Goal: Task Accomplishment & Management: Manage account settings

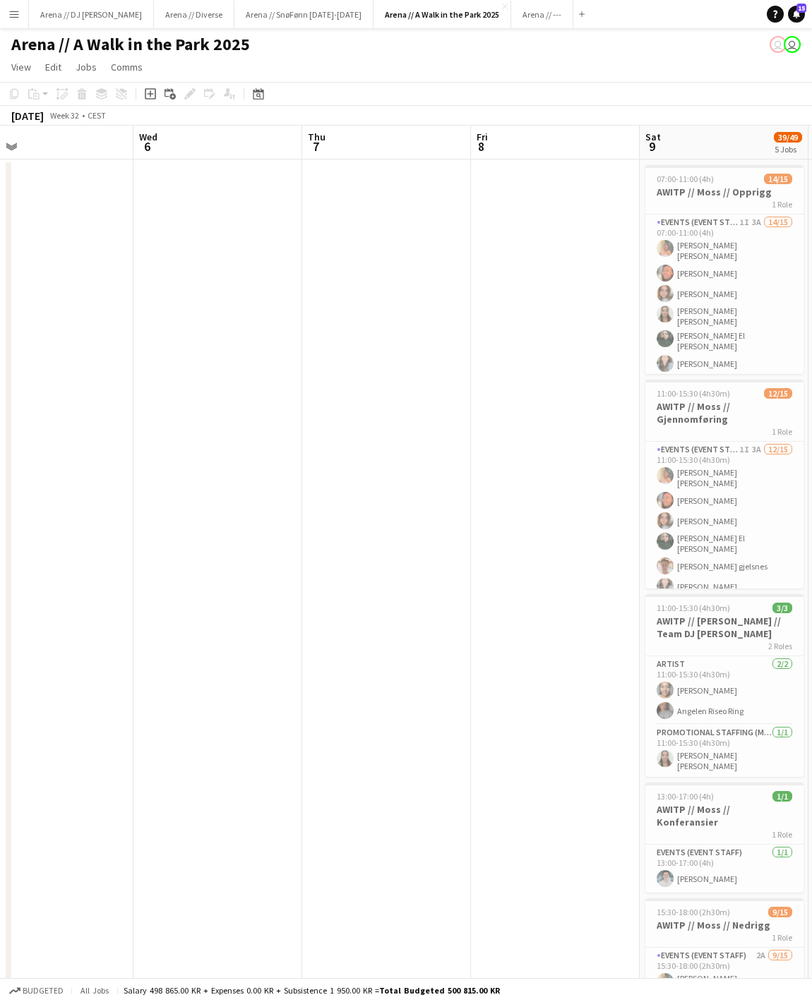
scroll to position [0, 367]
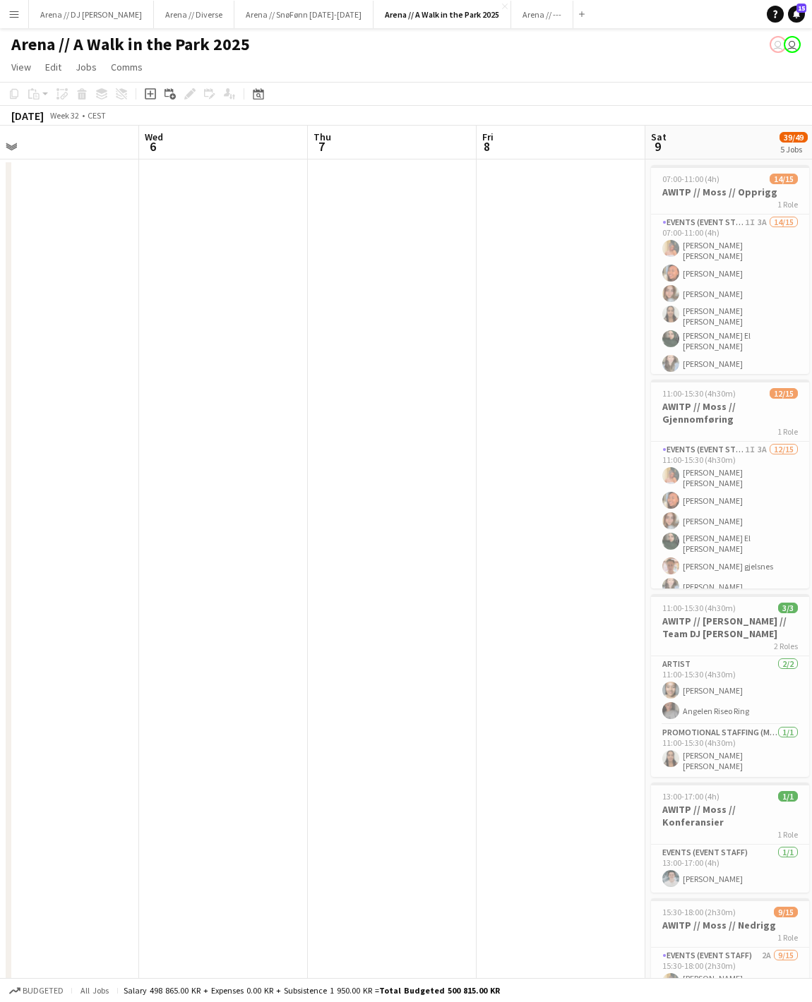
click at [374, 254] on app-date-cell at bounding box center [392, 768] width 169 height 1218
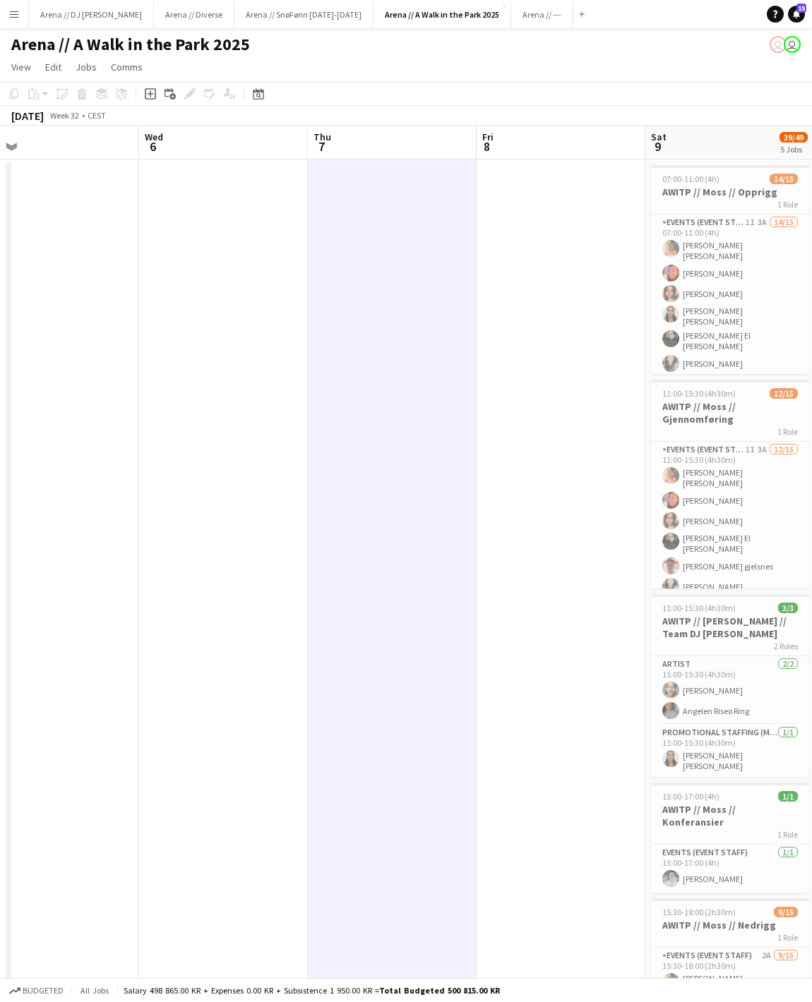
click at [188, 99] on div "Add job Add linked Job Edit Edit linked Job Applicants" at bounding box center [184, 93] width 108 height 17
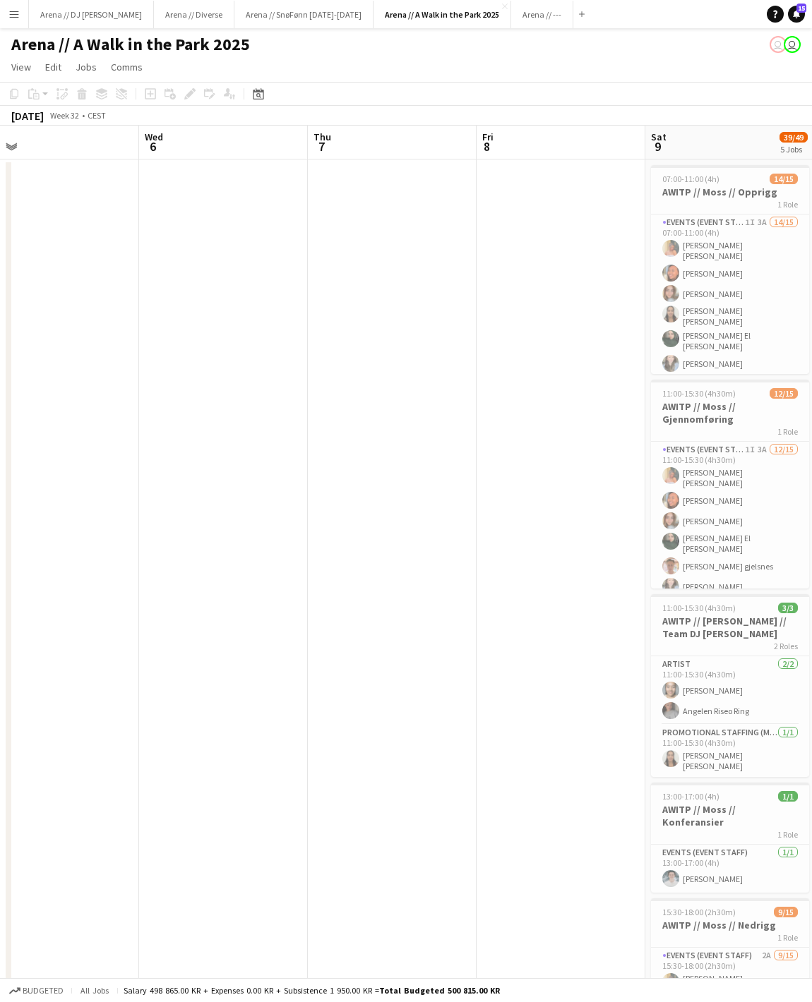
click at [371, 287] on app-date-cell at bounding box center [392, 768] width 169 height 1218
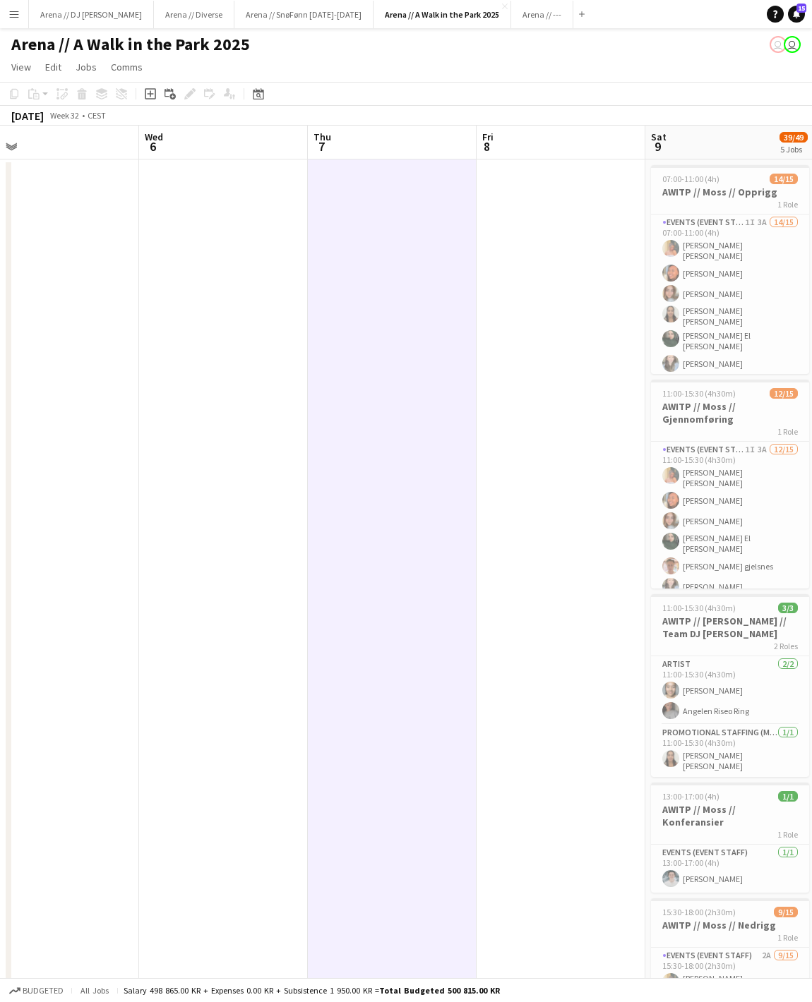
click at [154, 106] on app-toolbar "Copy Paste Paste Command V Paste with crew Command Shift V Paste linked Job [GE…" at bounding box center [406, 94] width 812 height 24
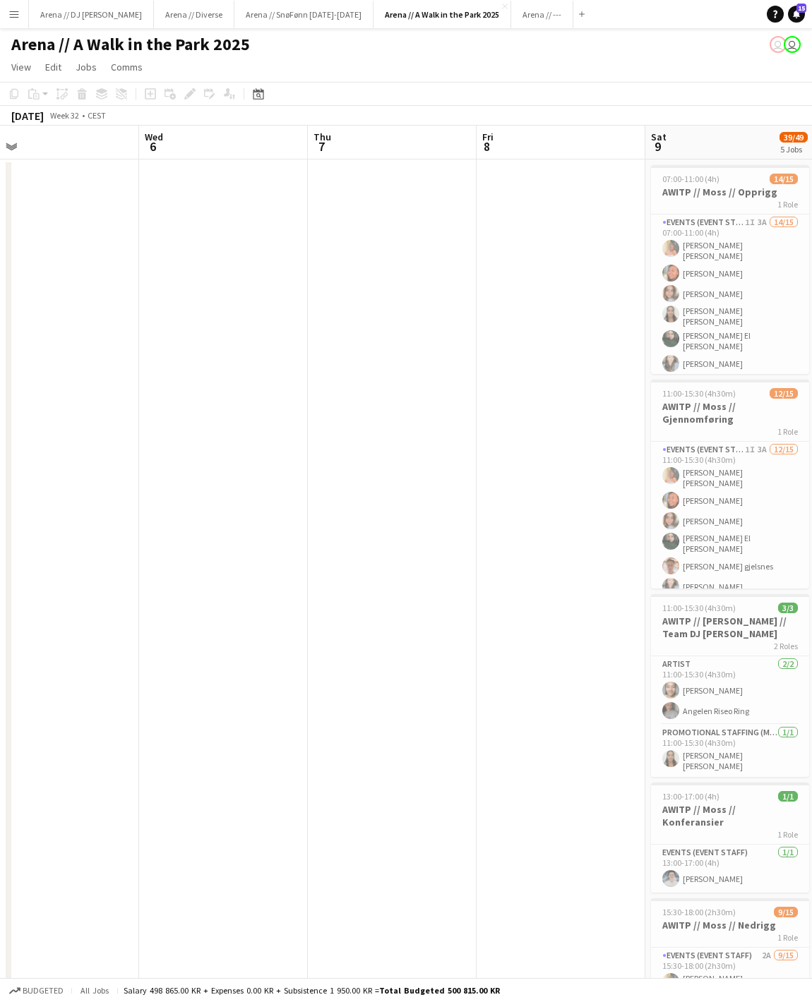
click at [320, 176] on app-date-cell at bounding box center [392, 768] width 169 height 1218
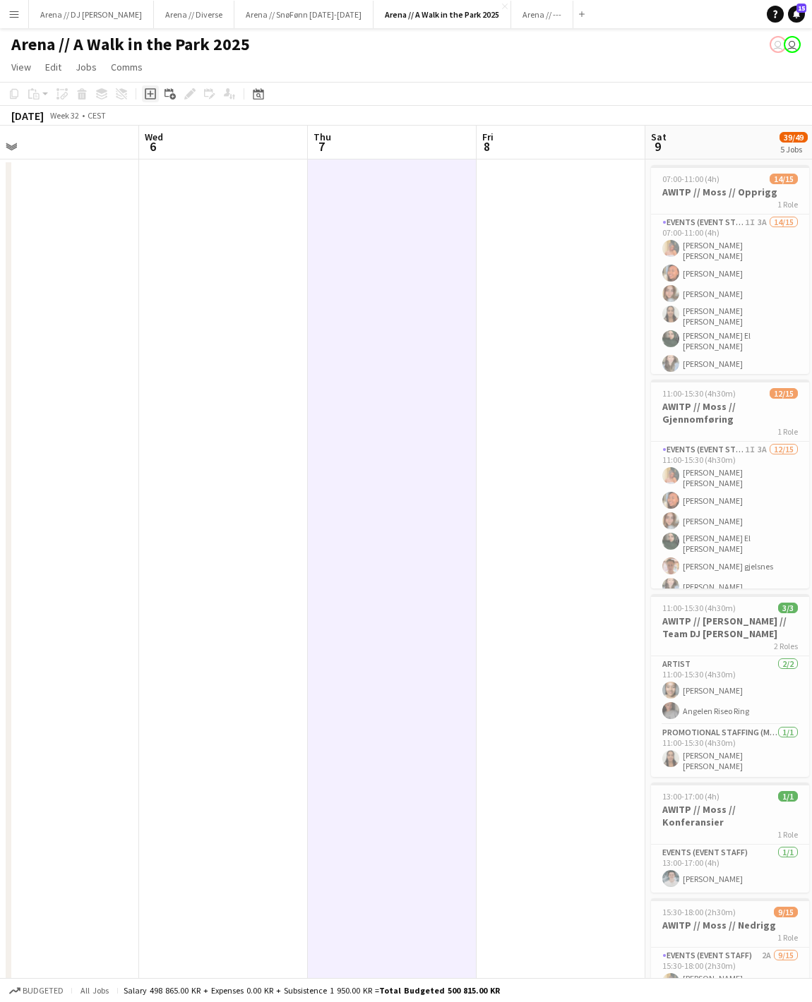
click at [150, 92] on icon at bounding box center [150, 93] width 11 height 11
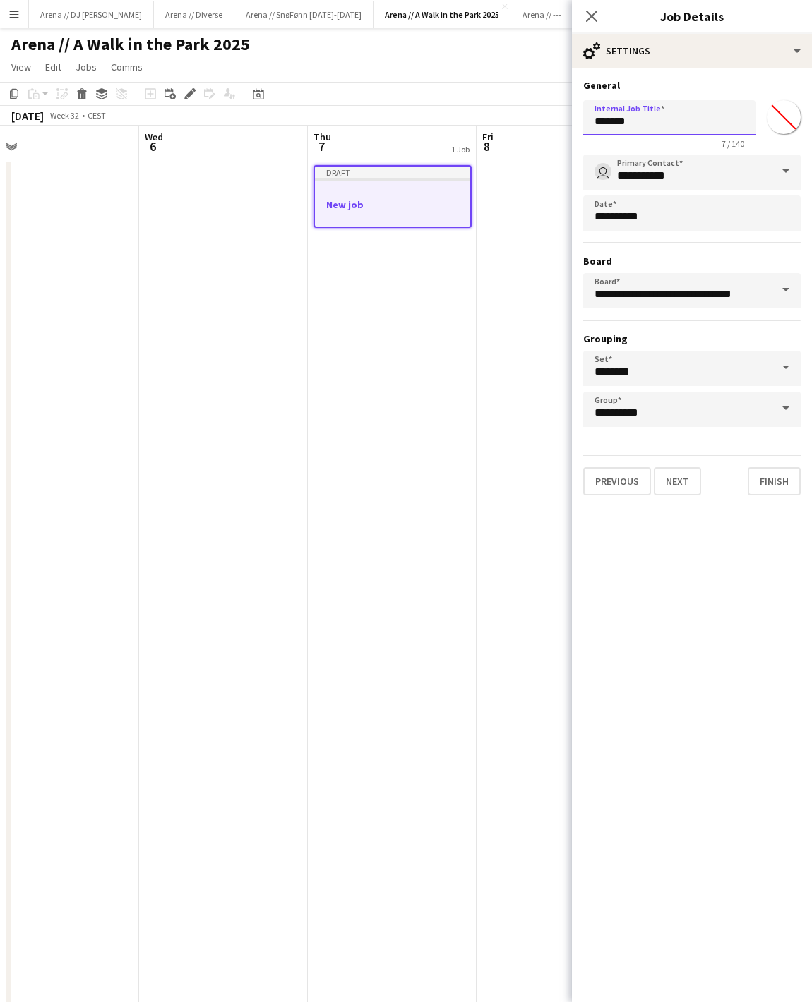
drag, startPoint x: 679, startPoint y: 119, endPoint x: 565, endPoint y: 123, distance: 114.4
click at [565, 123] on body "Menu Boards Boards Boards All jobs Status Workforce Workforce My Workforce Recr…" at bounding box center [406, 701] width 812 height 1402
type input "**********"
click at [768, 495] on button "Finish" at bounding box center [773, 481] width 53 height 28
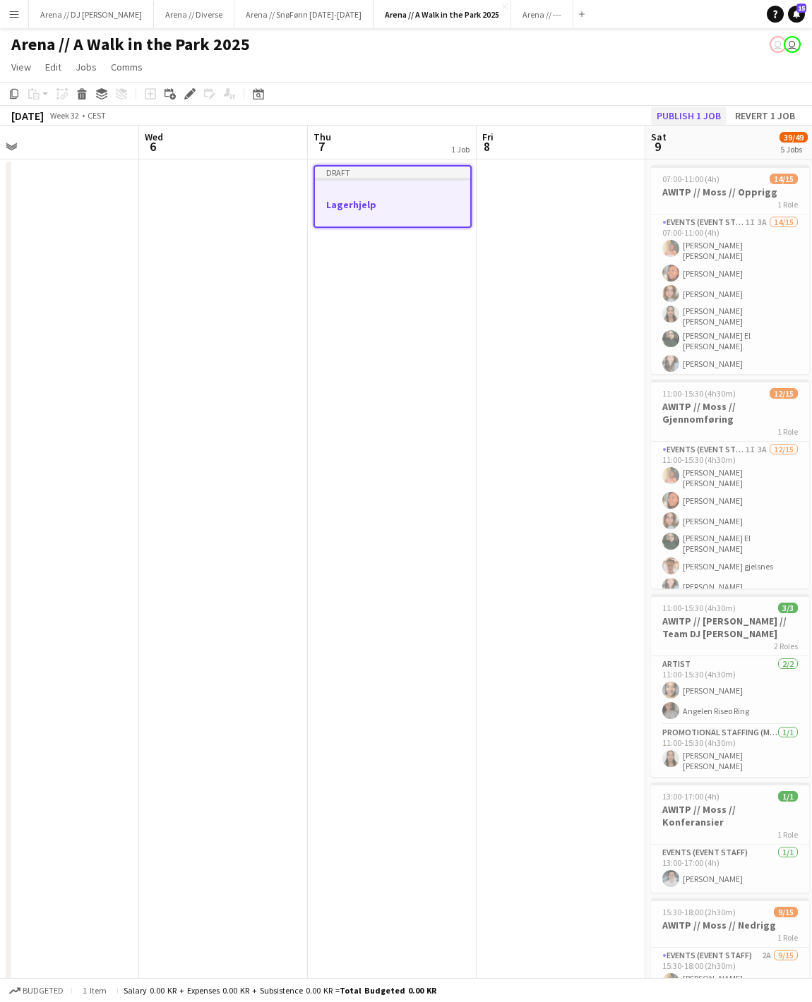
click at [651, 109] on button "Publish 1 job" at bounding box center [689, 116] width 76 height 18
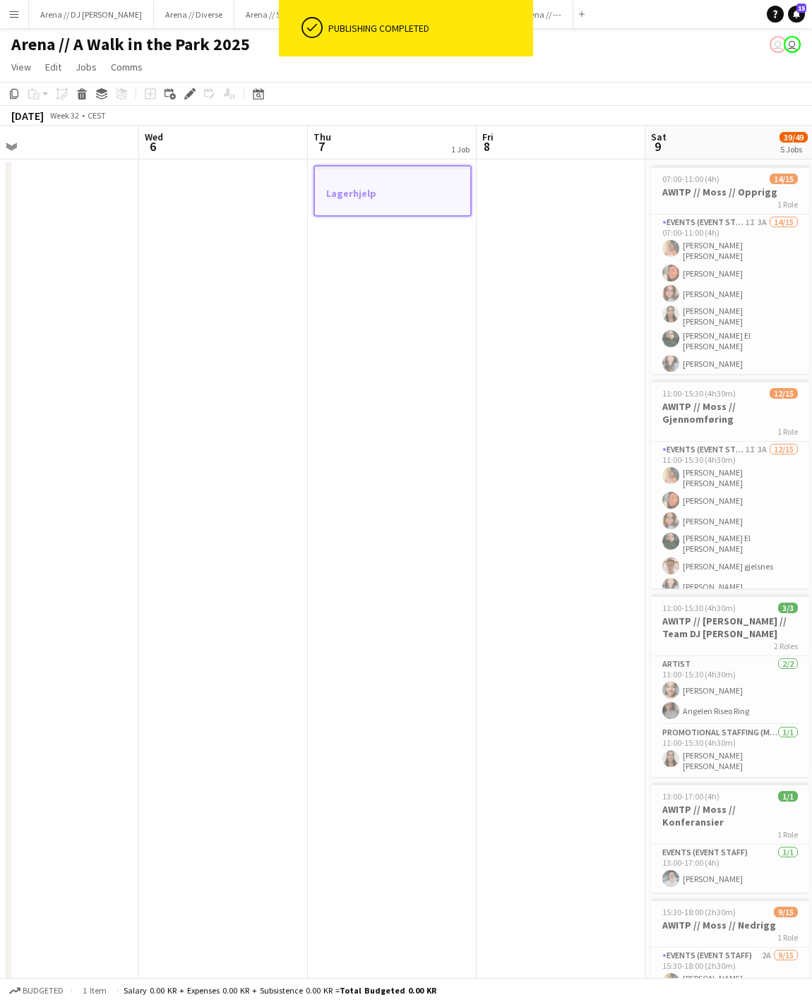
click at [425, 202] on div at bounding box center [392, 205] width 155 height 11
click at [356, 210] on div at bounding box center [392, 203] width 158 height 11
click at [188, 95] on icon "Edit" at bounding box center [189, 93] width 11 height 11
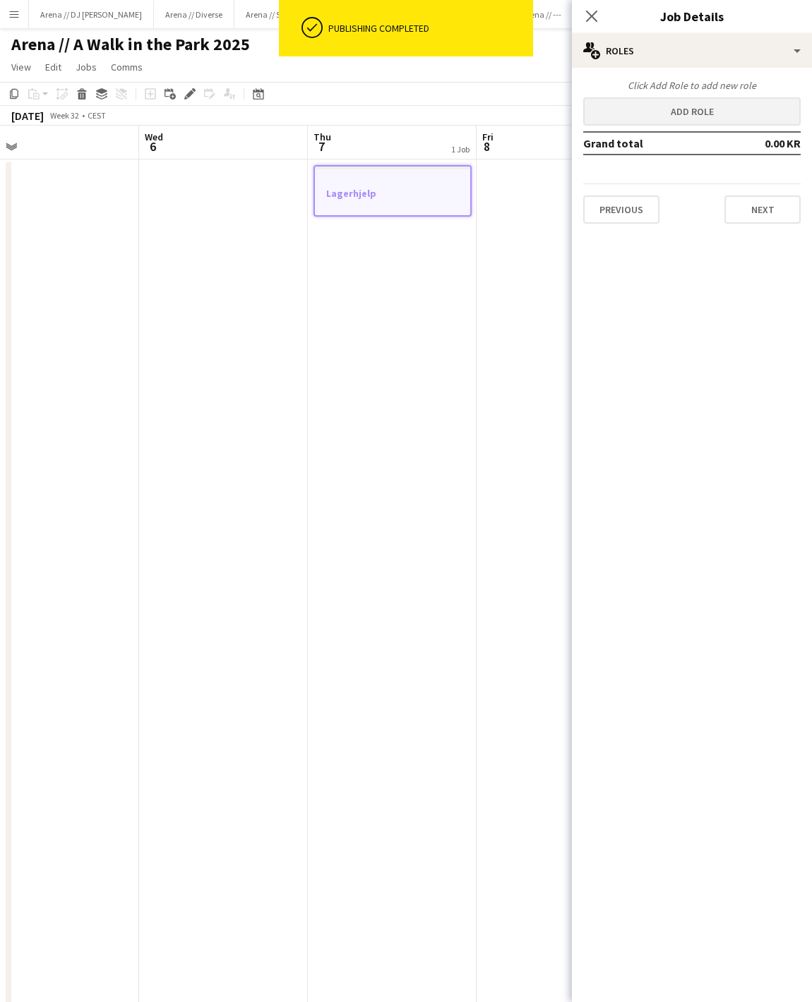
click at [689, 109] on button "Add role" at bounding box center [691, 111] width 217 height 28
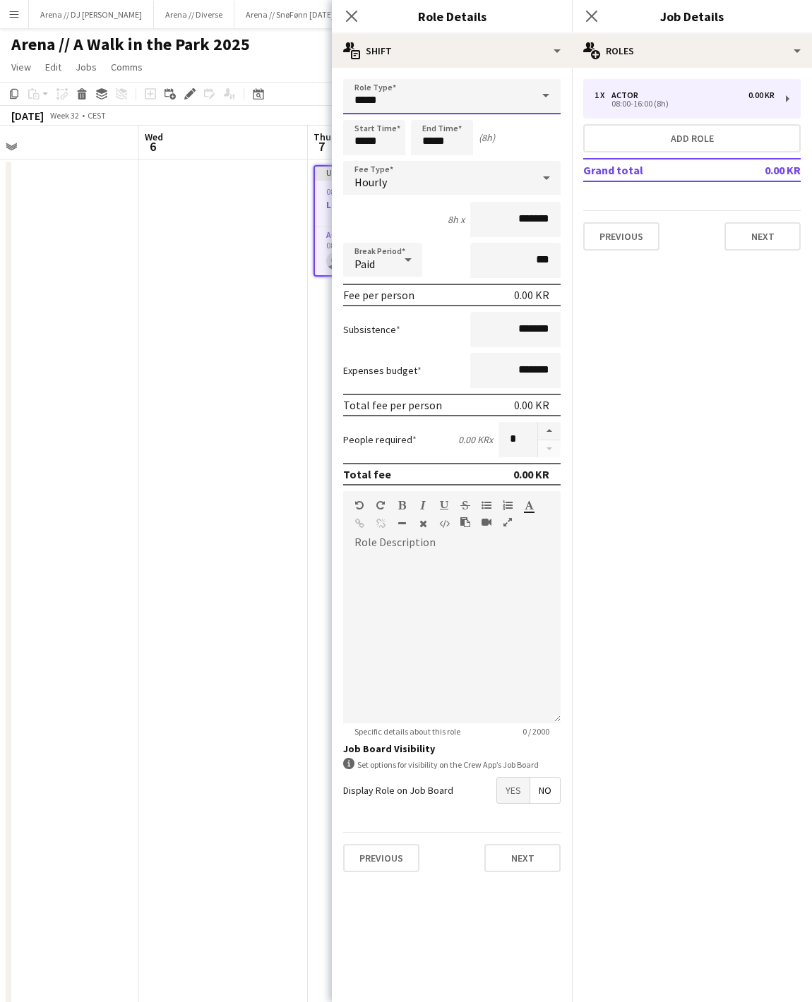
click at [453, 113] on input "*****" at bounding box center [451, 96] width 217 height 35
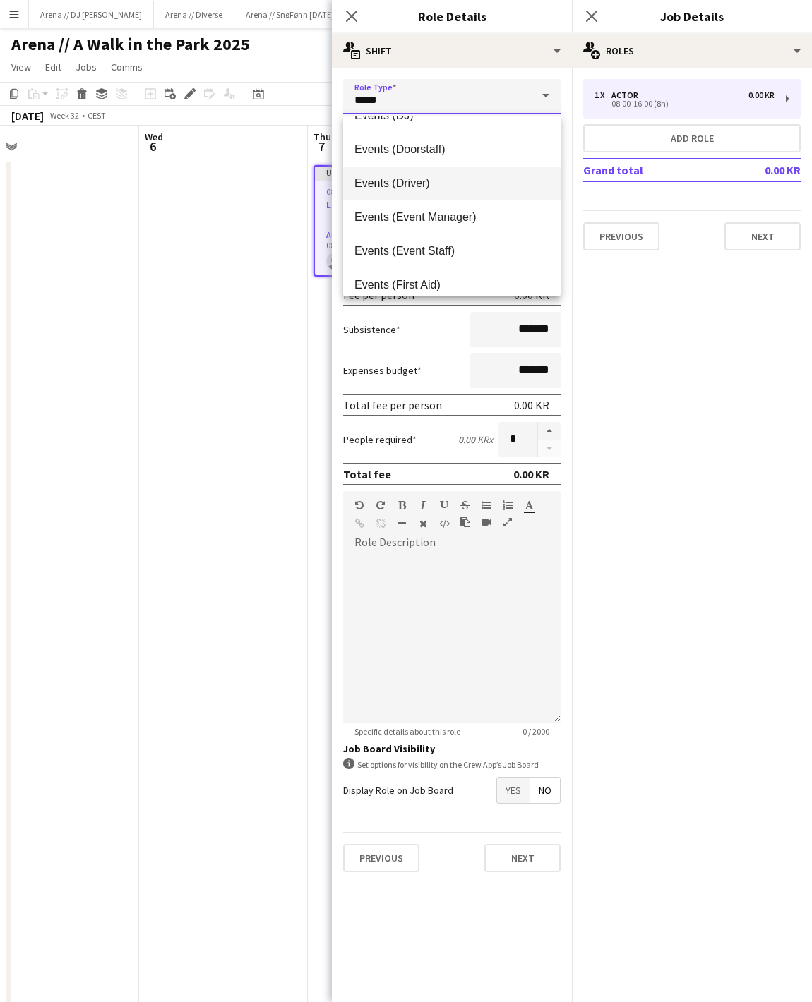
scroll to position [295, 0]
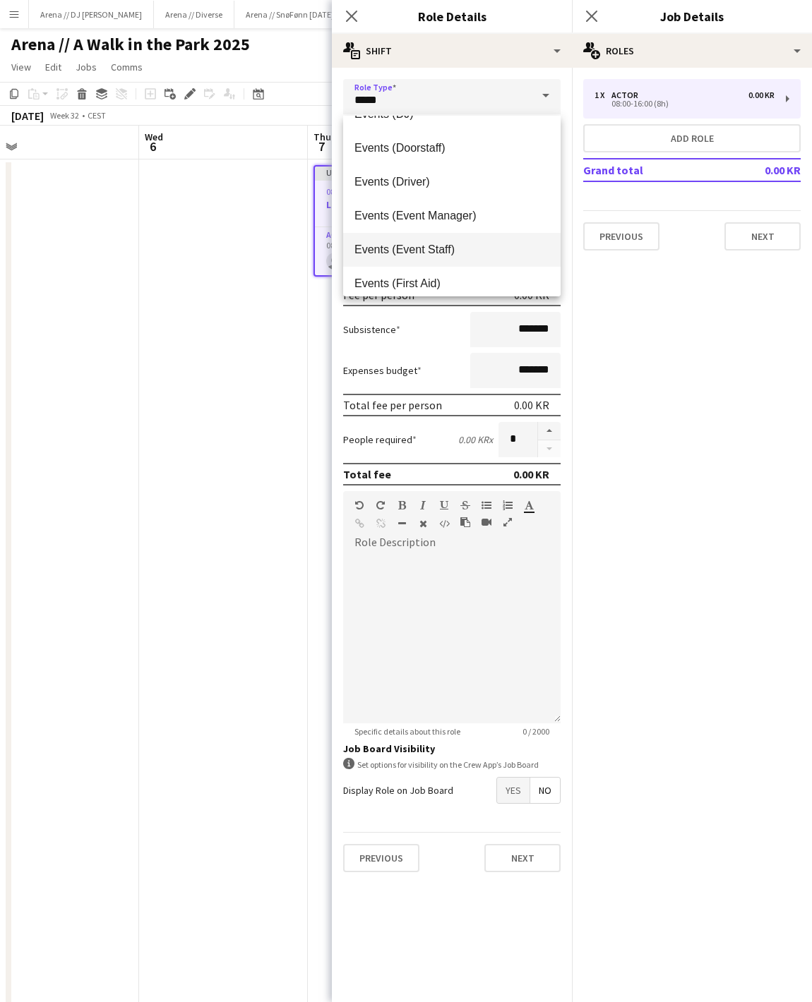
click at [477, 247] on span "Events (Event Staff)" at bounding box center [451, 249] width 195 height 13
type input "**********"
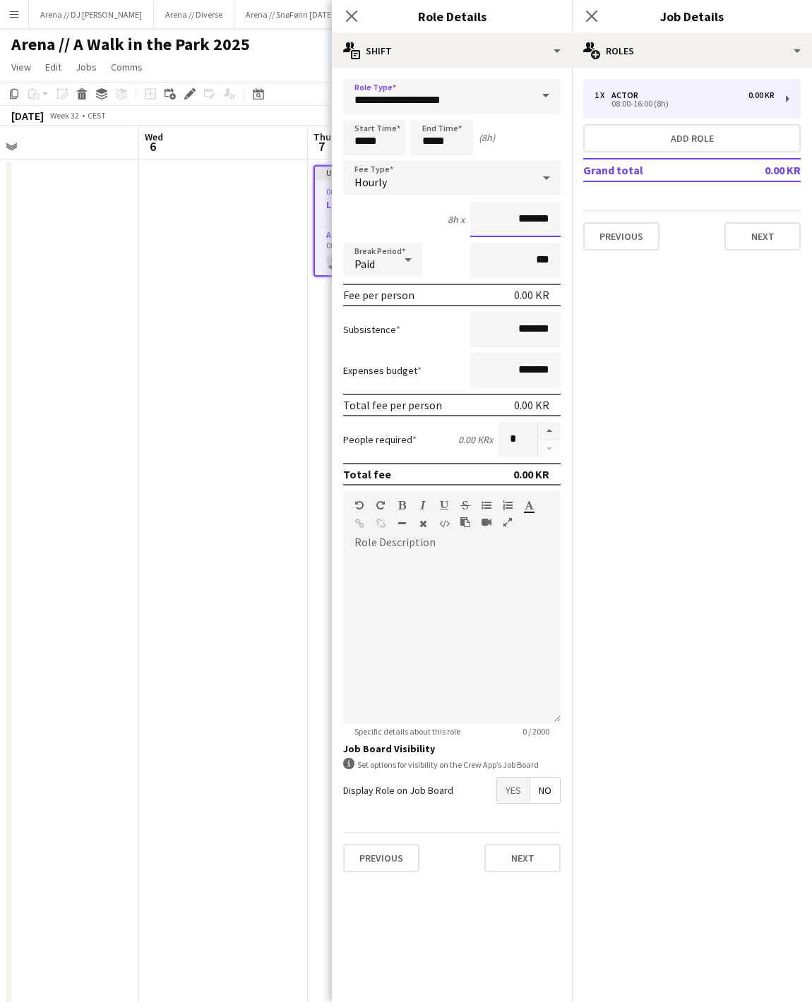
click at [505, 224] on input "*******" at bounding box center [515, 219] width 90 height 35
type input "*********"
click at [453, 610] on div at bounding box center [451, 638] width 217 height 169
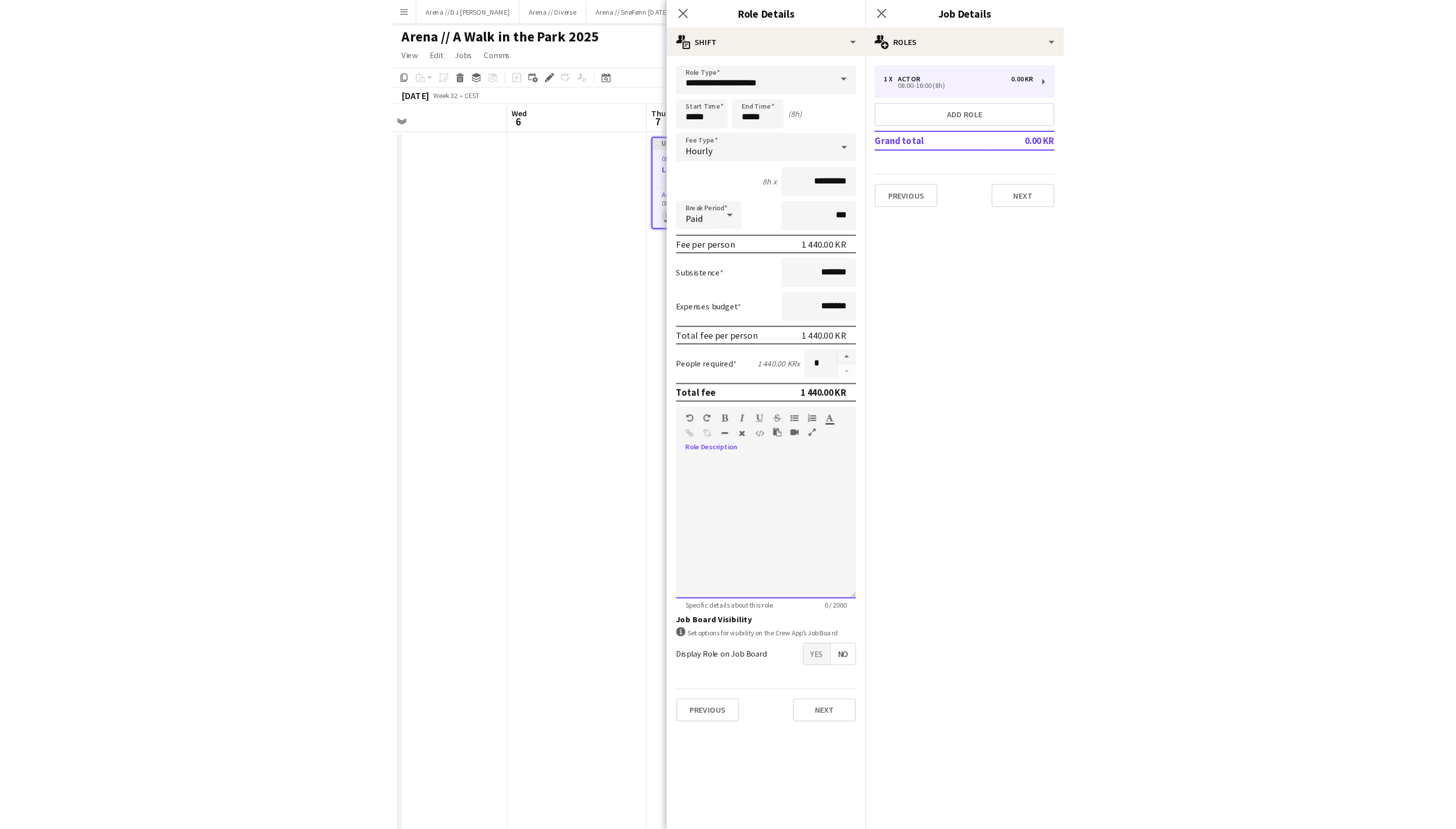
scroll to position [0, 0]
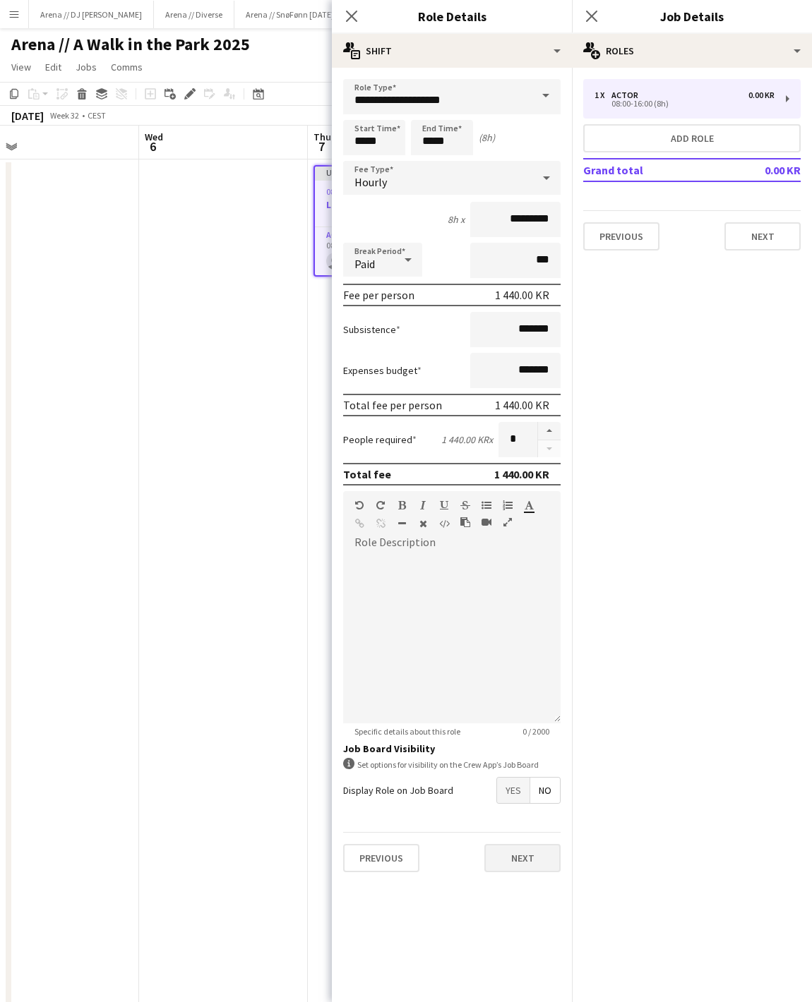
click at [532, 872] on button "Next" at bounding box center [522, 858] width 76 height 28
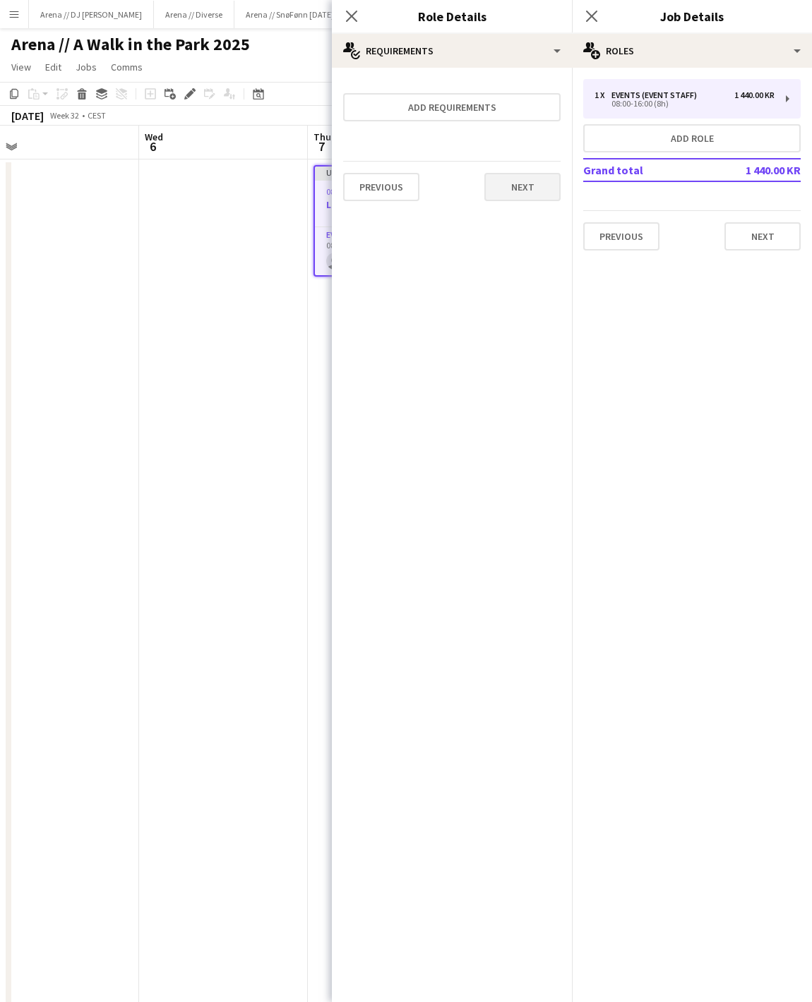
click at [494, 191] on button "Next" at bounding box center [522, 187] width 76 height 28
click at [524, 203] on button "Finish" at bounding box center [533, 189] width 53 height 28
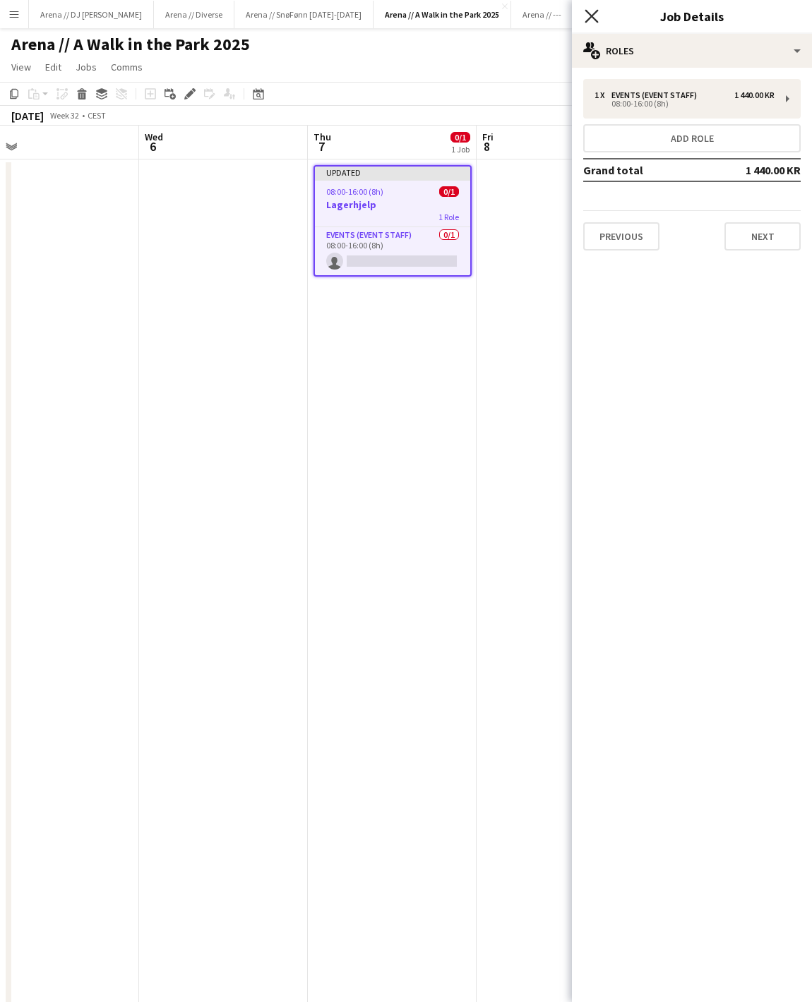
click at [593, 13] on icon "Close pop-in" at bounding box center [590, 15] width 13 height 13
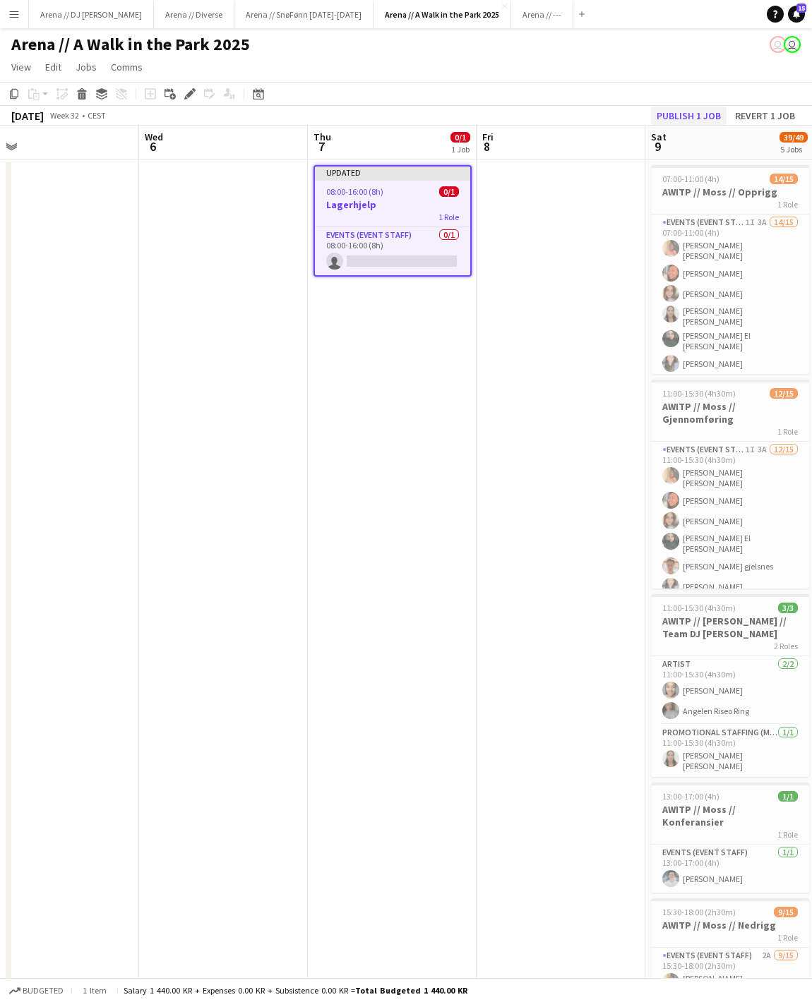
click at [676, 125] on button "Publish 1 job" at bounding box center [689, 116] width 76 height 18
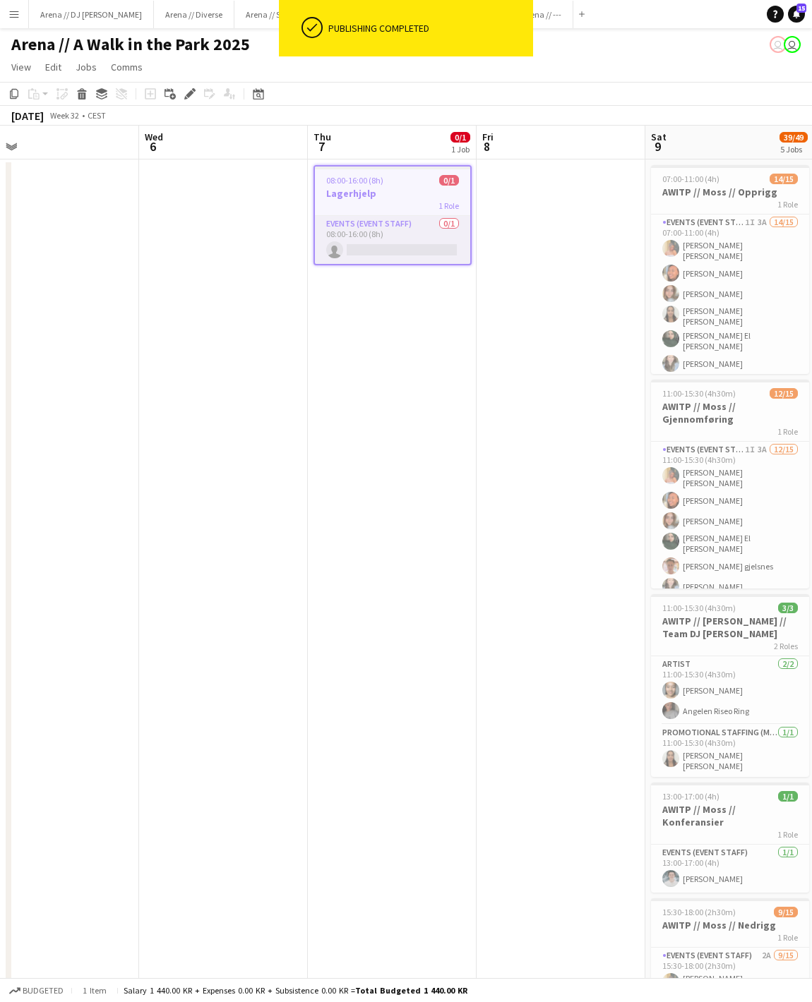
click at [414, 257] on app-card-role "Events (Event Staff) 0/1 08:00-16:00 (8h) single-neutral-actions" at bounding box center [392, 240] width 155 height 48
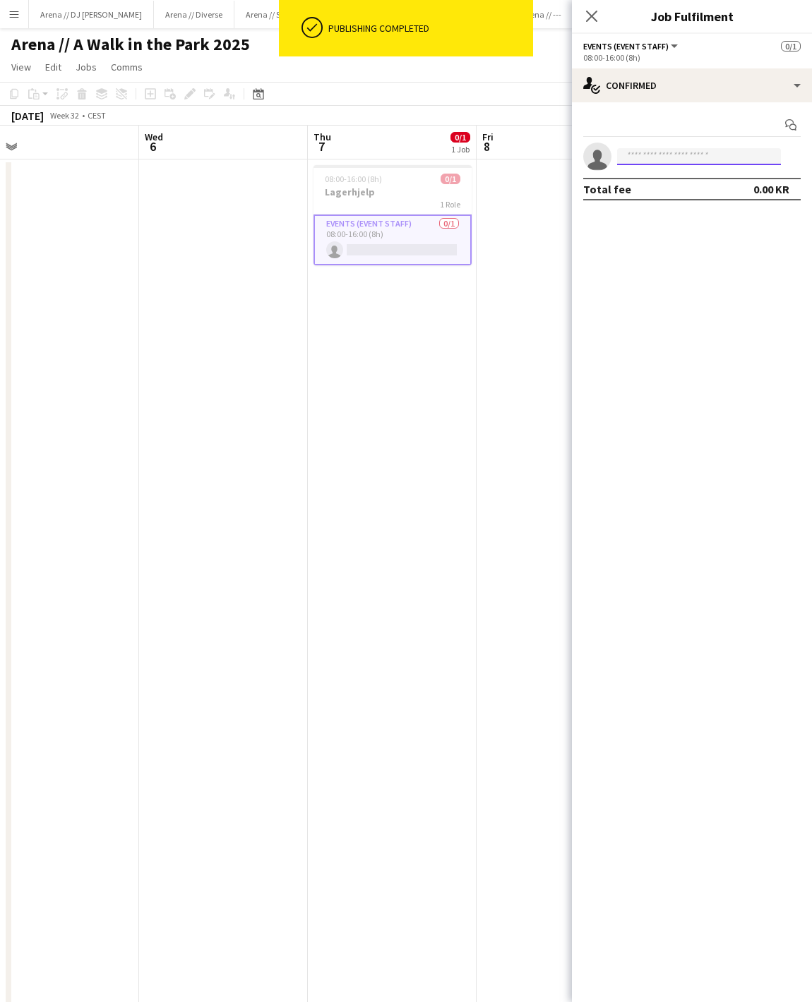
click at [707, 157] on input at bounding box center [699, 156] width 164 height 17
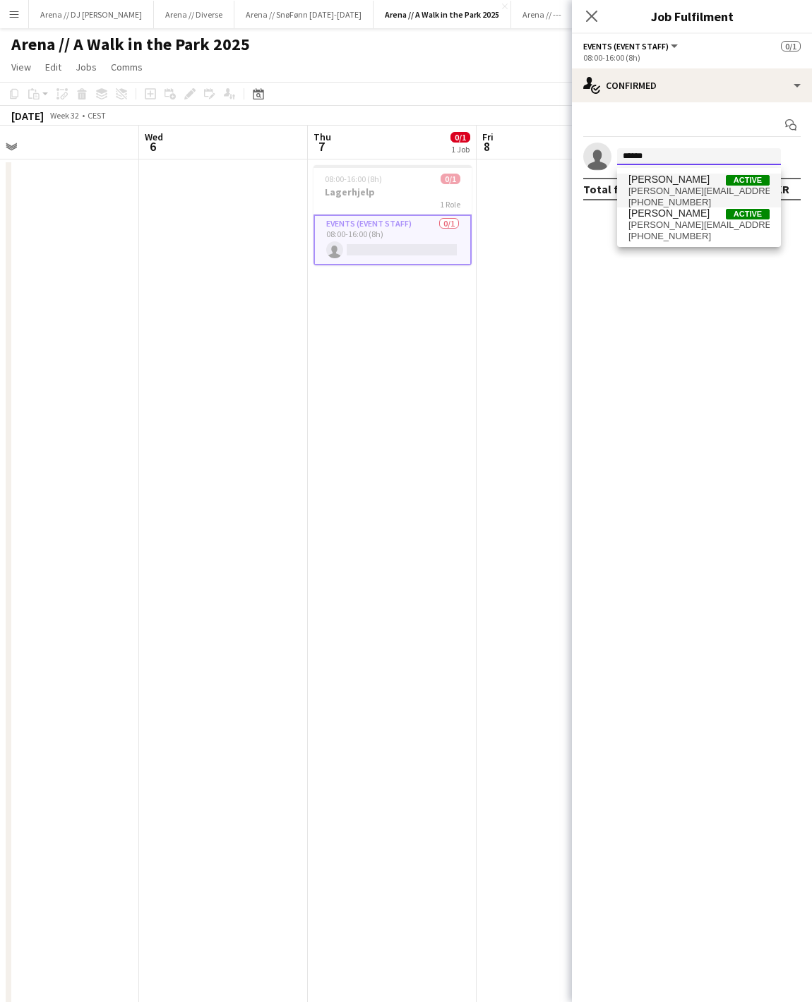
type input "******"
click at [668, 196] on span "[PERSON_NAME][EMAIL_ADDRESS][PERSON_NAME][DOMAIN_NAME]" at bounding box center [698, 191] width 141 height 11
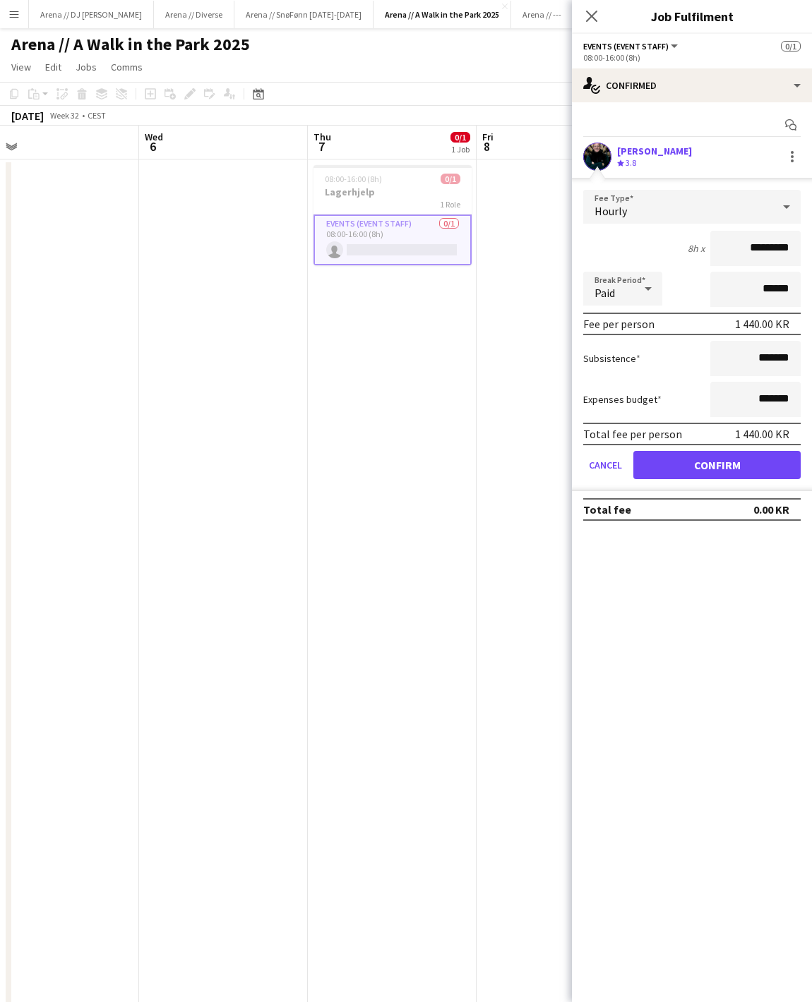
click at [731, 479] on button "Confirm" at bounding box center [716, 465] width 167 height 28
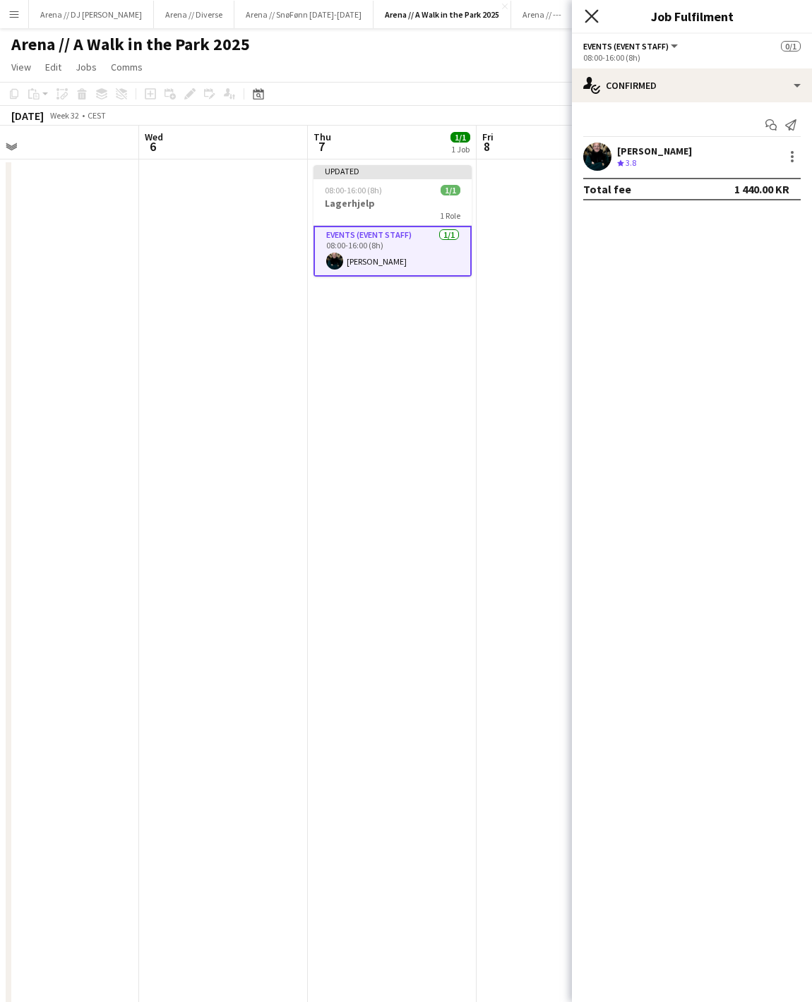
click at [586, 21] on icon at bounding box center [590, 15] width 13 height 13
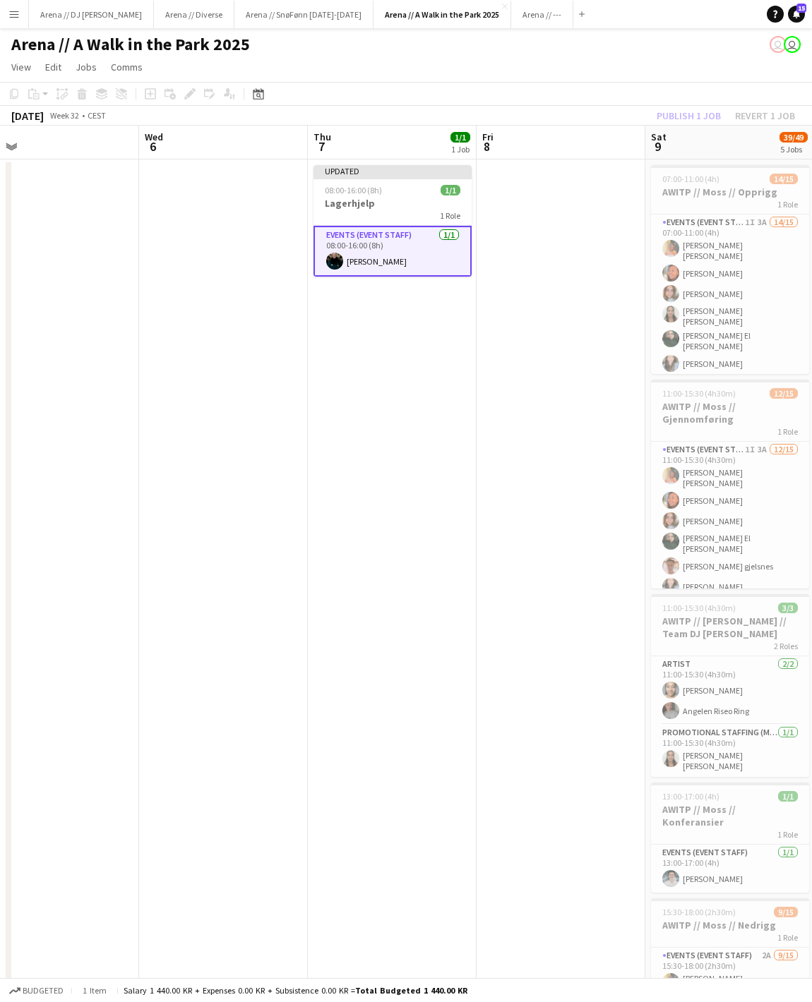
click at [685, 117] on div "Publish 1 job Revert 1 job" at bounding box center [725, 116] width 172 height 18
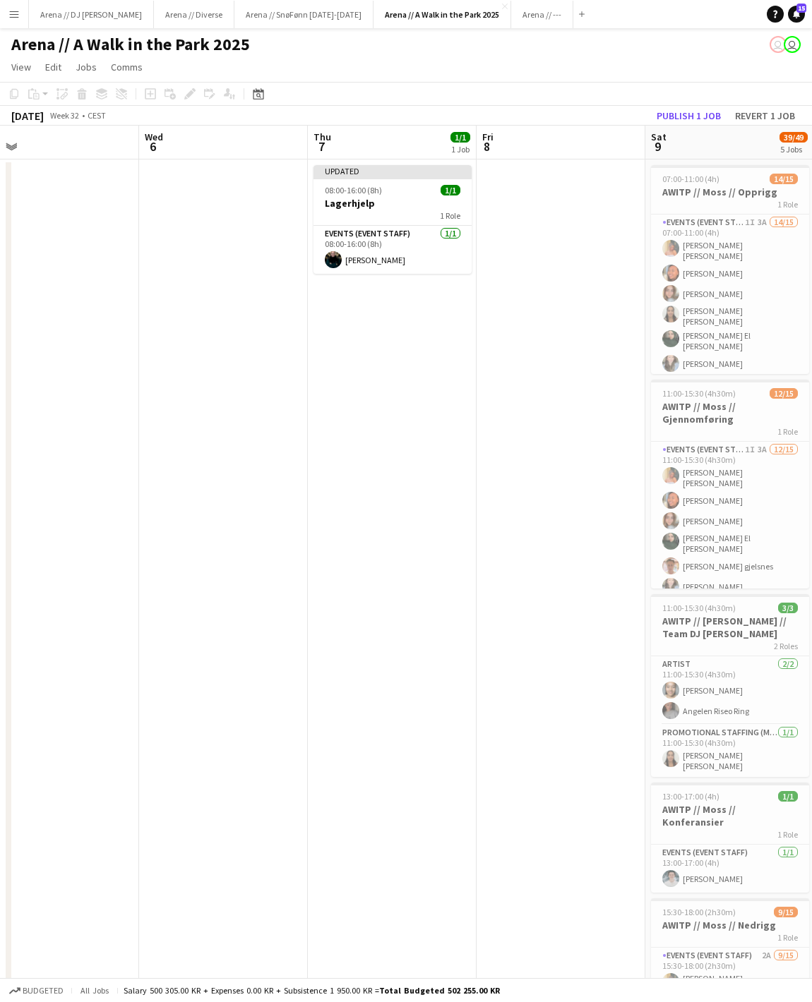
click at [685, 117] on button "Publish 1 job" at bounding box center [689, 116] width 76 height 18
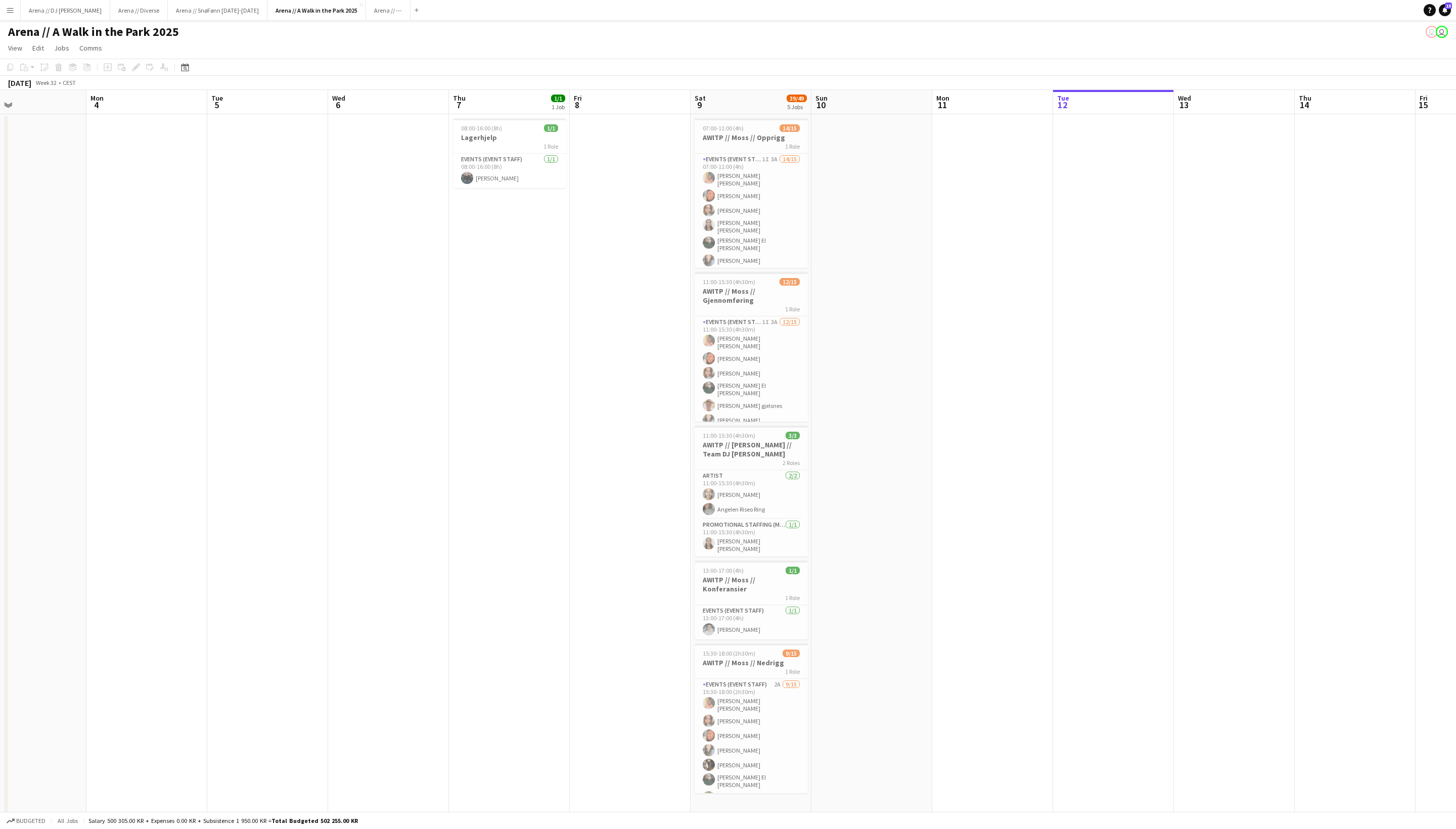
scroll to position [0, 270]
click at [519, 162] on app-card-role "Events (Event Staff) [DATE] 08:00-16:00 (8h) [PERSON_NAME]" at bounding box center [516, 171] width 113 height 34
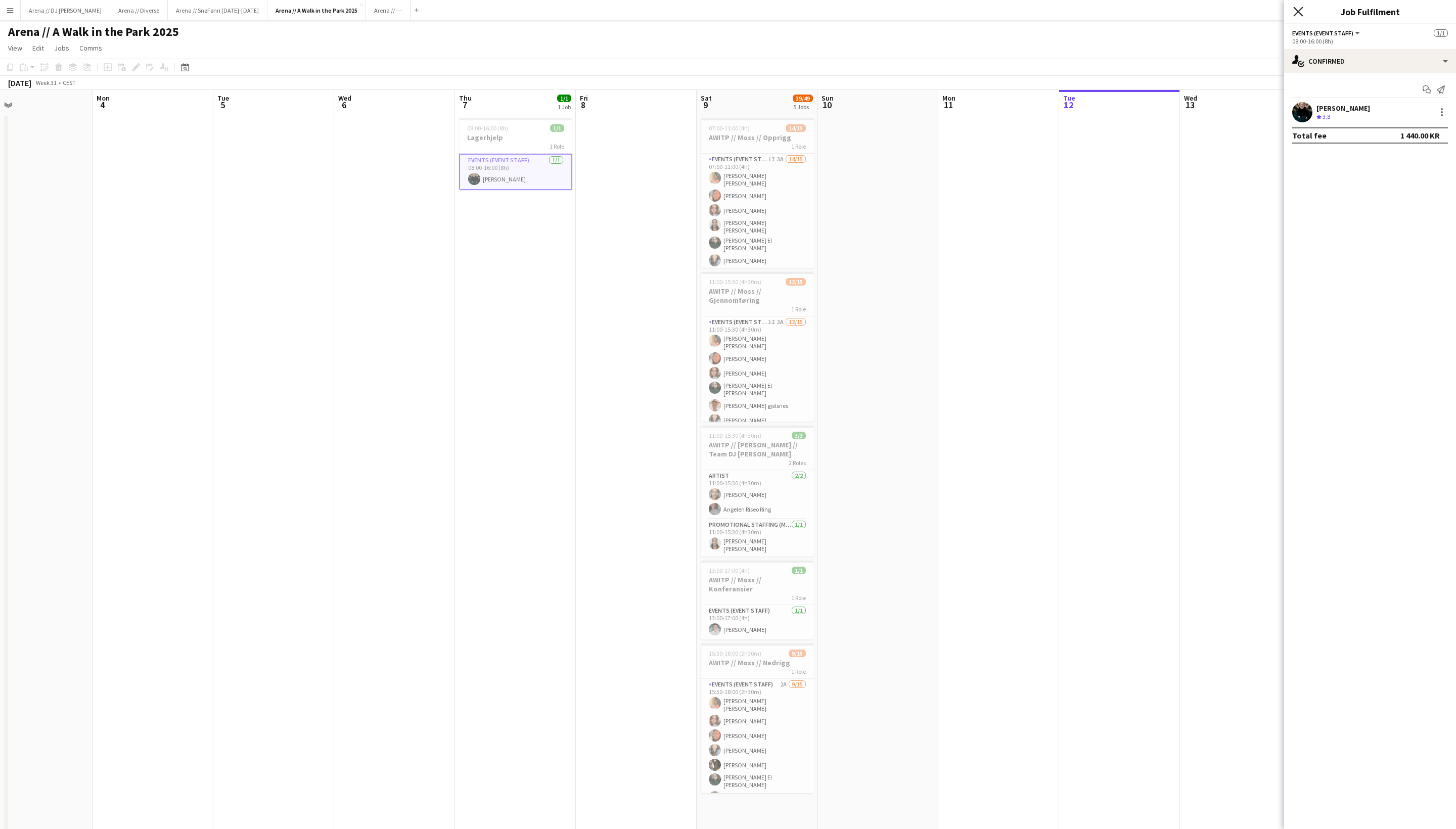
click at [1226, 14] on icon "Close pop-in" at bounding box center [1298, 11] width 9 height 9
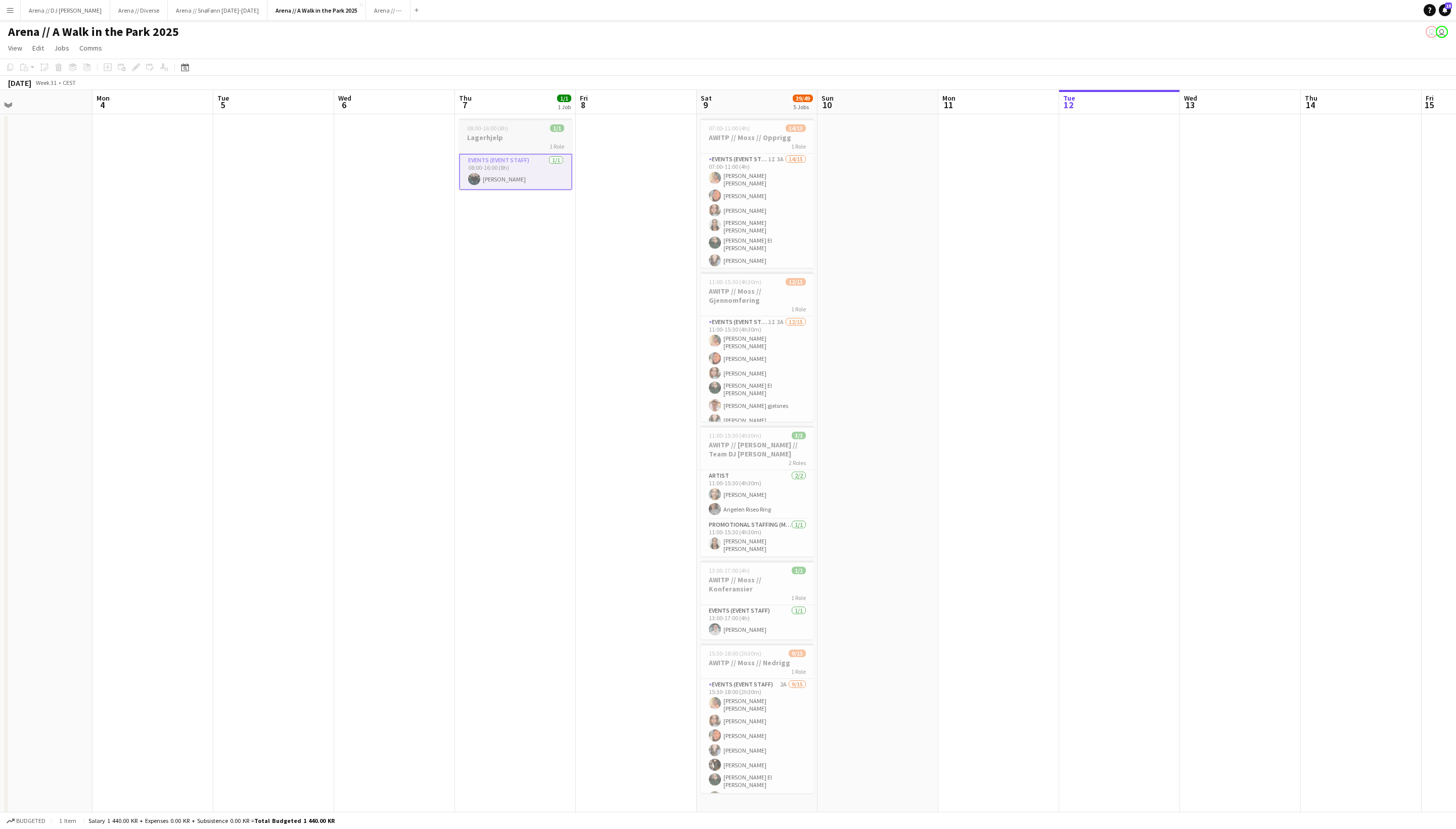
click at [550, 147] on span "1 Role" at bounding box center [557, 146] width 14 height 8
click at [508, 142] on h3 "Lagerhjelp" at bounding box center [516, 138] width 113 height 9
click at [517, 137] on h3 "Lagerhjelp" at bounding box center [515, 138] width 111 height 9
click at [517, 137] on h3 "Lagerhjelp" at bounding box center [516, 138] width 113 height 9
click at [133, 63] on div "Edit" at bounding box center [135, 67] width 12 height 12
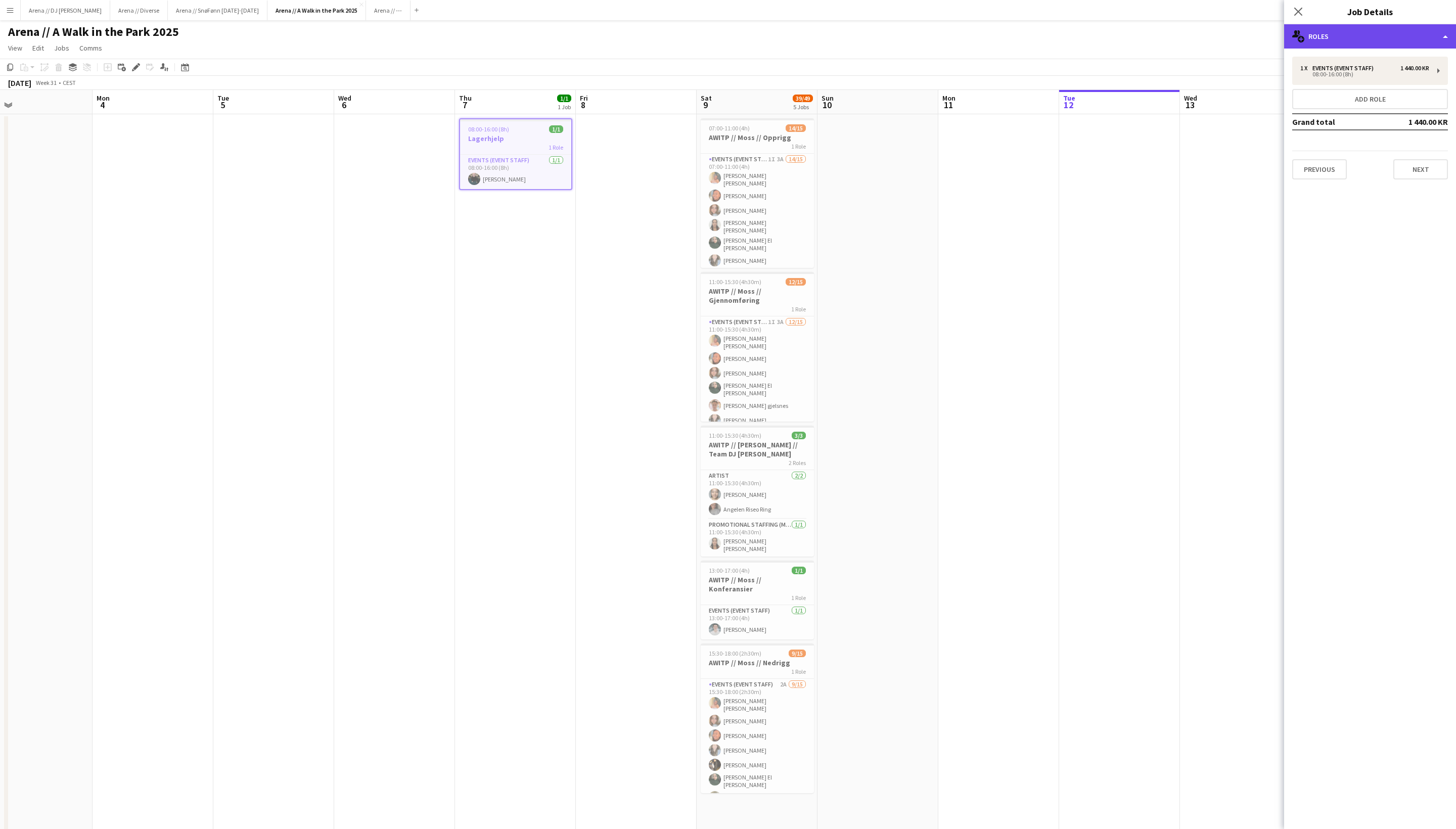
click at [1226, 42] on div "multiple-users-add Roles" at bounding box center [1371, 37] width 172 height 24
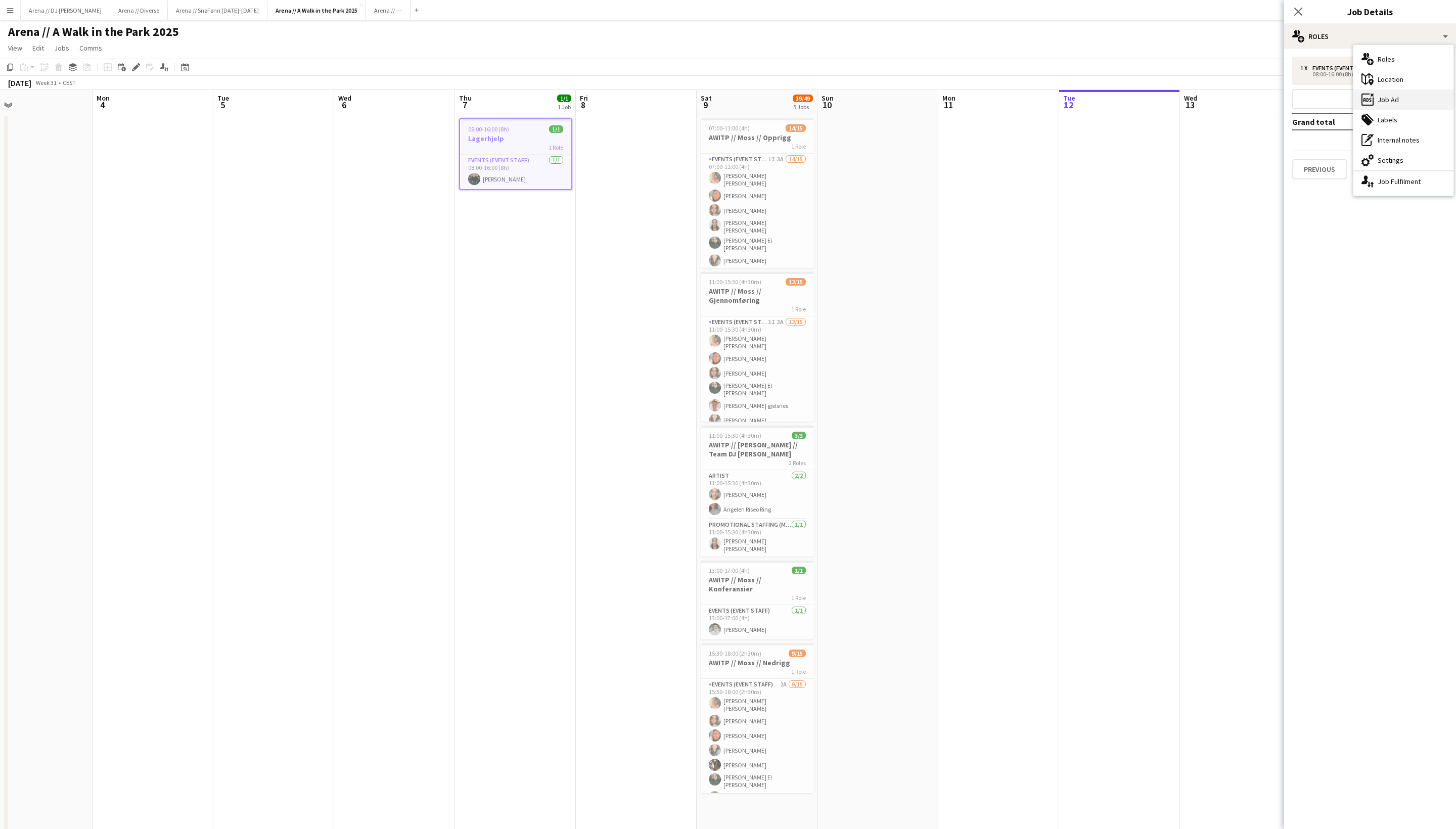
click at [1226, 101] on icon at bounding box center [1365, 100] width 3 height 4
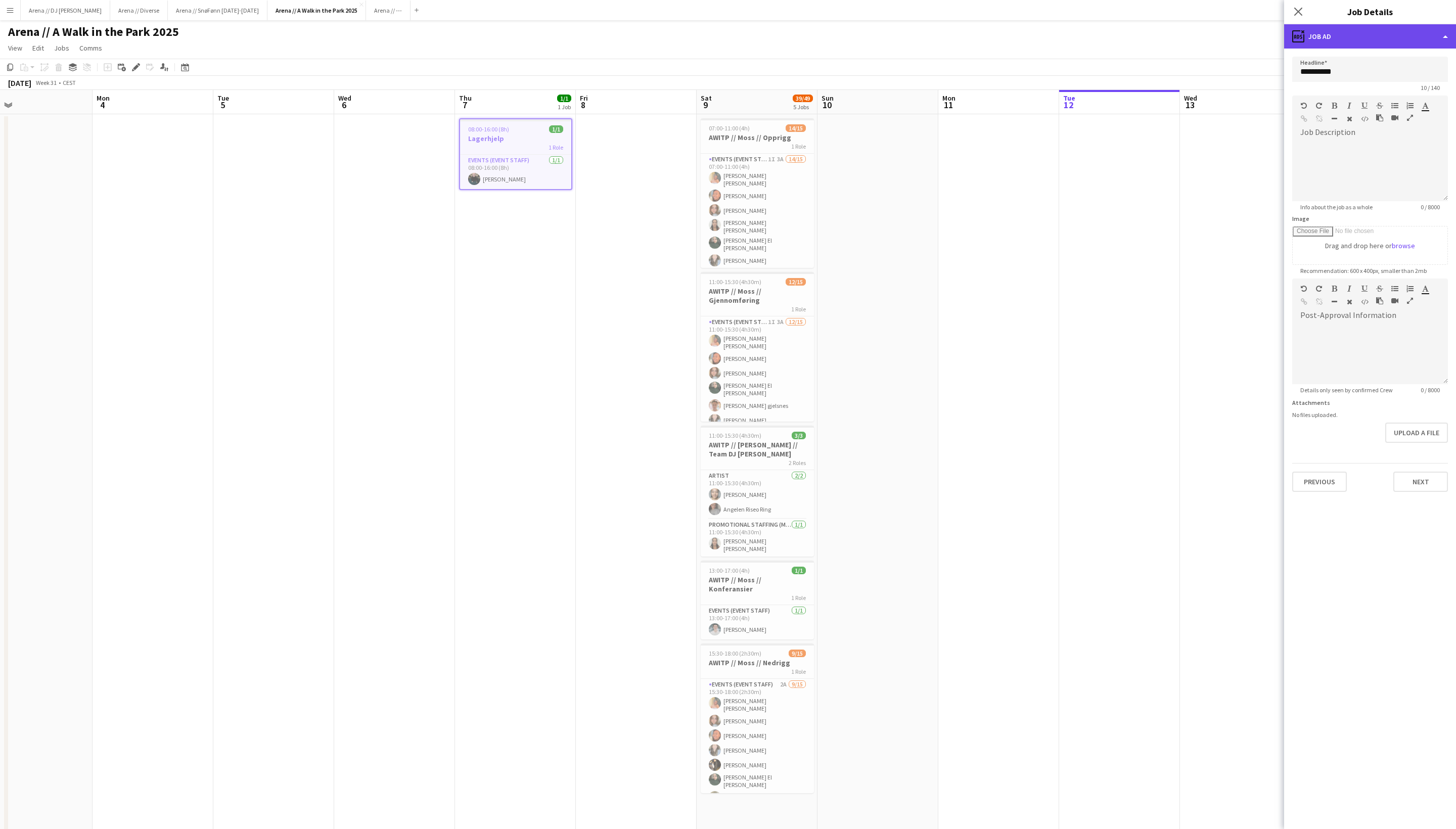
click at [1226, 35] on div "ads-window Job Ad" at bounding box center [1371, 37] width 172 height 24
click at [1226, 123] on div "tags-double Labels" at bounding box center [1404, 120] width 100 height 20
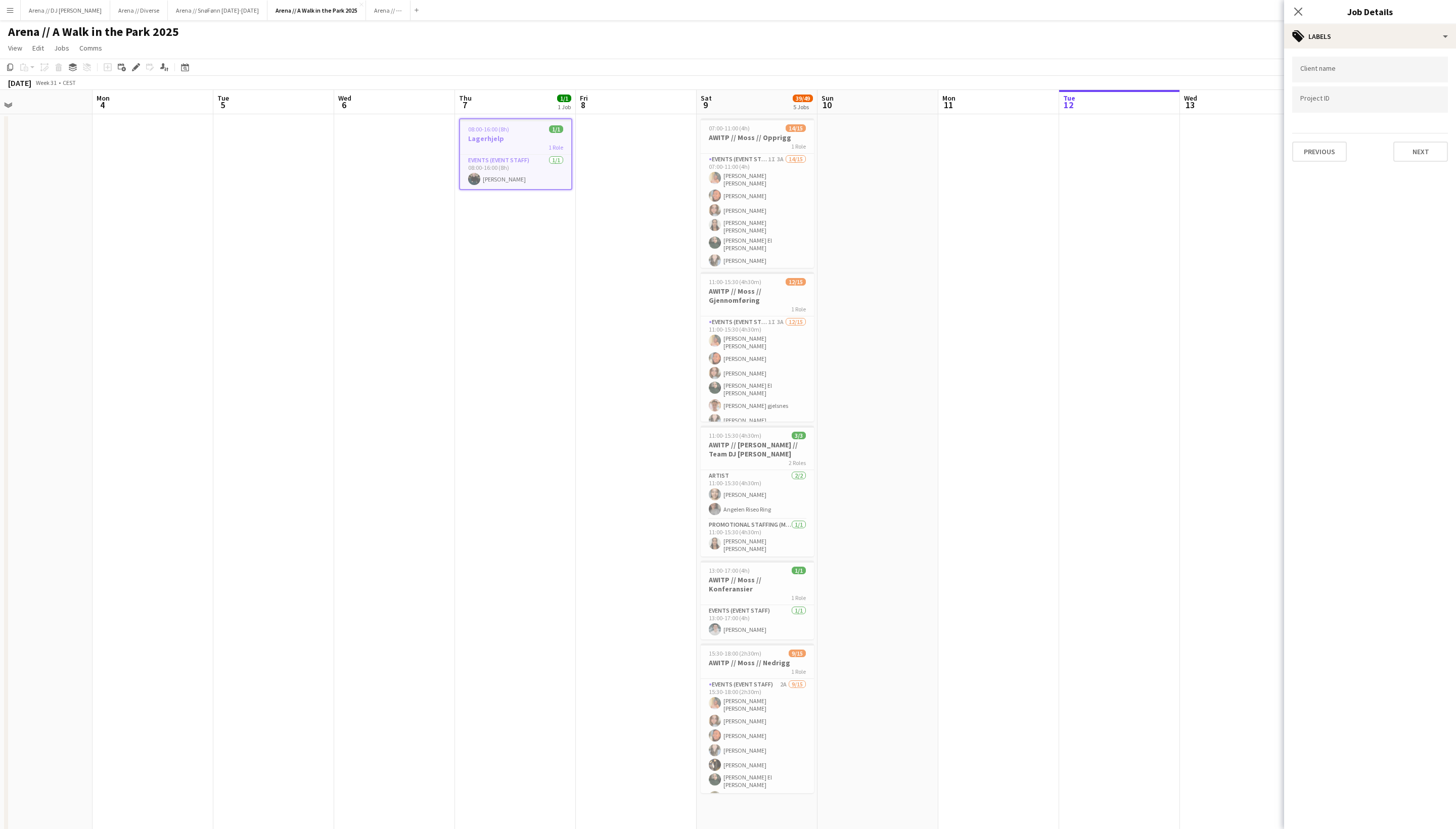
click at [1226, 102] on input "Type to search project ID labels..." at bounding box center [1370, 100] width 140 height 9
paste input "******"
type input "******"
click at [1226, 155] on button "Next" at bounding box center [1421, 152] width 54 height 20
click at [1226, 14] on app-icon "Close pop-in" at bounding box center [1298, 11] width 14 height 14
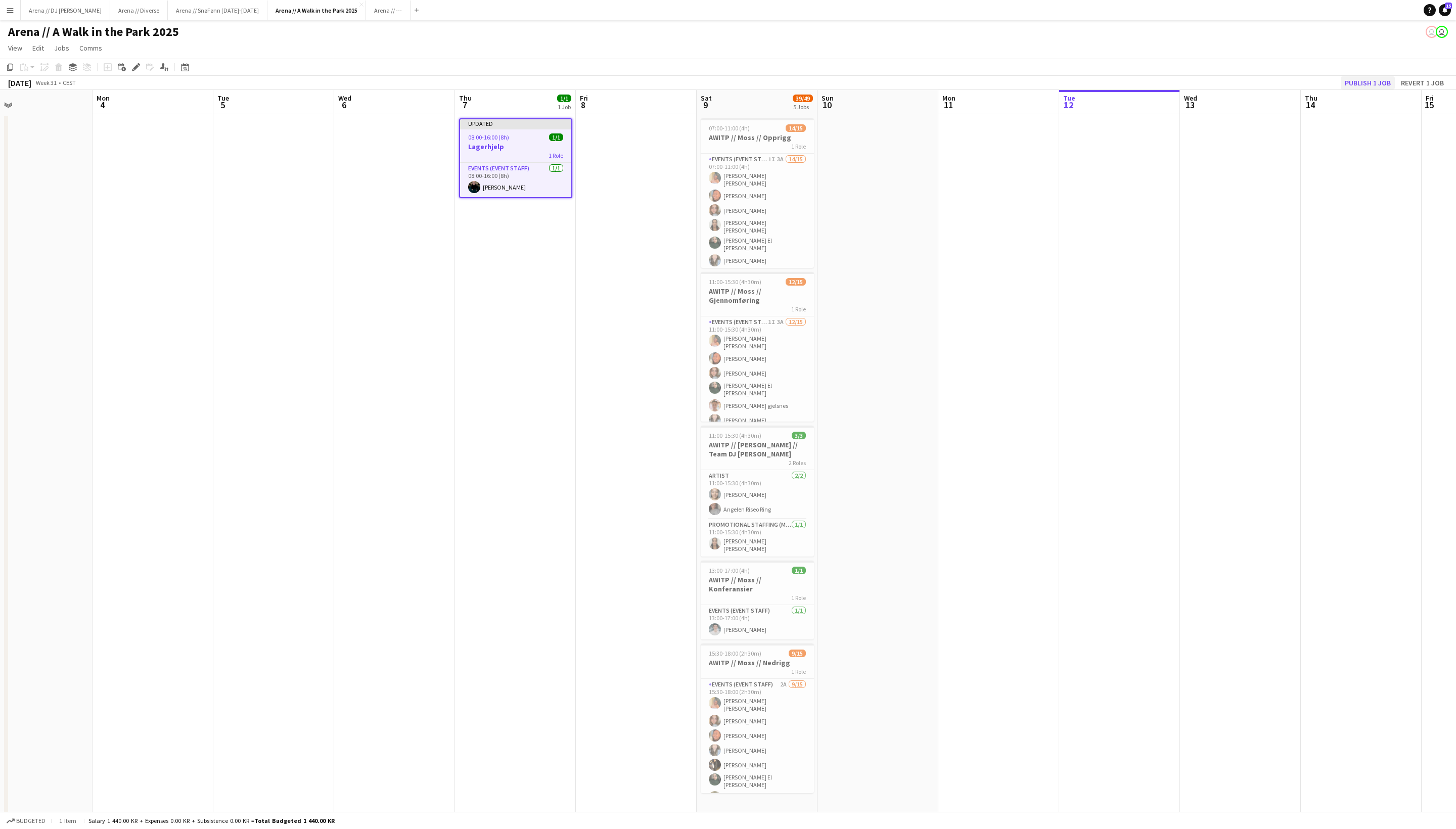
click at [1226, 86] on button "Publish 1 job" at bounding box center [1369, 83] width 54 height 13
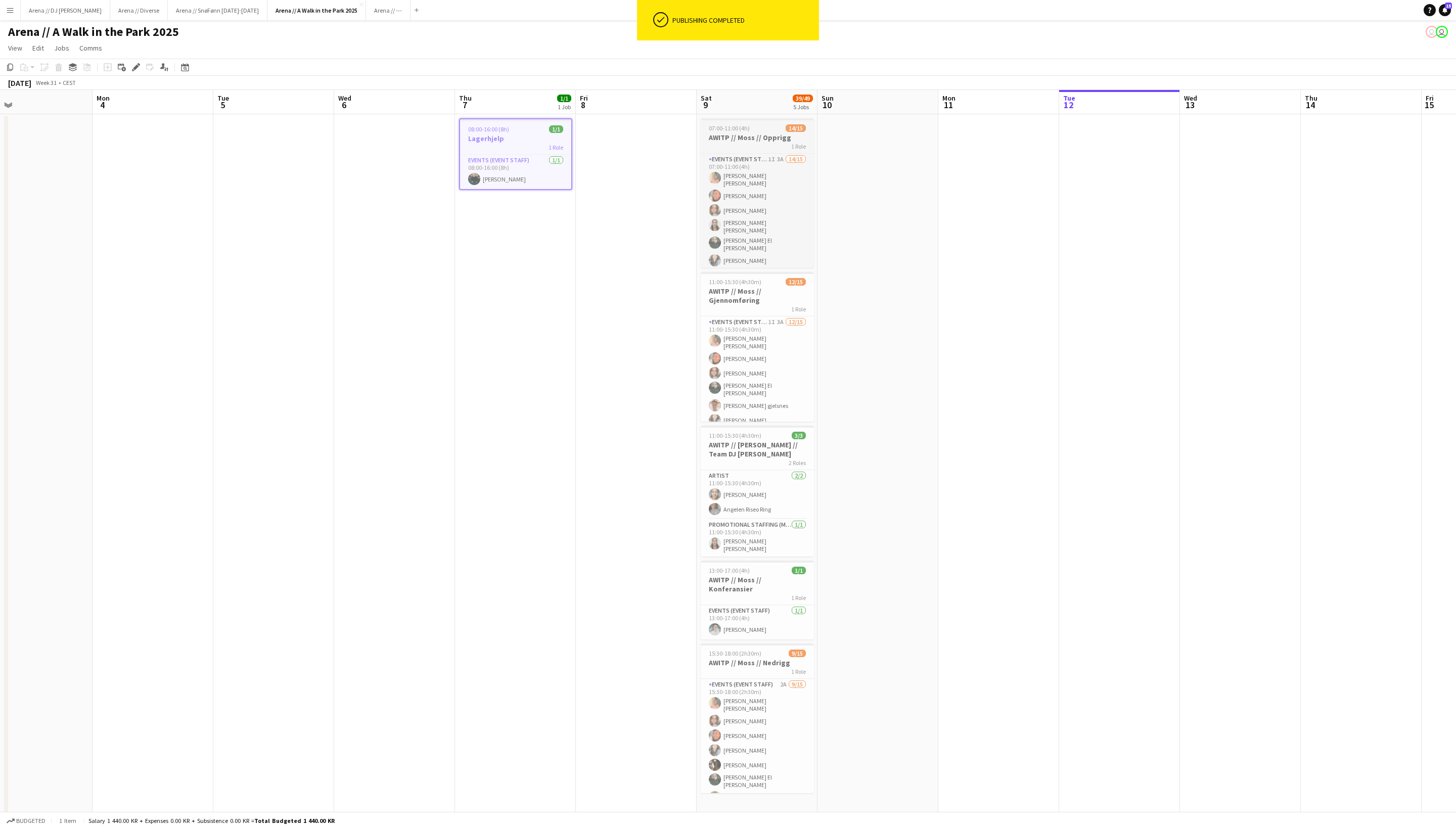
click at [760, 142] on h3 "AWITP // Moss // Opprigg" at bounding box center [757, 138] width 113 height 9
click at [137, 79] on div "[DATE] Week 31 • CEST" at bounding box center [728, 83] width 1456 height 14
click at [740, 142] on h3 "AWITP // Moss // Opprigg" at bounding box center [757, 138] width 113 height 9
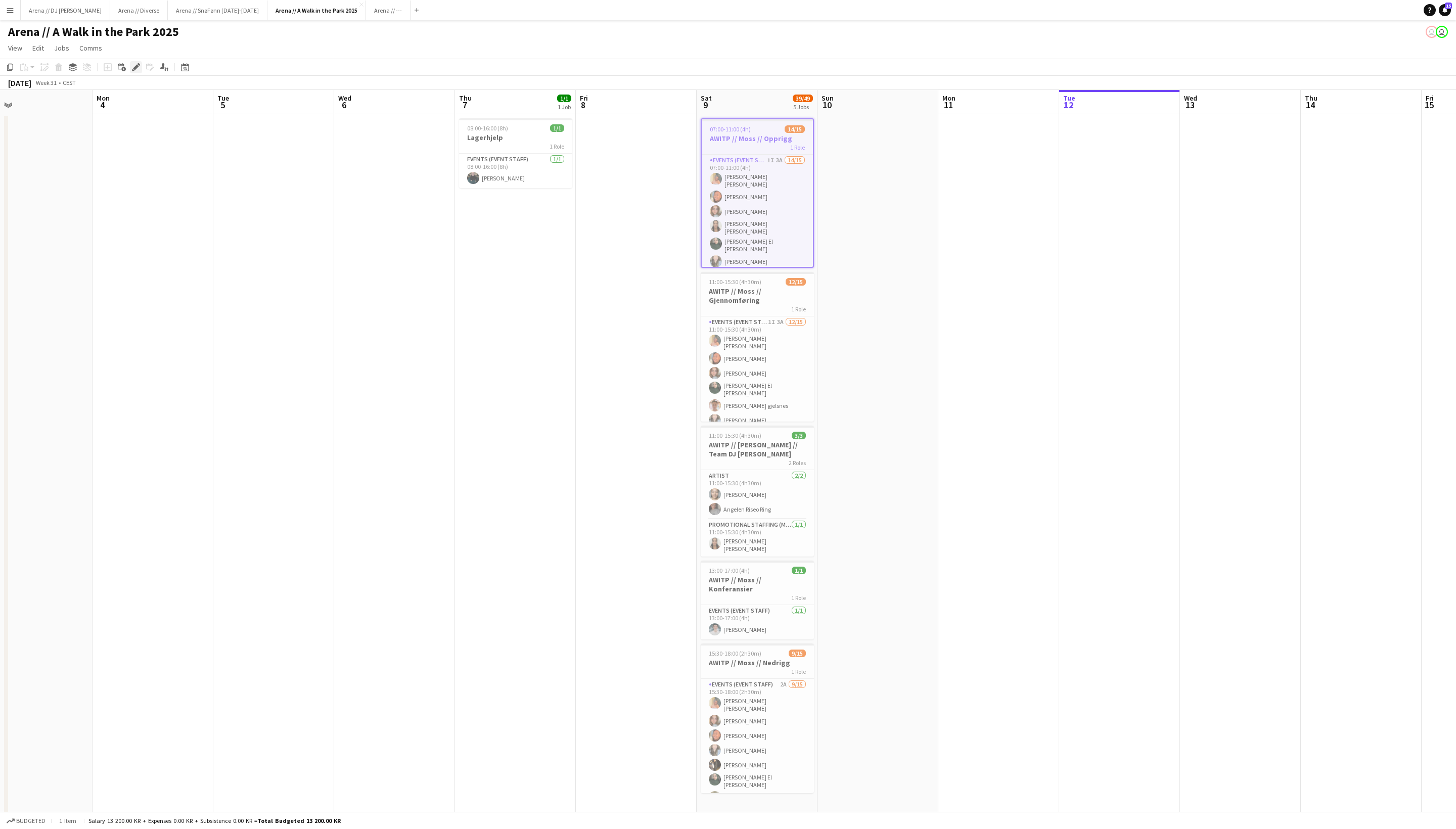
click at [135, 72] on icon "Edit" at bounding box center [135, 67] width 8 height 8
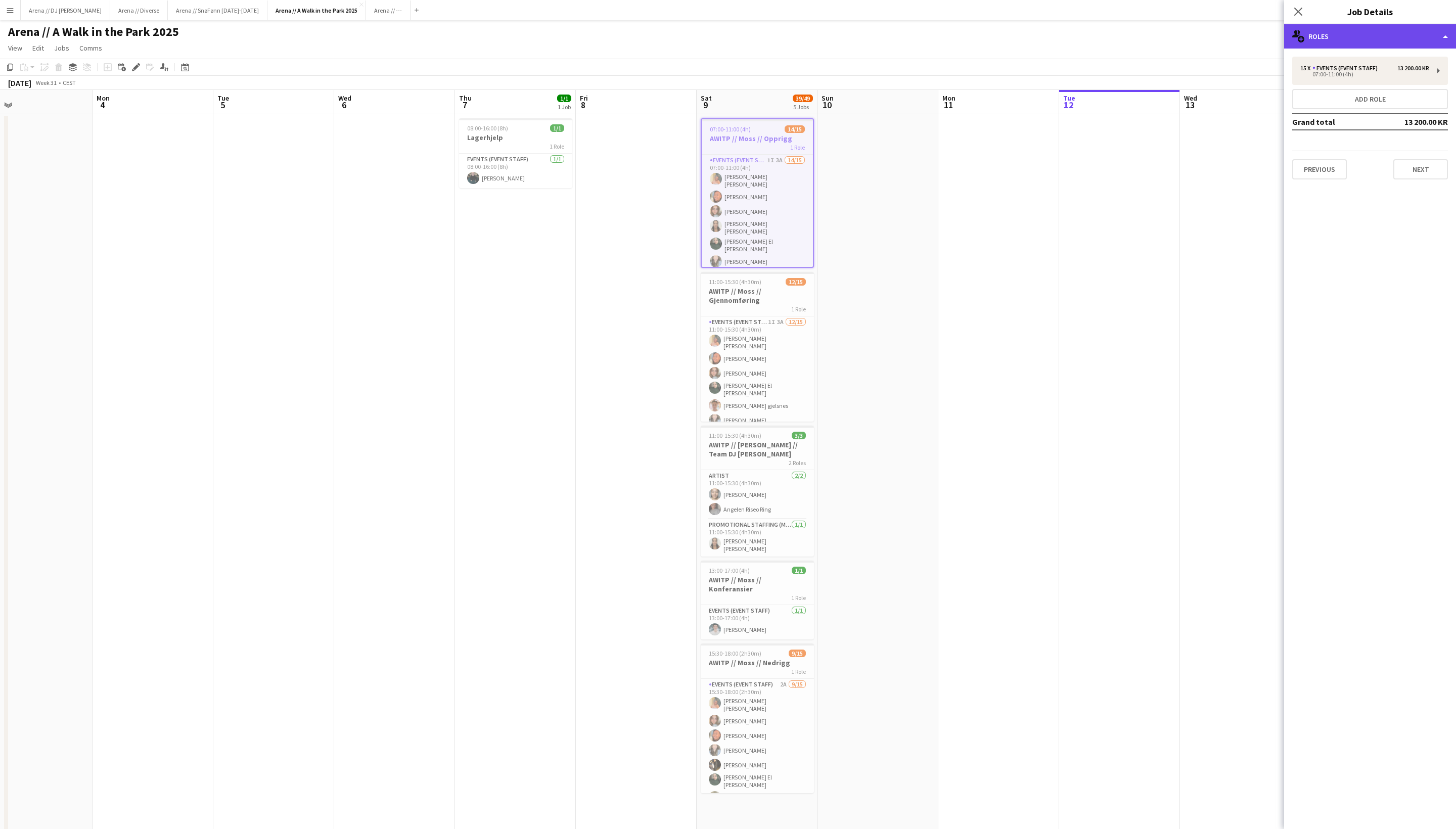
click at [1226, 42] on div "multiple-users-add Roles" at bounding box center [1371, 37] width 172 height 24
click at [1226, 118] on div "tags-double Labels" at bounding box center [1404, 120] width 100 height 20
click at [744, 298] on h3 "AWITP // Moss // Gjennomføring" at bounding box center [757, 295] width 113 height 18
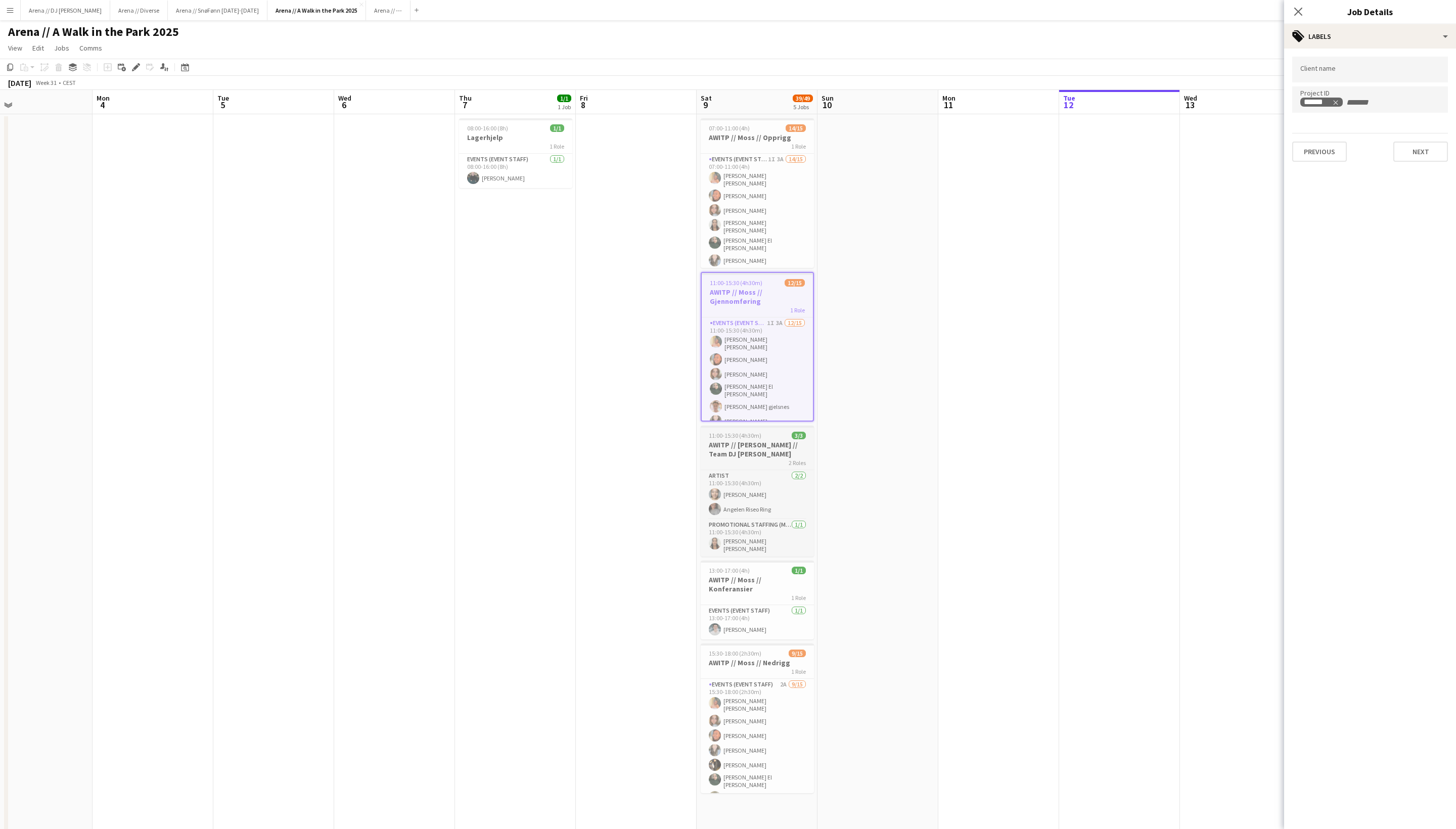
click at [771, 453] on h3 "AWITP // [PERSON_NAME] // Team DJ [PERSON_NAME]" at bounding box center [757, 449] width 113 height 18
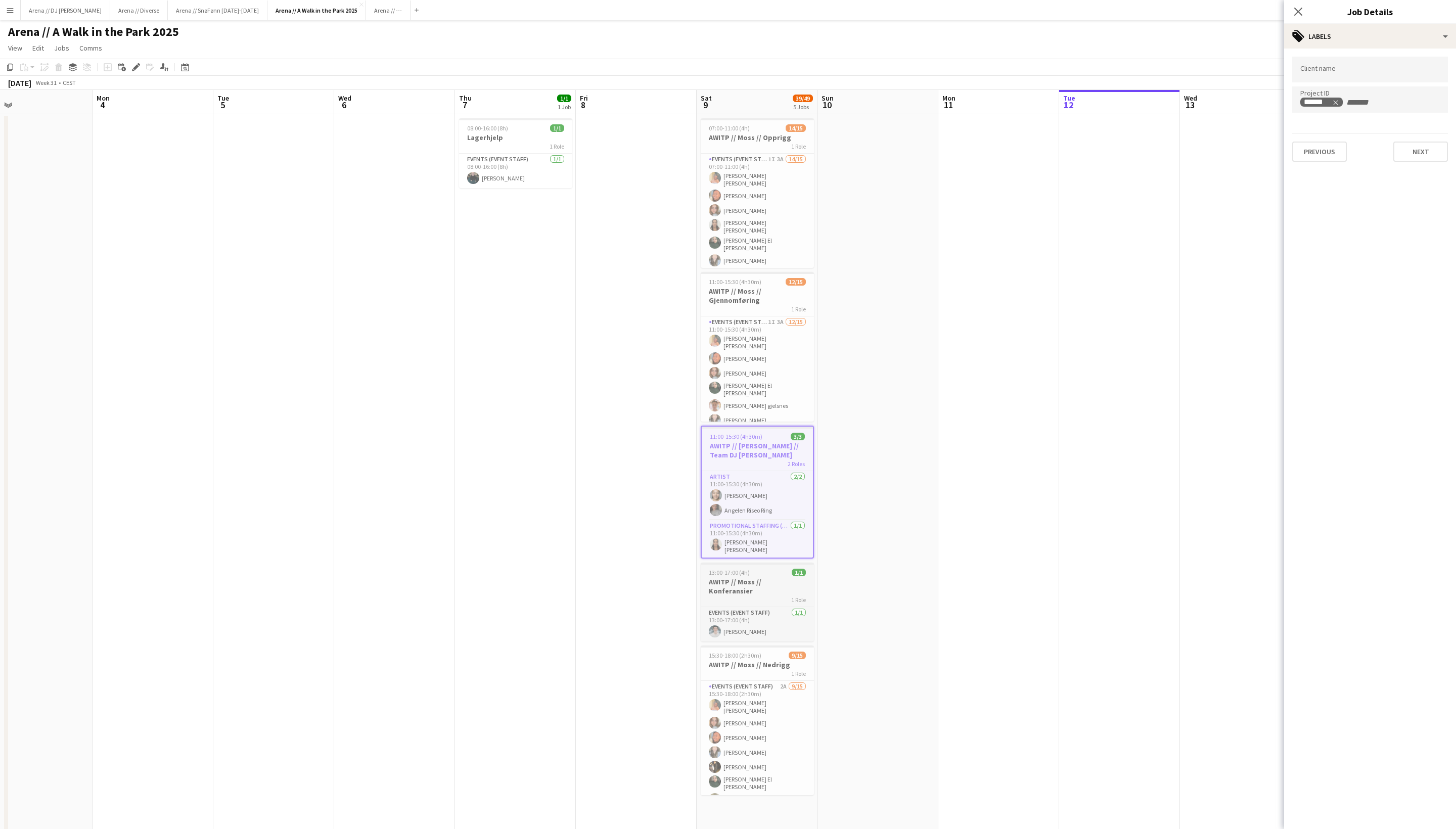
click at [772, 587] on h3 "AWITP // Moss // Konferansier" at bounding box center [757, 586] width 113 height 18
click at [764, 669] on h3 "AWITP // Moss // Nedrigg" at bounding box center [757, 665] width 113 height 9
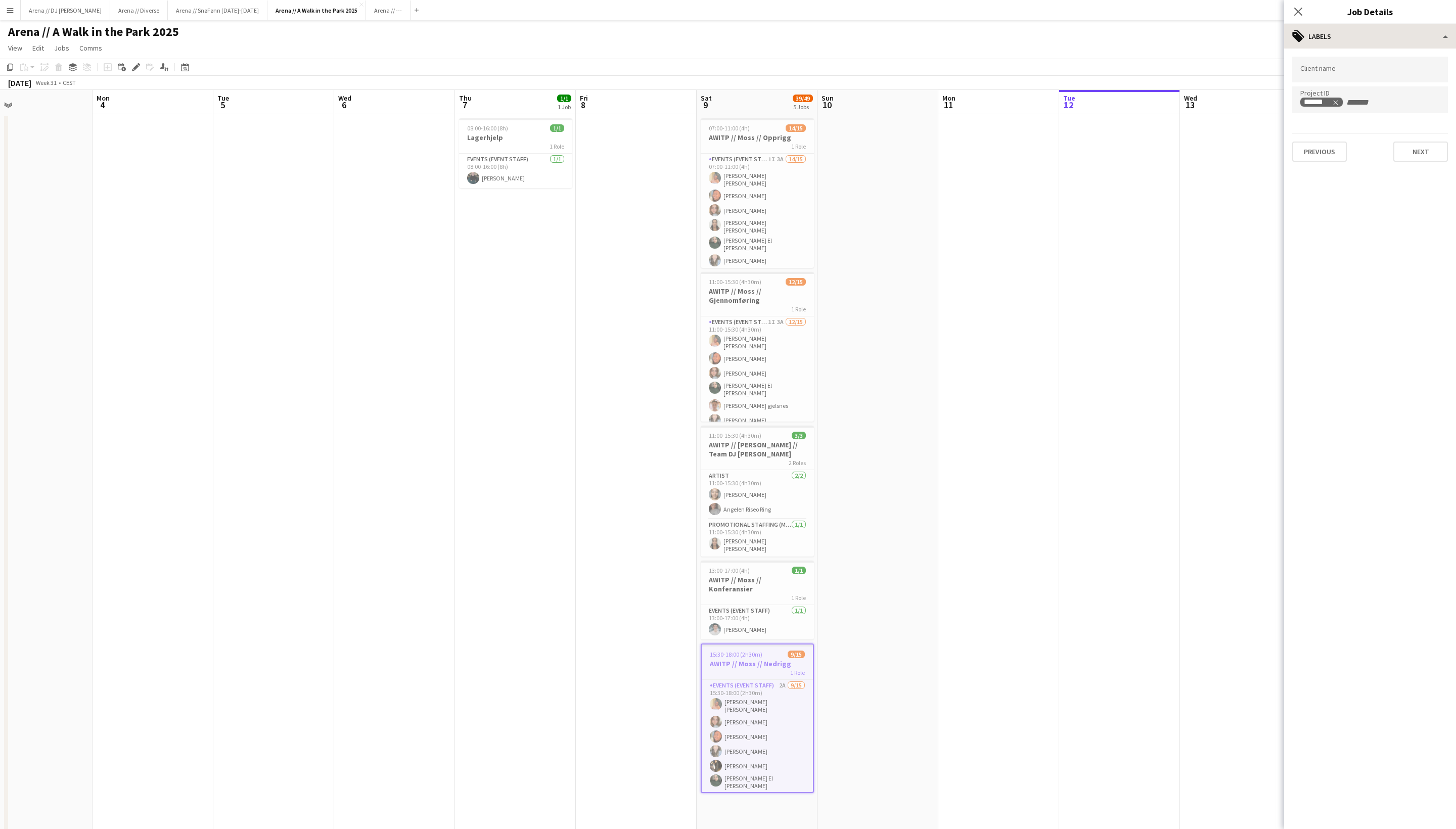
scroll to position [0, 0]
click at [1226, 7] on app-icon "Close pop-in" at bounding box center [1298, 11] width 14 height 14
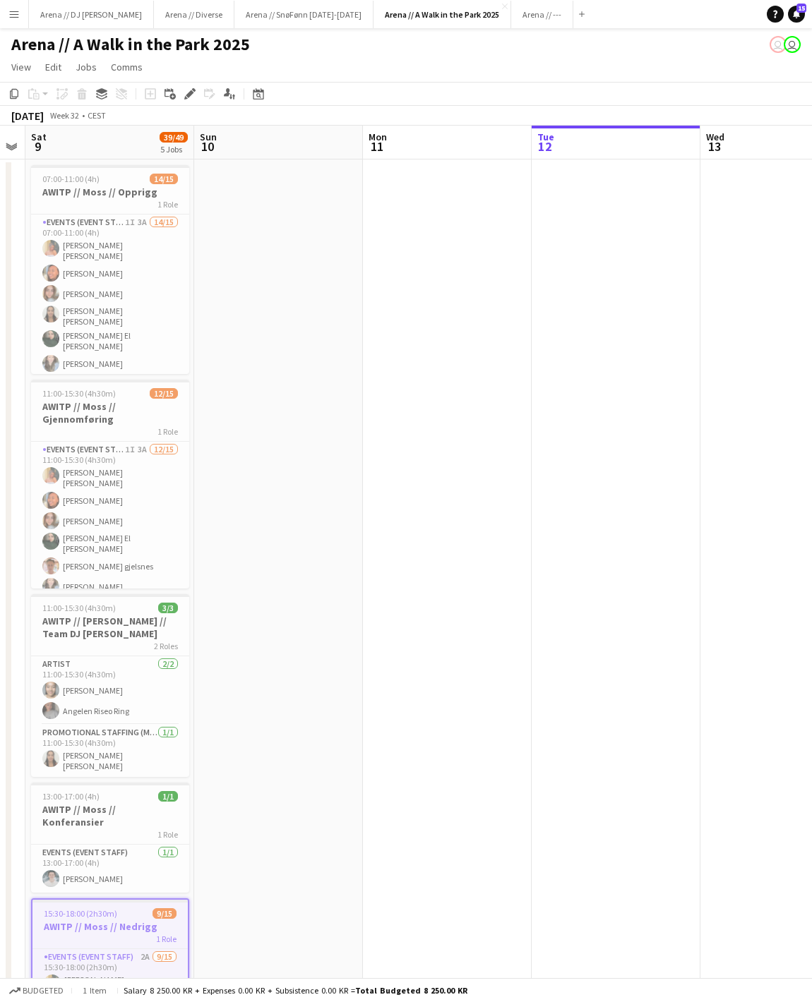
scroll to position [0, 301]
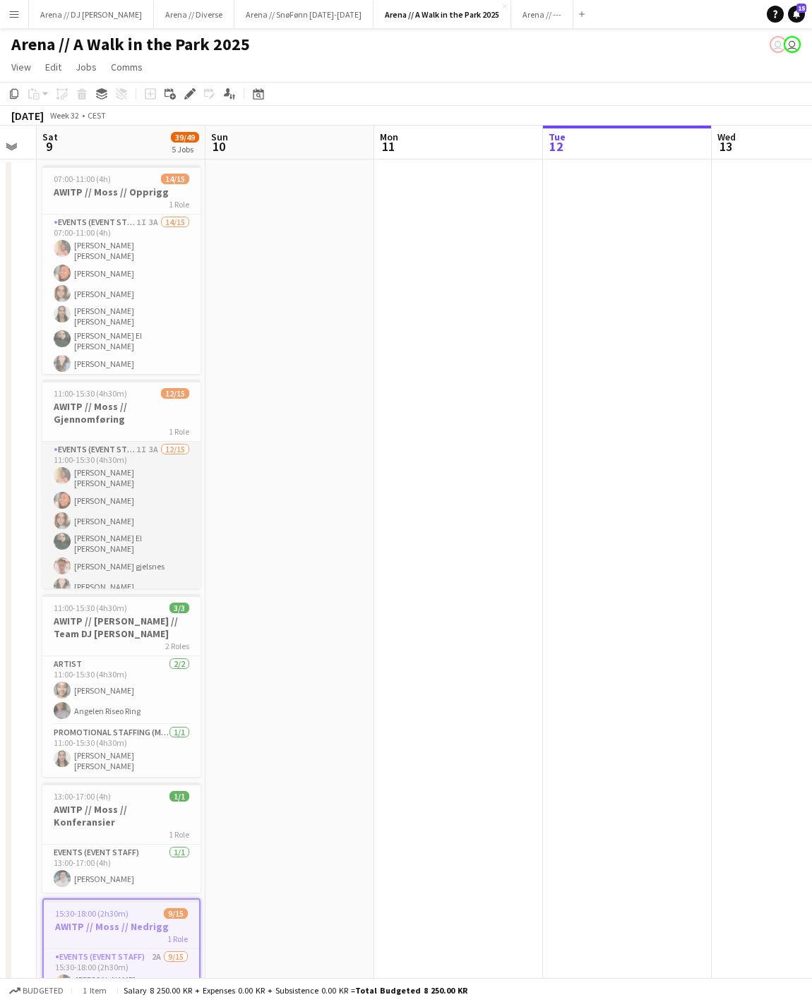
click at [121, 548] on app-card-role "Events (Event Staff) 1I 3A [DATE] 11:00-15:30 (4h30m) [PERSON_NAME] [PERSON_NAM…" at bounding box center [121, 615] width 158 height 347
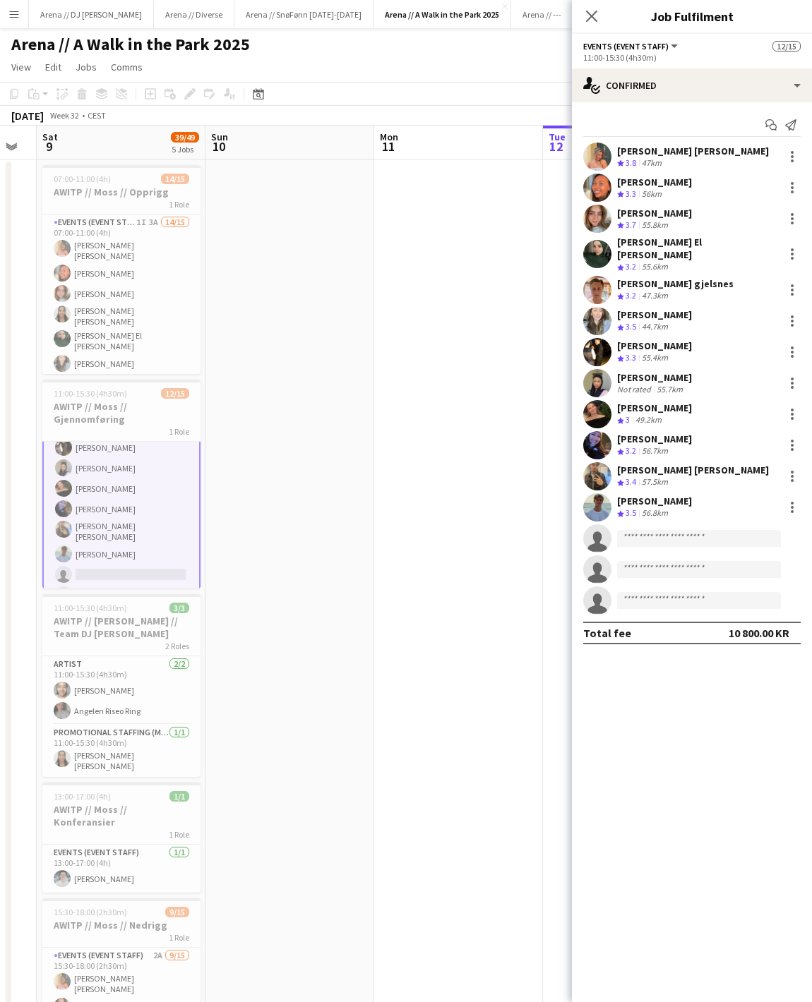
scroll to position [162, 0]
click at [138, 315] on app-card-role "Events (Event Staff) 1I 3A 14/15 07:00-11:00 (4h) [PERSON_NAME] [PERSON_NAME] […" at bounding box center [121, 390] width 158 height 351
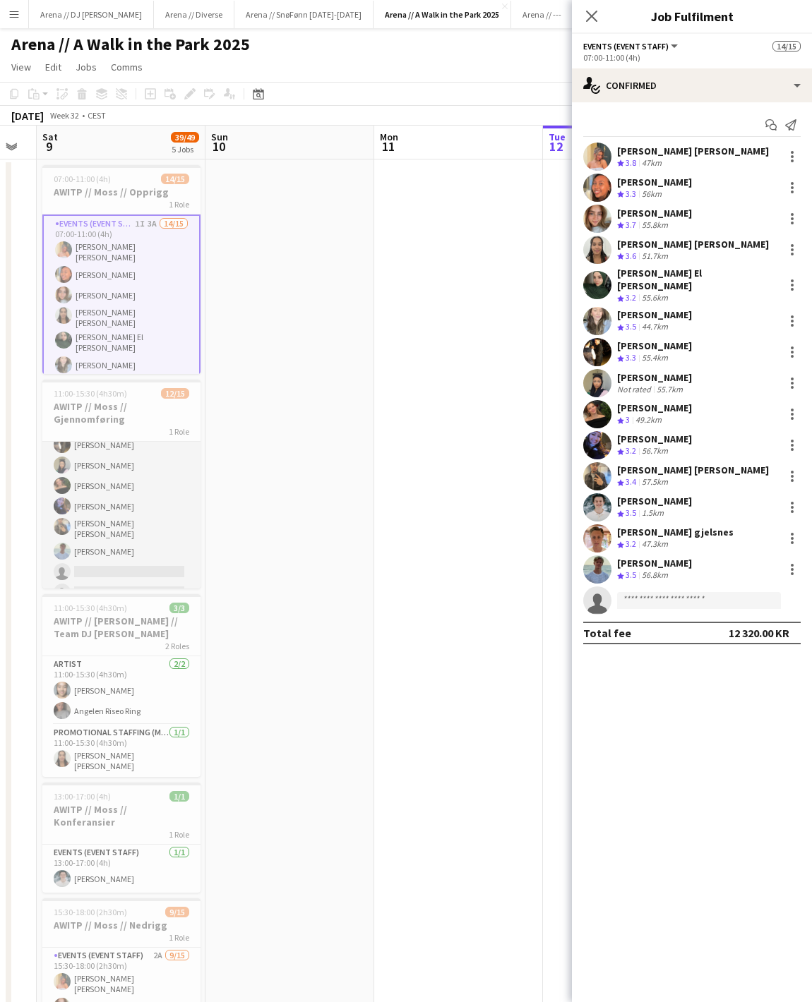
click at [116, 524] on app-card-role "Events (Event Staff) 1I 3A [DATE] 11:00-15:30 (4h30m) [PERSON_NAME] [PERSON_NAM…" at bounding box center [121, 452] width 158 height 347
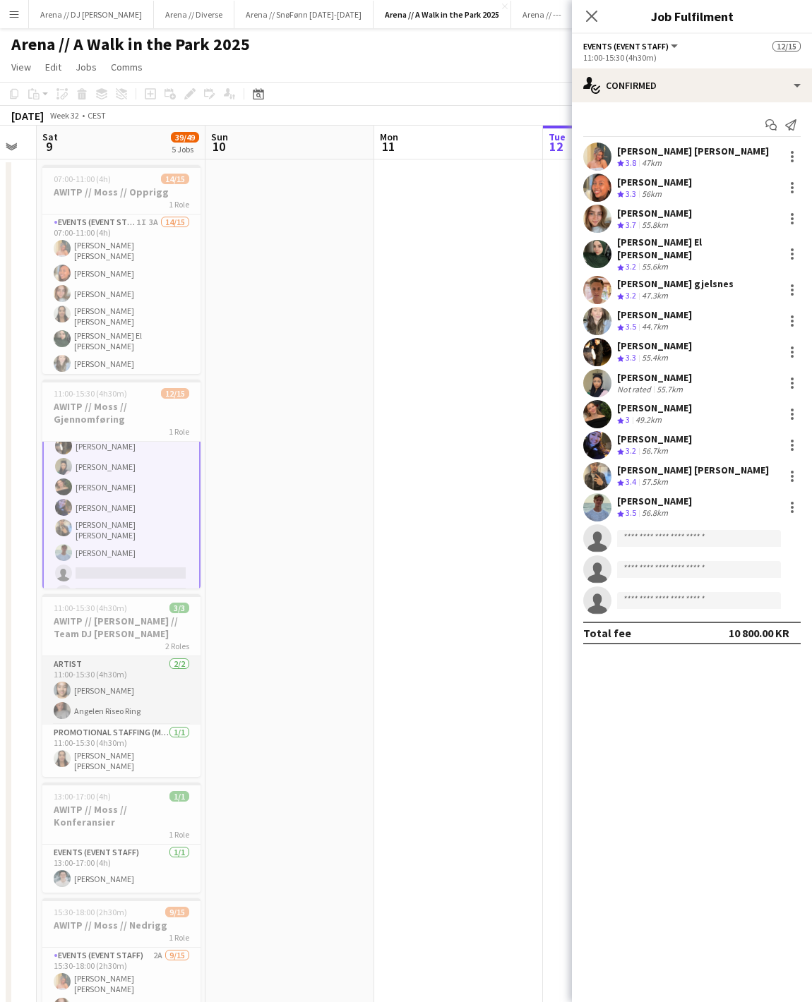
click at [110, 706] on app-card-role "Artist [DATE] 11:00-15:30 (4h30m) [PERSON_NAME] Riseo Ring" at bounding box center [121, 690] width 158 height 68
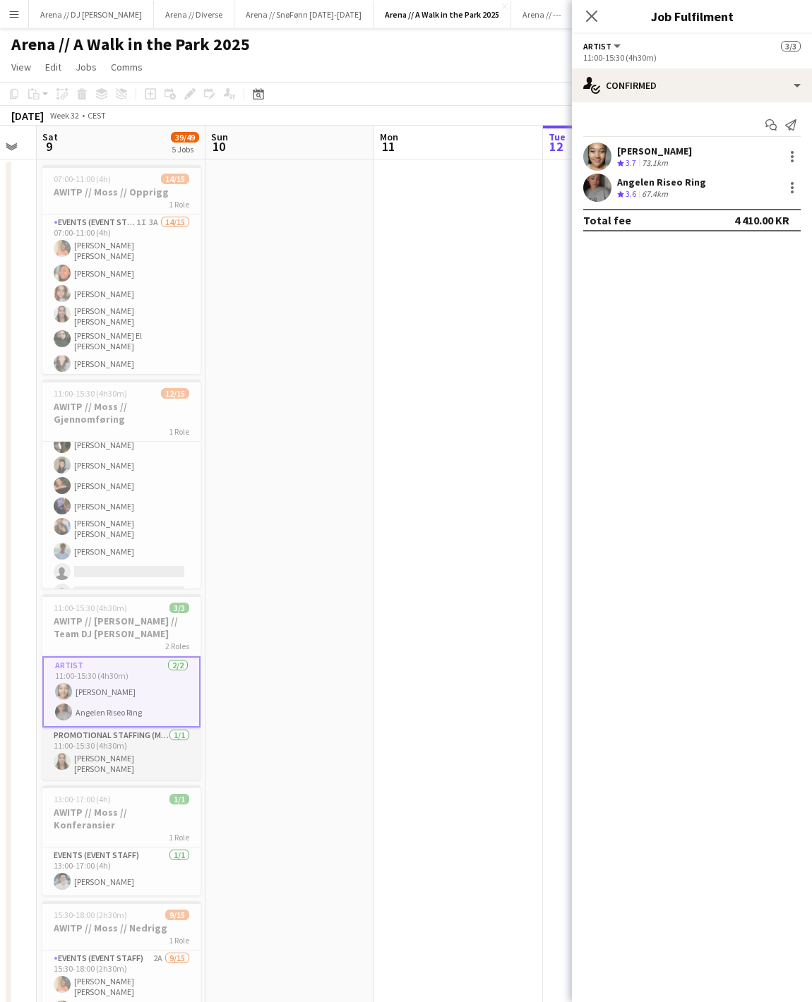
click at [112, 764] on app-card-role "Promotional Staffing (Mascot) [DATE] 11:00-15:30 (4h30m) [PERSON_NAME] [PERSON_…" at bounding box center [121, 754] width 158 height 52
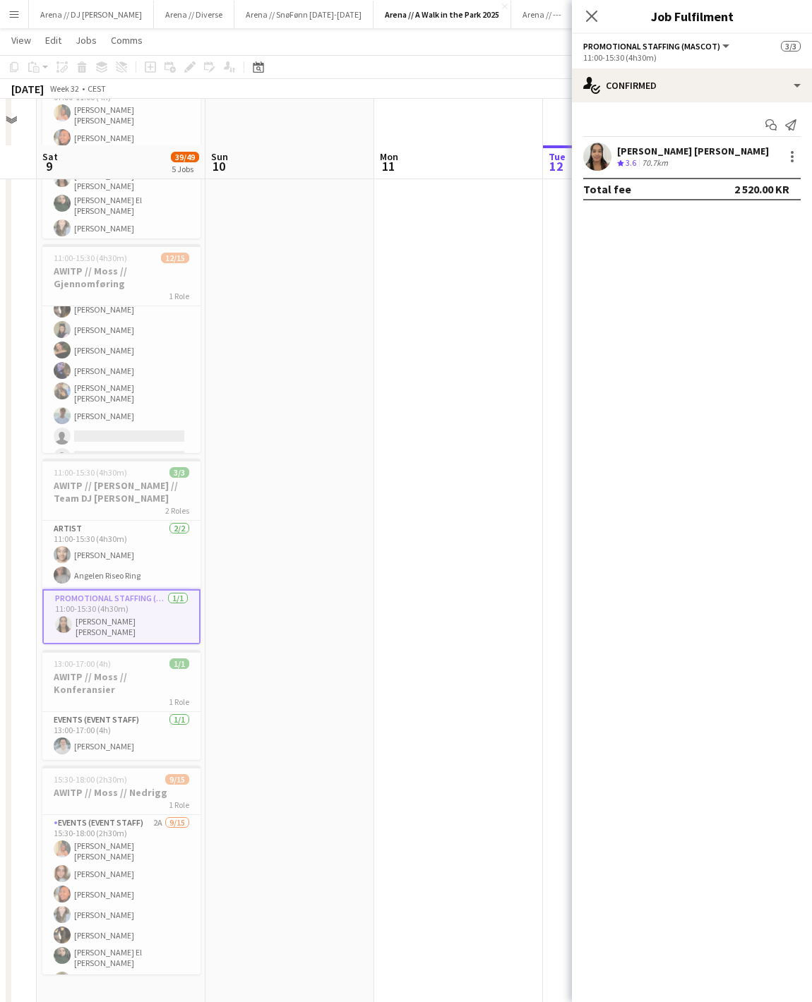
scroll to position [233, 0]
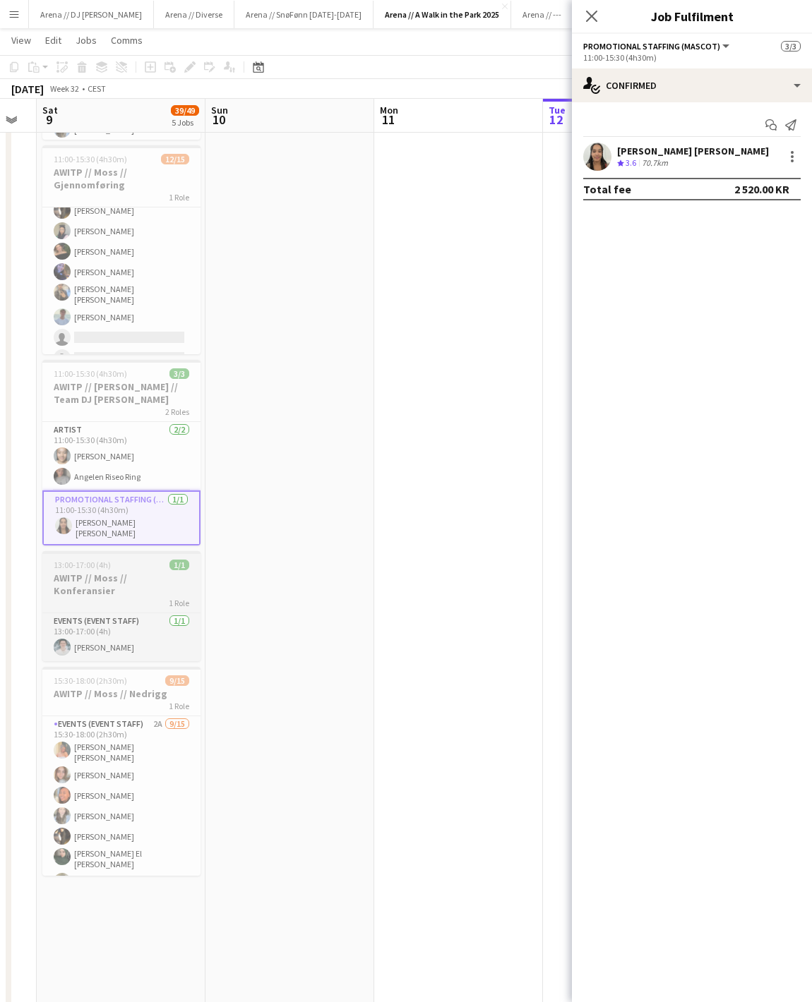
click at [117, 597] on div "1 Role" at bounding box center [121, 602] width 158 height 11
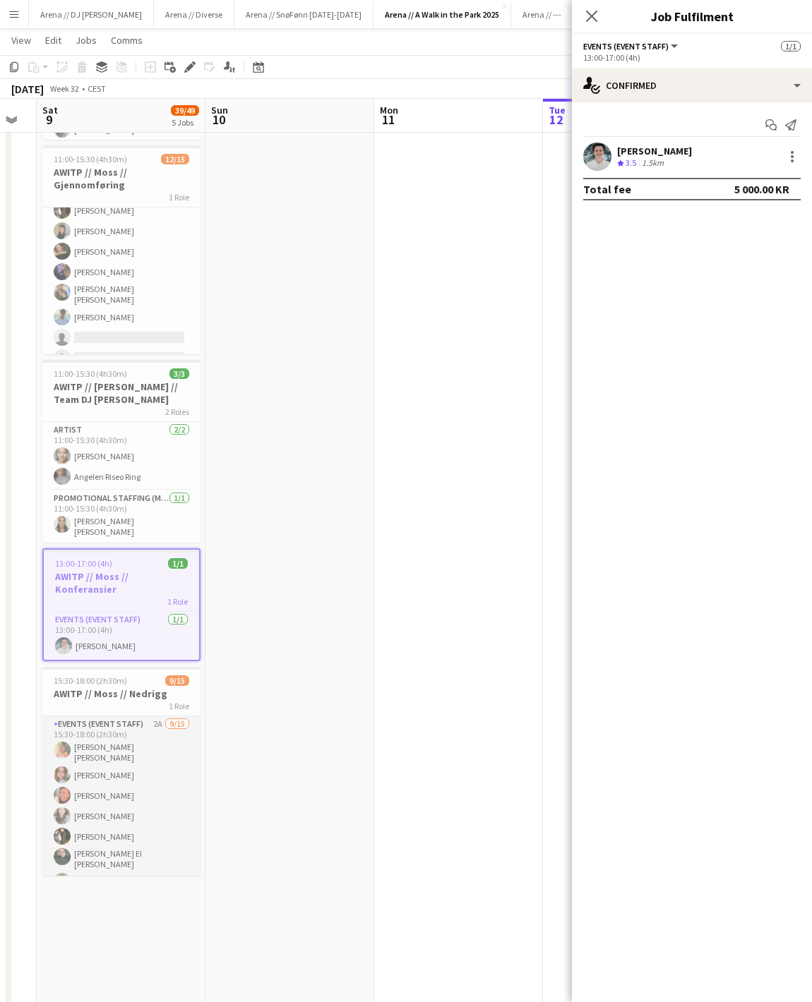
click at [124, 826] on app-card-role "Events (Event Staff) 2A [DATE] 15:30-18:00 (2h30m) [PERSON_NAME] [PERSON_NAME] …" at bounding box center [121, 887] width 158 height 343
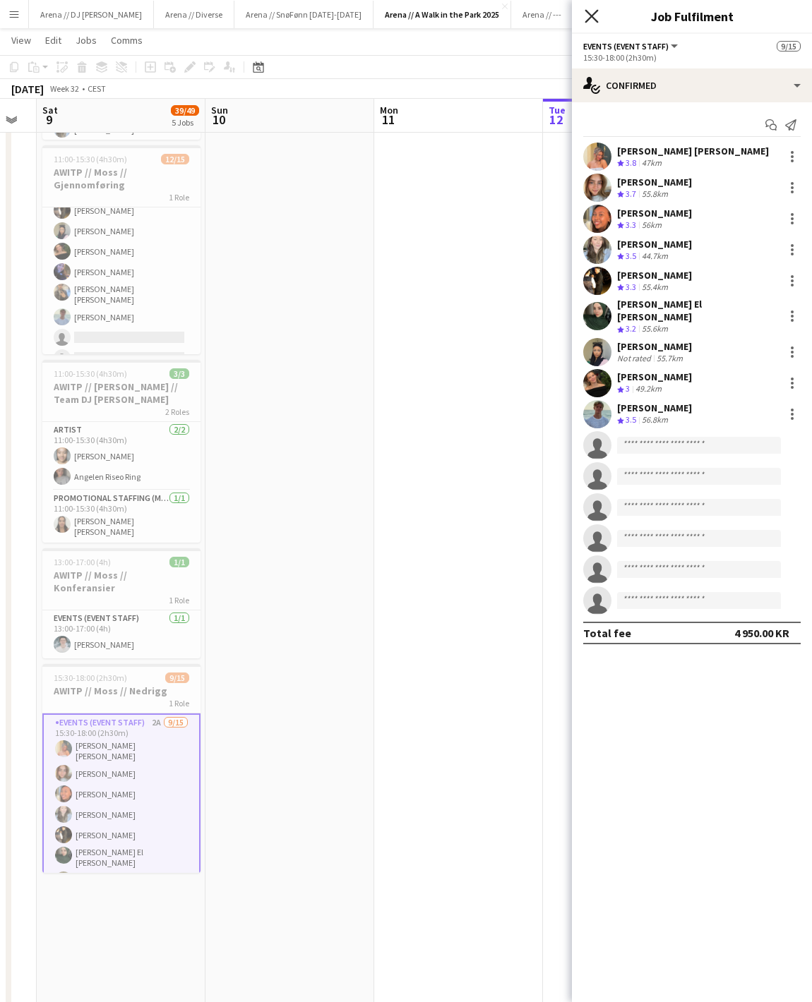
click at [586, 17] on icon "Close pop-in" at bounding box center [590, 15] width 13 height 13
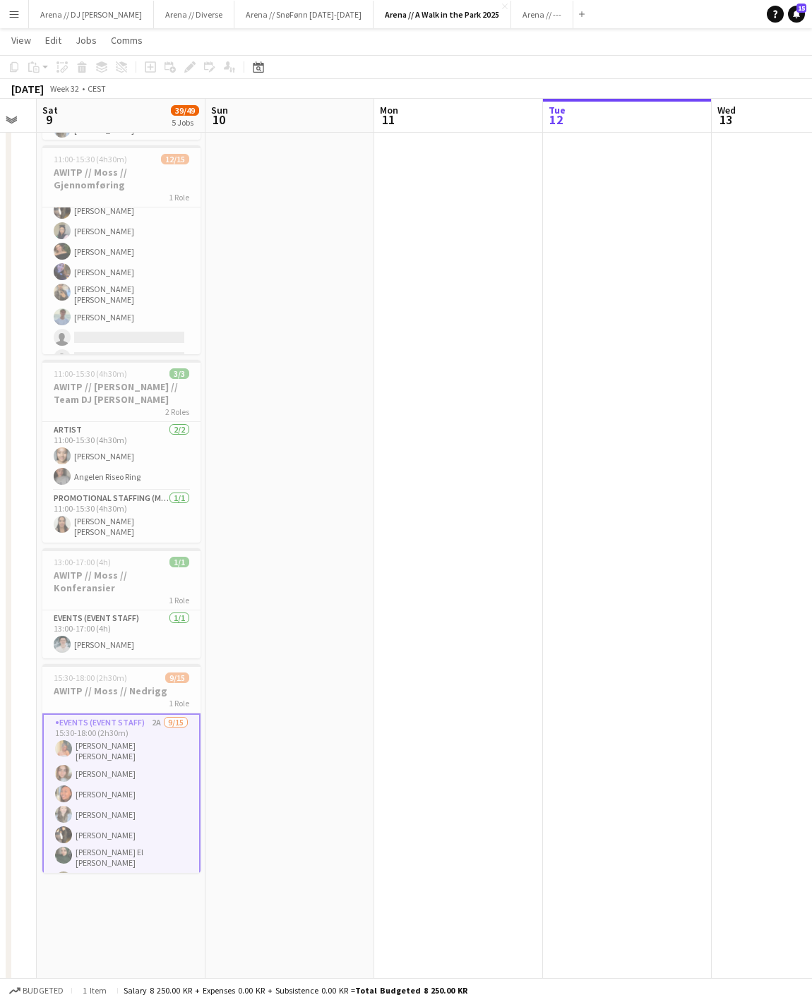
click at [18, 18] on app-icon "Menu" at bounding box center [13, 13] width 11 height 11
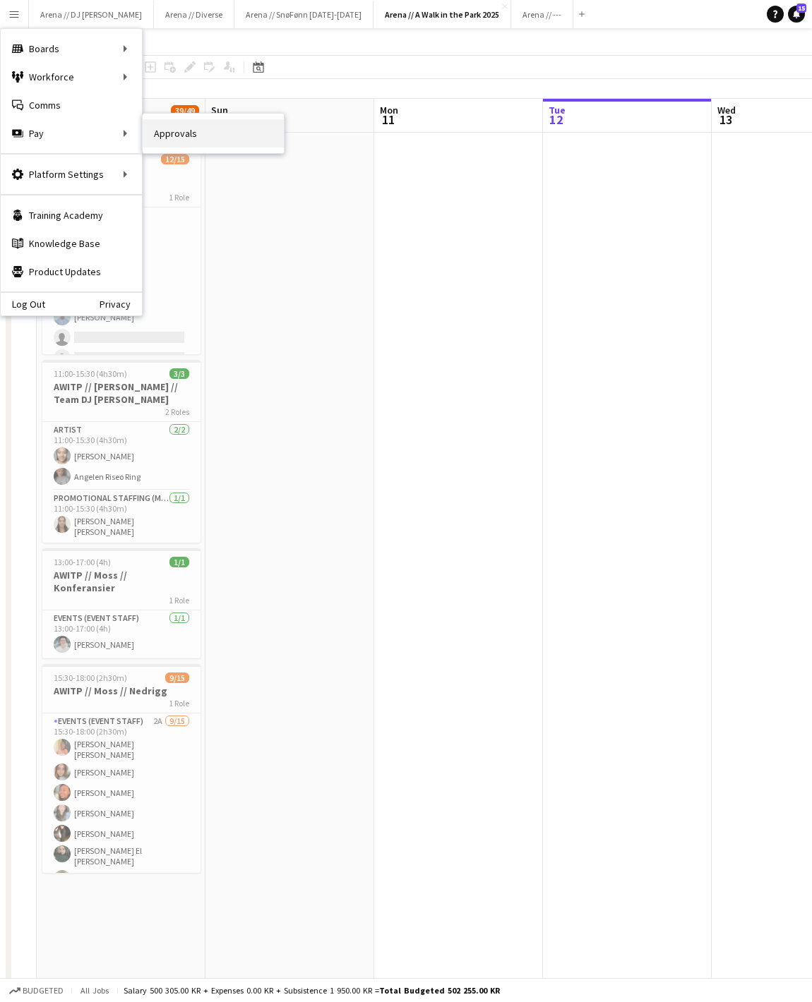
click at [182, 138] on link "Approvals" at bounding box center [213, 133] width 141 height 28
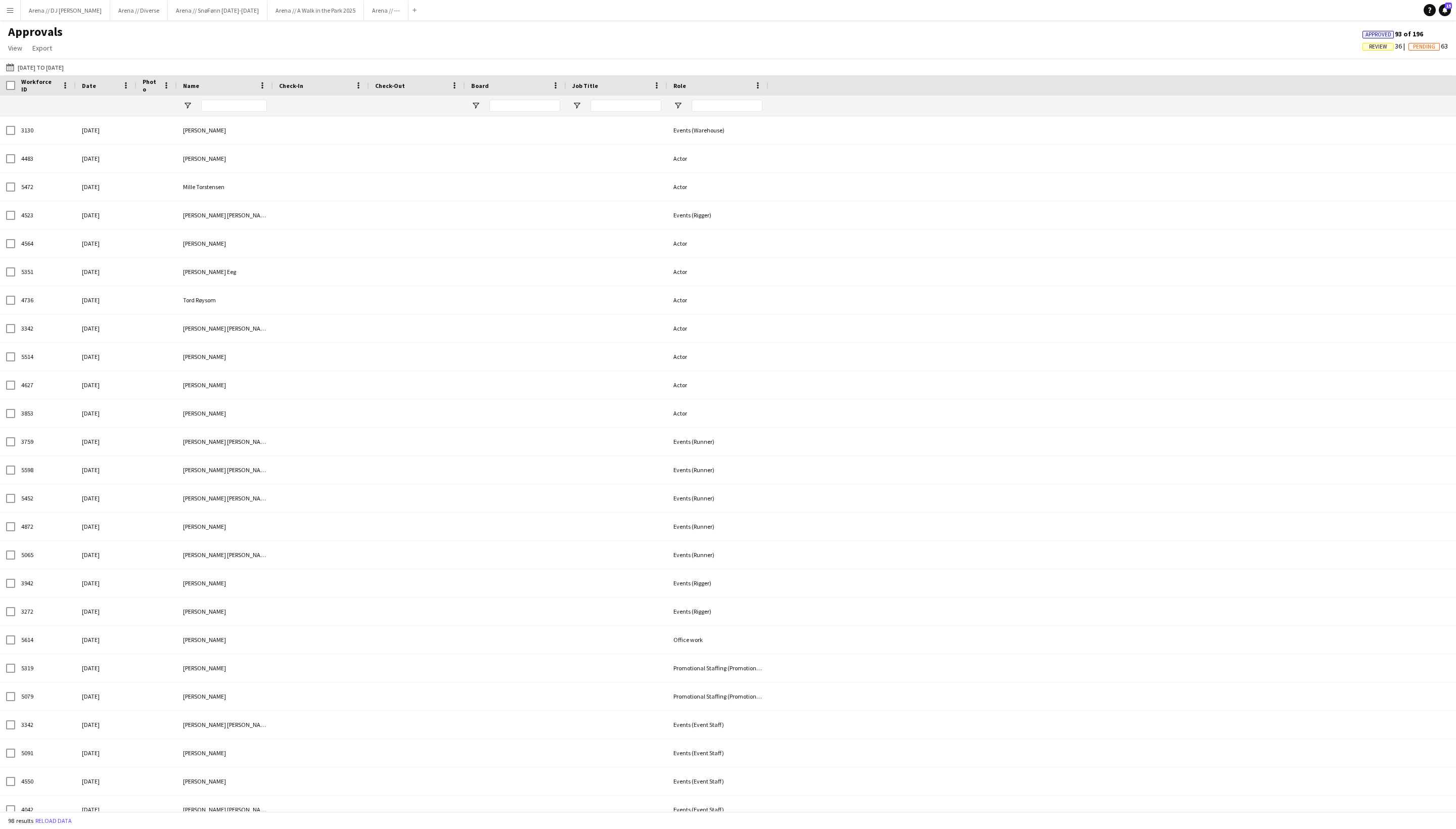
type input "*****"
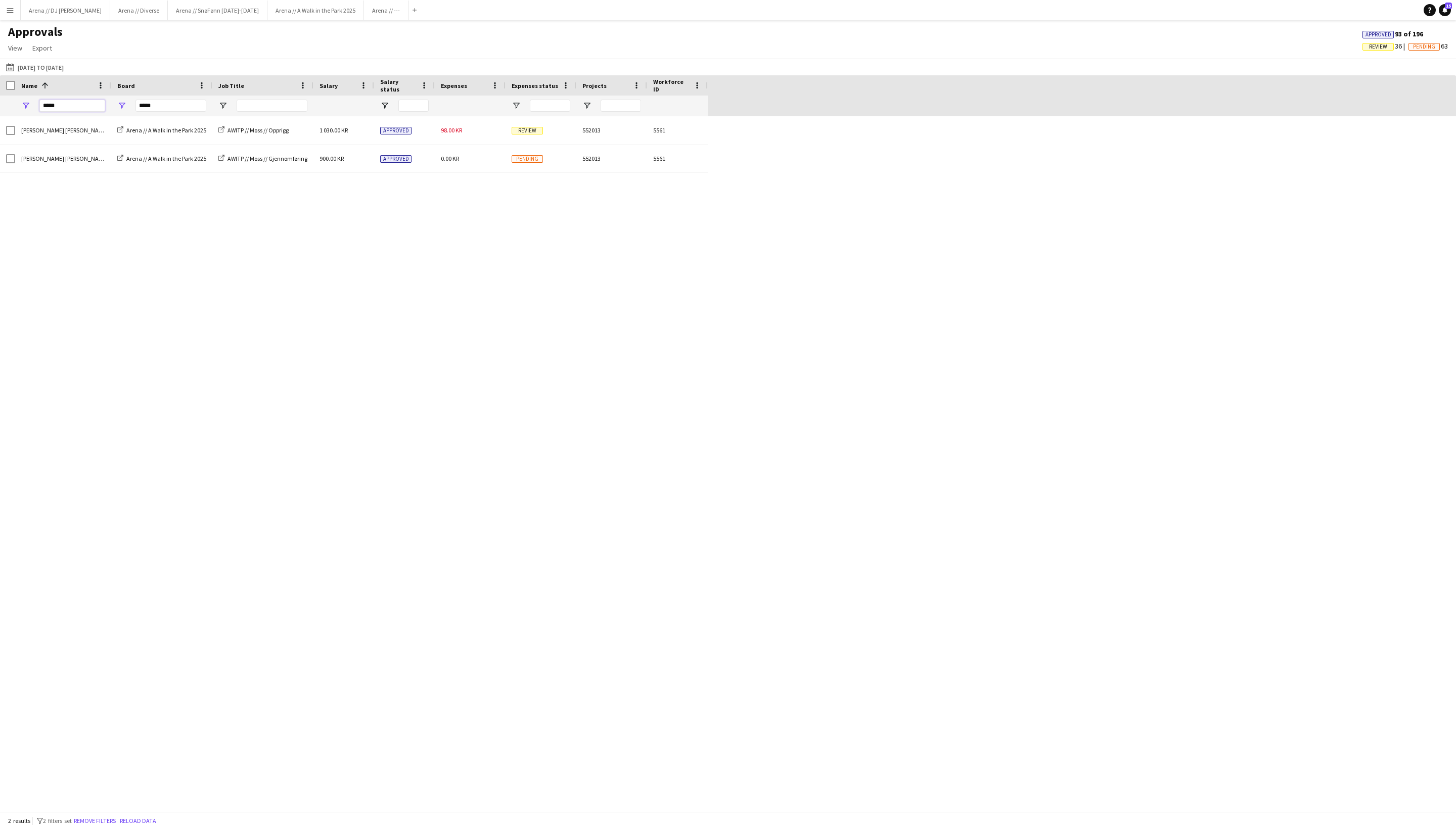
drag, startPoint x: 80, startPoint y: 105, endPoint x: 20, endPoint y: 105, distance: 60.0
click at [20, 105] on div "*****" at bounding box center [63, 105] width 96 height 20
type input "*******"
click at [344, 133] on span "880.00 KR" at bounding box center [332, 130] width 24 height 8
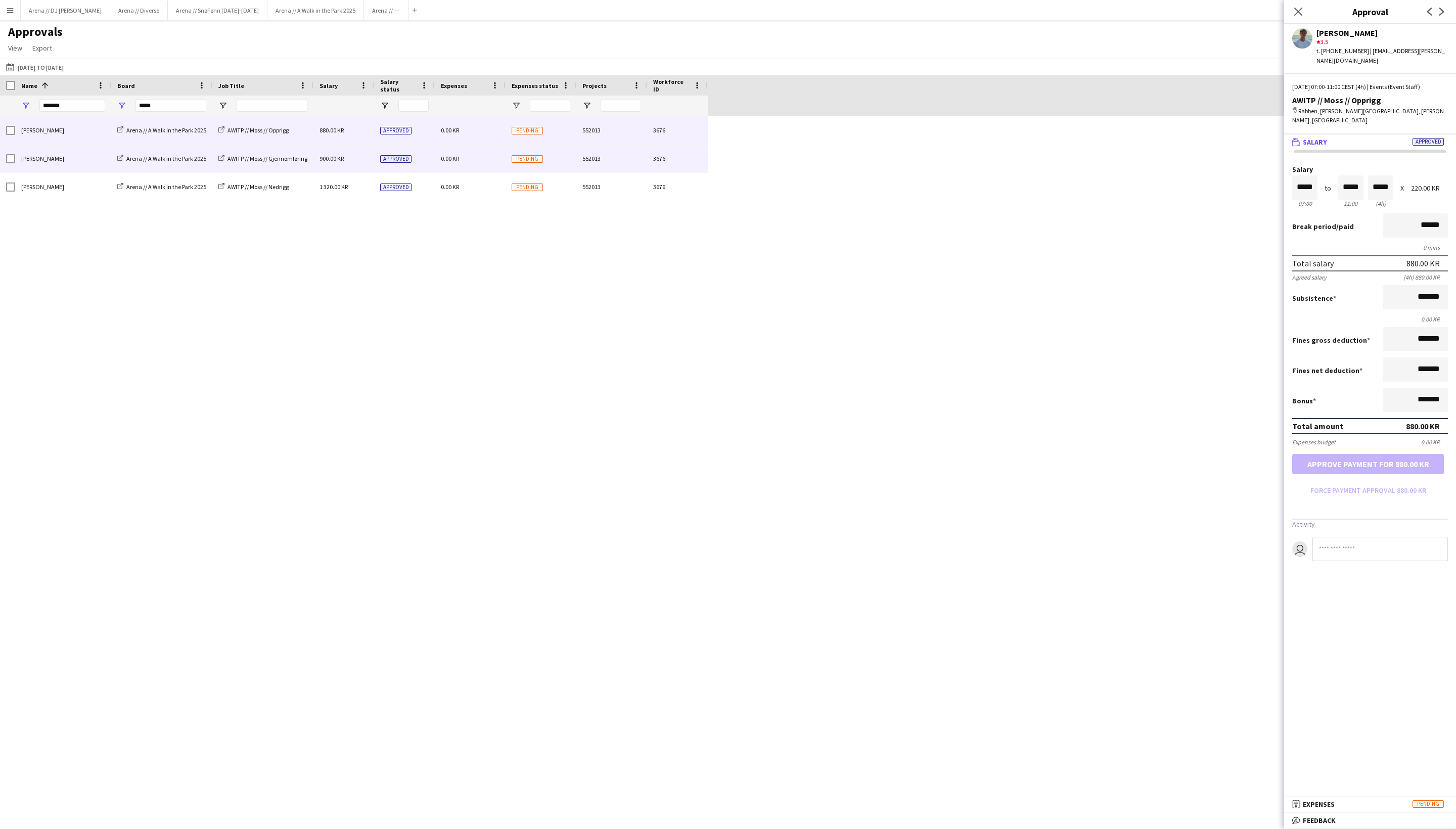
click at [344, 163] on span "900.00 KR" at bounding box center [332, 158] width 24 height 8
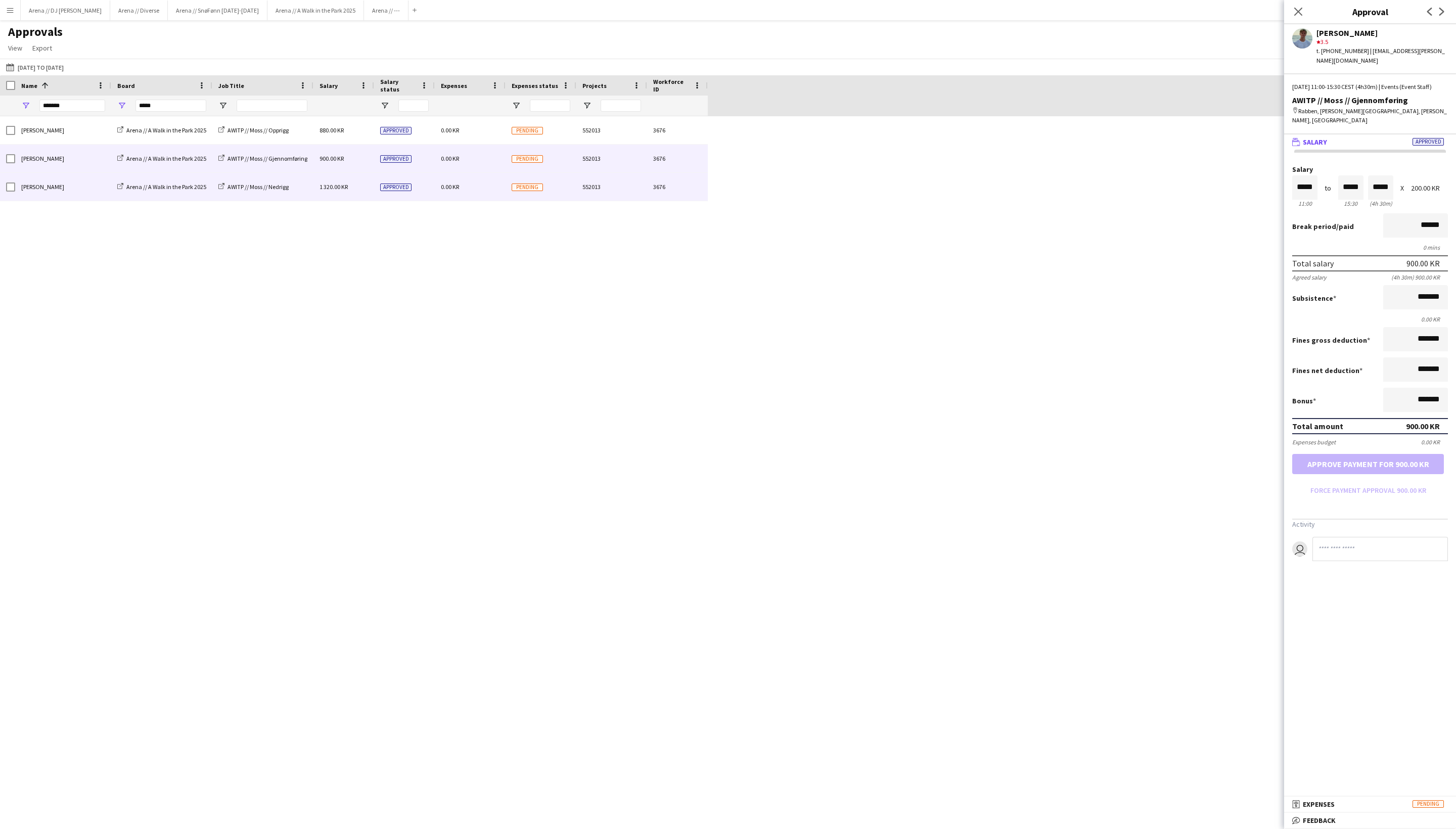
click at [406, 195] on div "Approved" at bounding box center [404, 186] width 61 height 28
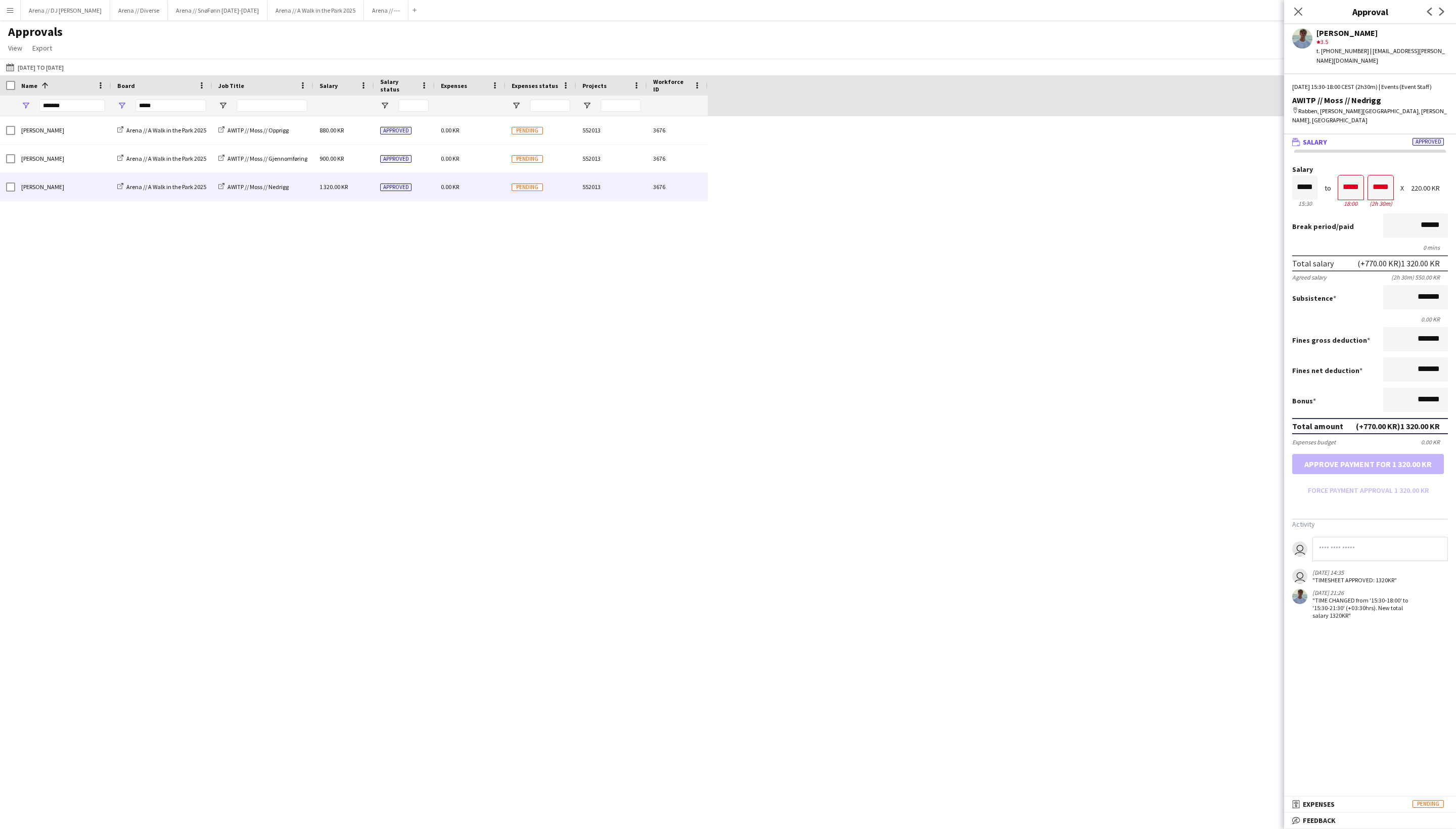
click at [1226, 240] on div "Break period /paid ******" at bounding box center [1370, 226] width 155 height 27
click at [1226, 499] on form "Salary ***** 15:30 to ***** 18:00 ***** (2h 30m) X 220.00 KR Break period /paid…" at bounding box center [1371, 332] width 172 height 332
click at [1226, 11] on icon at bounding box center [1298, 11] width 9 height 9
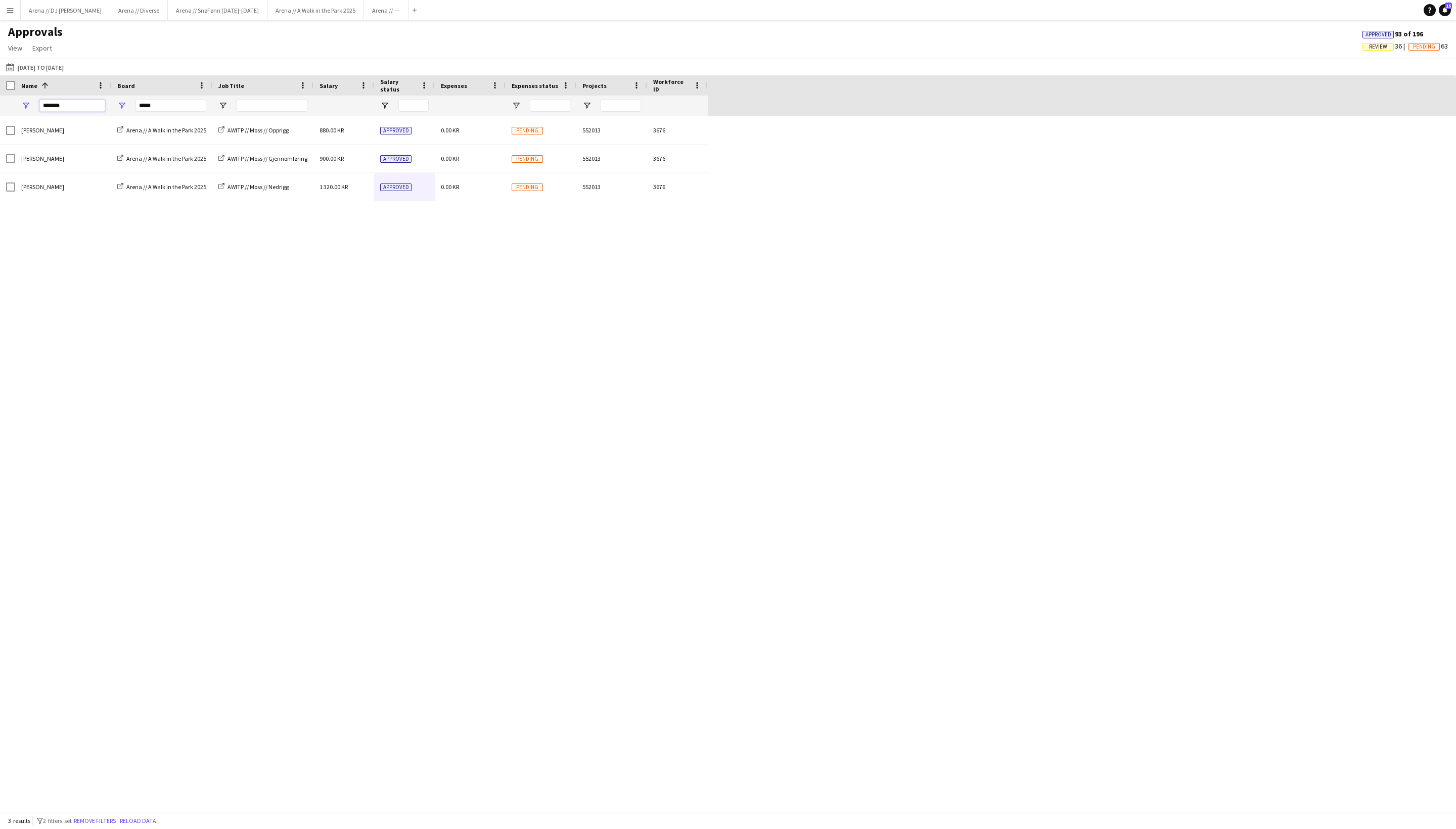
drag, startPoint x: 82, startPoint y: 109, endPoint x: 32, endPoint y: 109, distance: 50.0
click at [32, 109] on div "*******" at bounding box center [63, 105] width 96 height 20
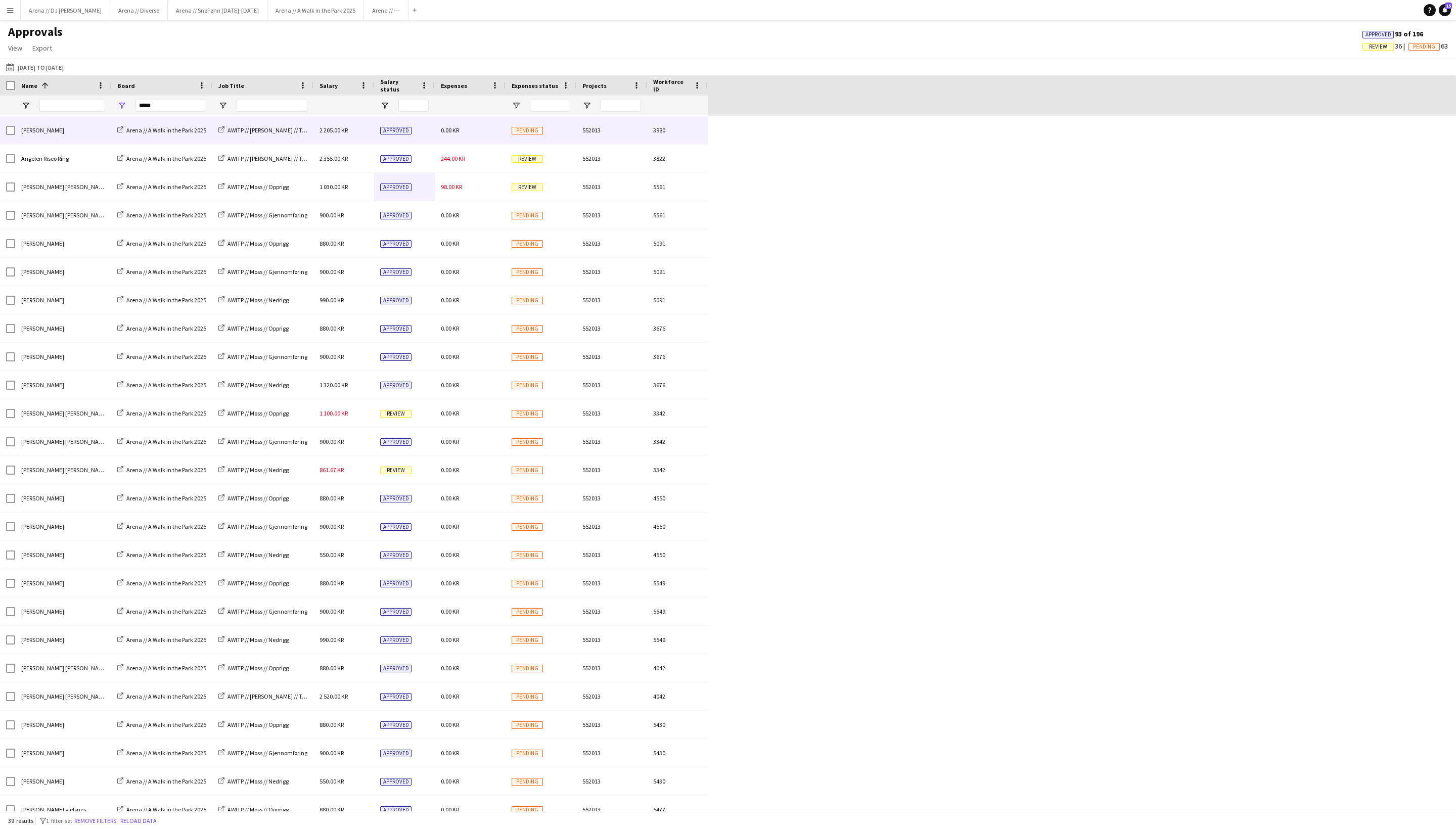
click at [468, 140] on div "0.00 KR" at bounding box center [470, 130] width 71 height 28
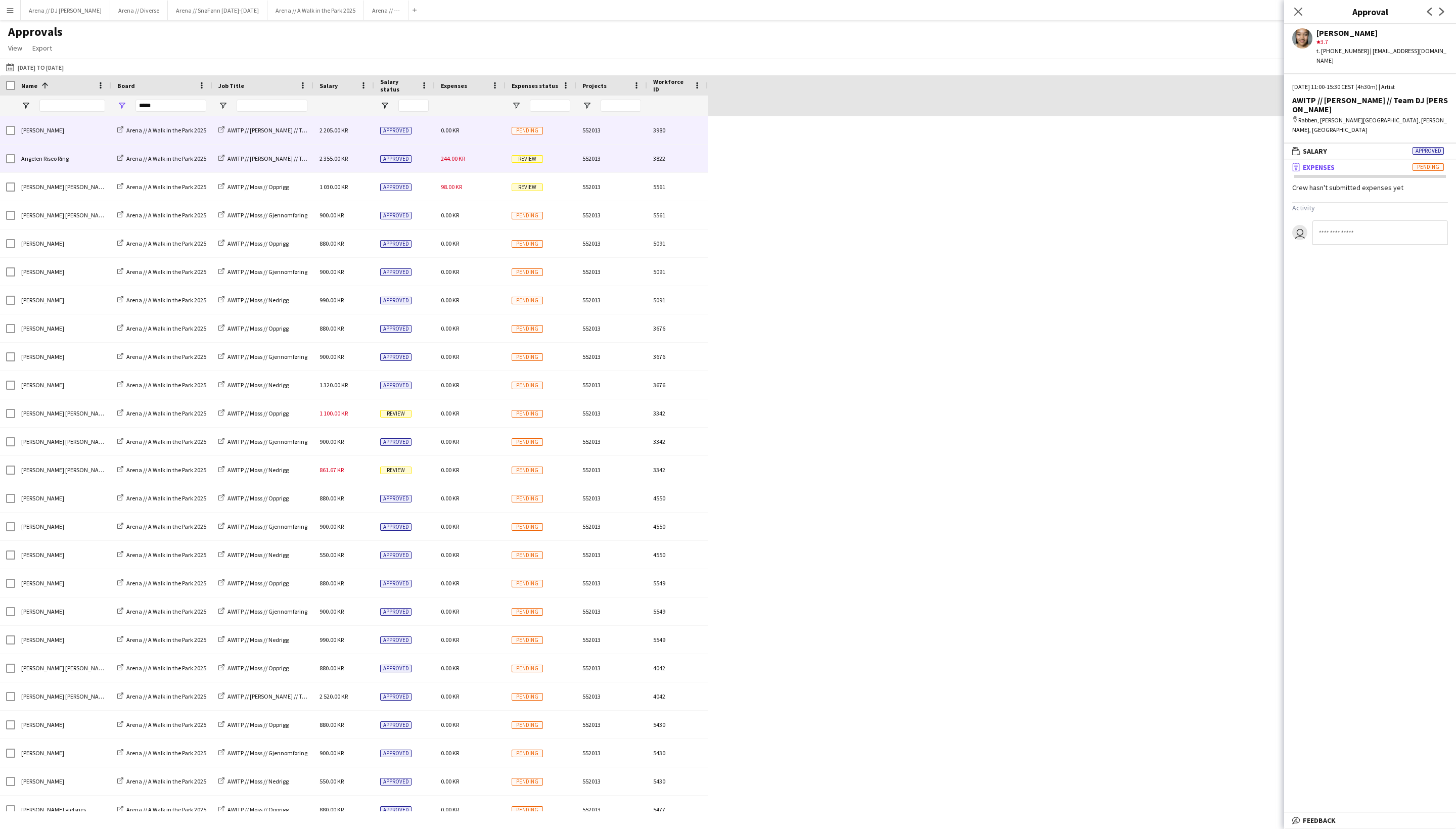
click at [468, 170] on div "244.00 KR" at bounding box center [470, 158] width 71 height 28
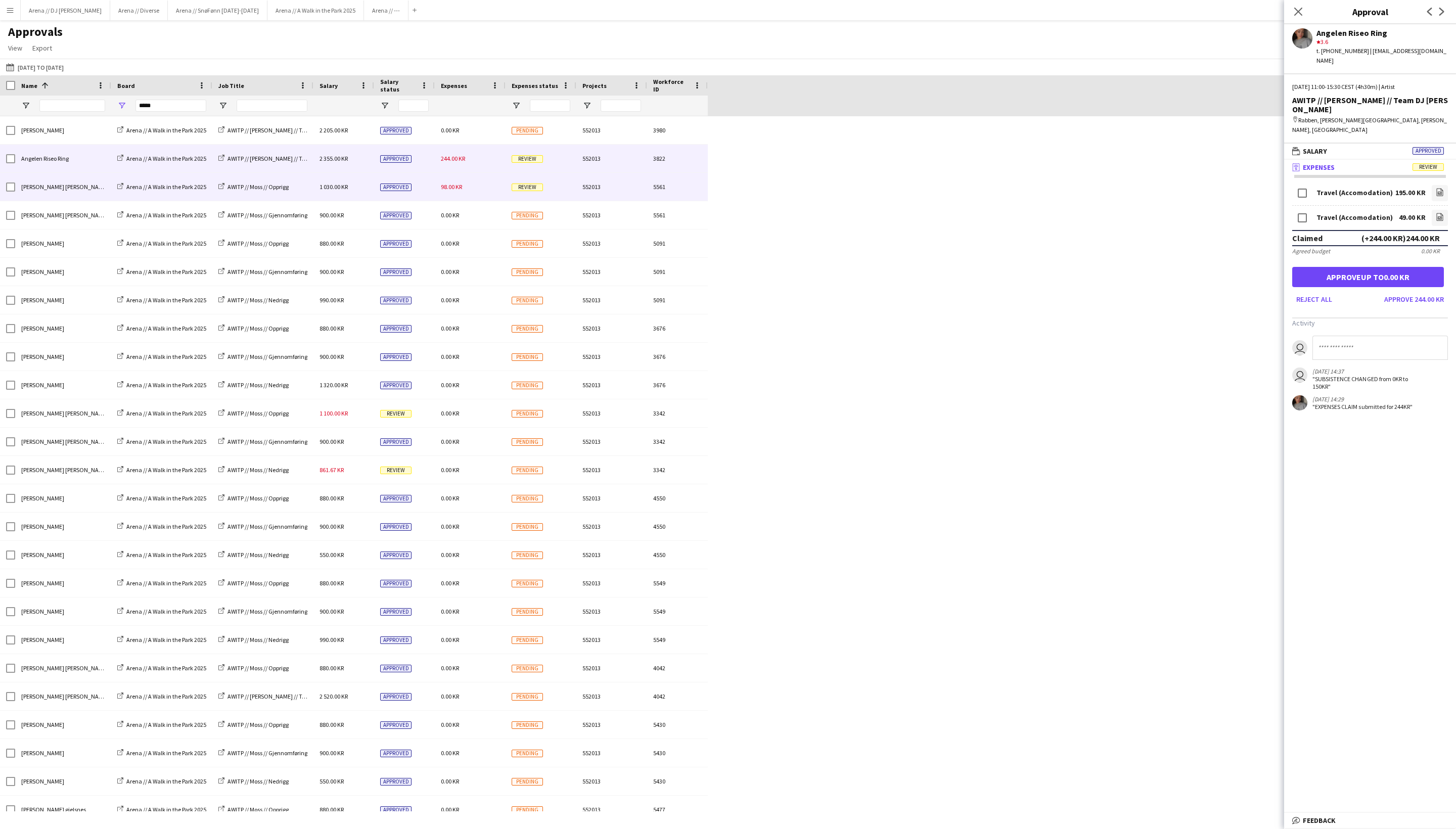
click at [445, 191] on span "98.00 KR" at bounding box center [451, 186] width 21 height 8
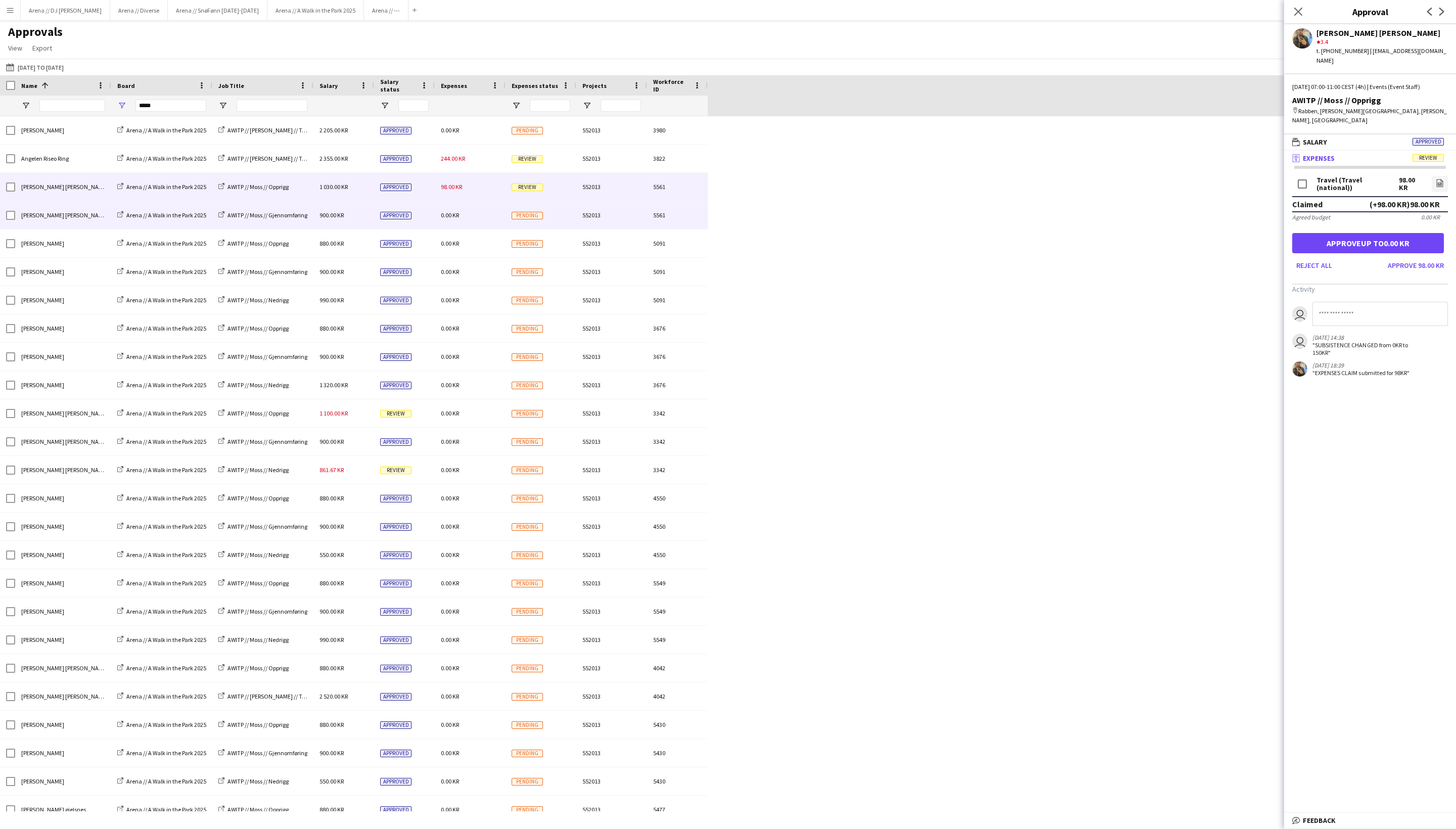
click at [471, 219] on div "0.00 KR" at bounding box center [470, 215] width 71 height 28
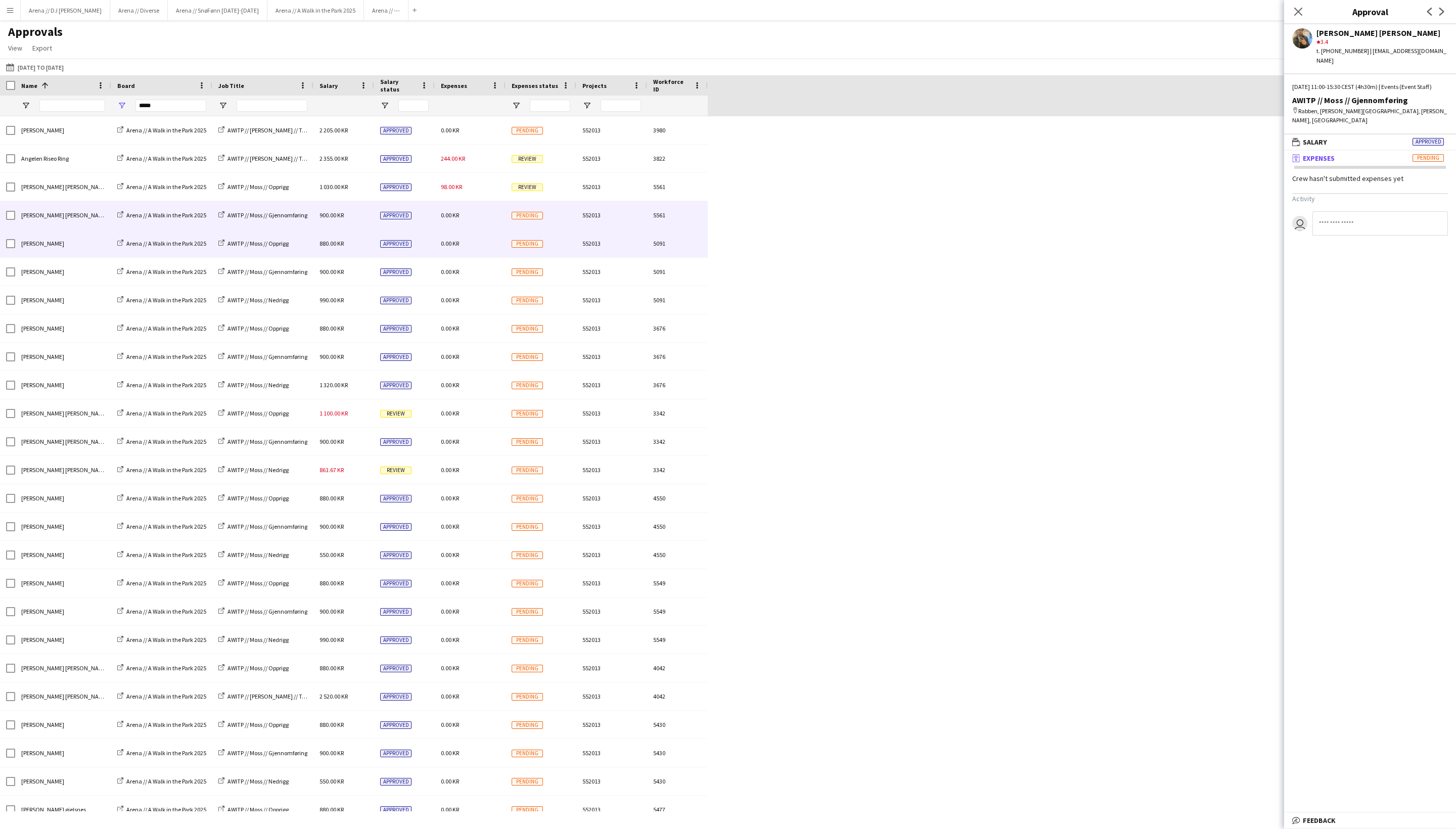
click at [459, 246] on span "0.00 KR" at bounding box center [449, 244] width 18 height 8
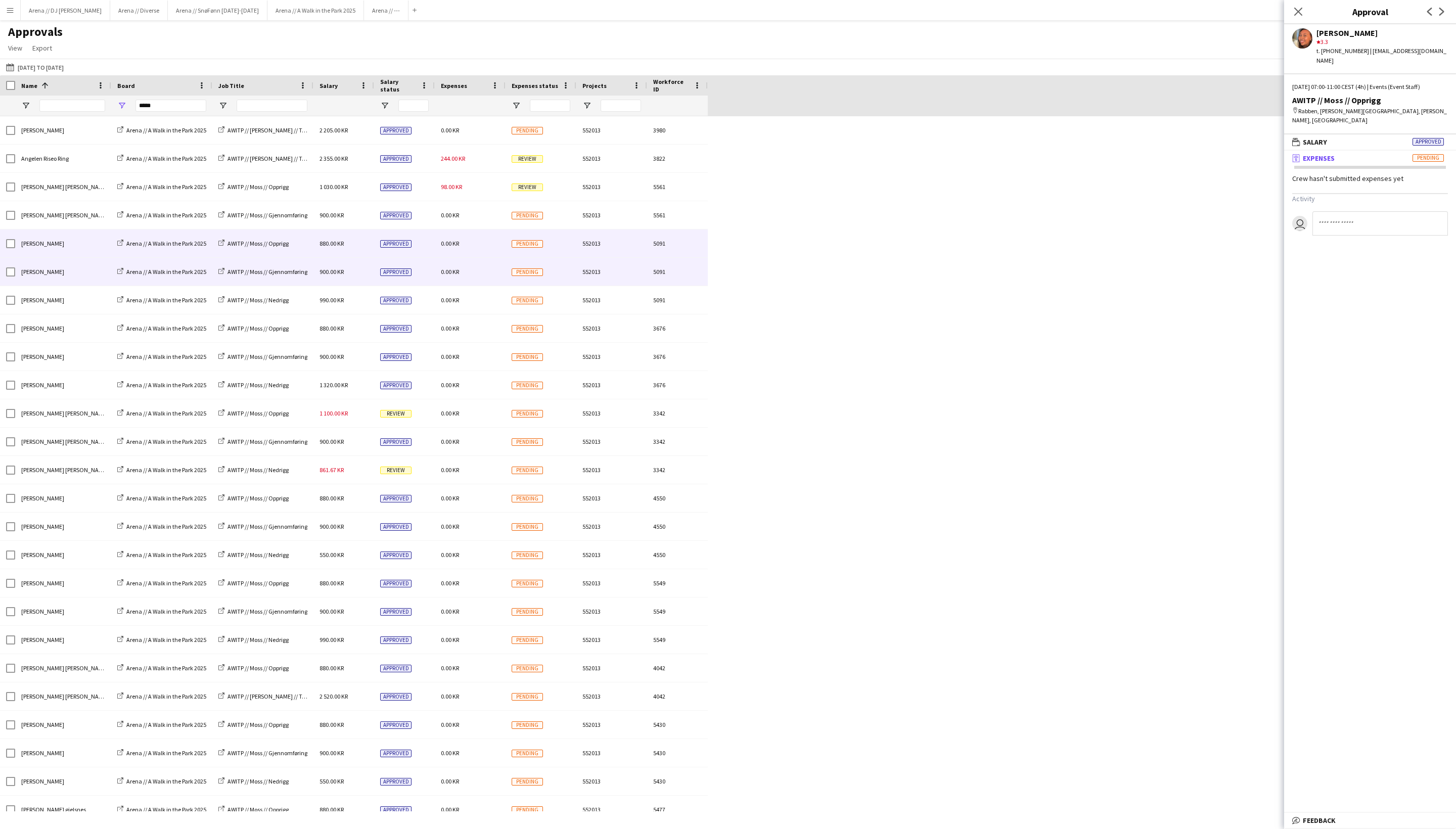
click at [459, 273] on span "0.00 KR" at bounding box center [449, 272] width 18 height 8
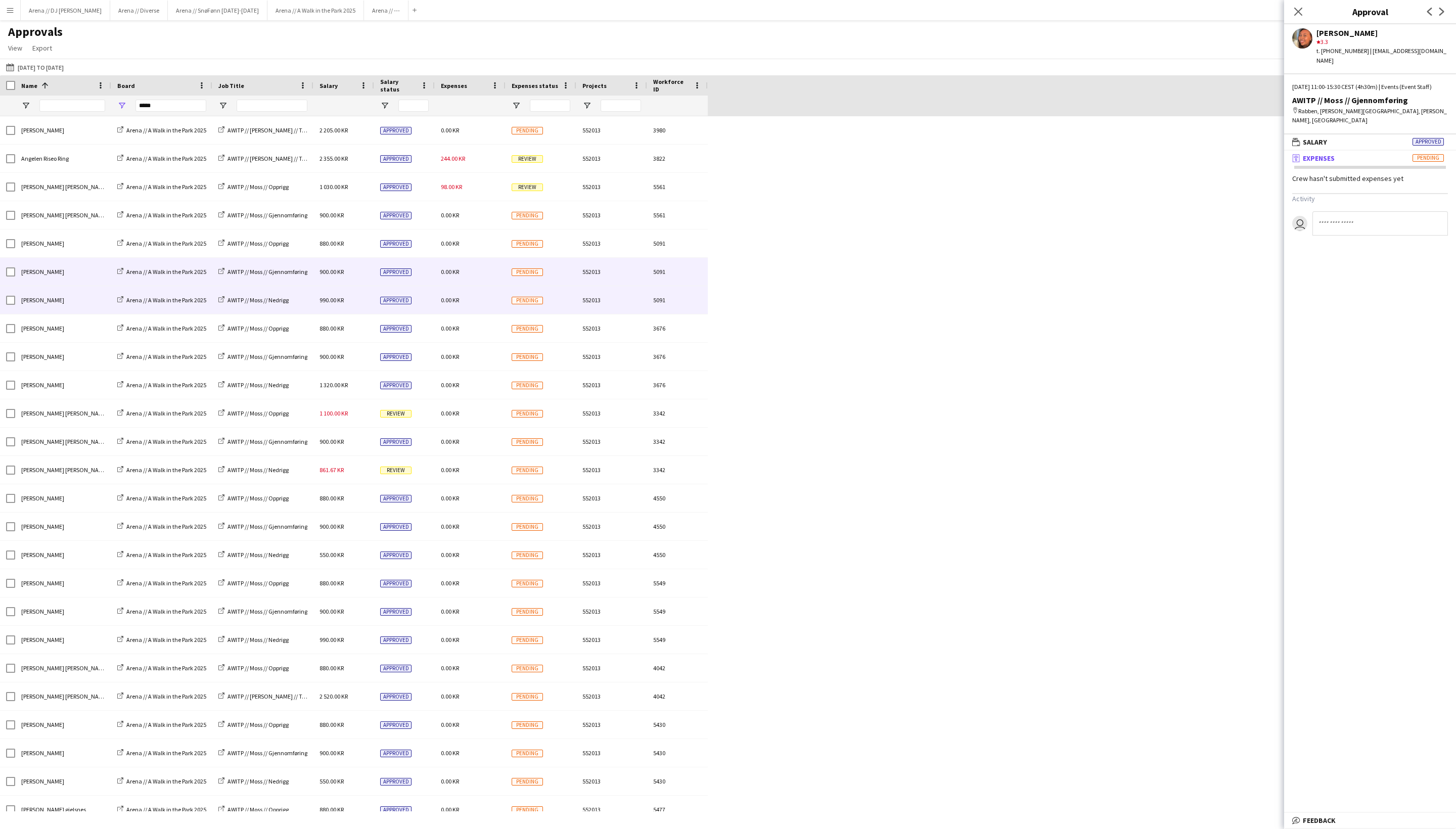
click at [470, 305] on div "0.00 KR" at bounding box center [470, 300] width 71 height 28
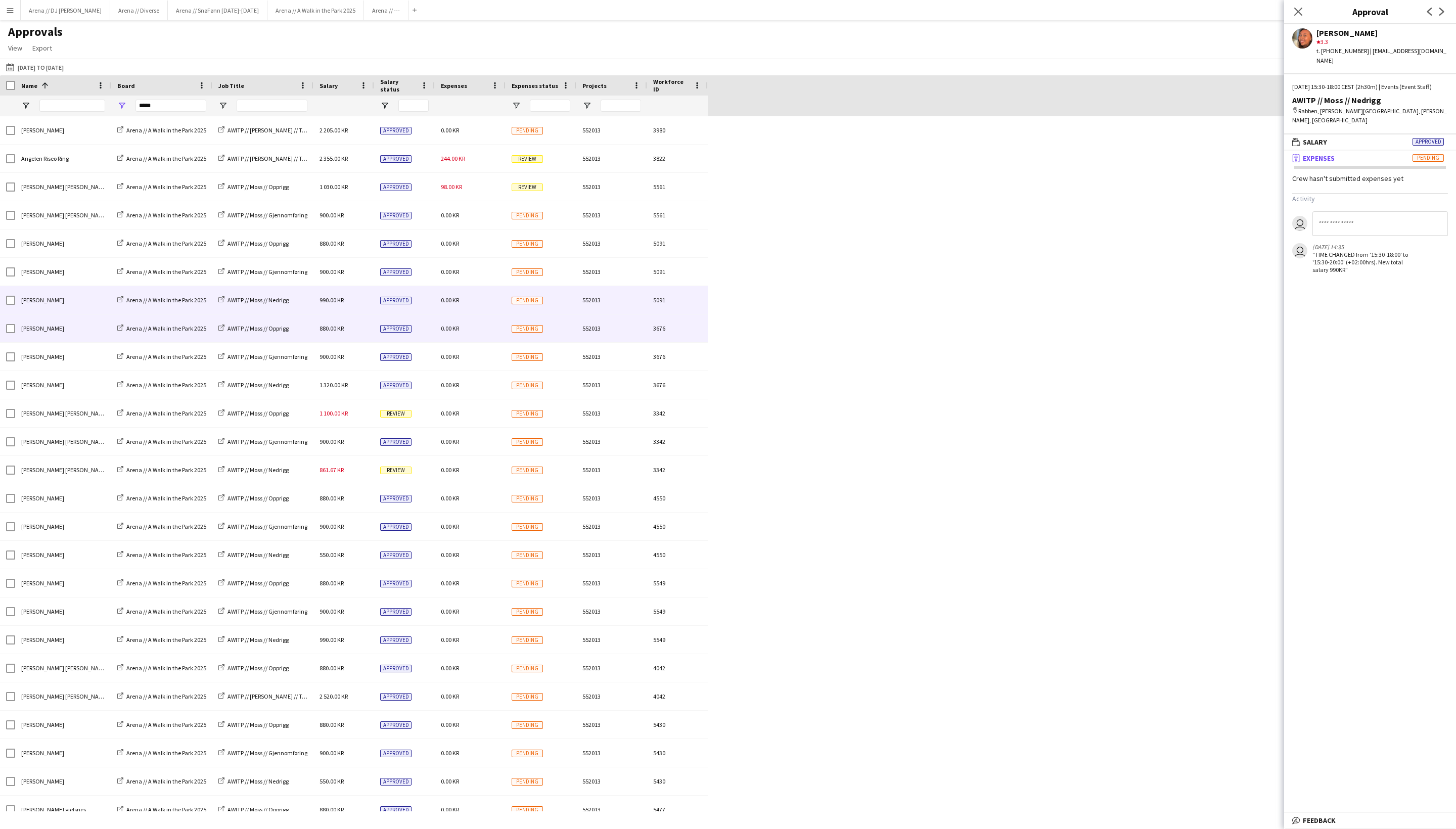
click at [472, 337] on div "0.00 KR" at bounding box center [470, 328] width 71 height 28
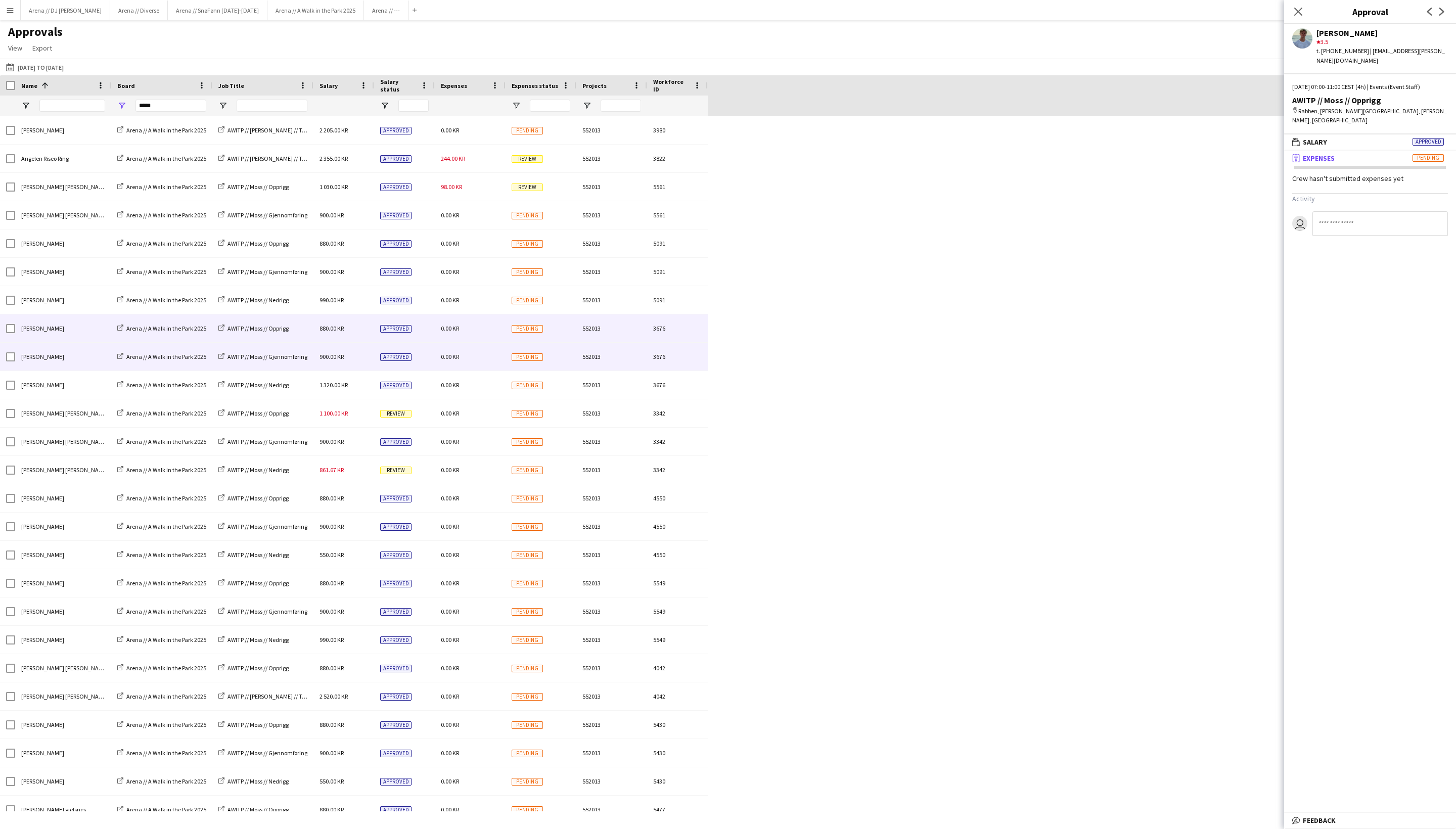
click at [475, 363] on div "0.00 KR" at bounding box center [470, 356] width 71 height 28
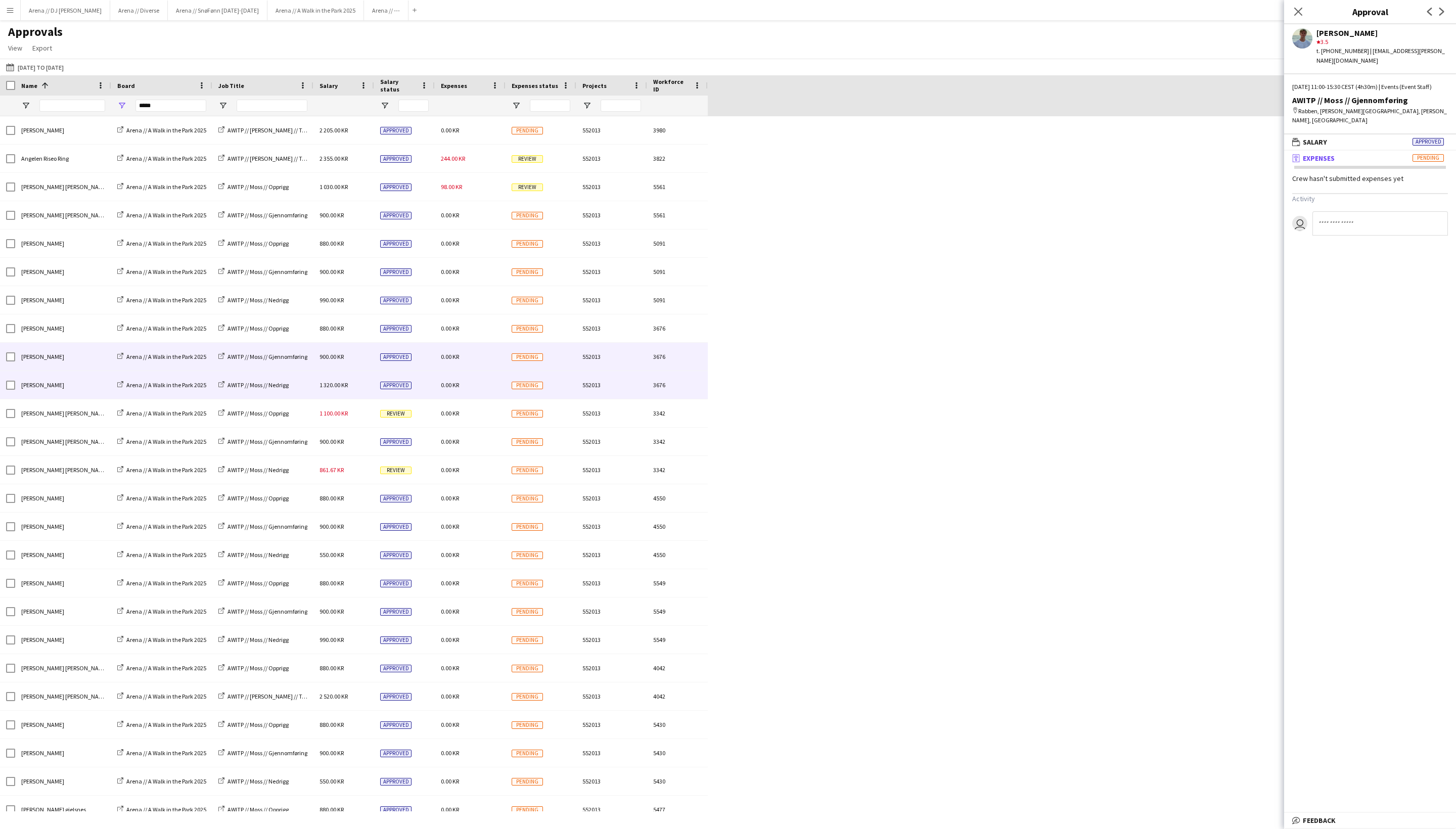
click at [476, 394] on div "0.00 KR" at bounding box center [470, 385] width 71 height 28
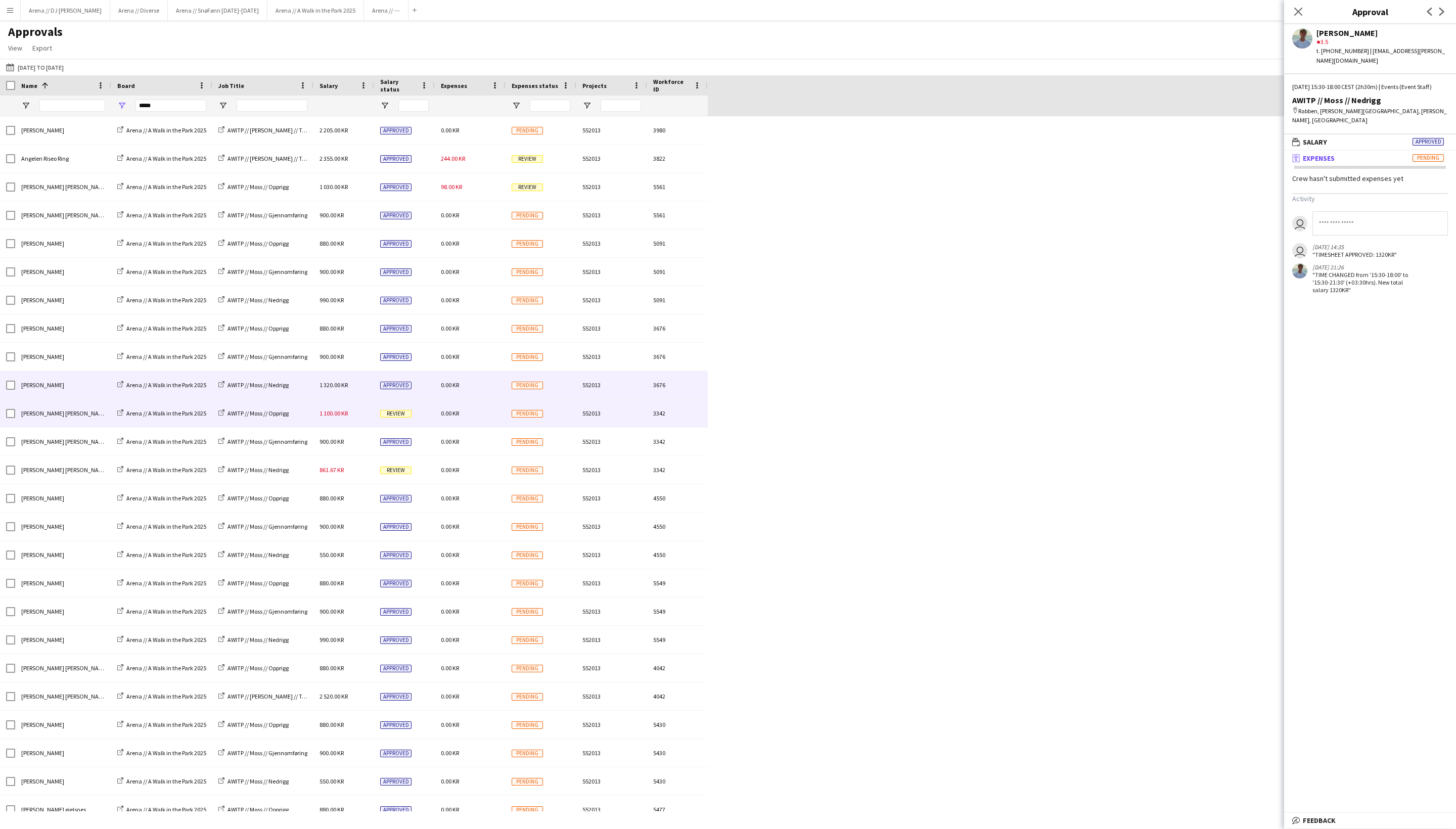
click at [474, 423] on div "0.00 KR" at bounding box center [470, 413] width 71 height 28
click at [1226, 147] on mat-panel-title "wallet Salary Review" at bounding box center [1369, 142] width 168 height 9
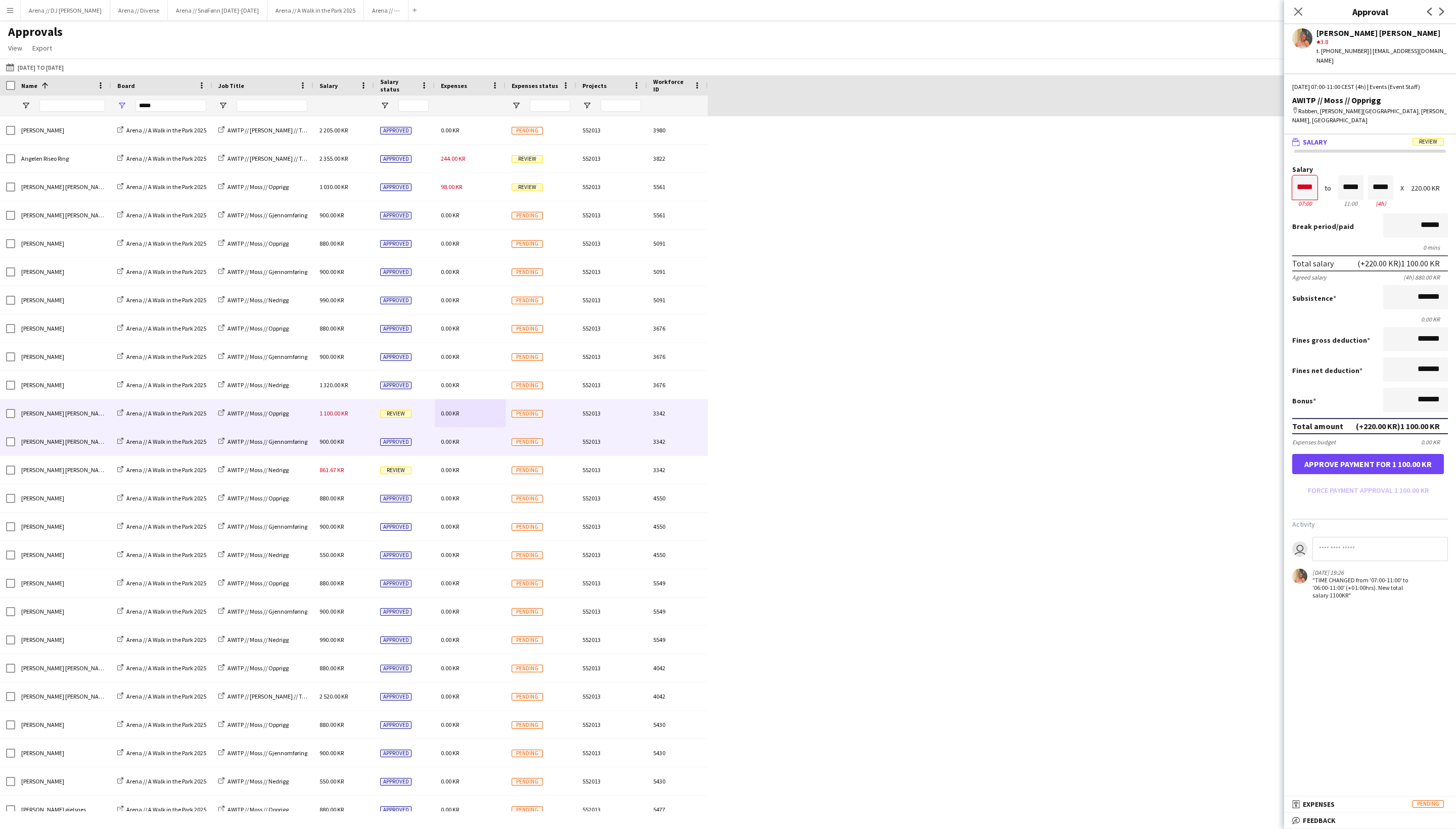
click at [423, 450] on div "Approved" at bounding box center [404, 441] width 61 height 28
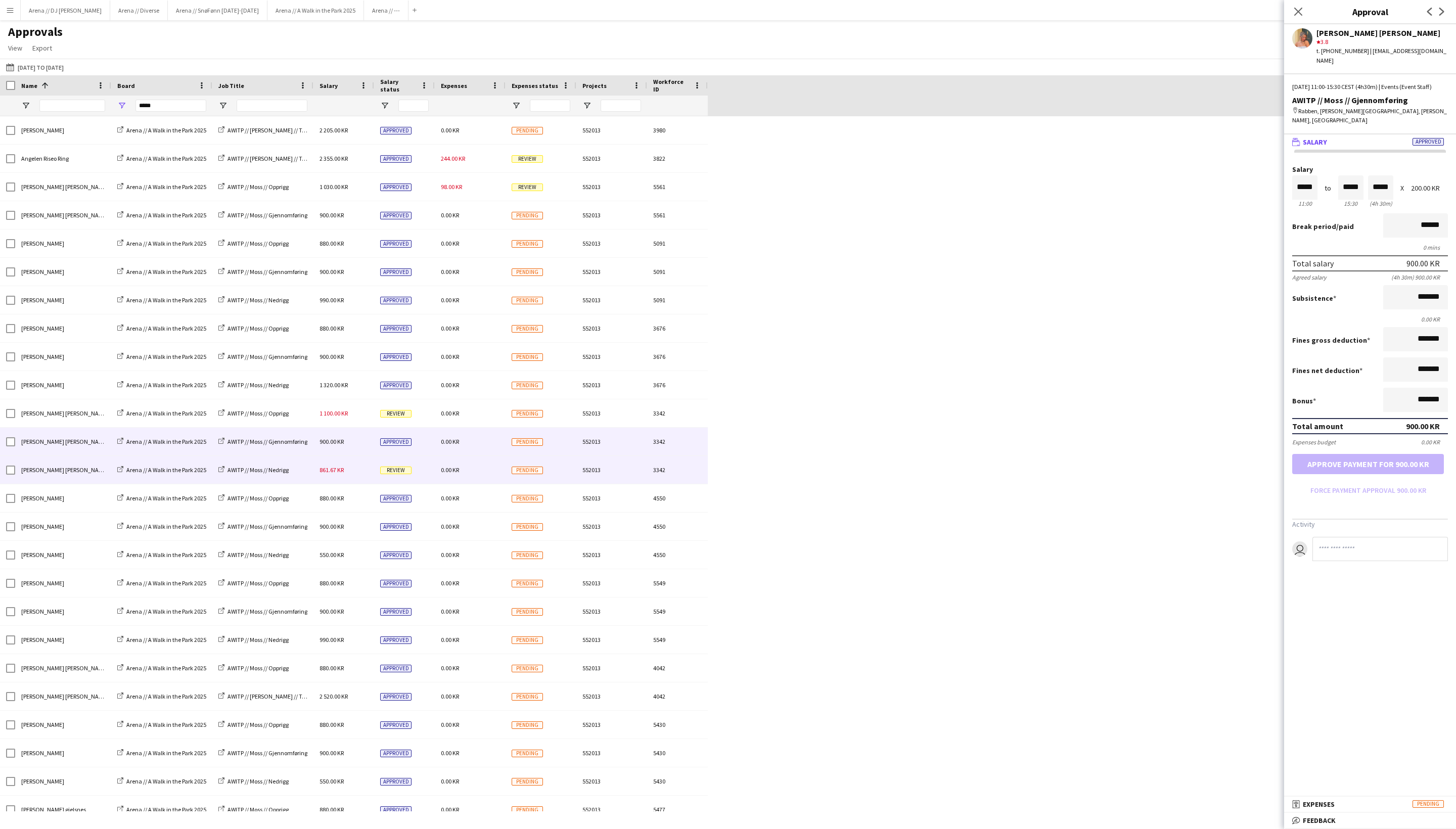
click at [427, 484] on div "Review" at bounding box center [404, 470] width 61 height 28
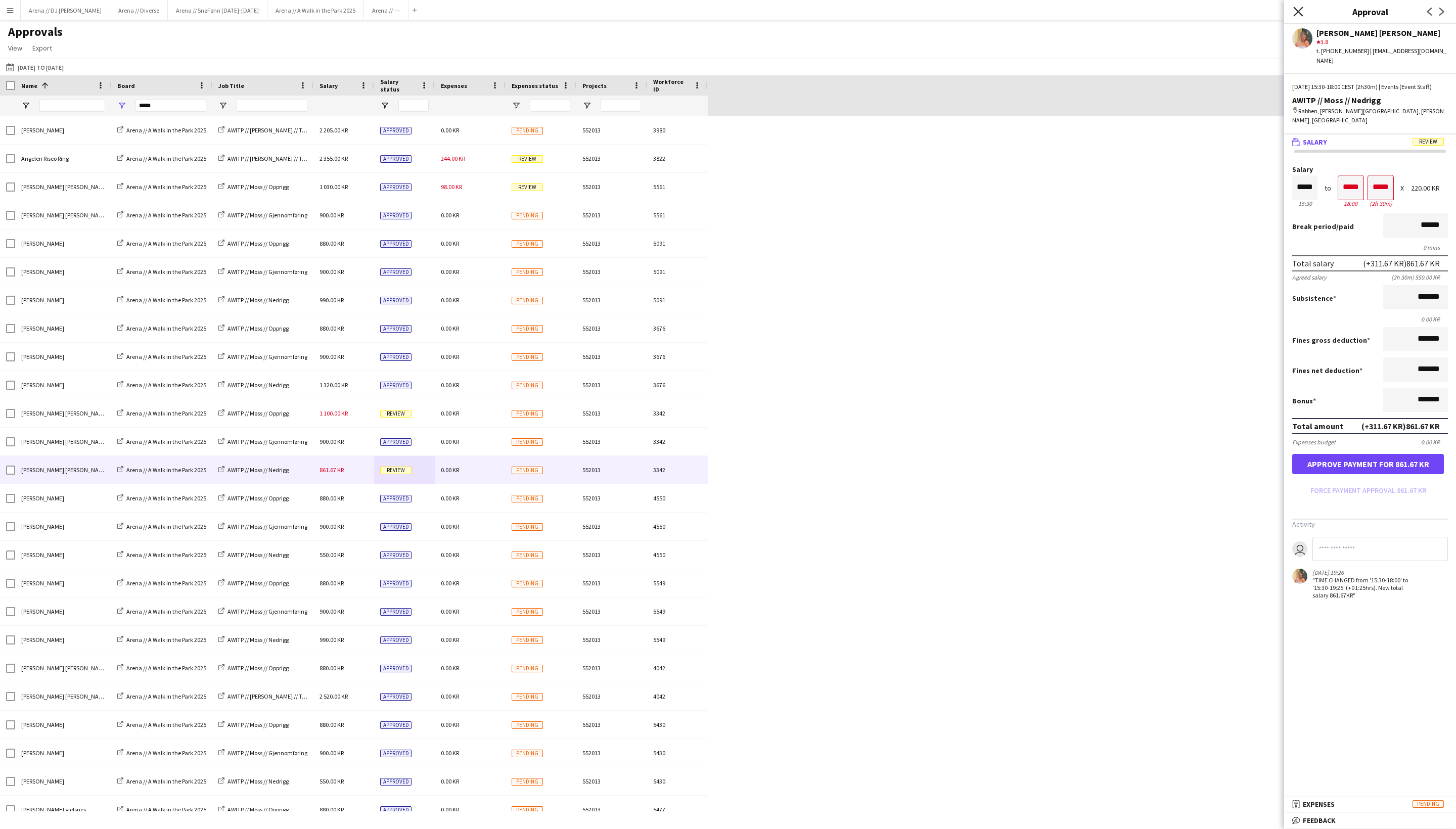
click at [1226, 9] on icon "Close pop-in" at bounding box center [1298, 11] width 9 height 9
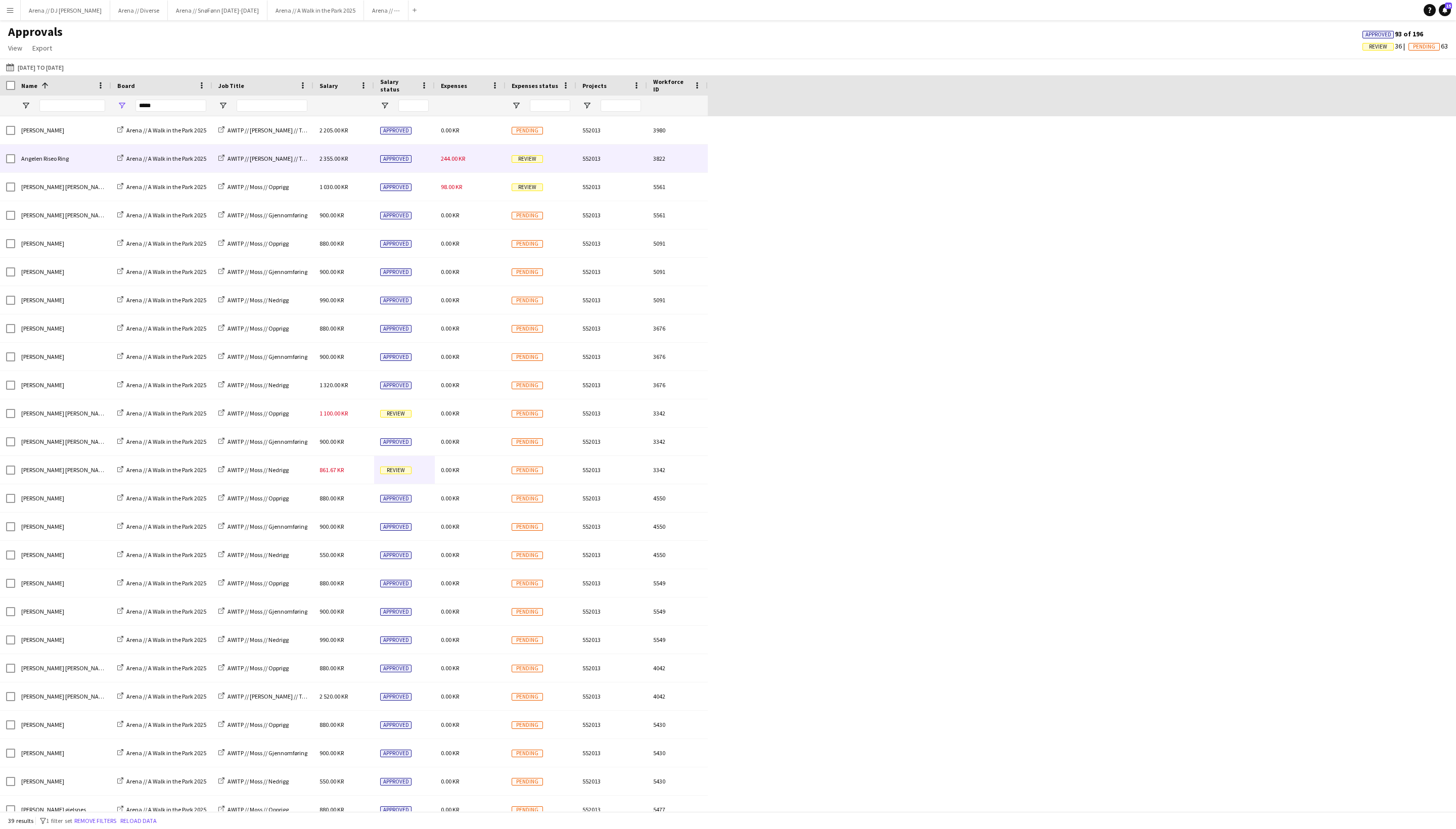
click at [465, 162] on span "244.00 KR" at bounding box center [453, 158] width 24 height 8
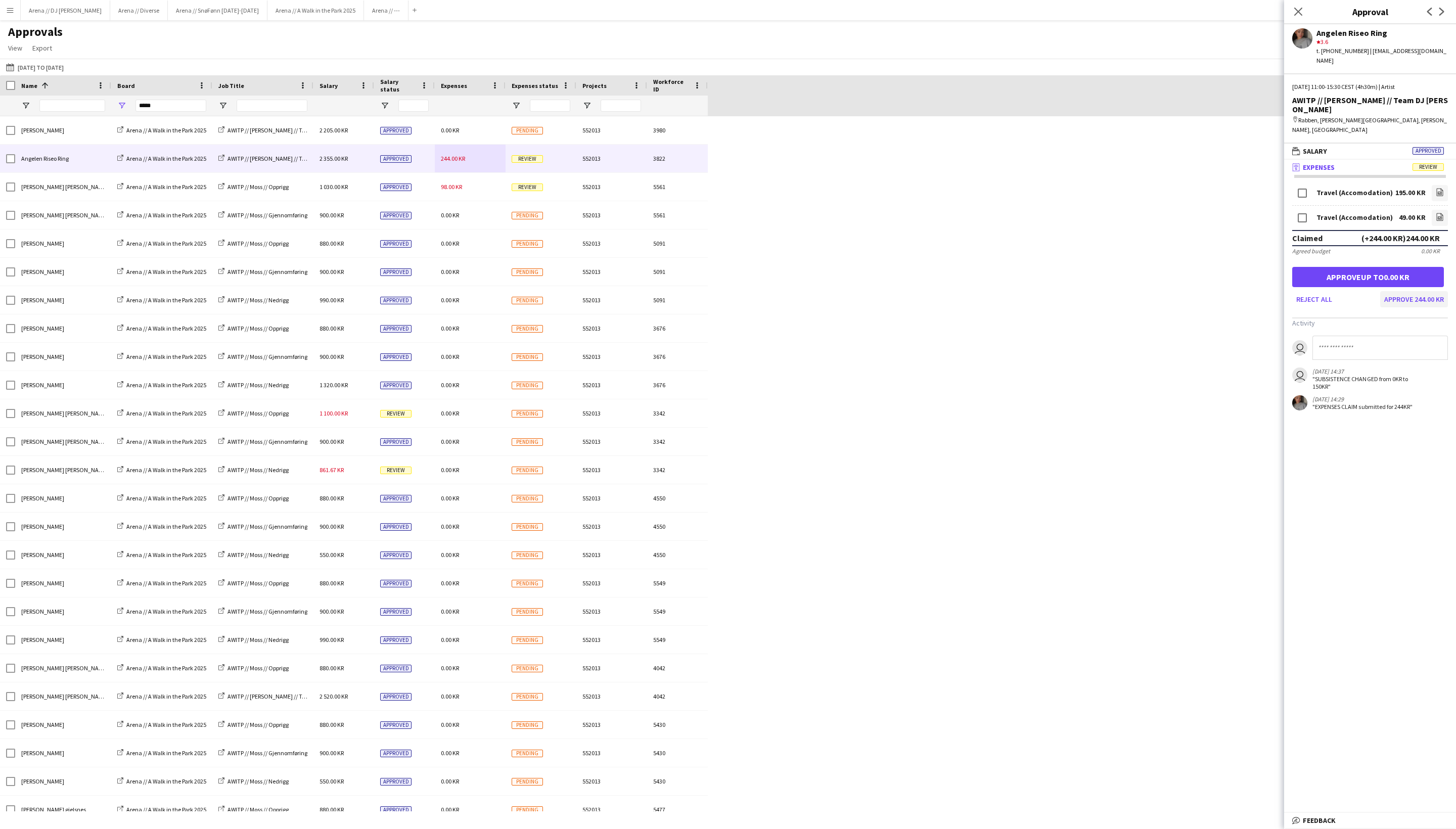
click at [1226, 307] on button "Approve 244.00 KR" at bounding box center [1414, 299] width 68 height 16
click at [1073, 239] on div "[PERSON_NAME] Arena // A Walk in the Park 2025 AWITP // [PERSON_NAME] // Opprig…" at bounding box center [728, 668] width 1456 height 1104
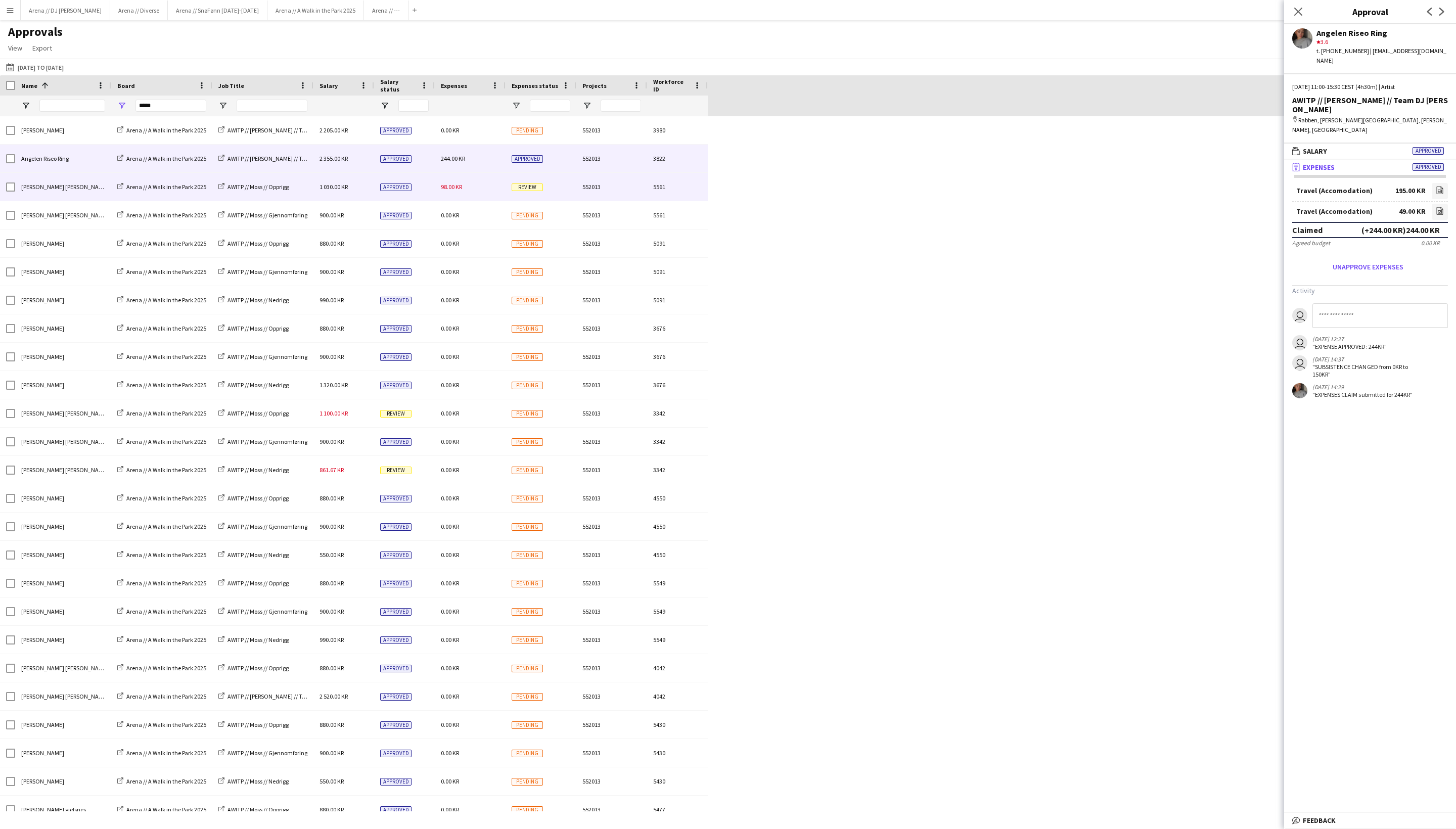
click at [462, 185] on span "98.00 KR" at bounding box center [451, 186] width 21 height 8
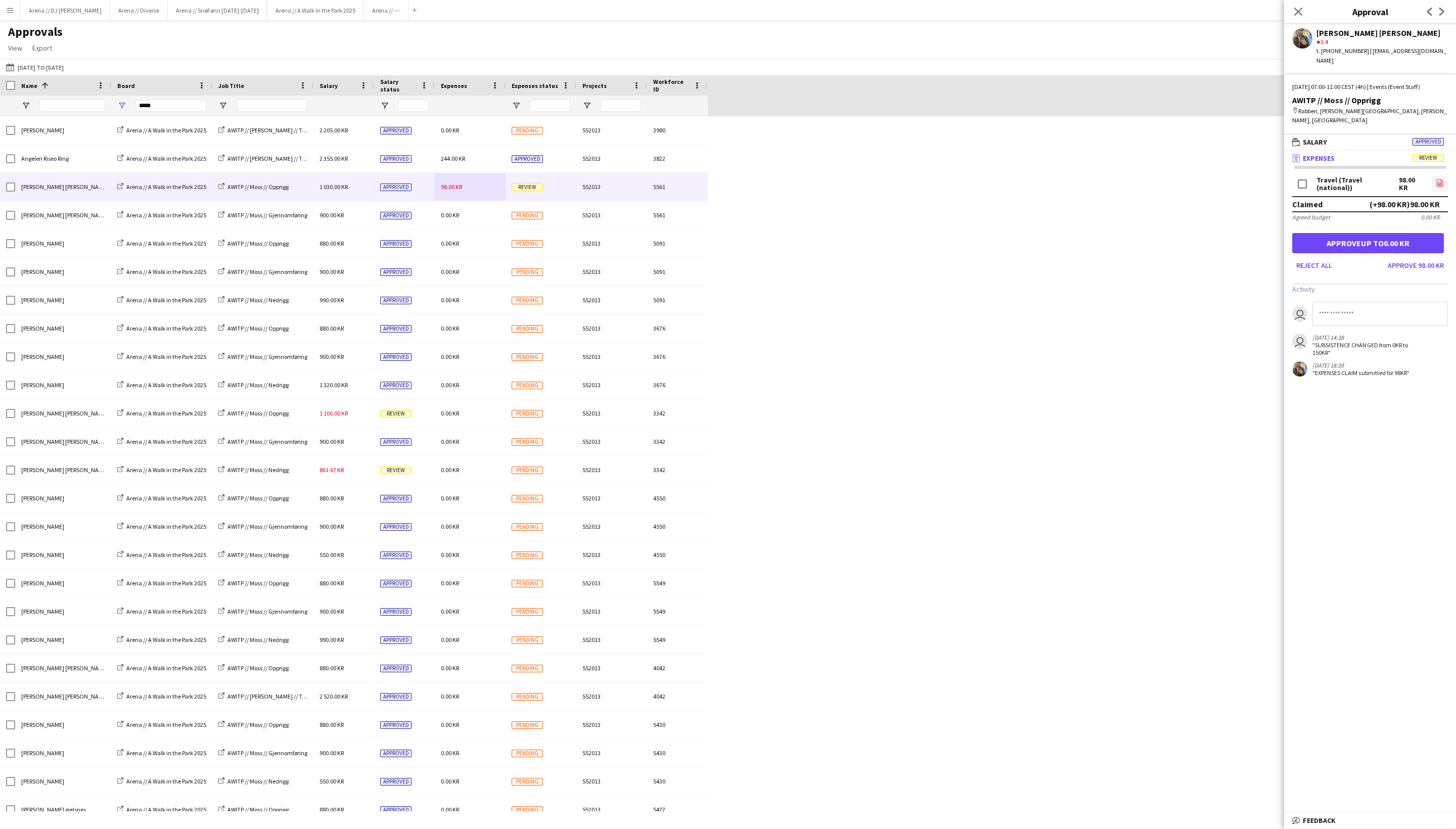
click at [1226, 186] on icon at bounding box center [1440, 184] width 4 height 3
click at [1226, 274] on button "Approve 98.00 KR" at bounding box center [1417, 265] width 64 height 16
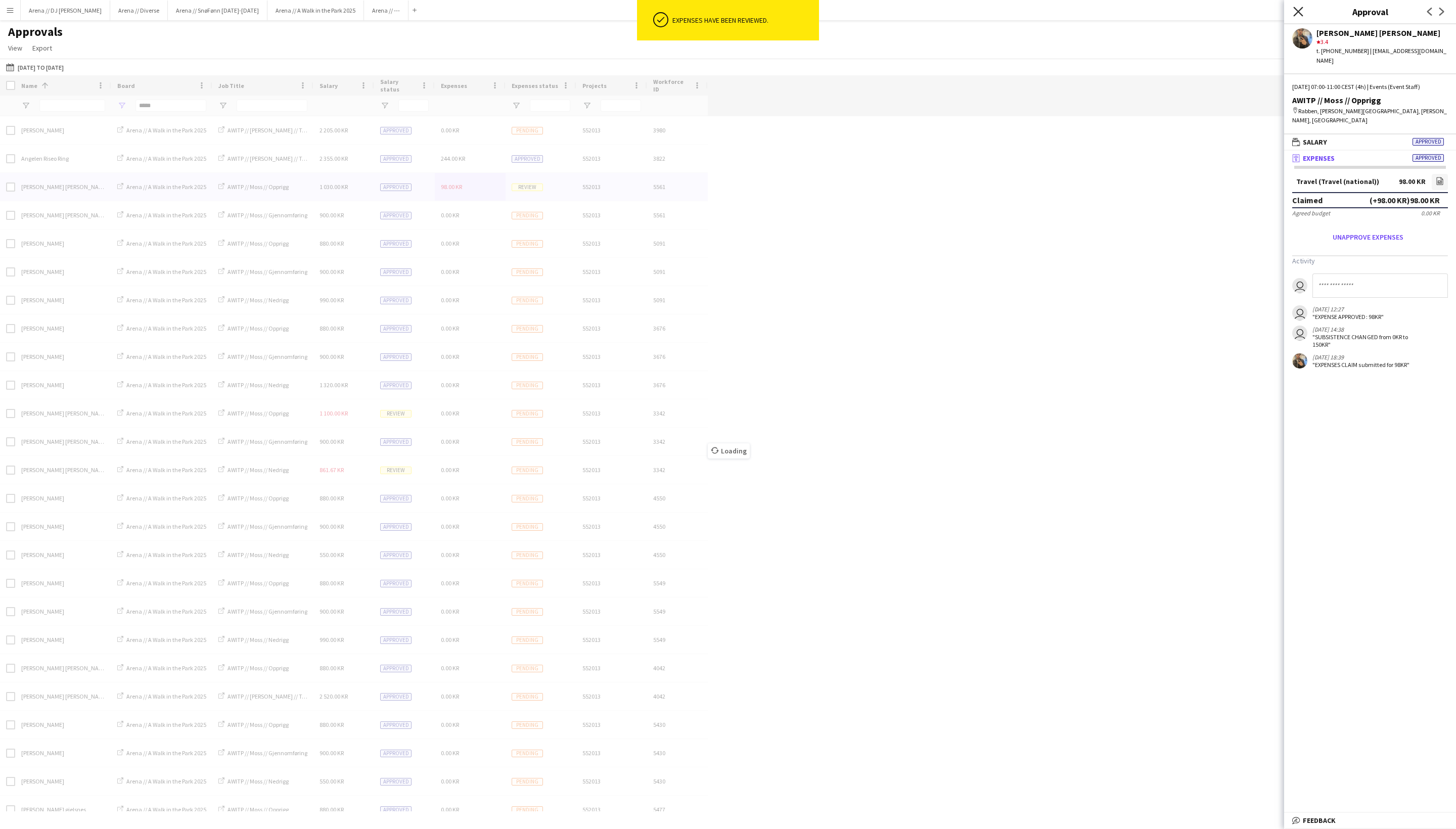
click at [1226, 12] on icon "Close pop-in" at bounding box center [1298, 11] width 9 height 9
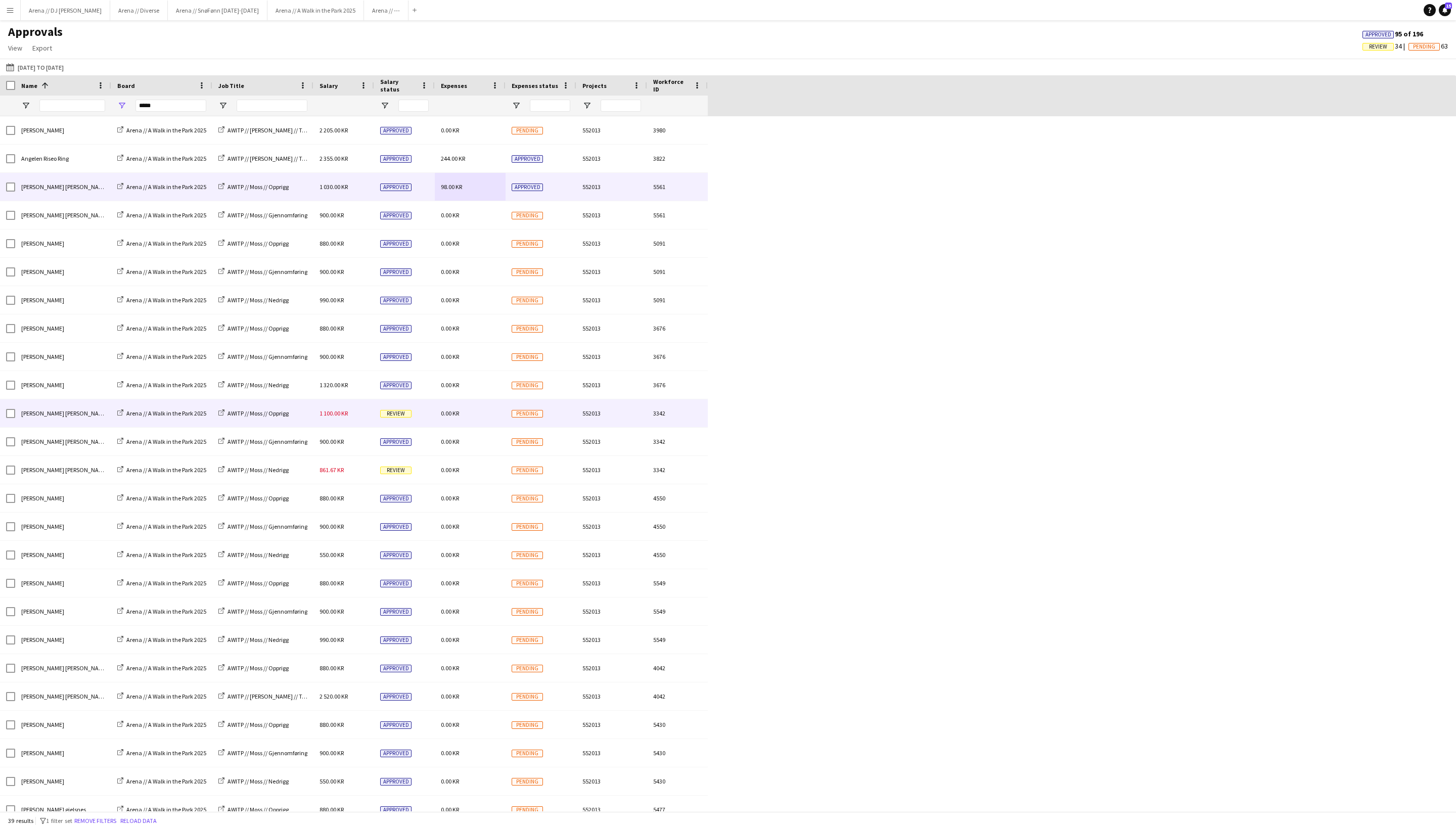
click at [348, 417] on span "1 100.00 KR" at bounding box center [334, 413] width 29 height 8
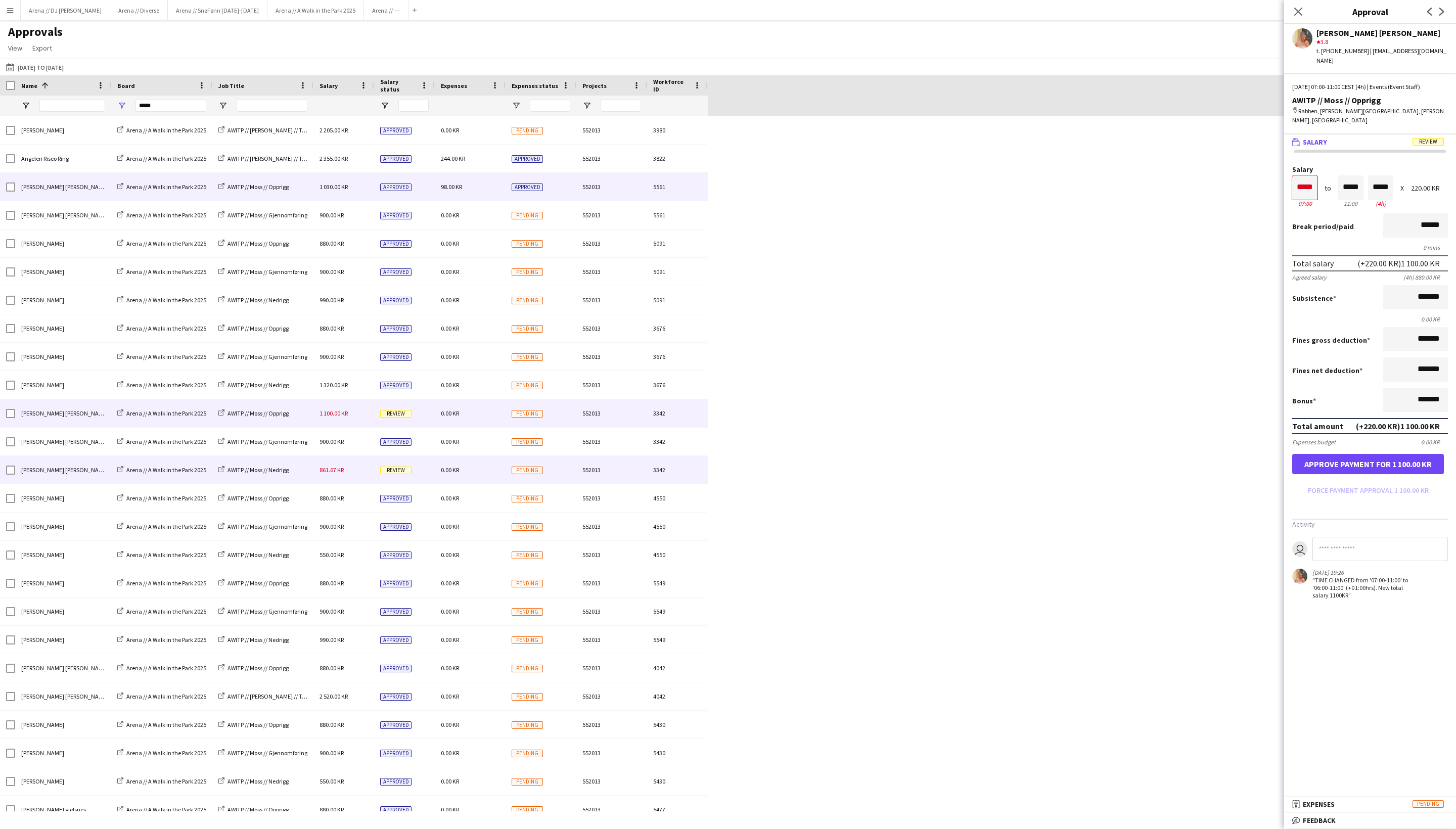
click at [341, 470] on span "861.67 KR" at bounding box center [332, 470] width 24 height 8
click at [1226, 200] on input "*****" at bounding box center [1351, 188] width 25 height 24
type input "*****"
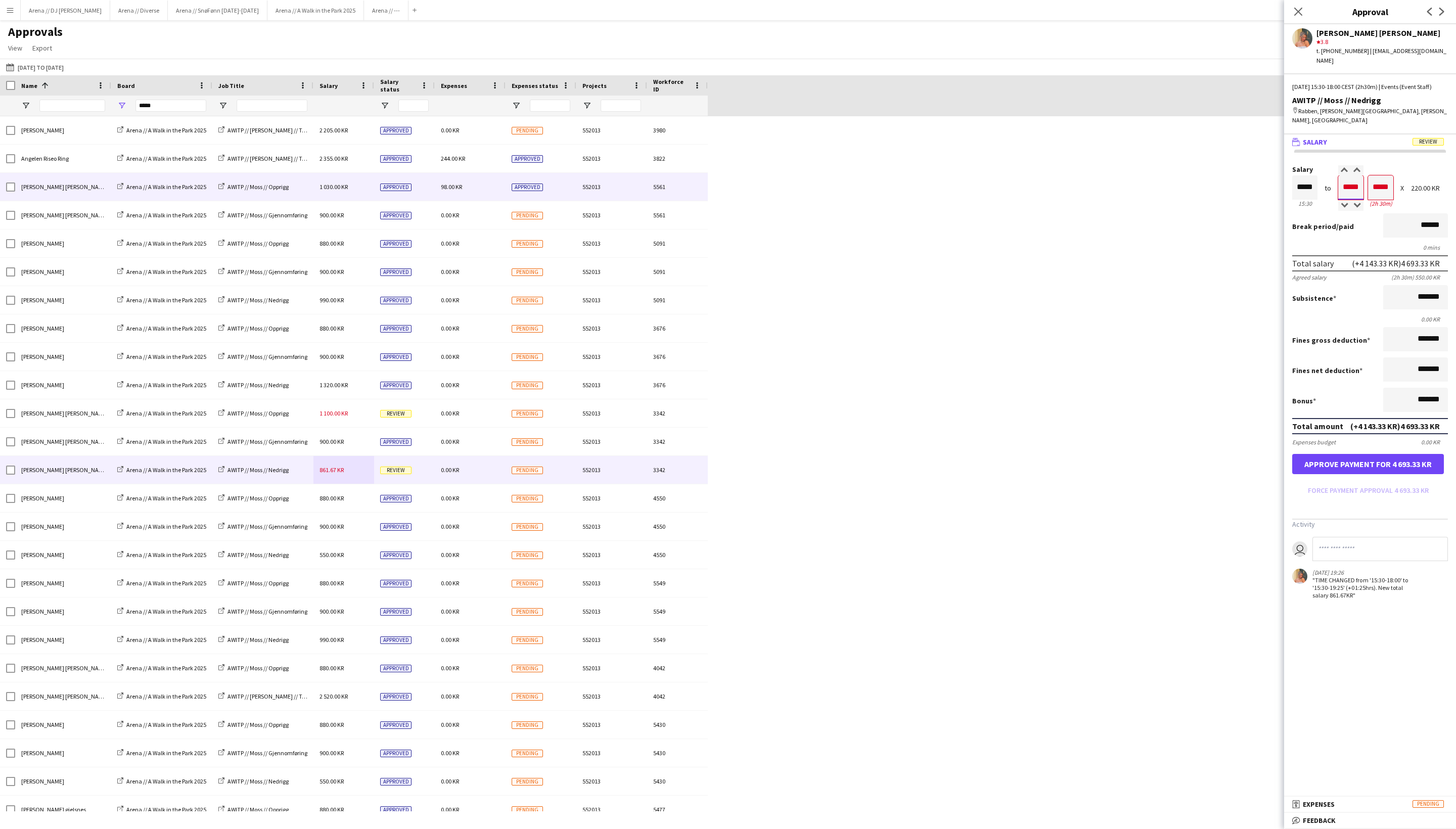
type input "*****"
click at [1226, 7] on icon "Close pop-in" at bounding box center [1298, 11] width 9 height 9
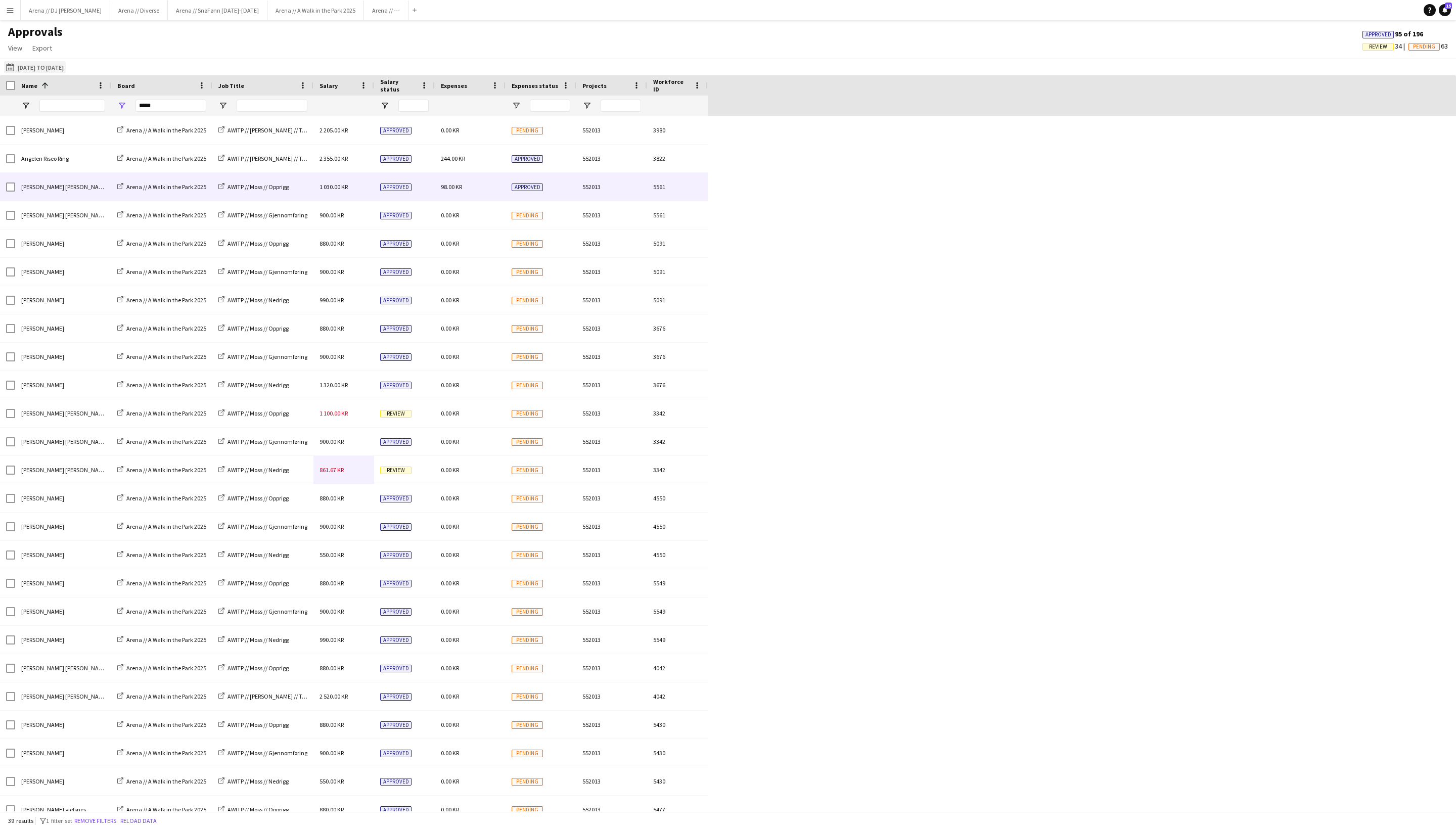
click at [59, 70] on button "[DATE] to [DATE] [DATE] to [DATE]" at bounding box center [35, 67] width 62 height 12
click at [135, 114] on span "Previous month" at bounding box center [125, 110] width 20 height 20
click at [85, 167] on span "1" at bounding box center [79, 161] width 12 height 12
click at [111, 216] on span "31" at bounding box center [105, 214] width 12 height 12
click at [155, 240] on button "Apply" at bounding box center [137, 235] width 37 height 20
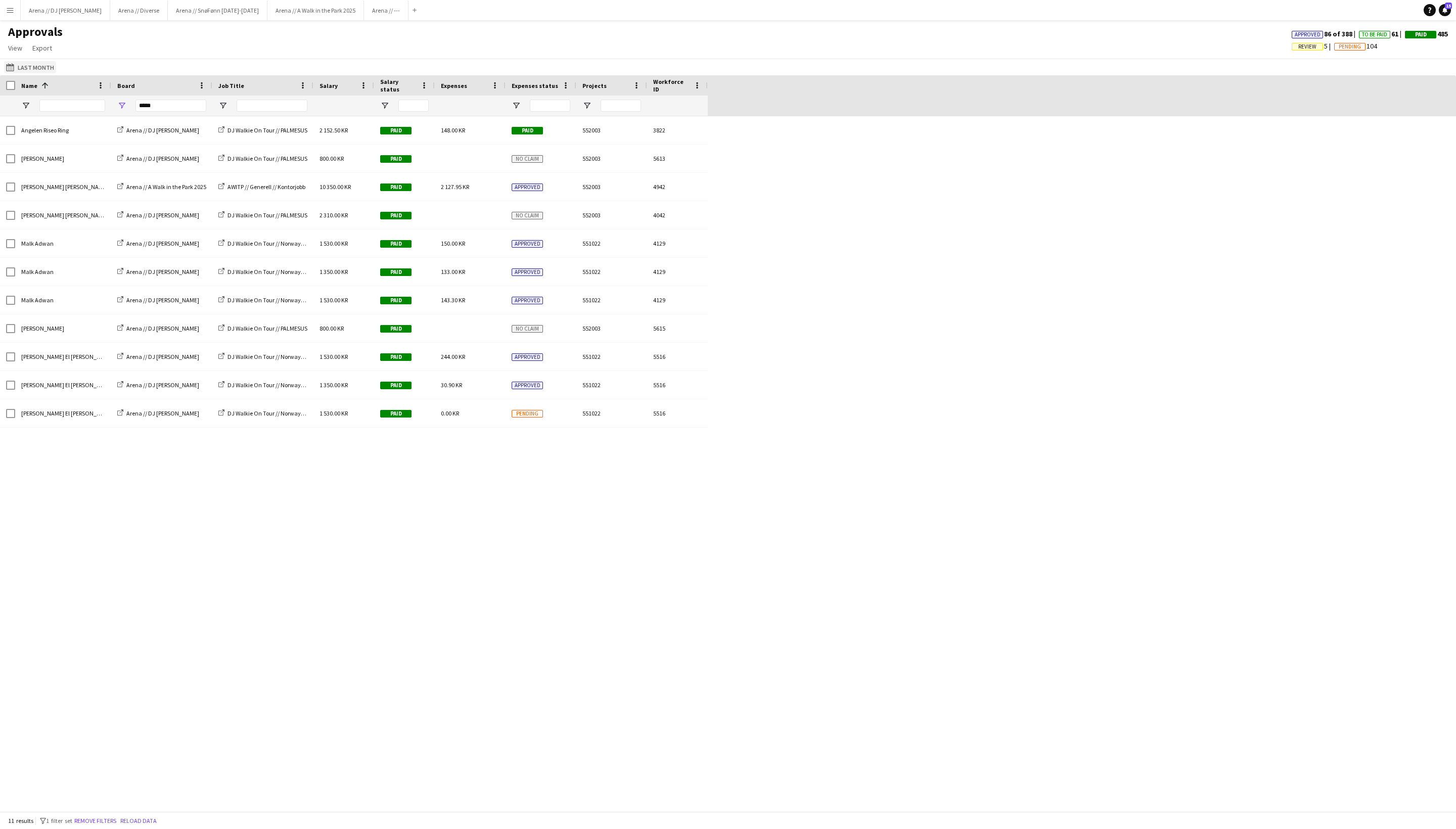
click at [39, 69] on button "[DATE] to [DATE] Last Month" at bounding box center [30, 67] width 52 height 12
click at [135, 112] on span "Previous month" at bounding box center [125, 110] width 20 height 20
click at [151, 148] on span "1" at bounding box center [145, 149] width 12 height 14
click at [72, 219] on span "30" at bounding box center [65, 216] width 12 height 12
click at [143, 241] on button "Apply" at bounding box center [137, 238] width 37 height 20
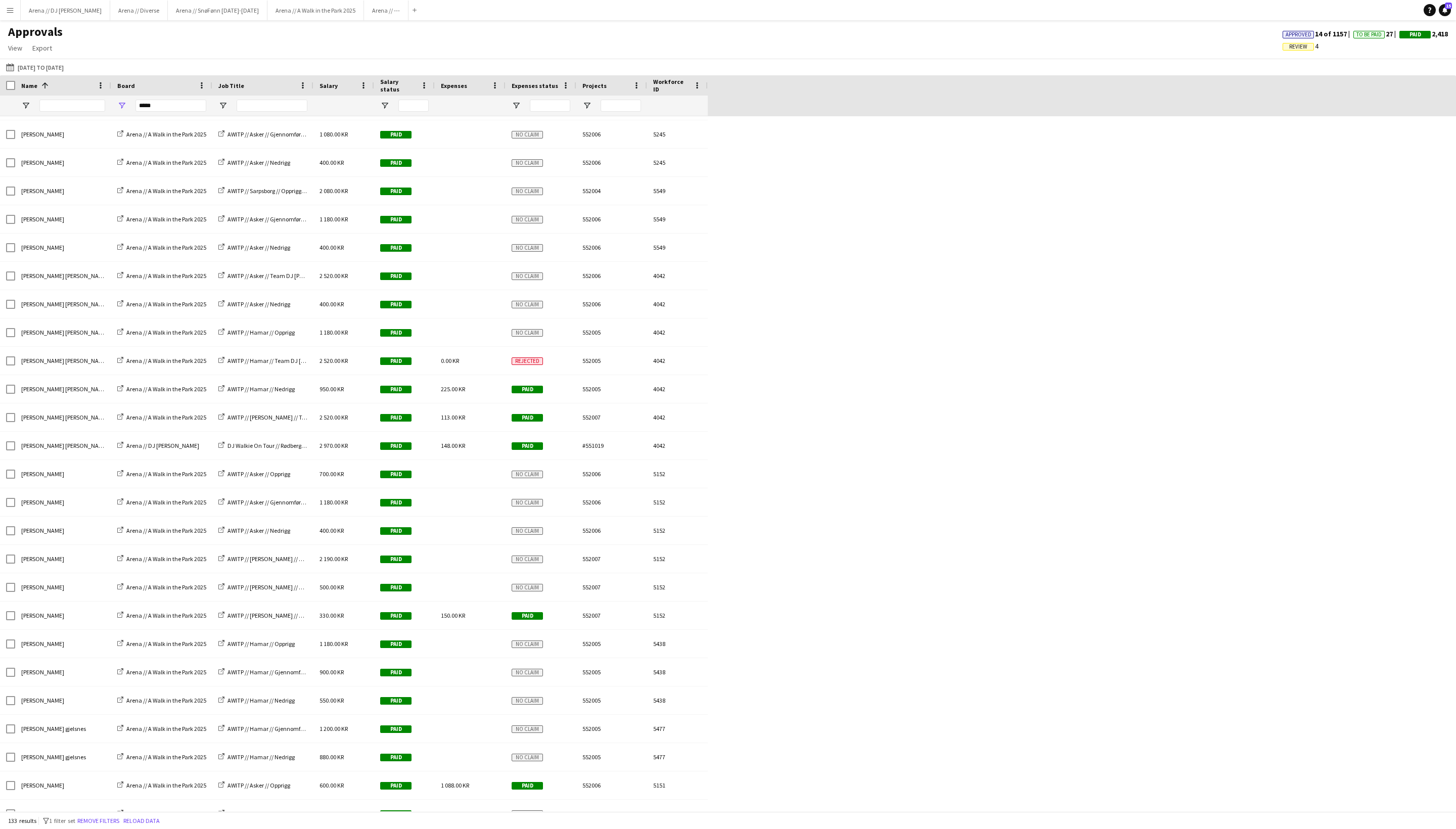
scroll to position [1678, 0]
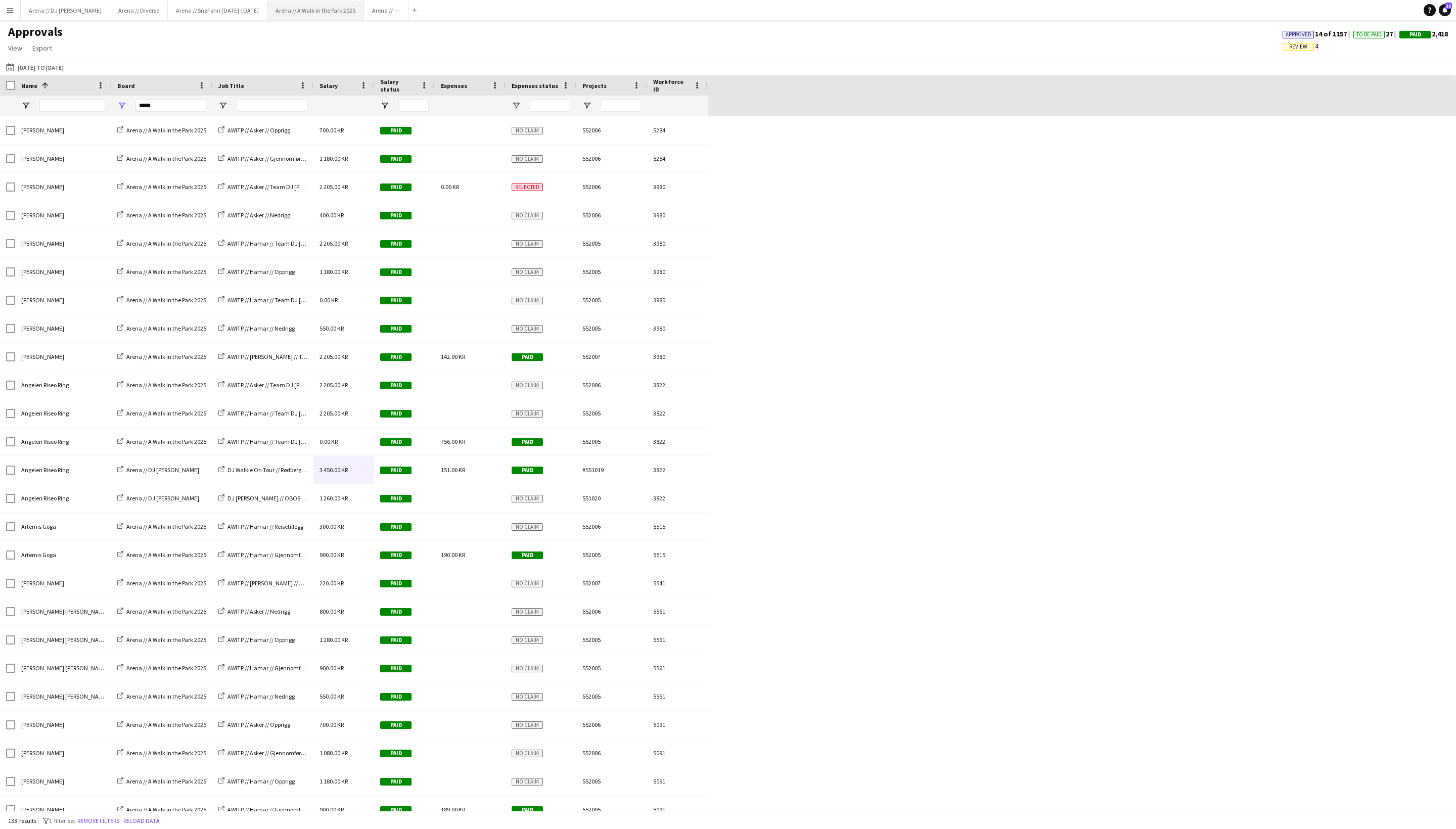
click at [364, 18] on button "Arena // A Walk in the Park 2025 Close" at bounding box center [315, 11] width 97 height 20
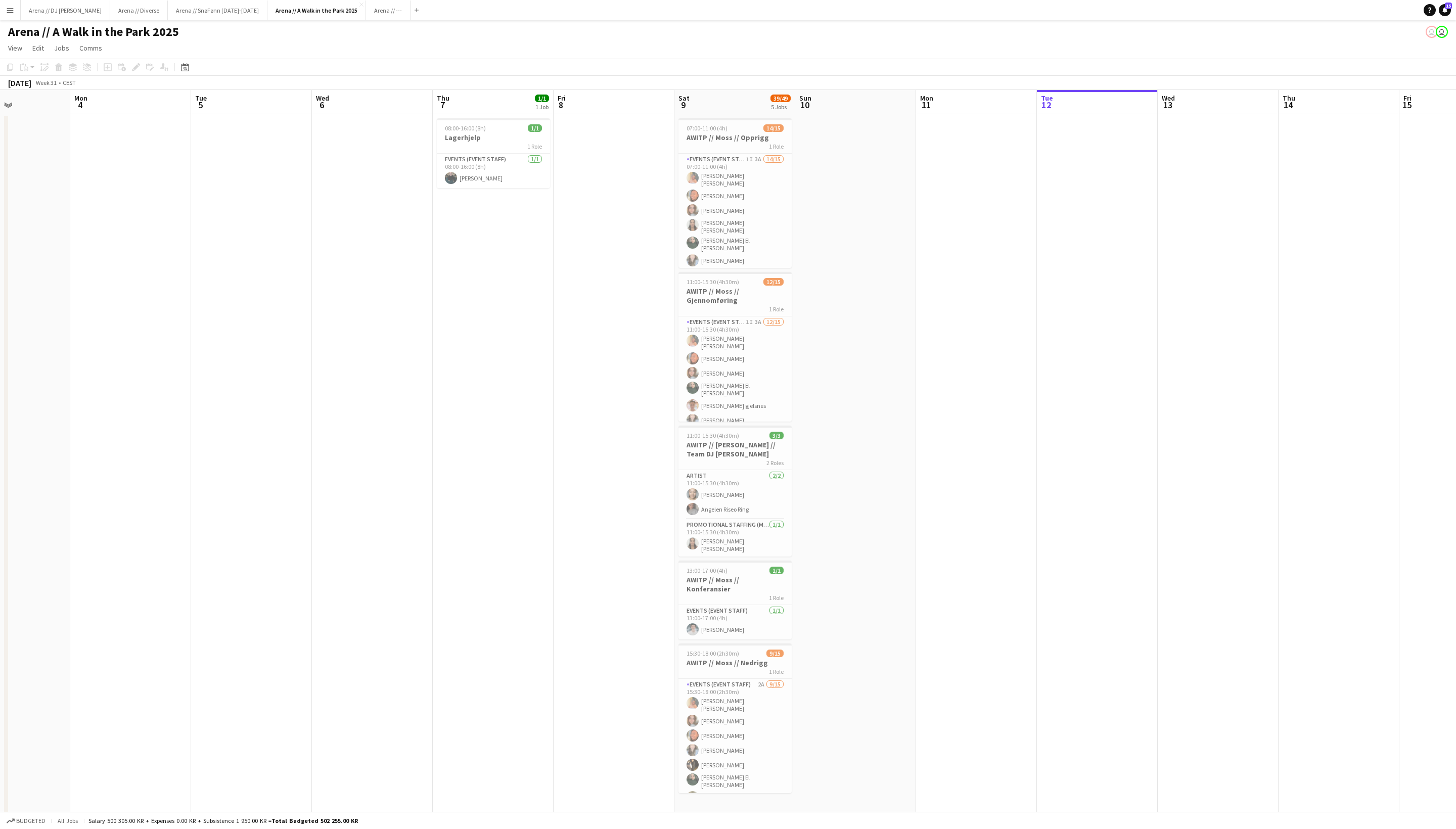
click at [12, 14] on button "Menu" at bounding box center [10, 10] width 20 height 20
click at [143, 95] on link "Approvals" at bounding box center [153, 95] width 101 height 20
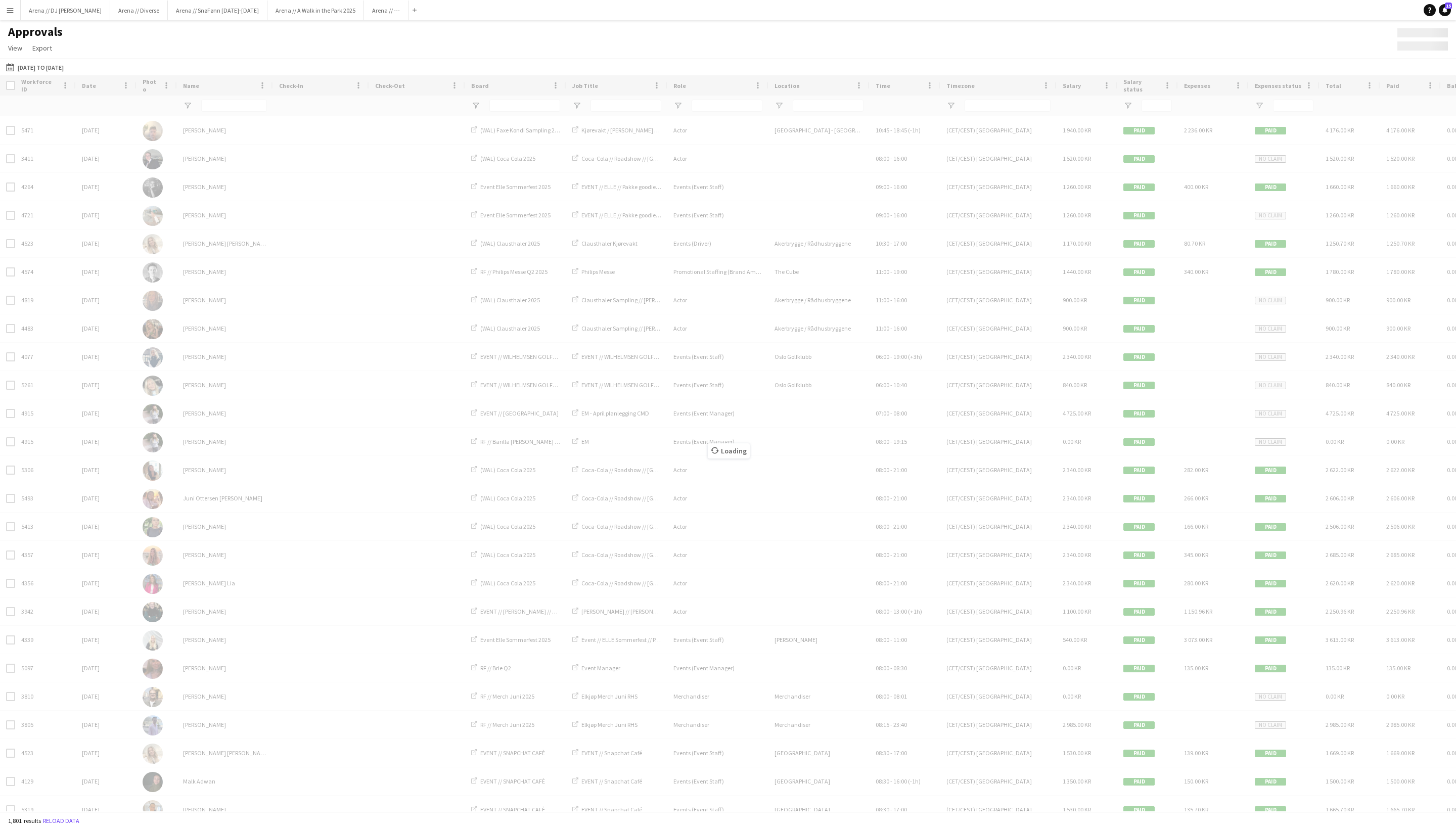
type input "*****"
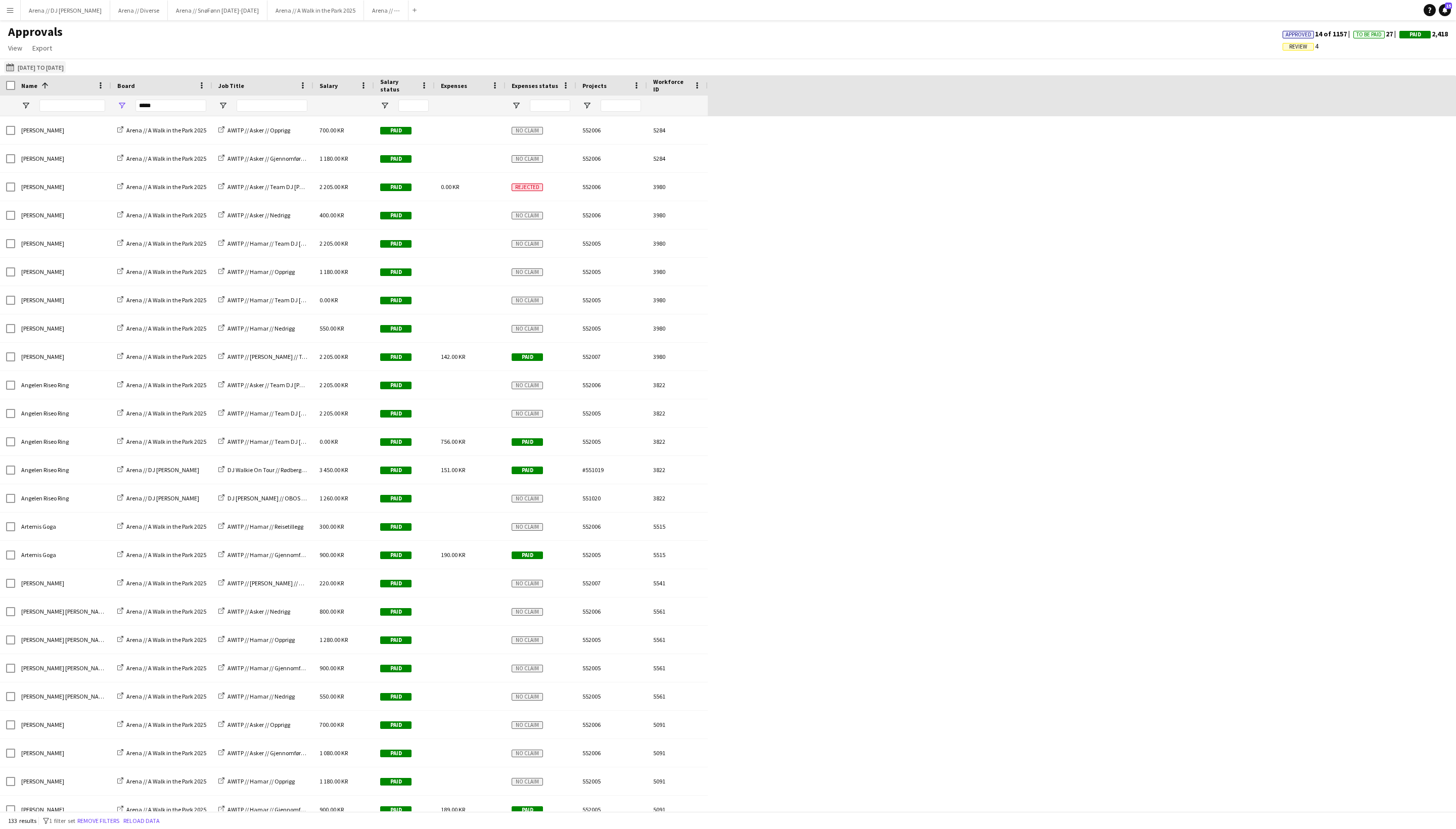
click at [66, 66] on button "[DATE] to [DATE] [DATE] to [DATE]" at bounding box center [35, 67] width 62 height 12
click at [125, 150] on span "1" at bounding box center [118, 149] width 12 height 14
click at [85, 179] on span "12" at bounding box center [79, 177] width 12 height 12
click at [150, 229] on button "Apply" at bounding box center [137, 224] width 37 height 20
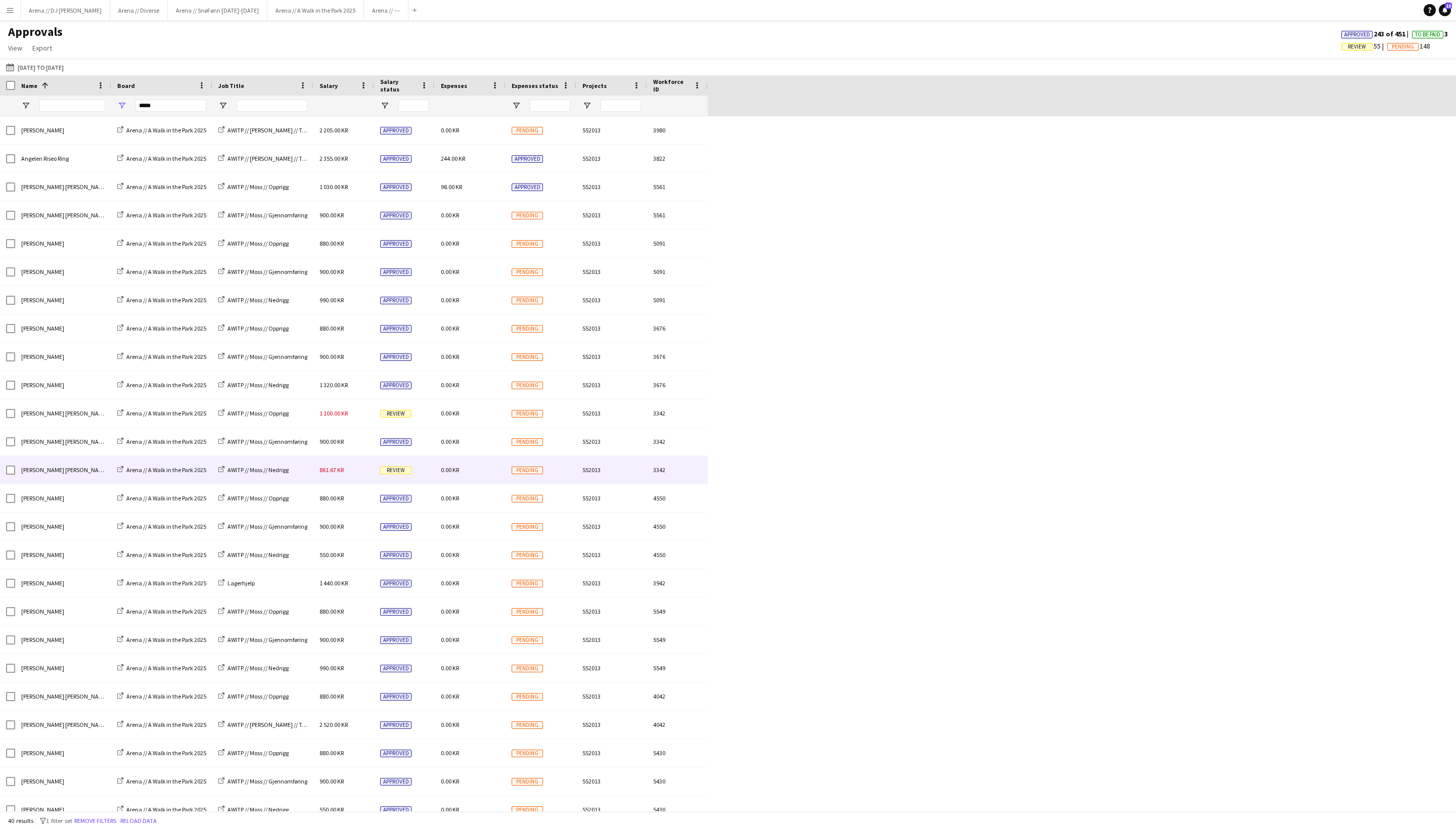
click at [386, 474] on span "Review" at bounding box center [396, 470] width 32 height 8
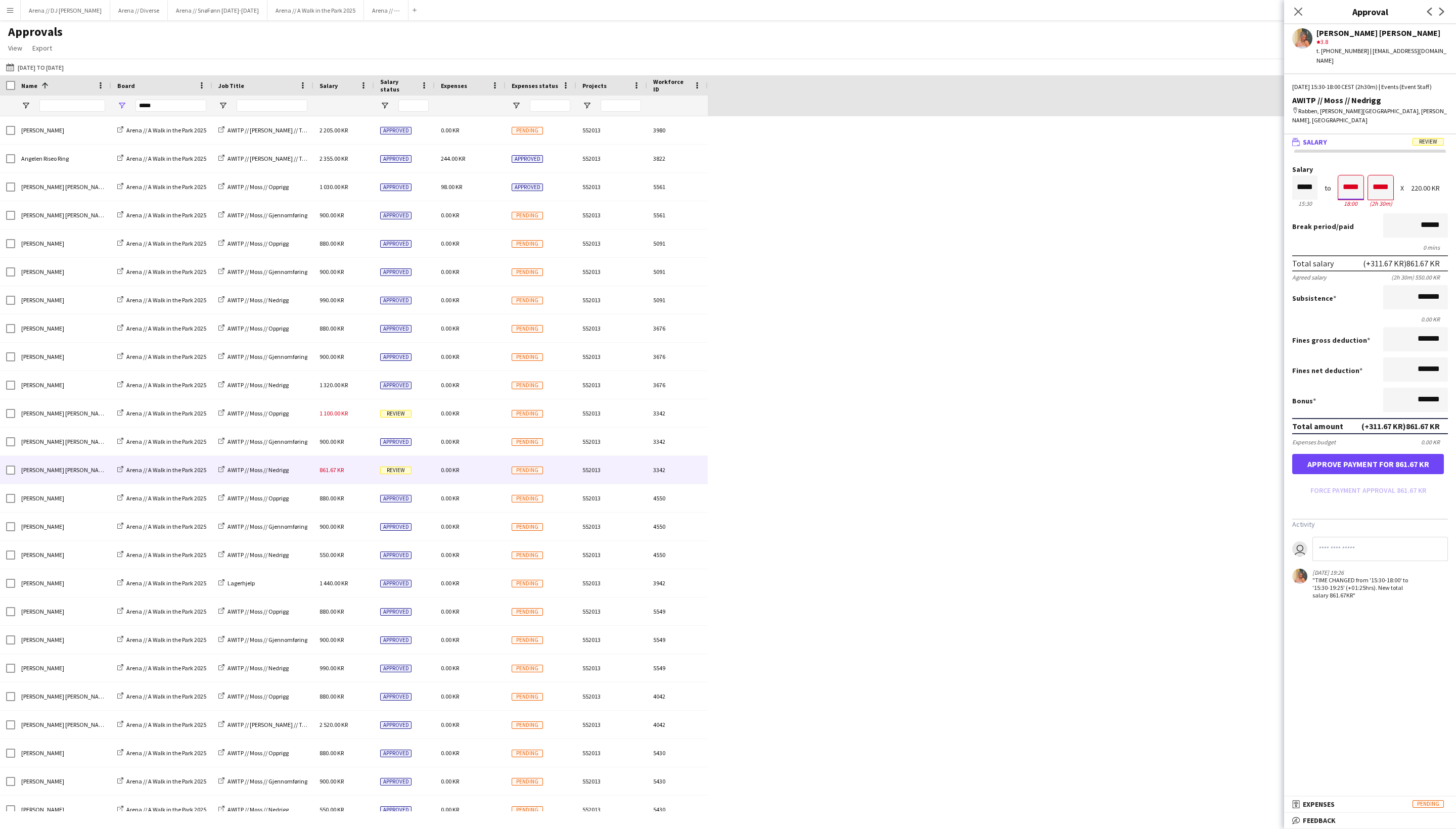
click at [1226, 200] on input "*****" at bounding box center [1351, 188] width 25 height 24
type input "*****"
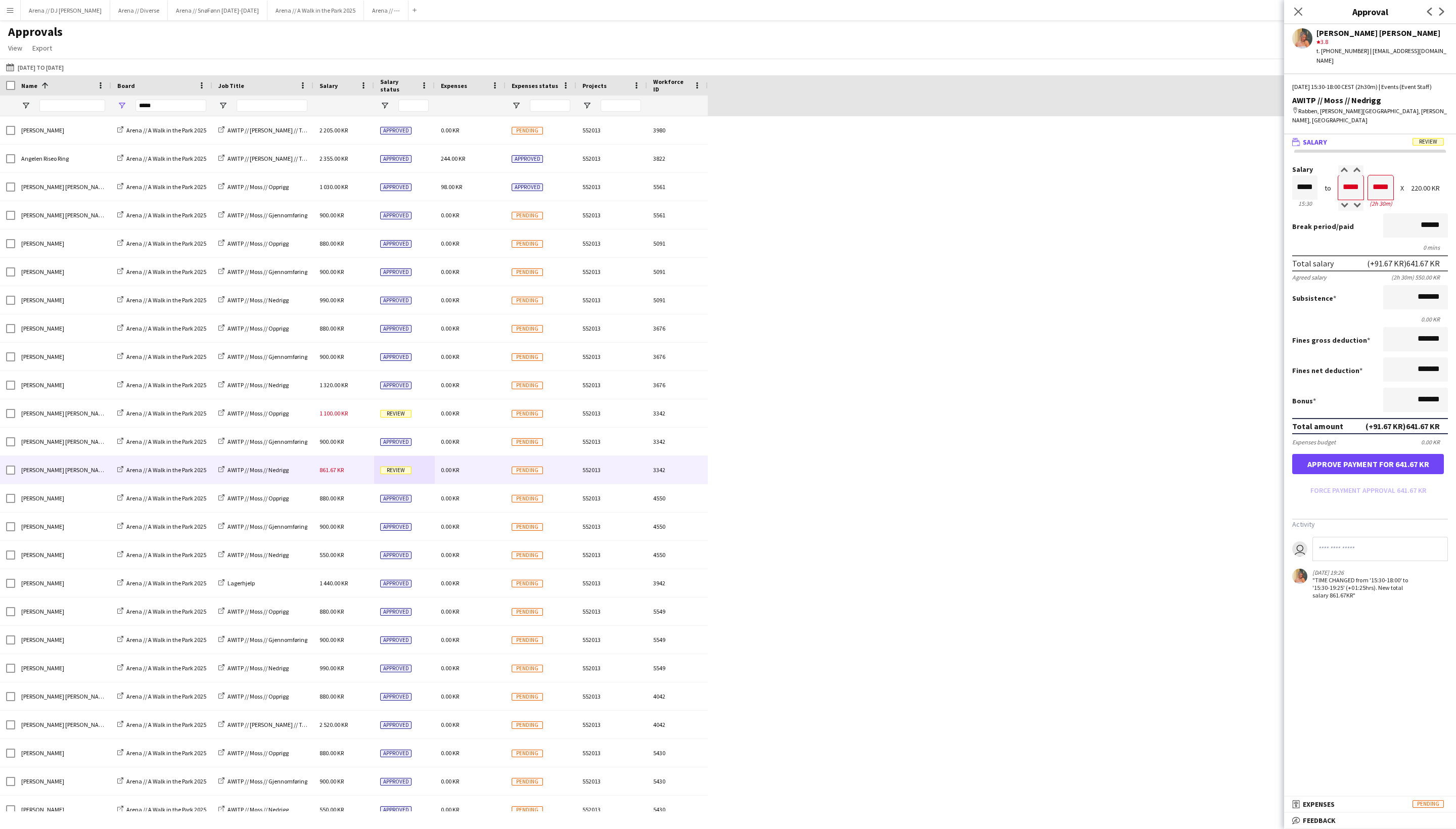
click at [1226, 251] on div "0 mins" at bounding box center [1370, 247] width 155 height 8
click at [1226, 474] on button "Approve payment for 641.67 KR" at bounding box center [1369, 464] width 152 height 20
click at [1226, 9] on app-icon "Close pop-in" at bounding box center [1298, 11] width 14 height 14
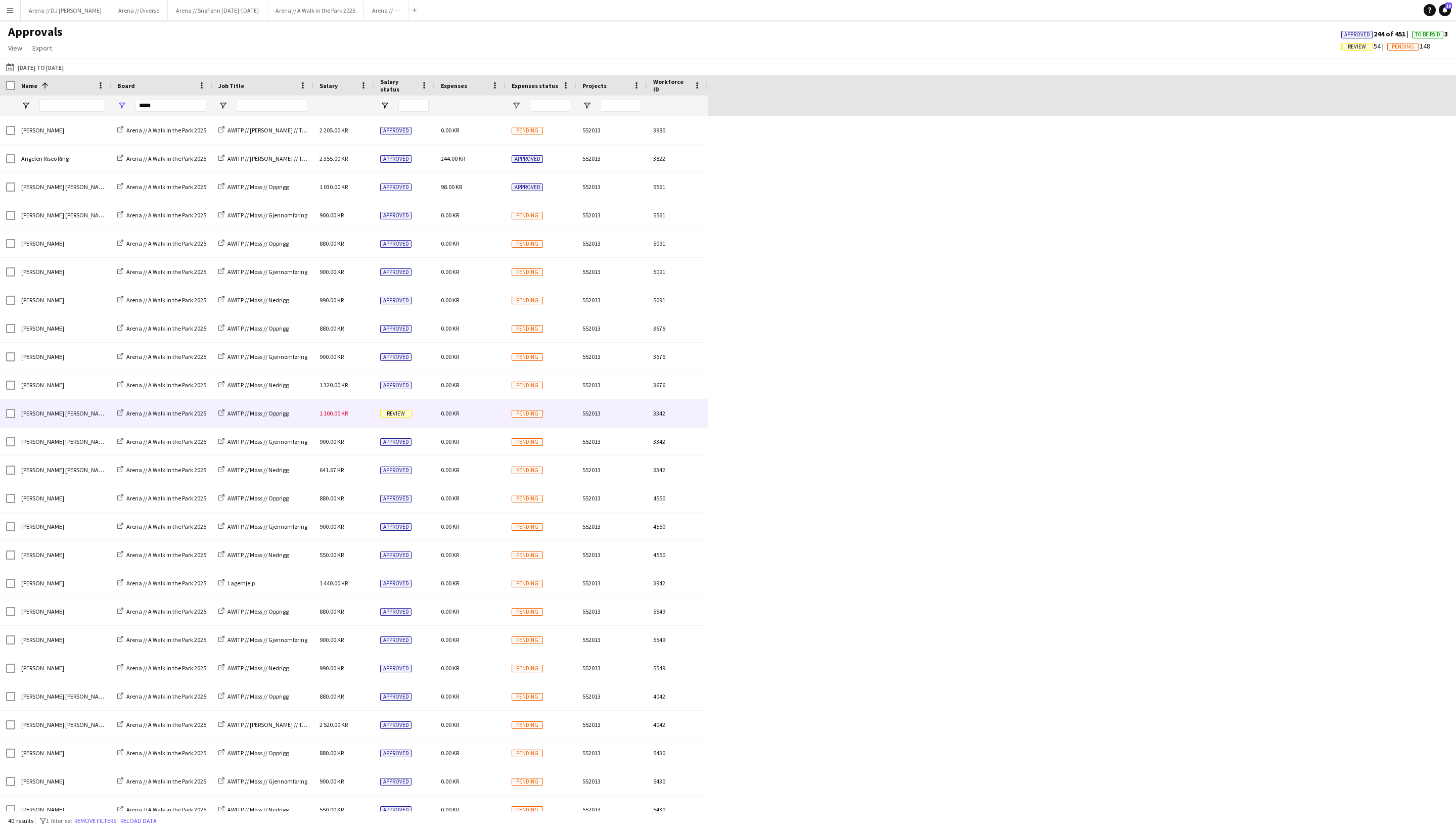
click at [348, 411] on span "1 100.00 KR" at bounding box center [334, 413] width 29 height 8
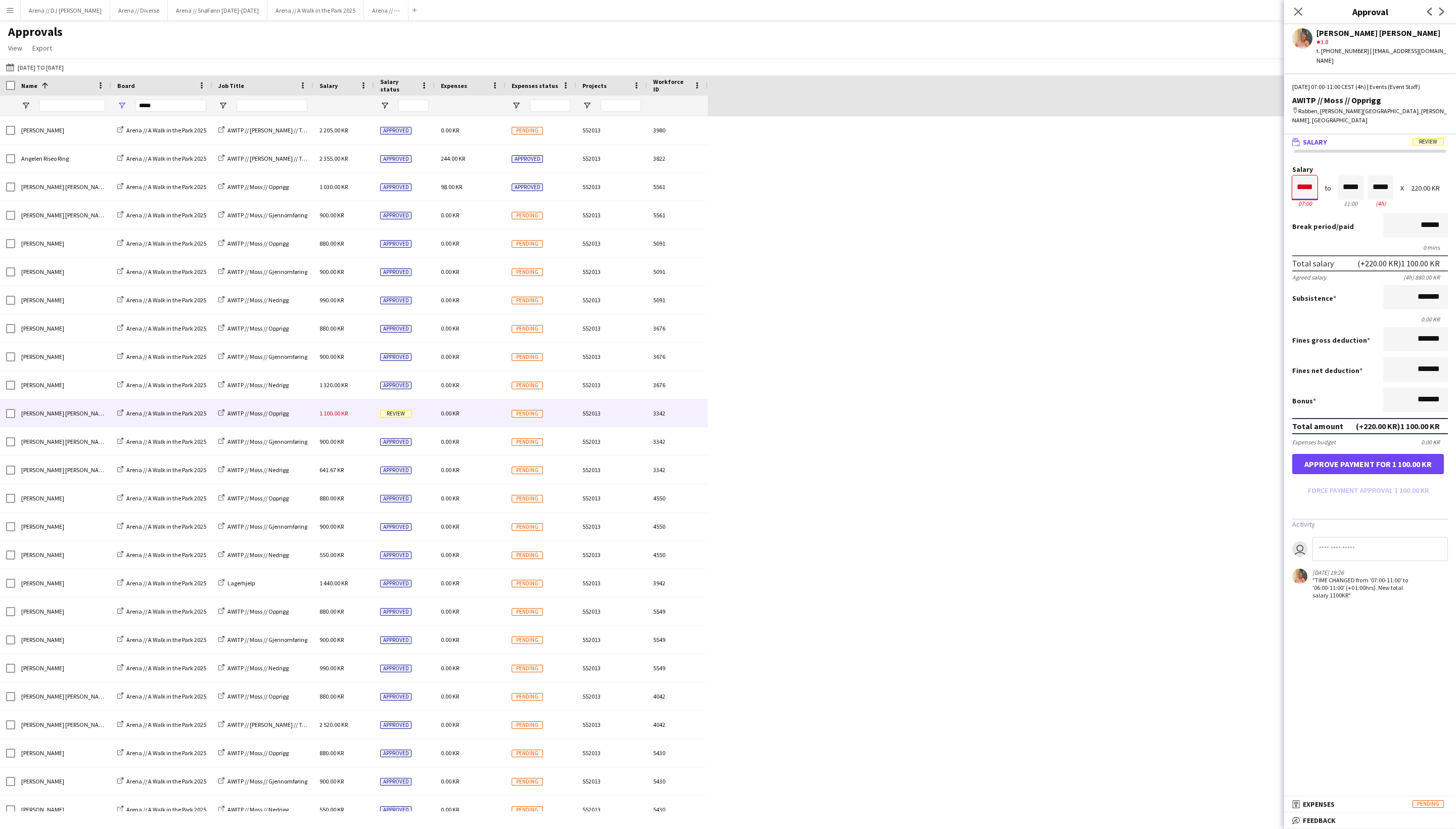
click at [1226, 200] on input "*****" at bounding box center [1305, 188] width 25 height 24
type input "*****"
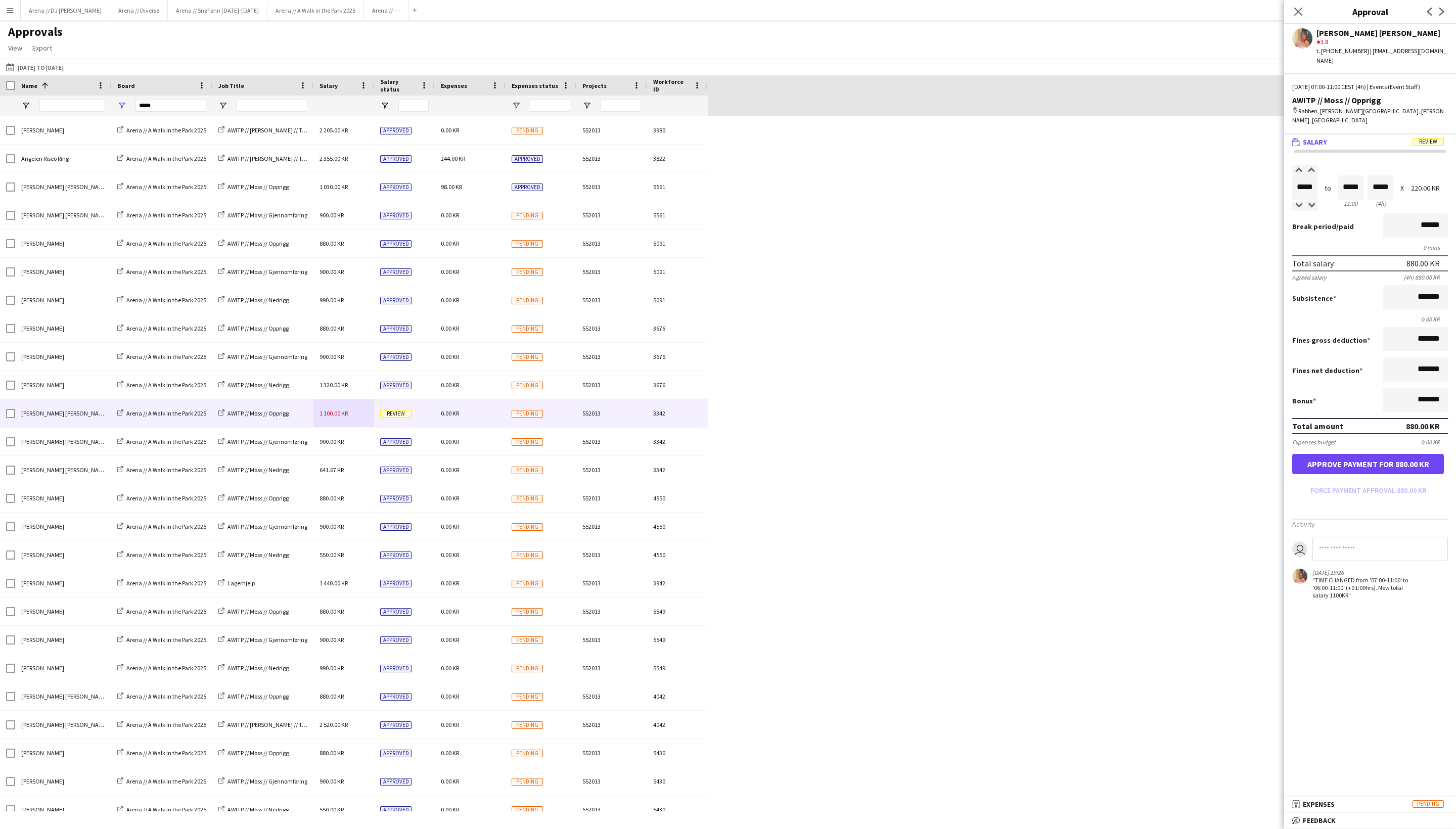
click at [1226, 474] on button "Approve payment for 880.00 KR" at bounding box center [1369, 464] width 152 height 20
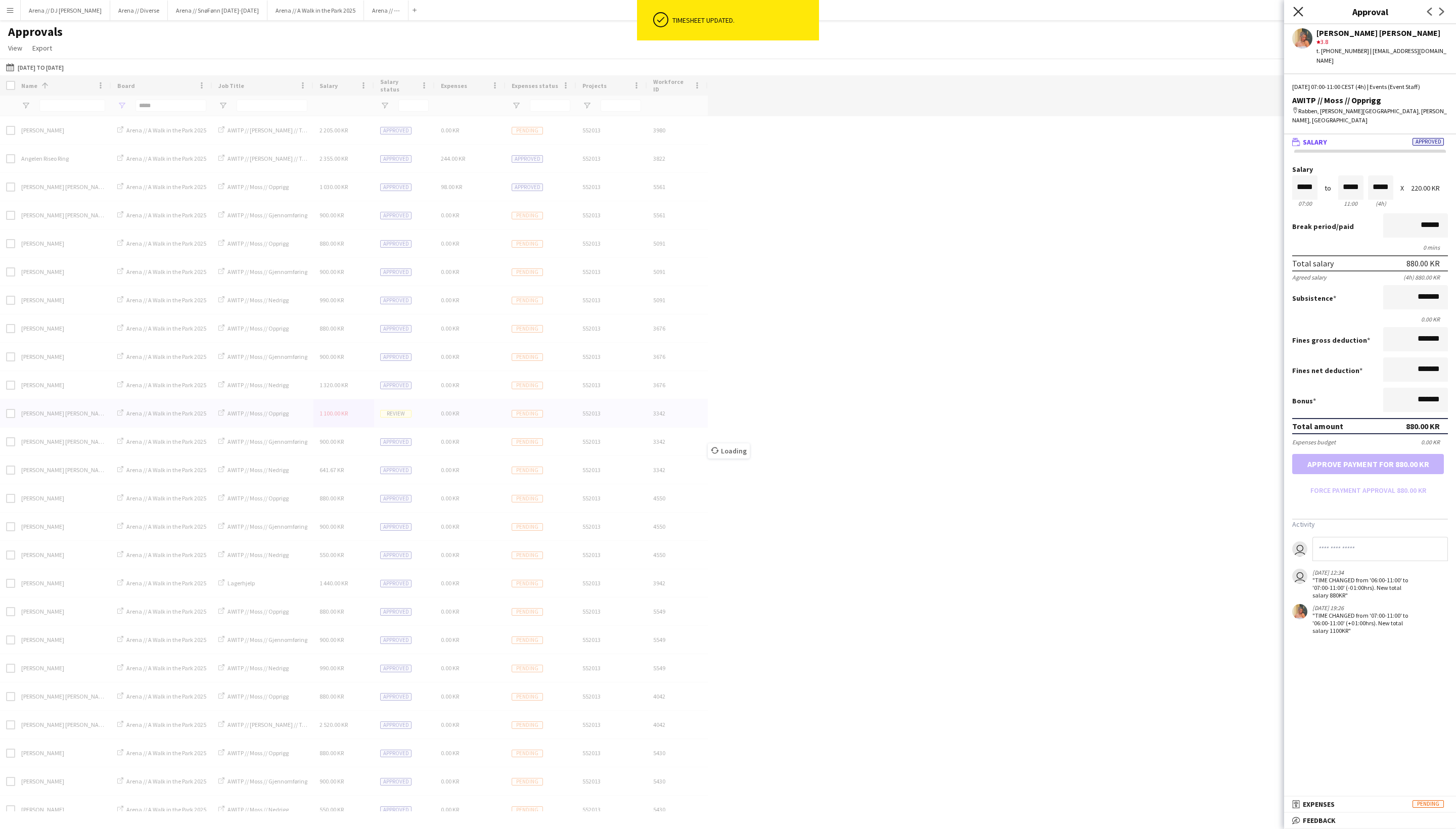
click at [1226, 7] on icon at bounding box center [1298, 11] width 9 height 9
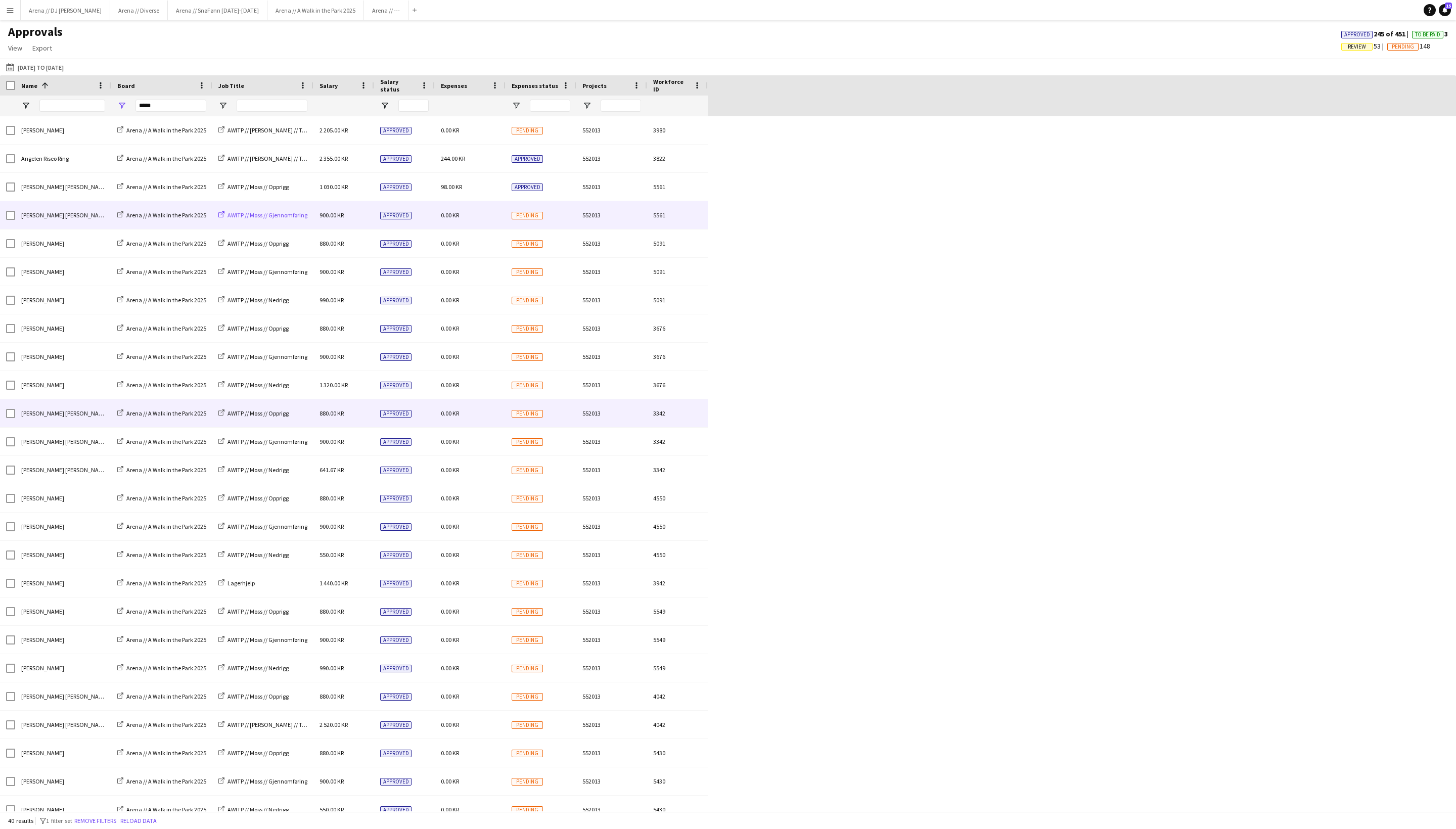
click at [302, 214] on span "AWITP // Moss // Gjennomføring" at bounding box center [268, 215] width 80 height 8
click at [502, 219] on div "0.00 KR" at bounding box center [470, 215] width 71 height 28
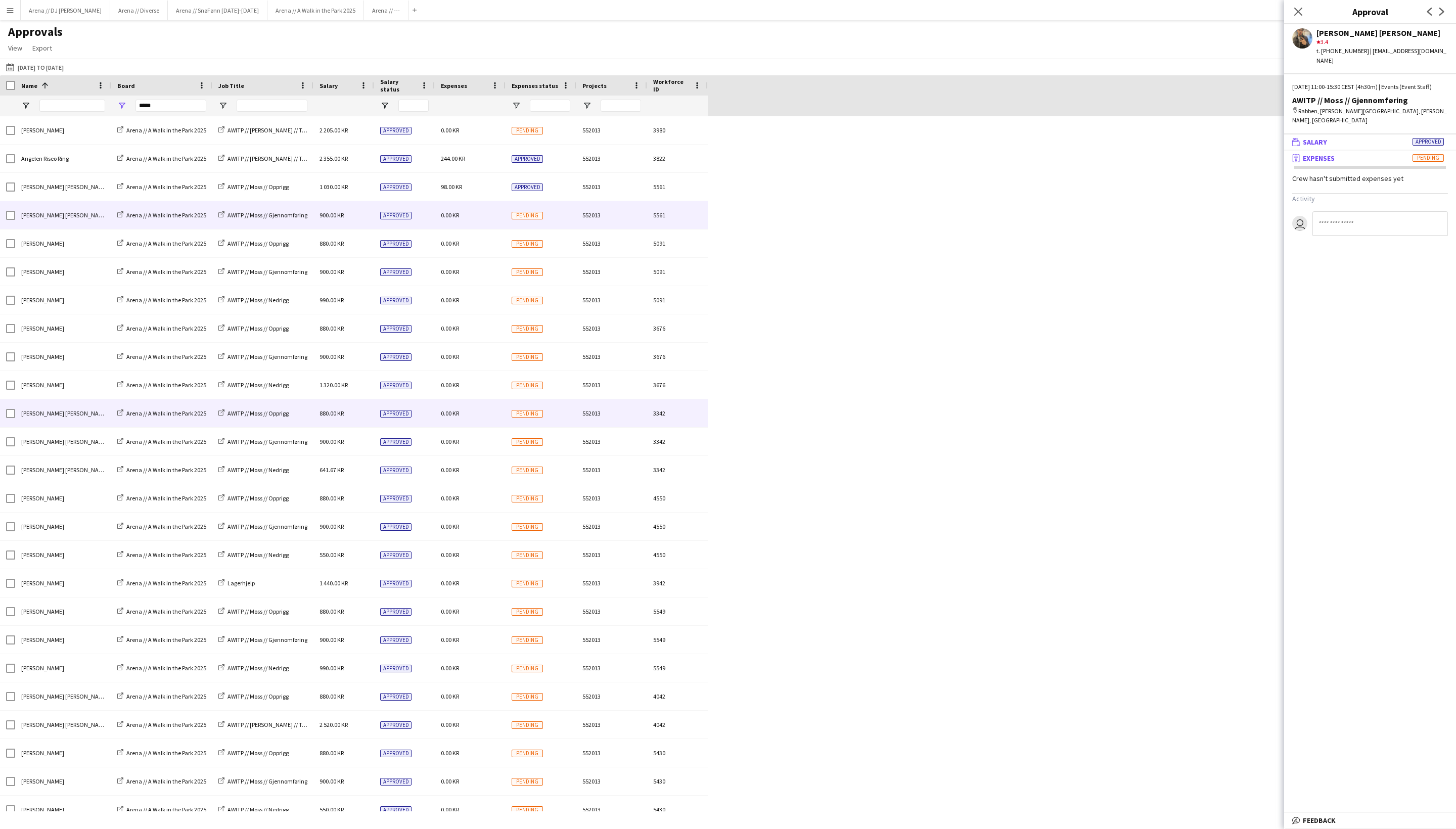
click at [1226, 147] on mat-panel-title "wallet Salary Approved" at bounding box center [1369, 142] width 168 height 9
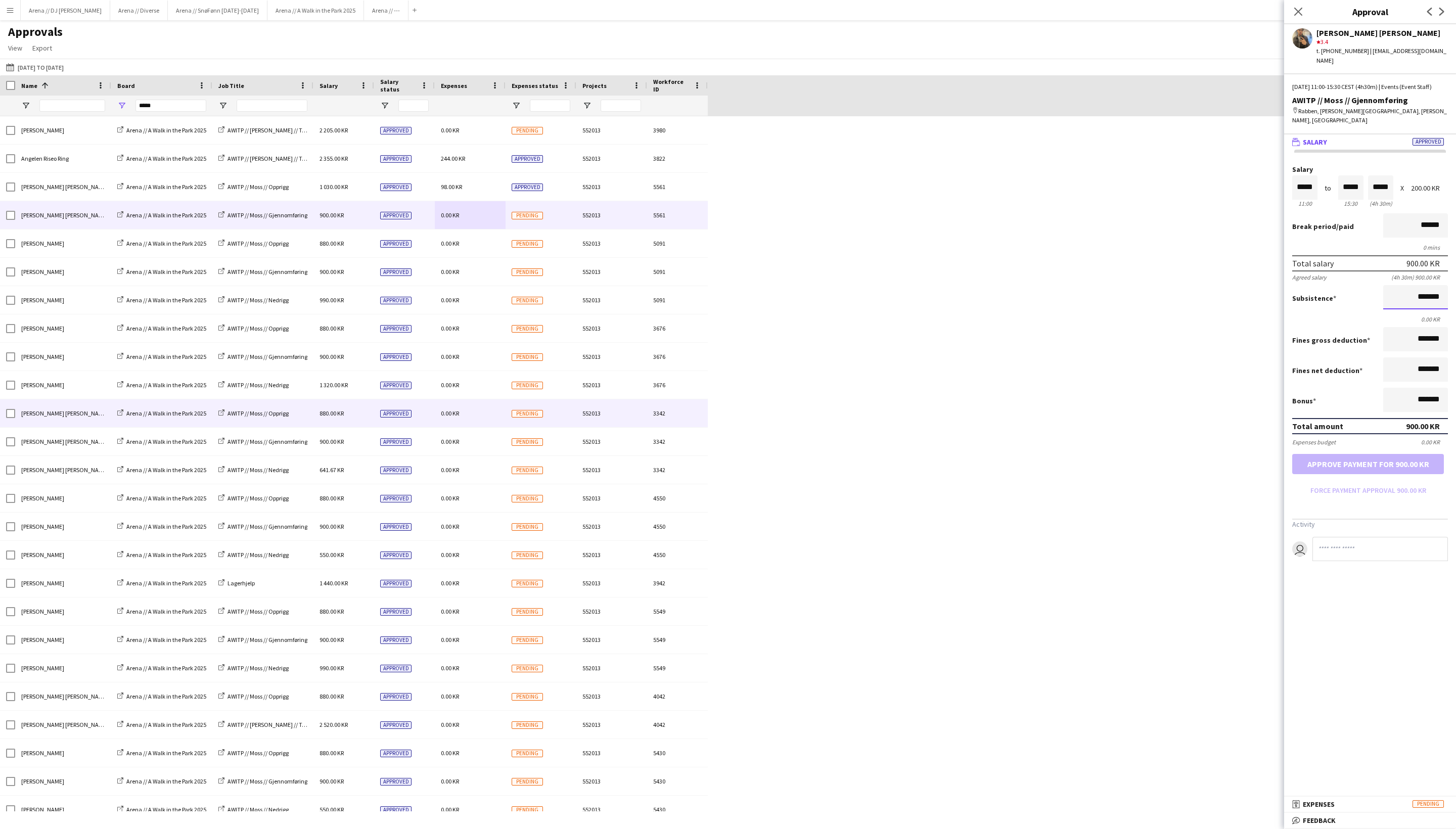
click at [1226, 310] on input "*******" at bounding box center [1416, 297] width 64 height 24
type input "*********"
click at [1226, 384] on div "Fines net deduction *******" at bounding box center [1370, 370] width 155 height 27
click at [1226, 561] on input at bounding box center [1380, 549] width 135 height 24
type input "**********"
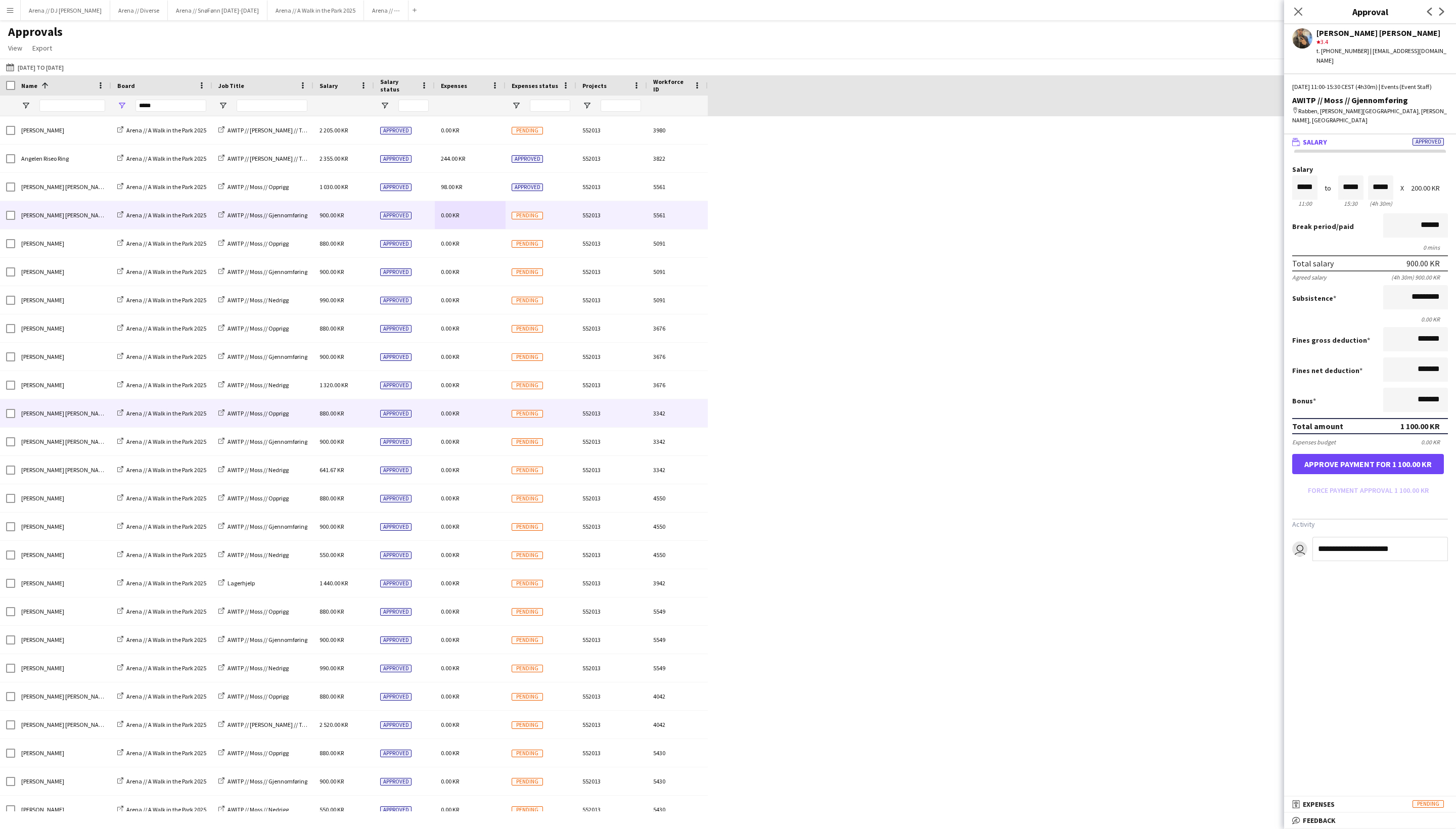
click at [1226, 474] on button "Approve payment for 1 100.00 KR" at bounding box center [1369, 464] width 152 height 20
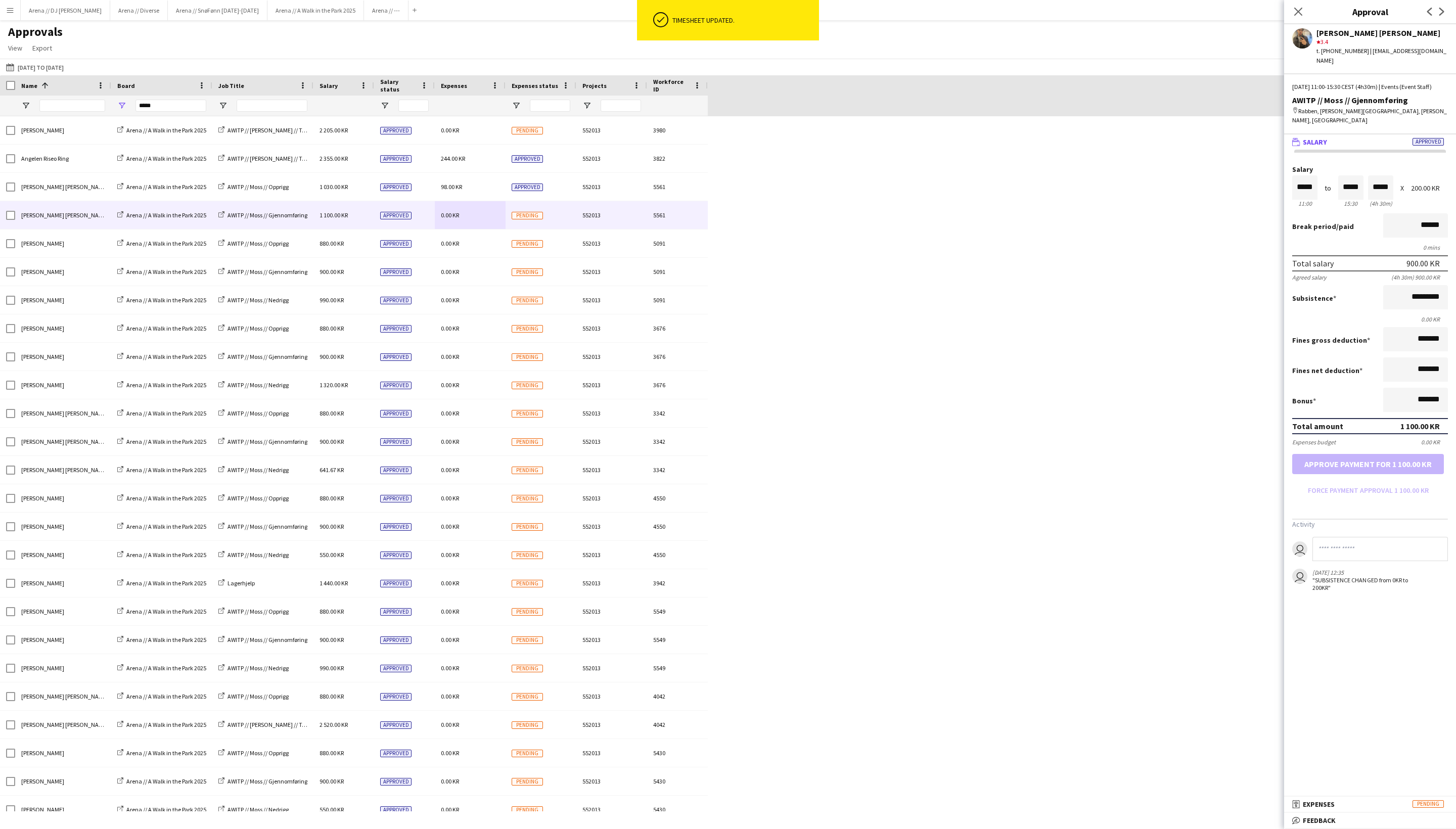
click at [1226, 561] on input at bounding box center [1380, 549] width 135 height 24
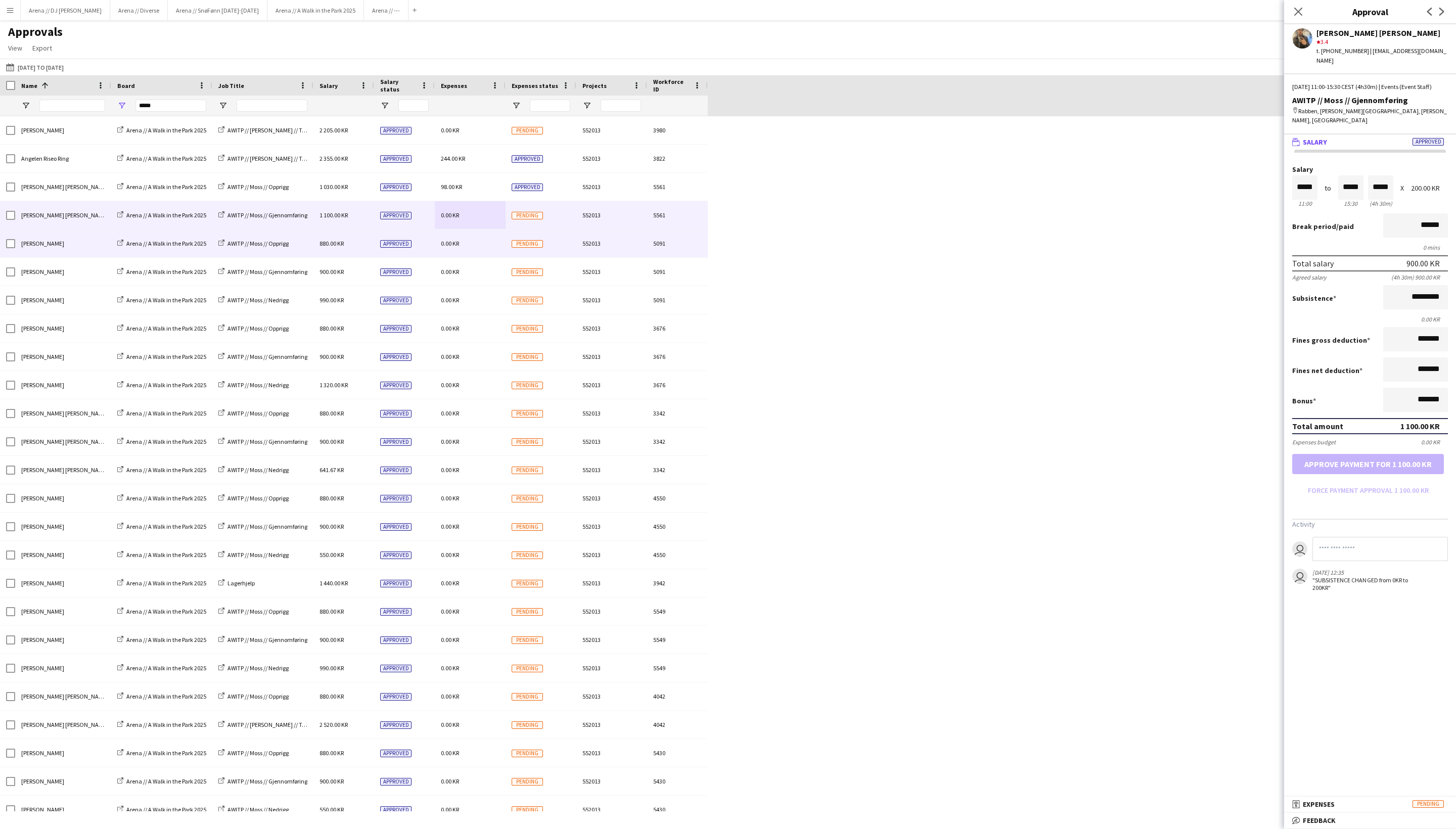
click at [339, 247] on span "880.00 KR" at bounding box center [332, 244] width 24 height 8
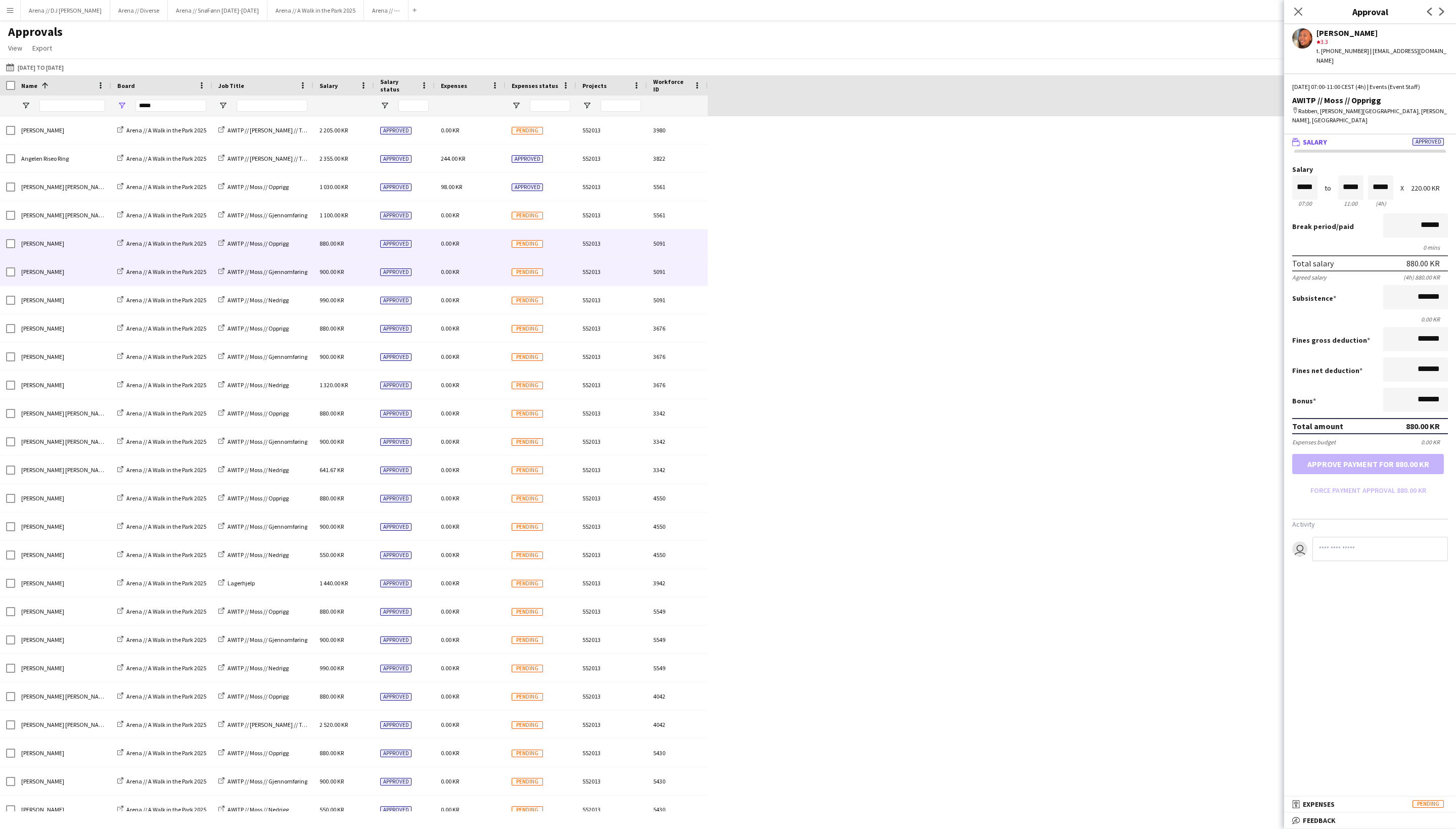
click at [344, 276] on span "900.00 KR" at bounding box center [332, 272] width 24 height 8
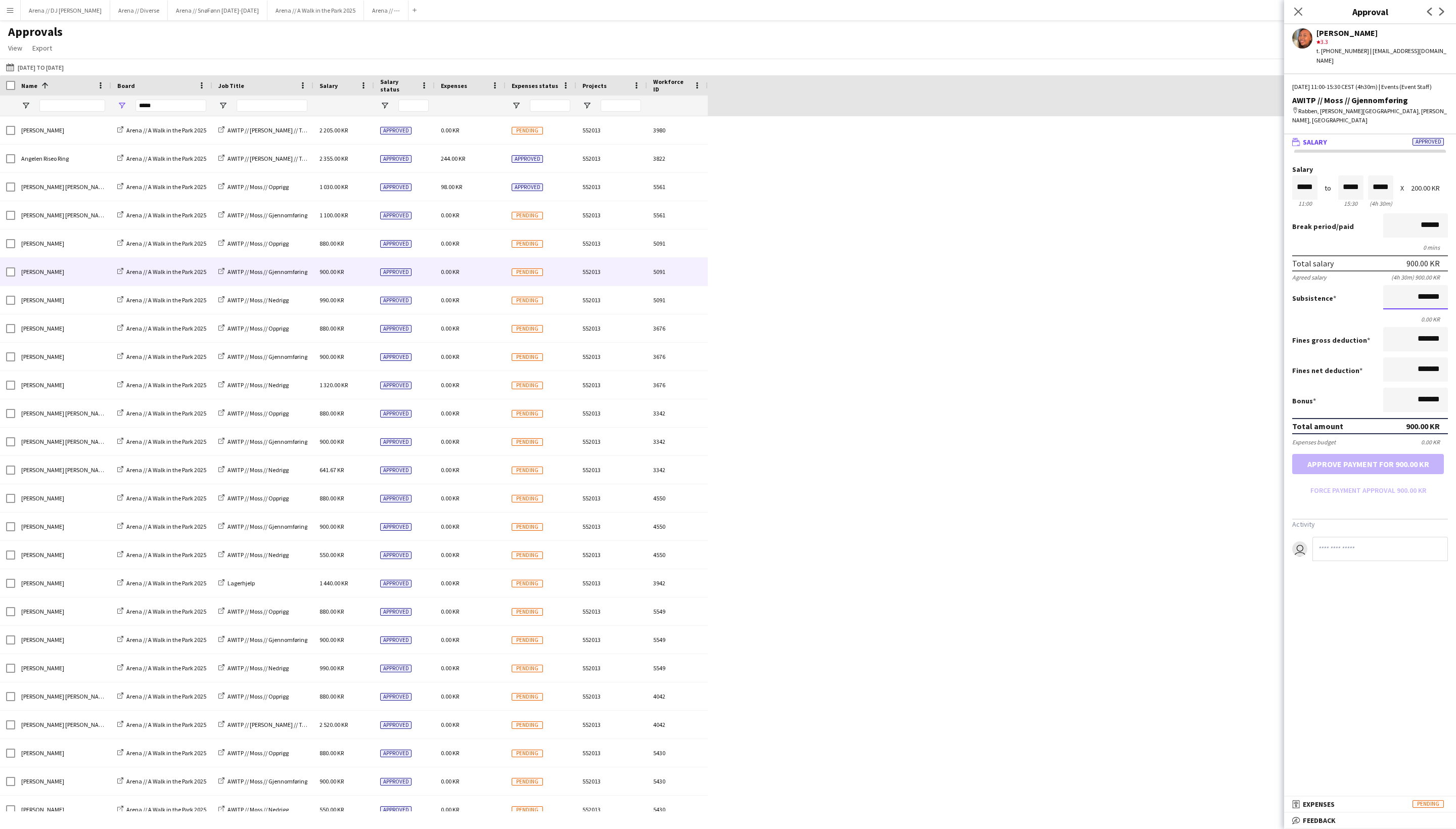
click at [1226, 310] on input "*******" at bounding box center [1416, 297] width 64 height 24
type input "*********"
click at [1226, 474] on button "Approve payment for 1 100.00 KR" at bounding box center [1369, 464] width 152 height 20
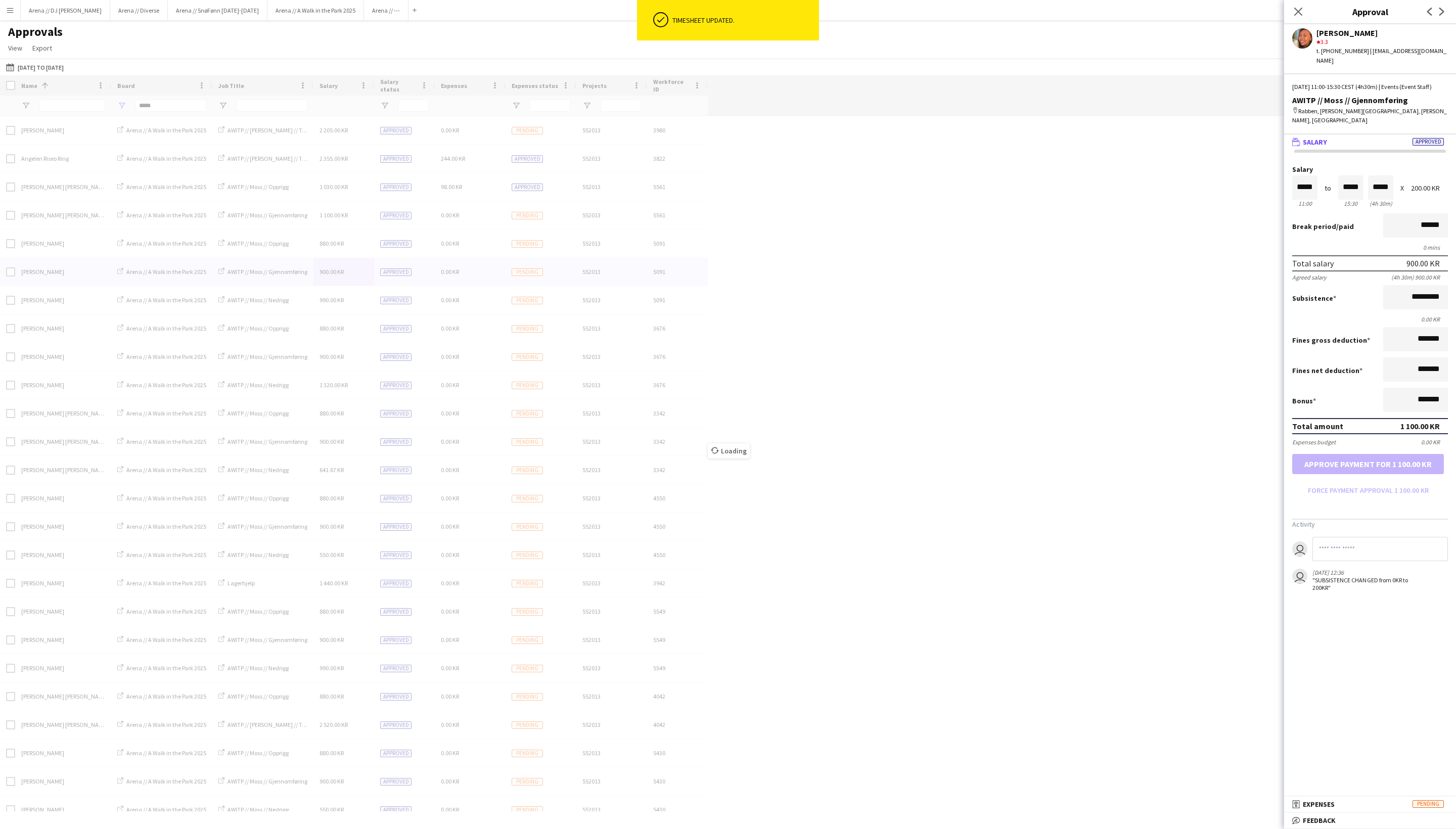
click at [337, 300] on div "Loading" at bounding box center [728, 444] width 1456 height 737
click at [327, 300] on div "Workforce ID Name 1 Board" at bounding box center [728, 444] width 1456 height 737
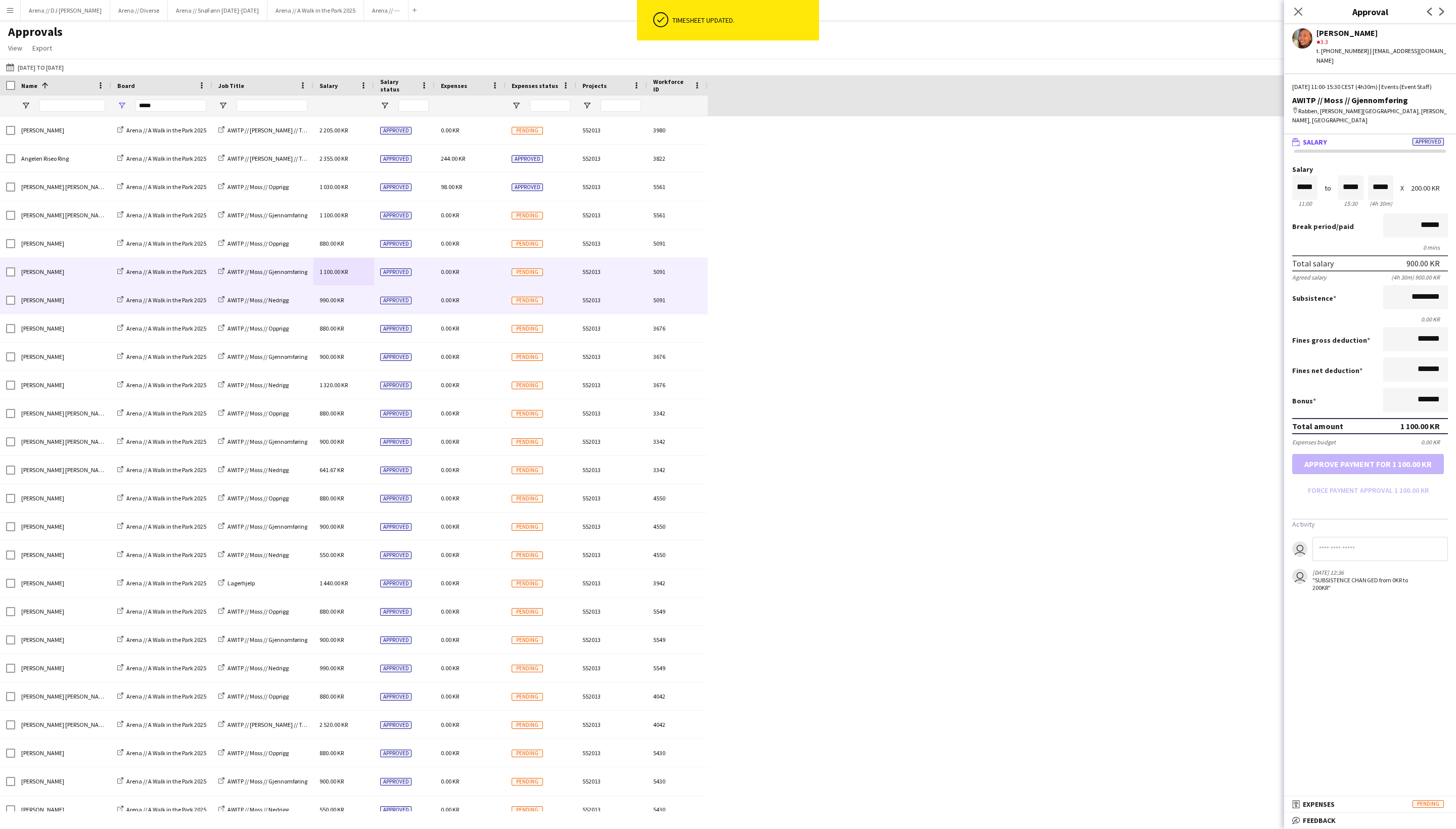
click at [332, 304] on span "990.00 KR" at bounding box center [332, 300] width 24 height 8
click at [327, 271] on span "1 100.00 KR" at bounding box center [334, 272] width 29 height 8
click at [336, 304] on span "990.00 KR" at bounding box center [332, 300] width 24 height 8
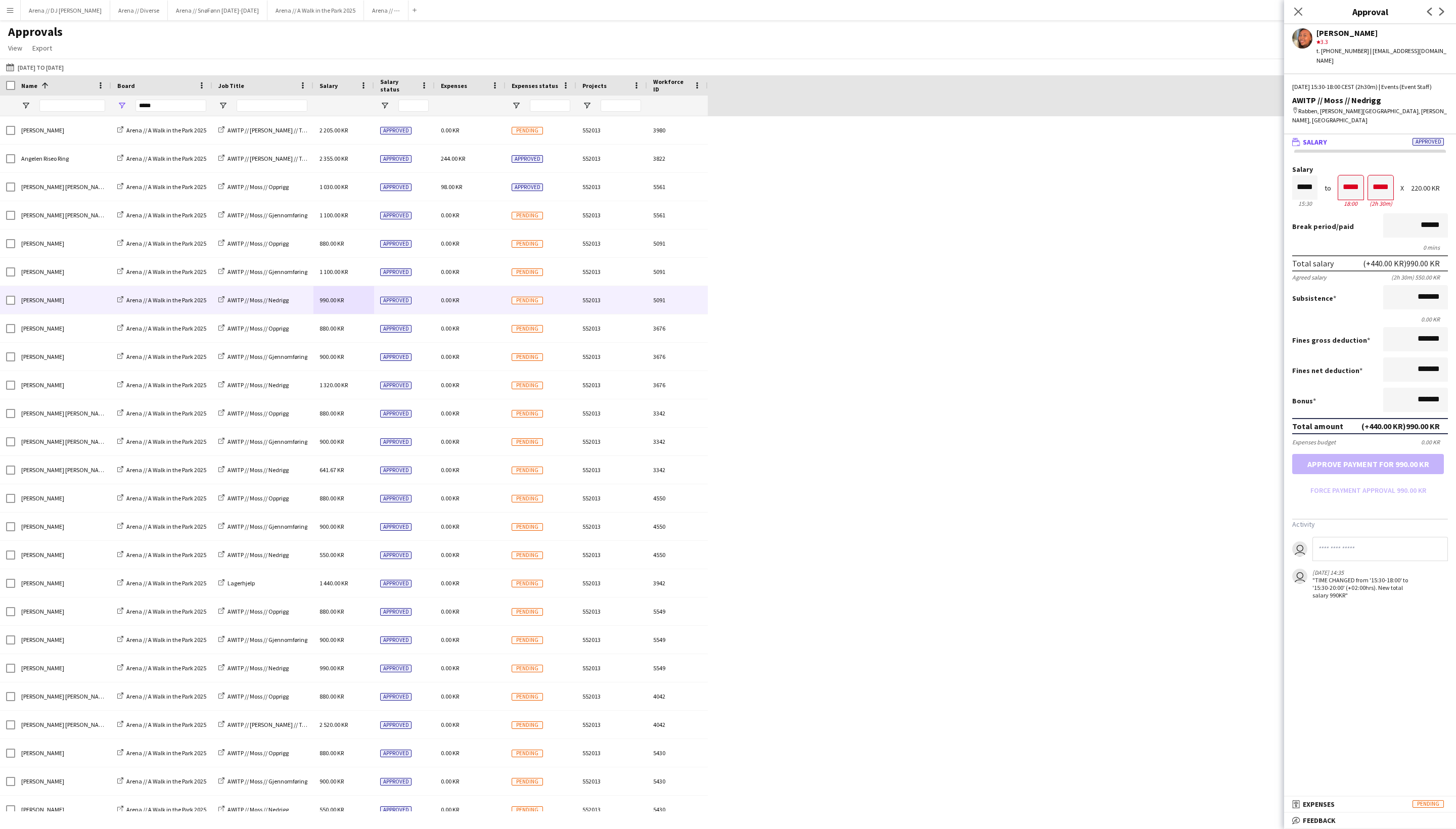
click at [1226, 207] on div "18:00" at bounding box center [1351, 203] width 25 height 8
click at [1226, 496] on form "Salary ***** 15:30 to ***** 18:00 ***** (2h 30m) X 220.00 KR Break period /paid…" at bounding box center [1371, 332] width 172 height 332
click at [1226, 499] on form "Salary ***** 15:30 to ***** 18:00 ***** (2h 30m) X 220.00 KR Break period /paid…" at bounding box center [1371, 332] width 172 height 332
click at [1226, 200] on input "*****" at bounding box center [1351, 188] width 25 height 24
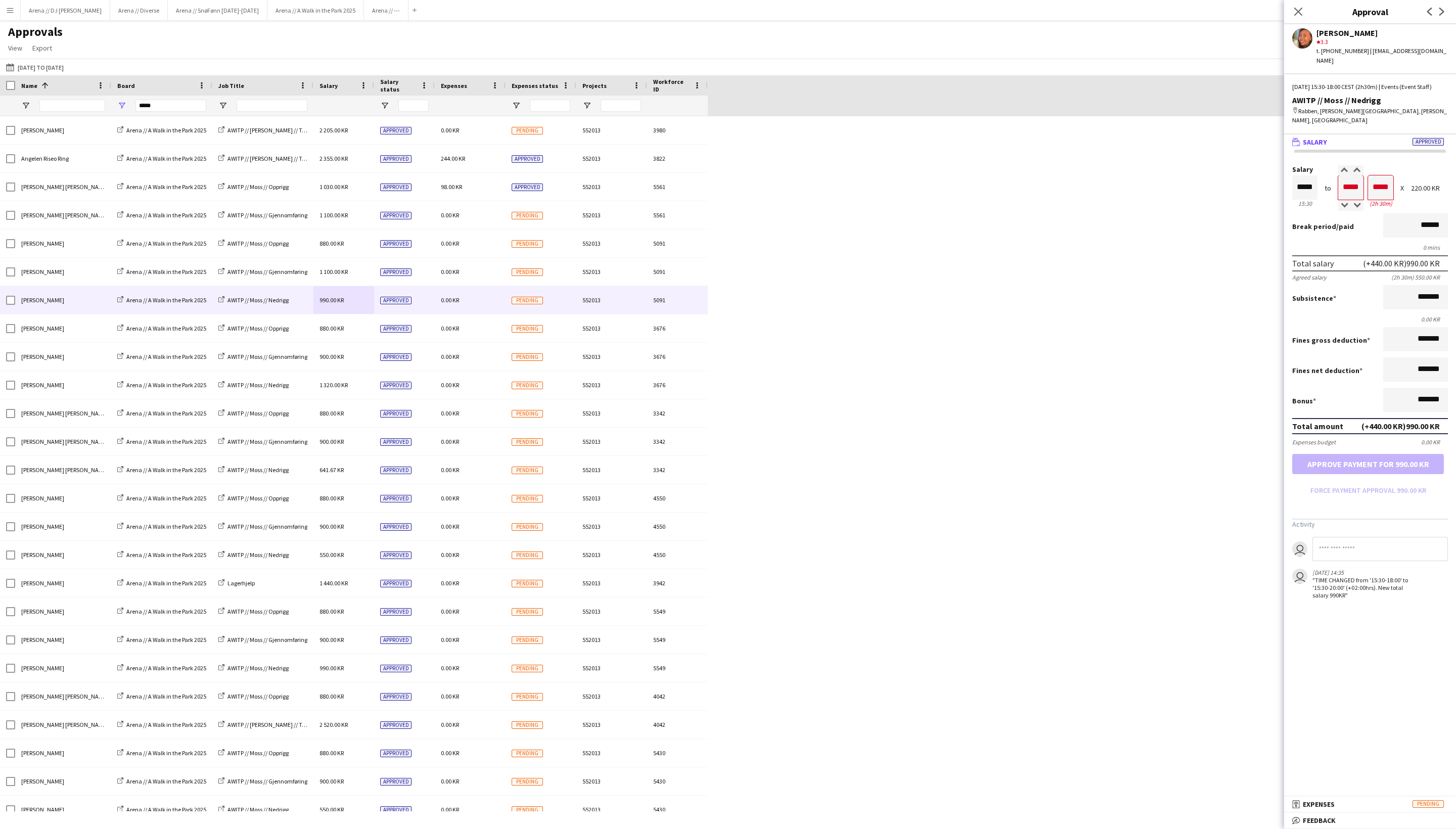
click at [1226, 499] on form "Salary ***** 15:30 to ***** 18:00 ***** (2h 30m) X 220.00 KR Break period /paid…" at bounding box center [1371, 332] width 172 height 332
click at [1226, 434] on div "Total amount (+440.00 KR) 990.00 KR" at bounding box center [1370, 426] width 155 height 16
click at [1226, 499] on form "Salary ***** 15:30 to ***** 18:00 ***** (2h 30m) X 220.00 KR Break period /paid…" at bounding box center [1371, 332] width 172 height 332
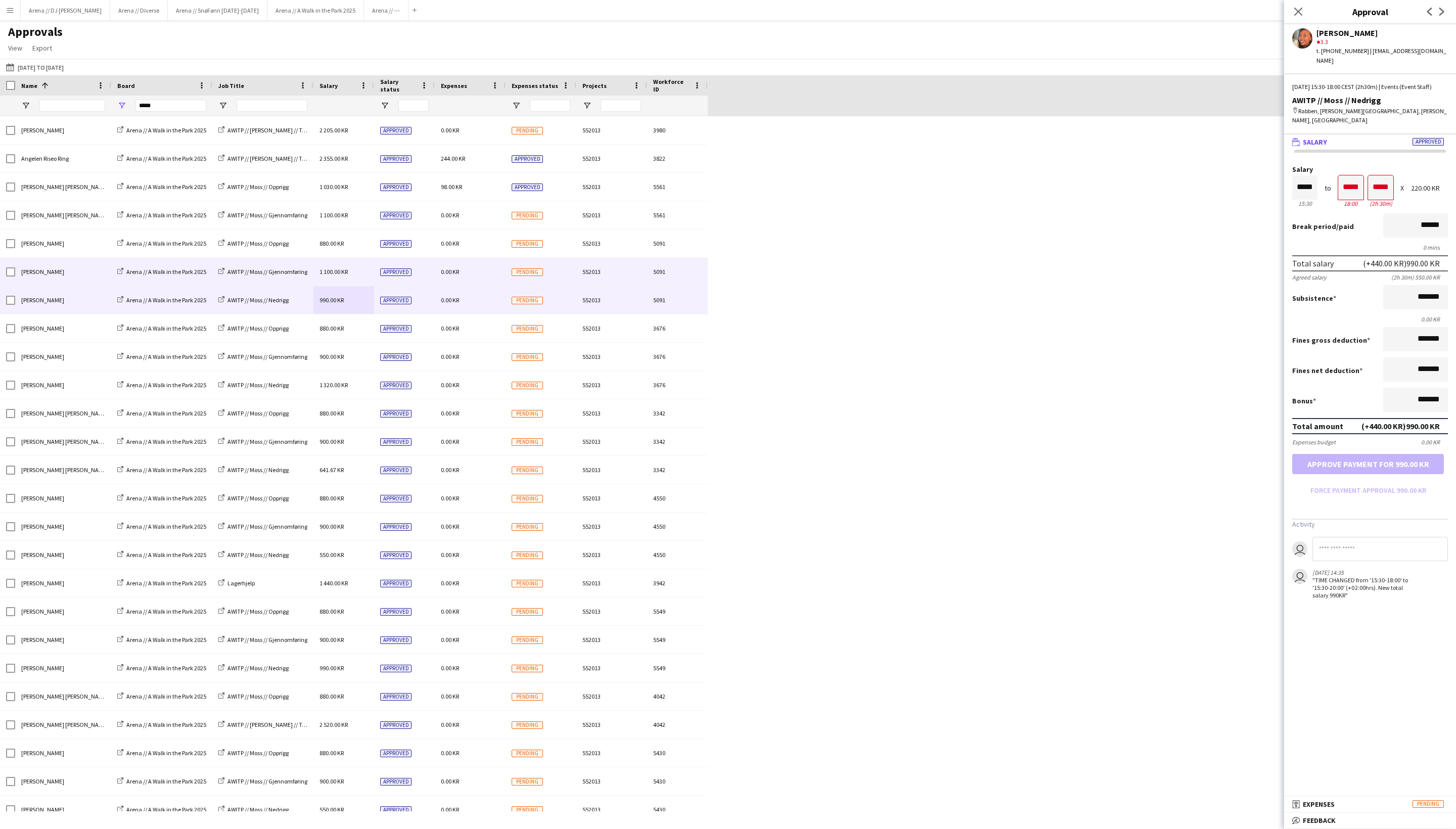
click at [348, 276] on span "1 100.00 KR" at bounding box center [334, 272] width 29 height 8
click at [343, 302] on span "990.00 KR" at bounding box center [332, 300] width 24 height 8
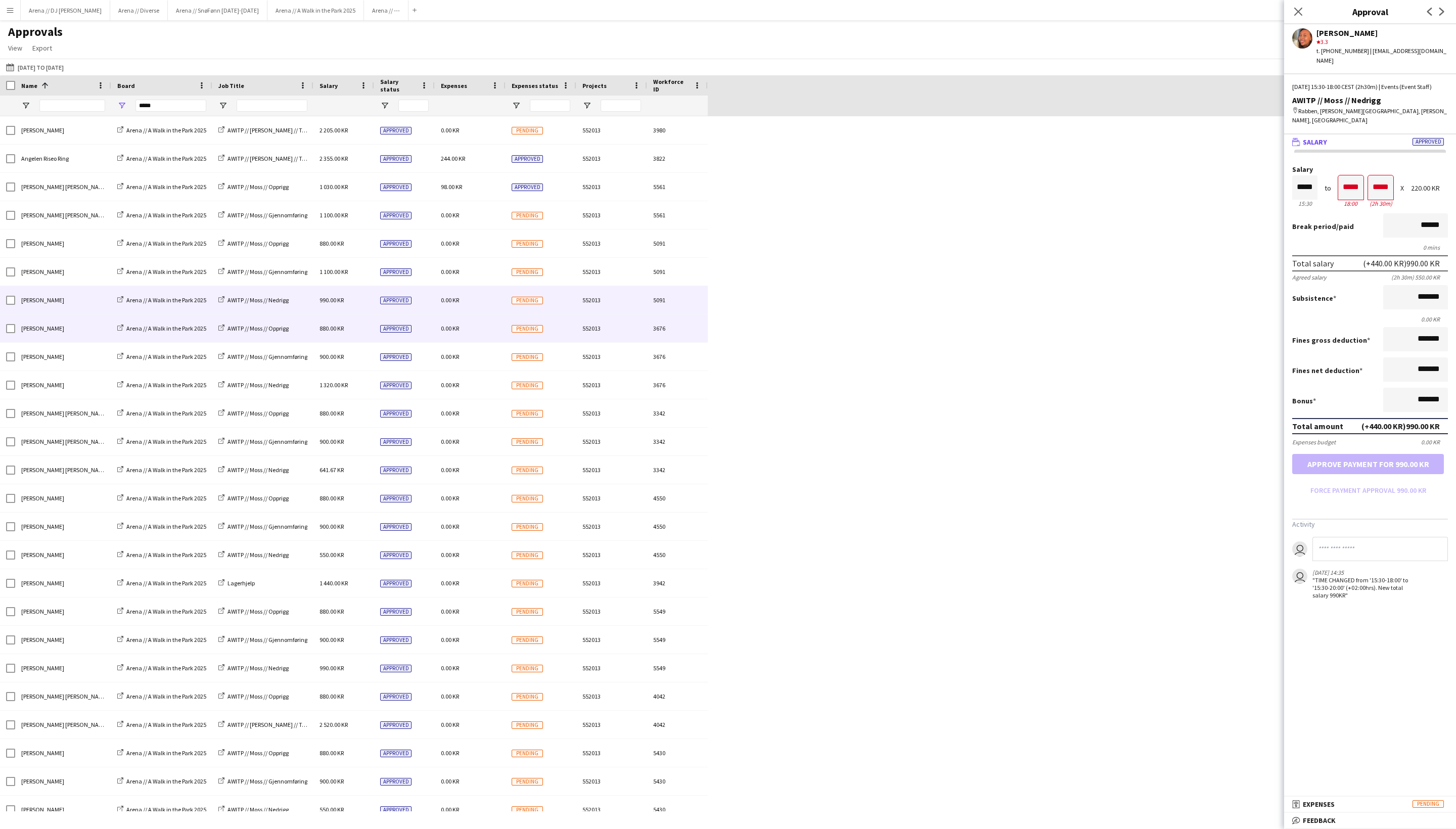
click at [342, 332] on span "880.00 KR" at bounding box center [332, 328] width 24 height 8
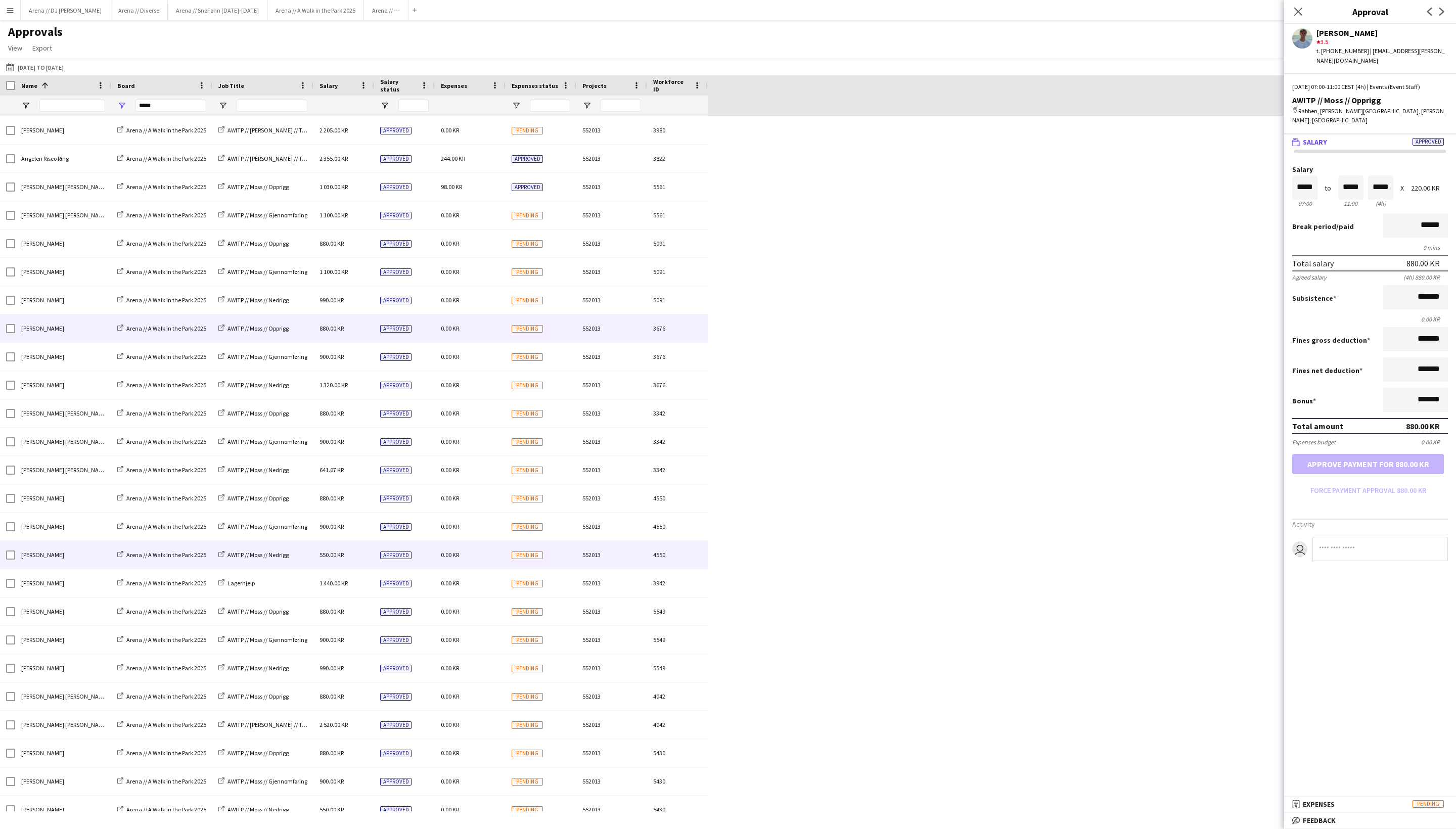
click at [331, 559] on span "550.00 KR" at bounding box center [332, 555] width 24 height 8
click at [330, 332] on span "880.00 KR" at bounding box center [332, 328] width 24 height 8
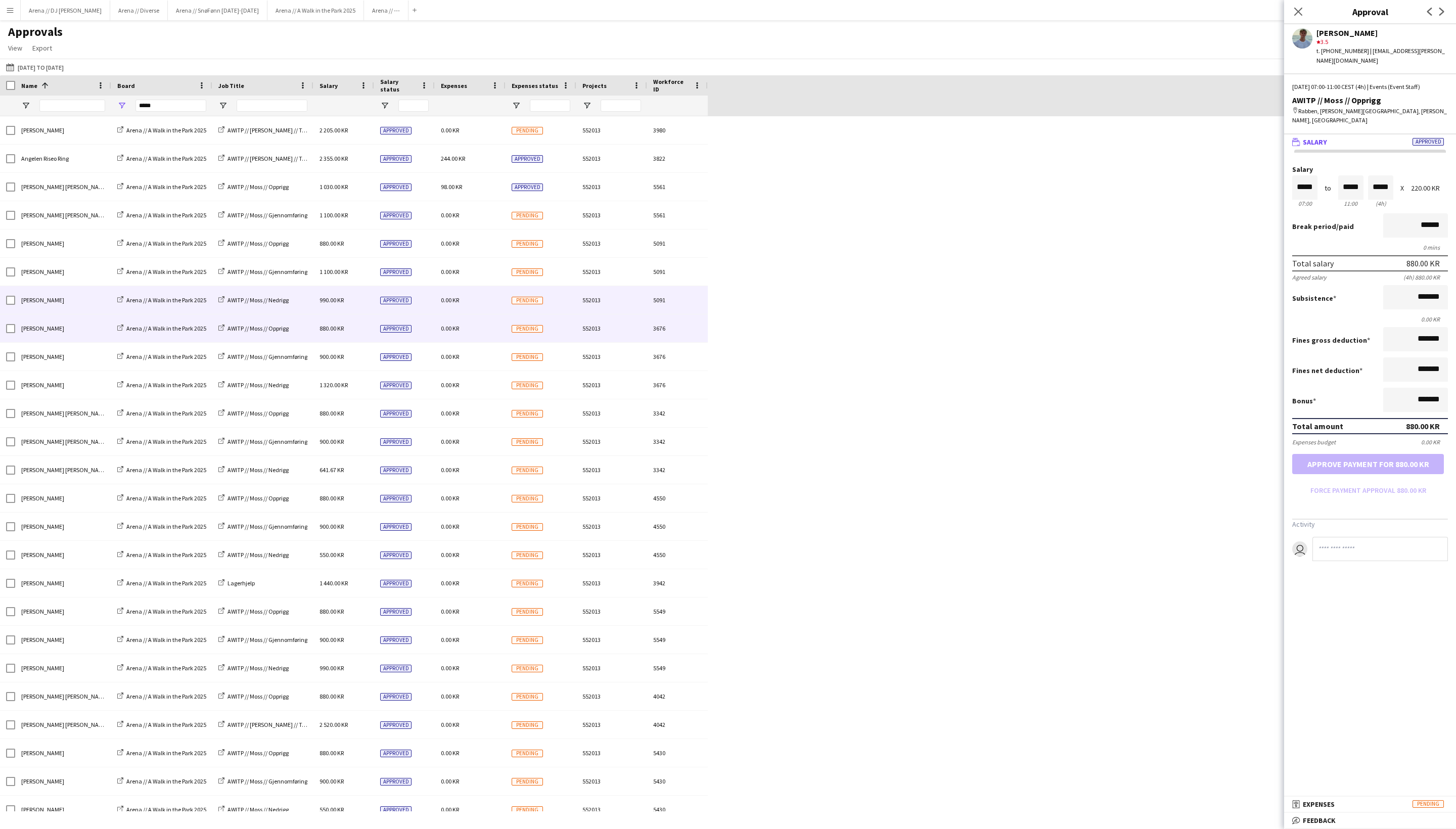
click at [329, 302] on span "990.00 KR" at bounding box center [332, 300] width 24 height 8
click at [332, 332] on span "880.00 KR" at bounding box center [332, 328] width 24 height 8
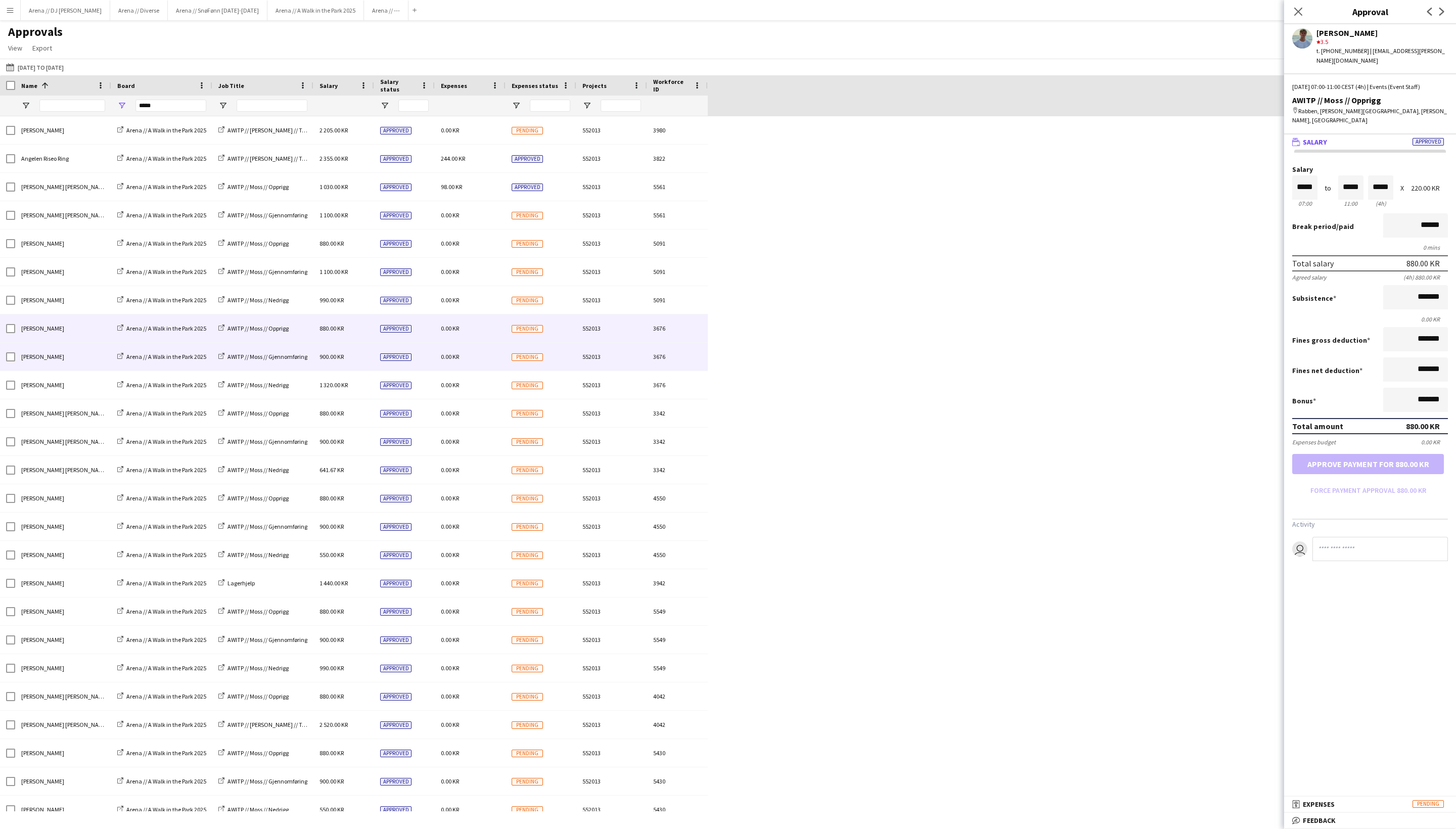
click at [332, 356] on span "900.00 KR" at bounding box center [332, 357] width 24 height 8
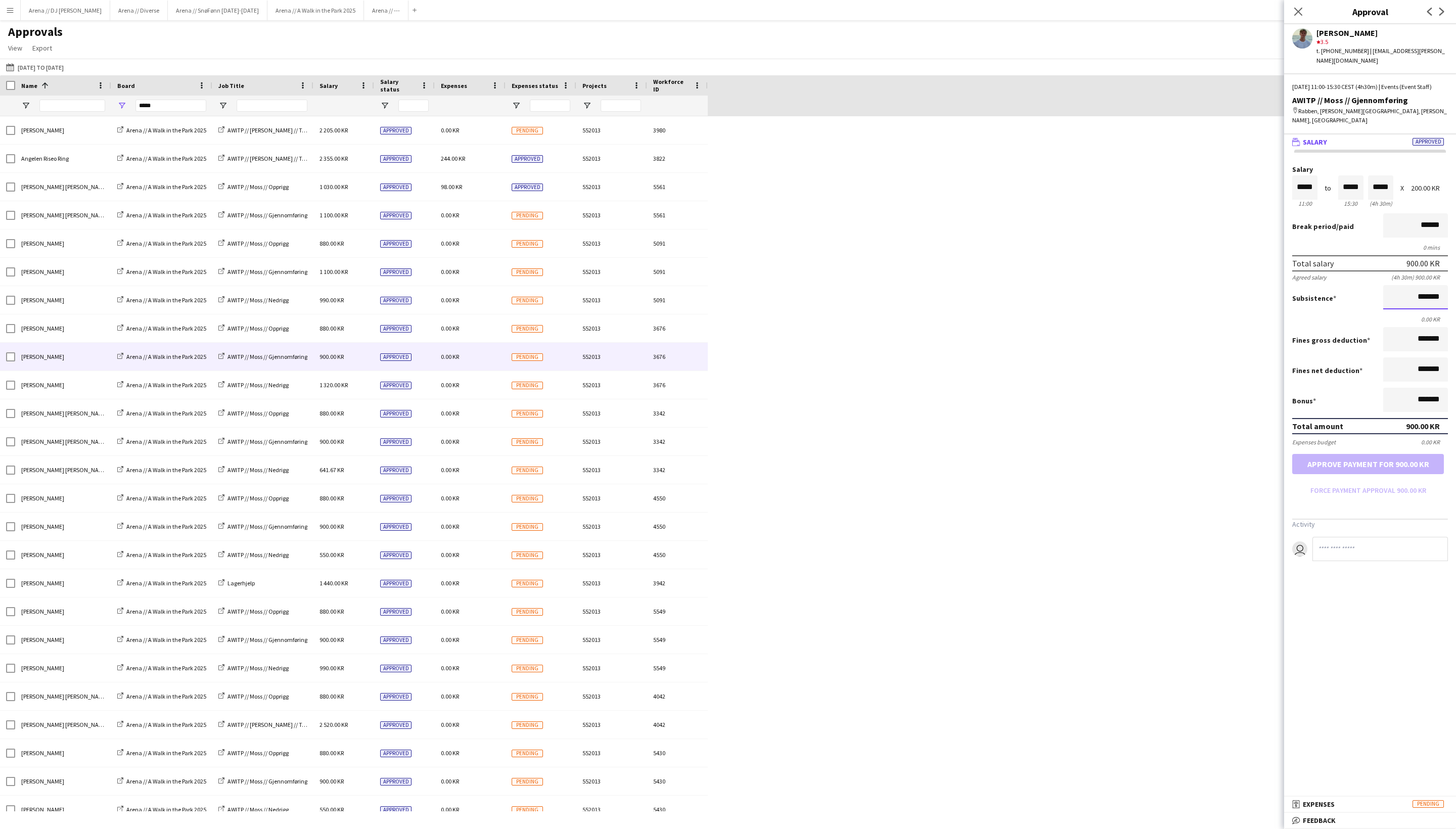
click at [1226, 310] on input "*******" at bounding box center [1416, 297] width 64 height 24
type input "*********"
click at [1226, 474] on button "Approve payment for 1 100.00 KR" at bounding box center [1369, 464] width 152 height 20
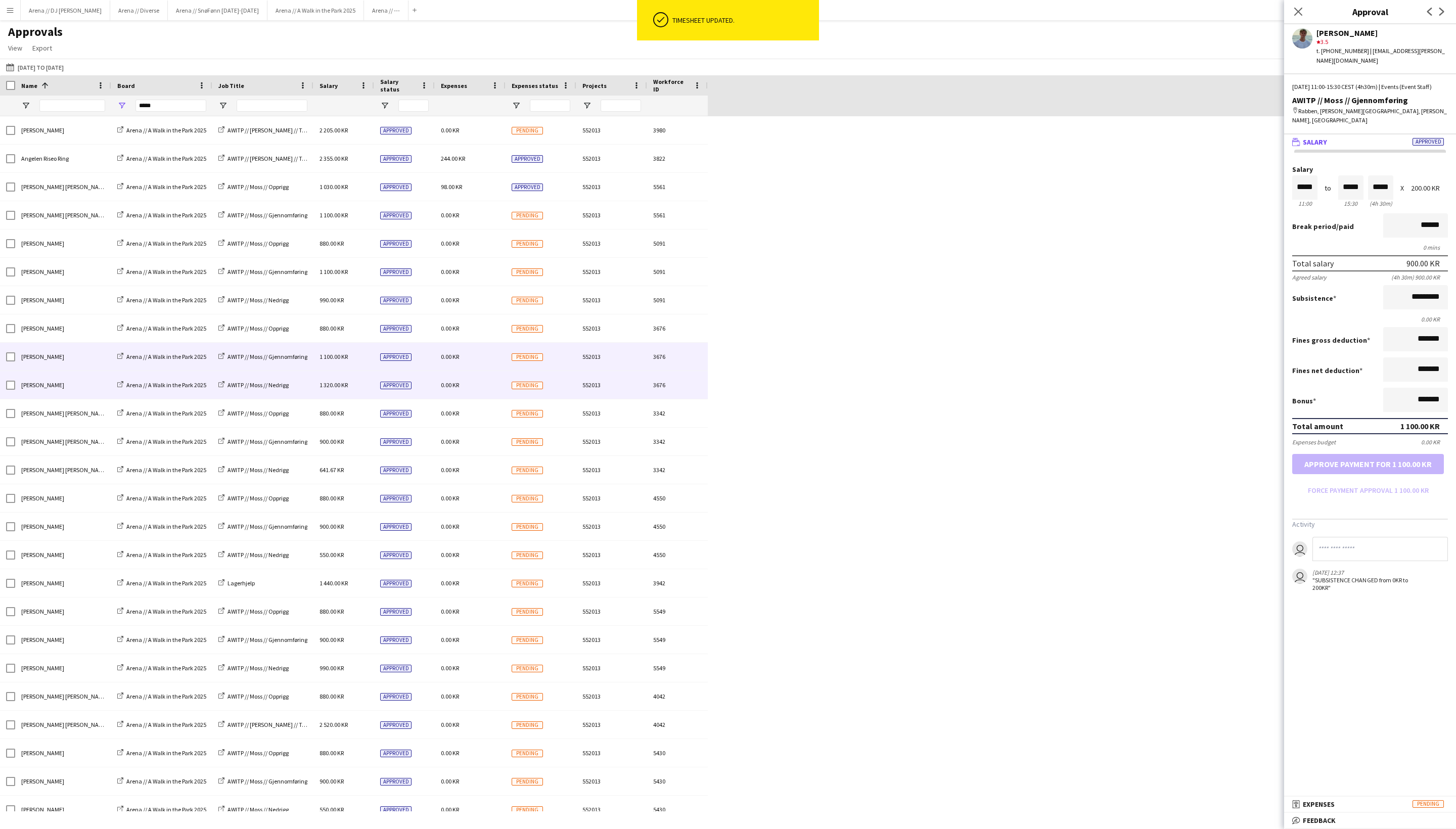
click at [347, 388] on span "1 320.00 KR" at bounding box center [334, 385] width 29 height 8
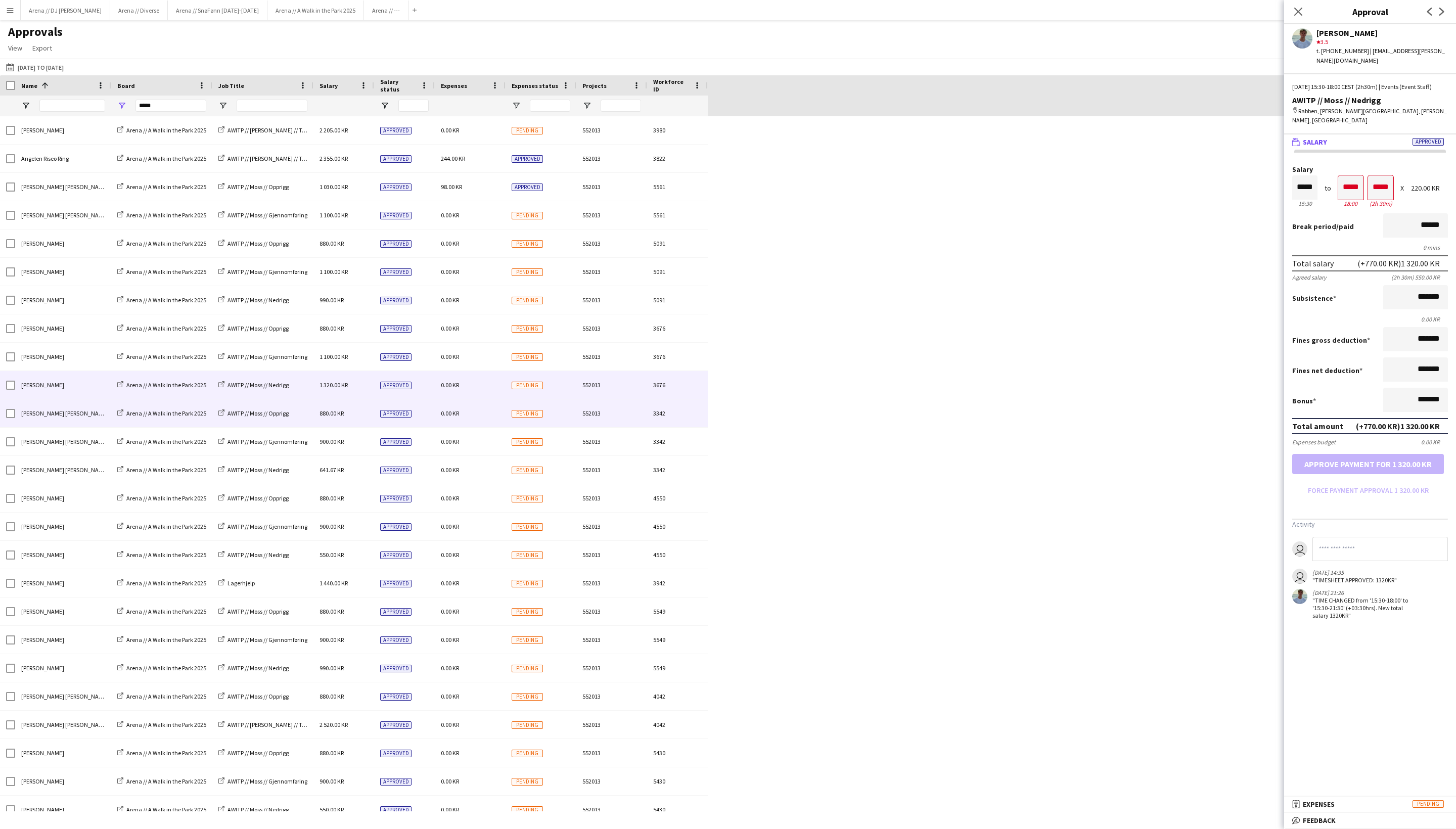
click at [344, 415] on span "880.00 KR" at bounding box center [332, 413] width 24 height 8
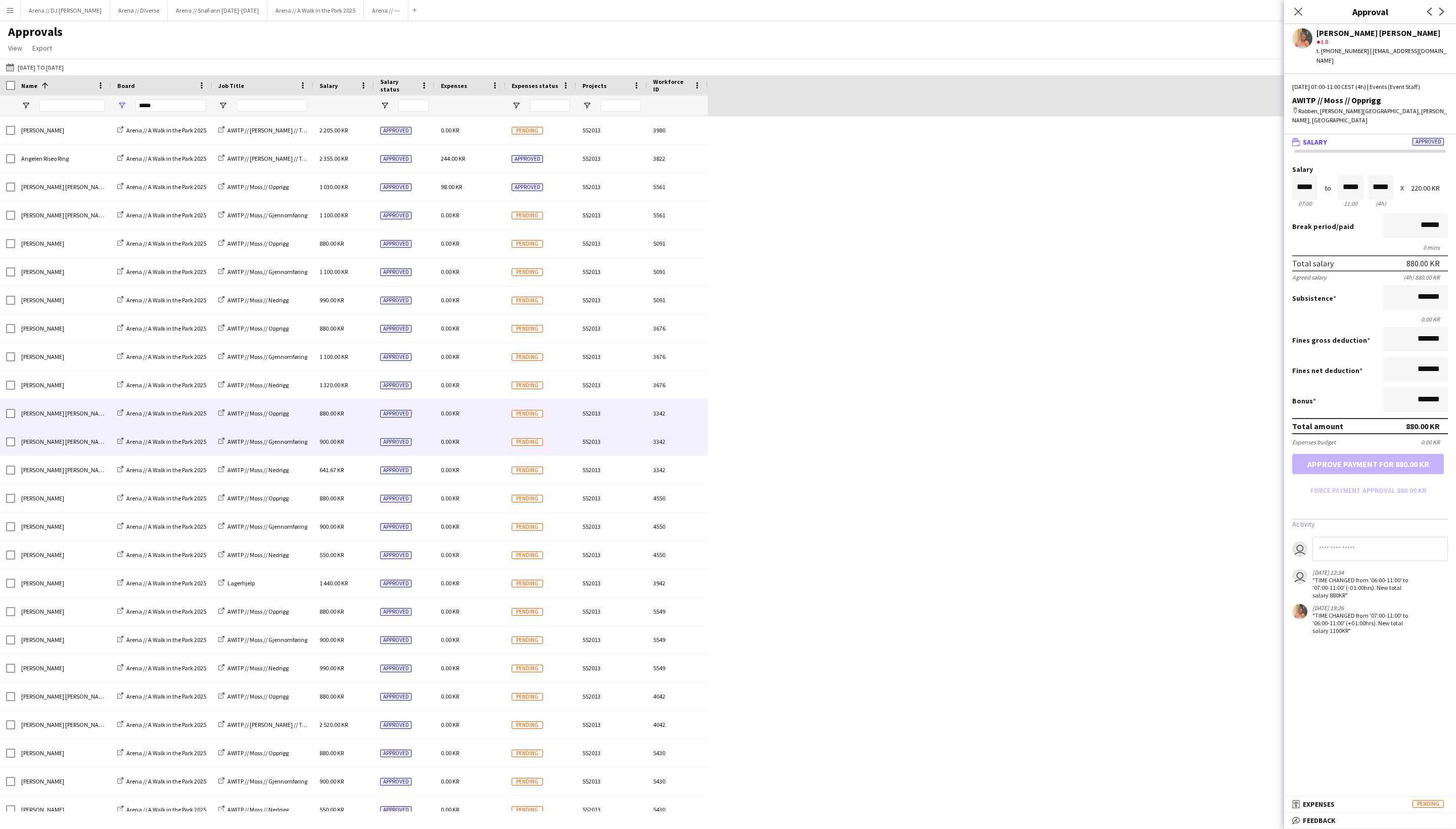
click at [344, 442] on span "900.00 KR" at bounding box center [332, 441] width 24 height 8
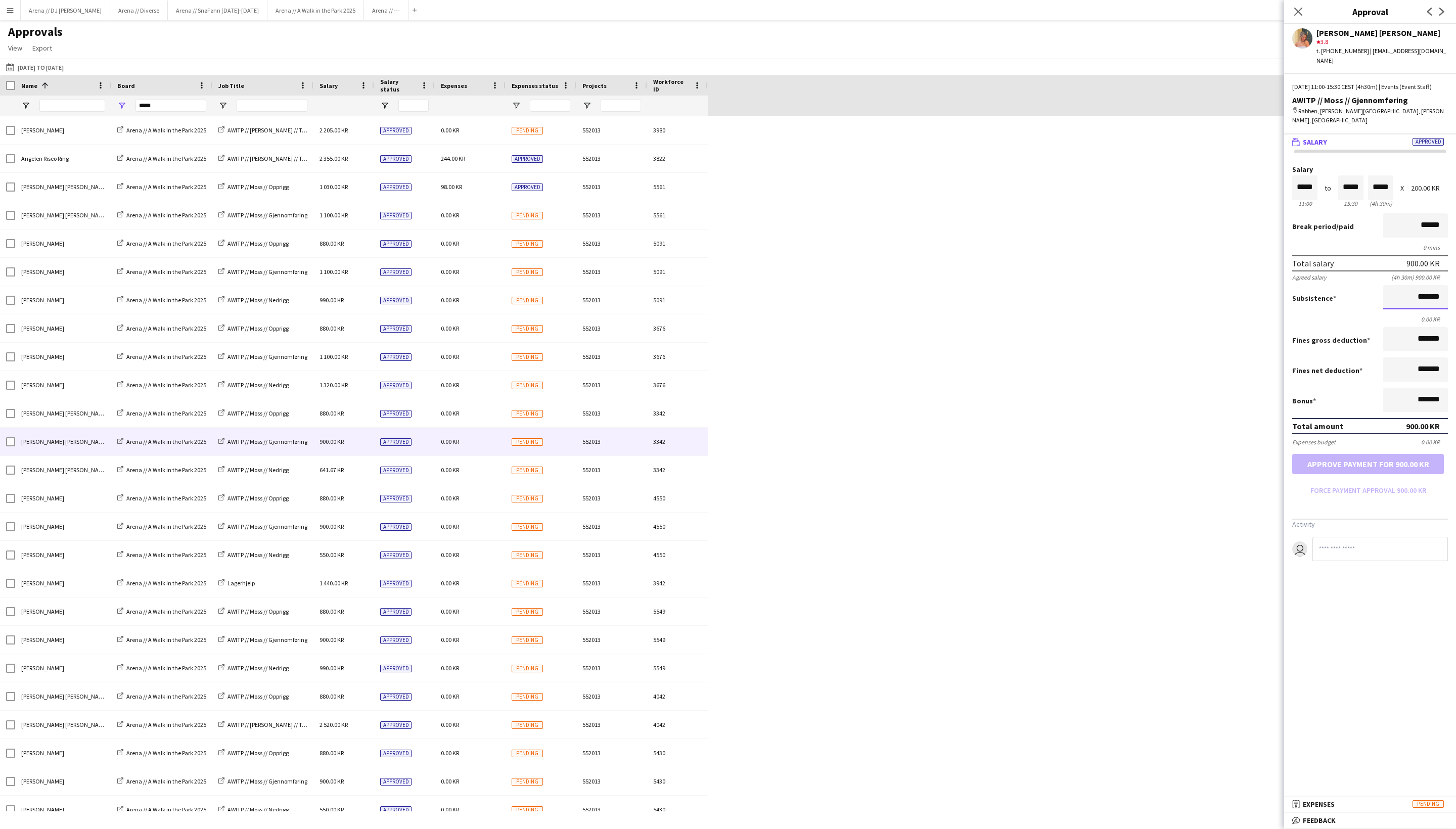
click at [1226, 310] on input "*******" at bounding box center [1416, 297] width 64 height 24
type input "*********"
click at [1226, 474] on button "Approve payment for 1 100.00 KR" at bounding box center [1369, 464] width 152 height 20
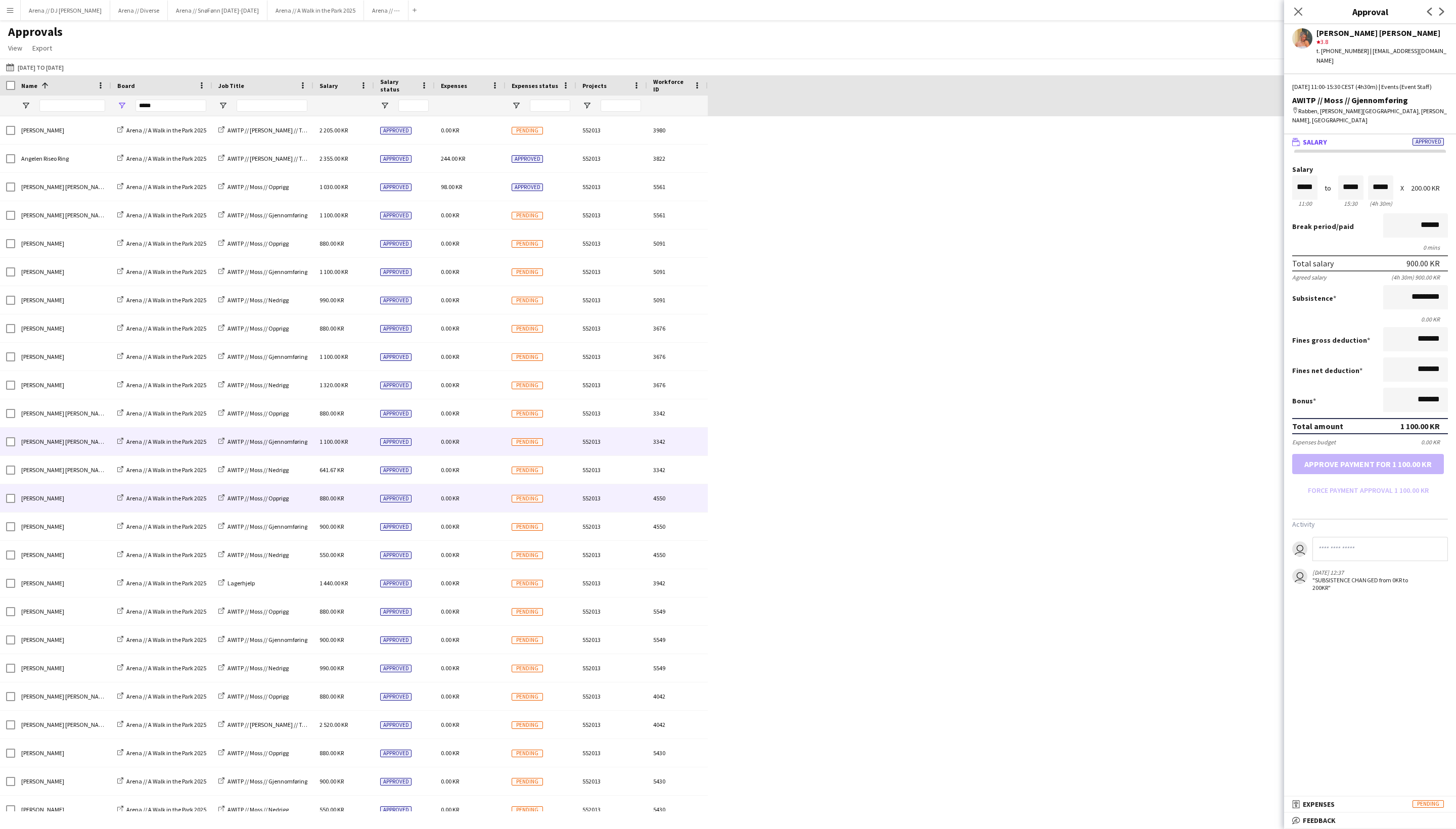
click at [307, 504] on div "AWITP // Moss // Opprigg" at bounding box center [262, 498] width 101 height 28
click at [289, 502] on span "AWITP // Moss // Opprigg" at bounding box center [258, 498] width 61 height 8
click at [479, 504] on div "0.00 KR" at bounding box center [470, 498] width 71 height 28
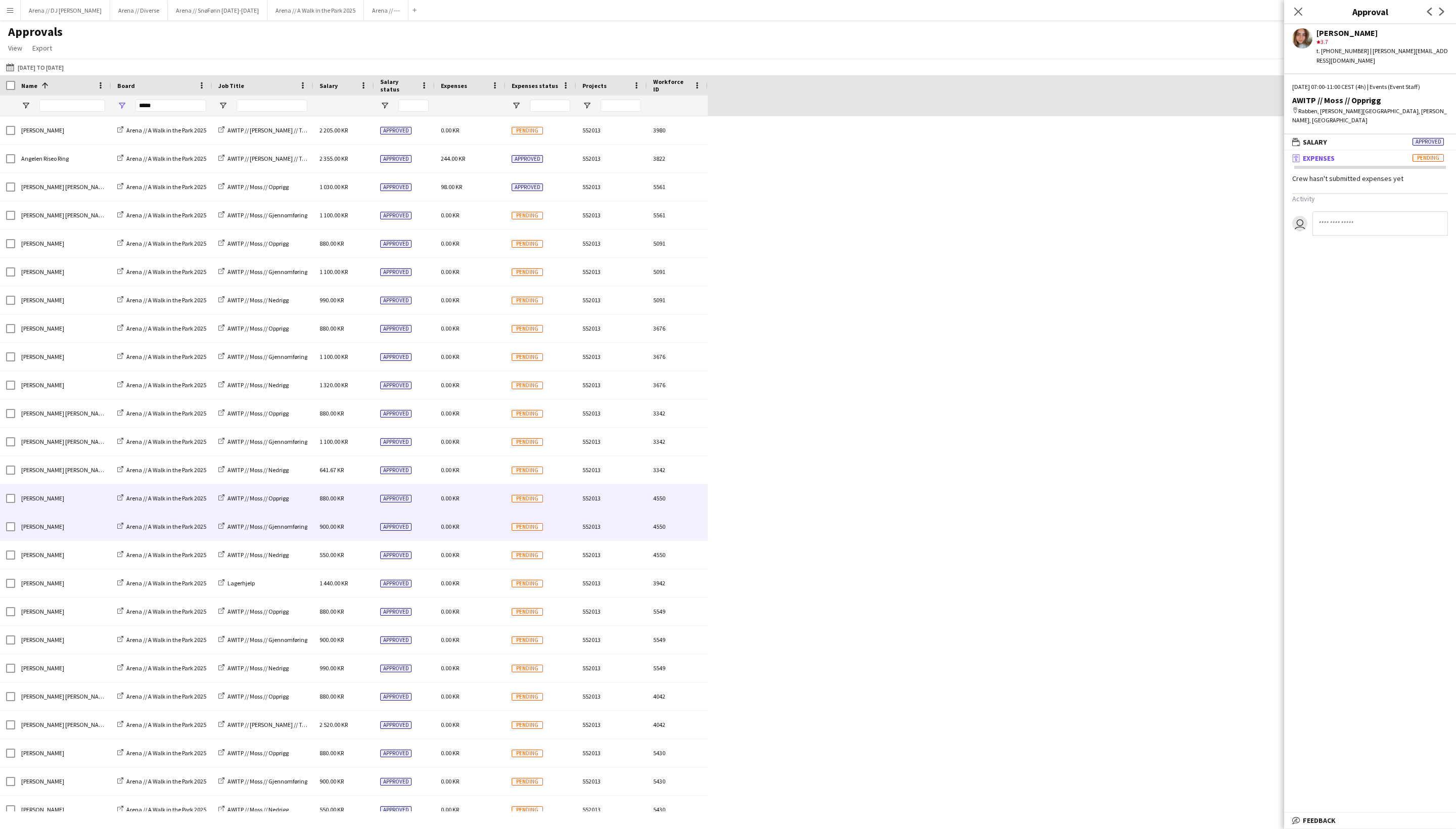
click at [477, 532] on div "0.00 KR" at bounding box center [470, 527] width 71 height 28
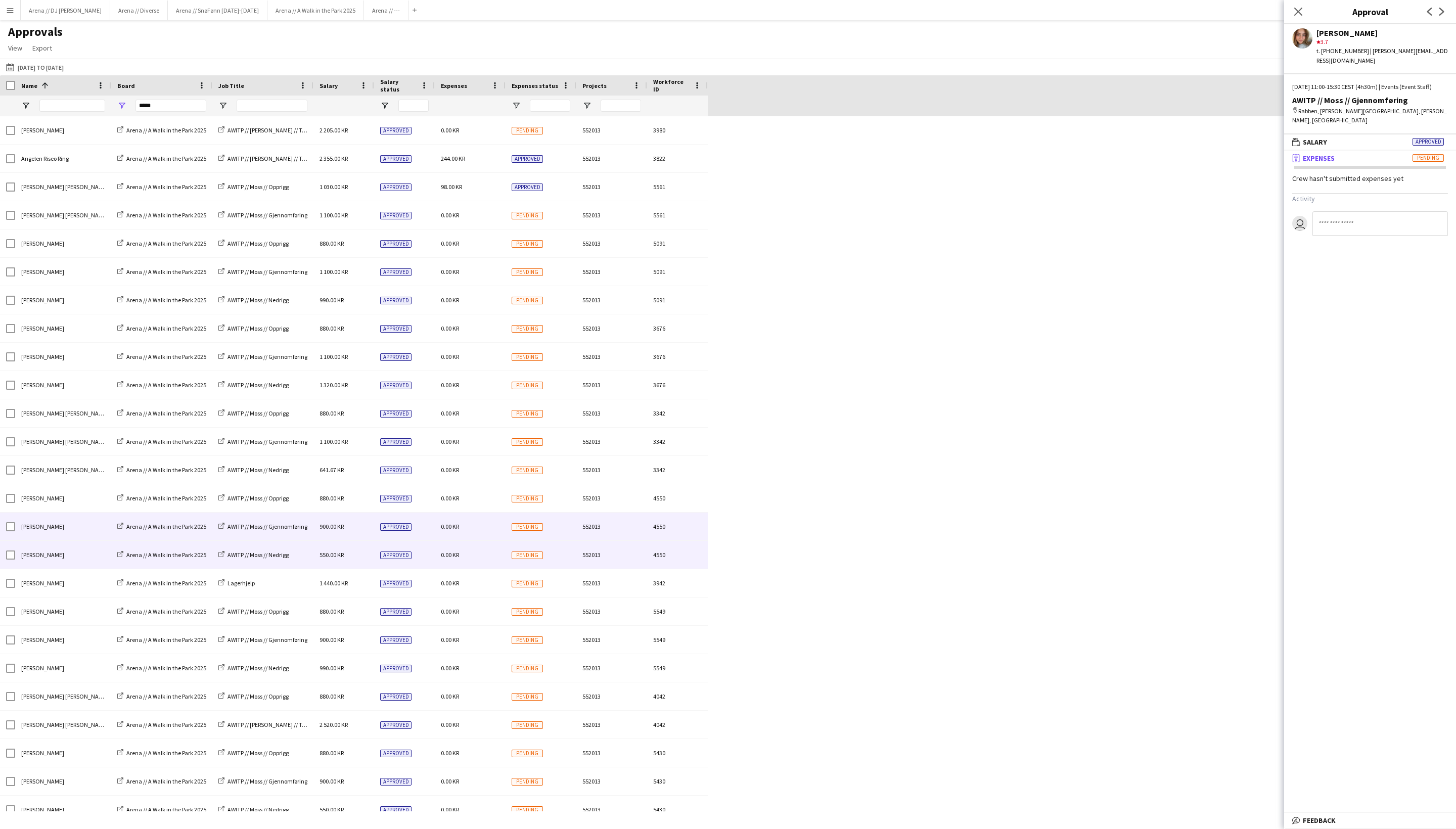
click at [479, 554] on div "0.00 KR" at bounding box center [470, 555] width 71 height 28
click at [476, 530] on div "0.00 KR" at bounding box center [470, 527] width 71 height 28
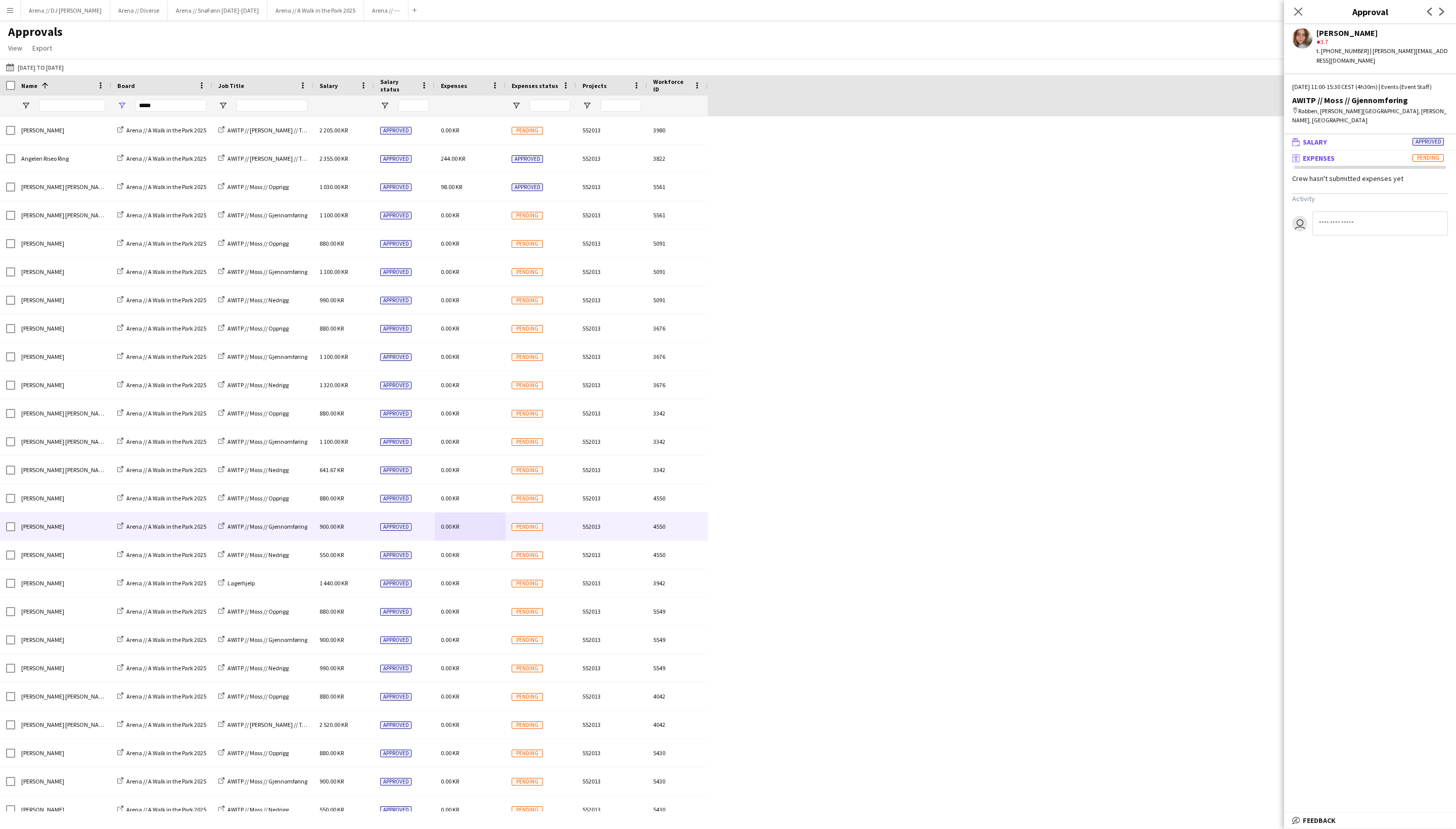
click at [1226, 147] on span "Salary" at bounding box center [1316, 142] width 24 height 9
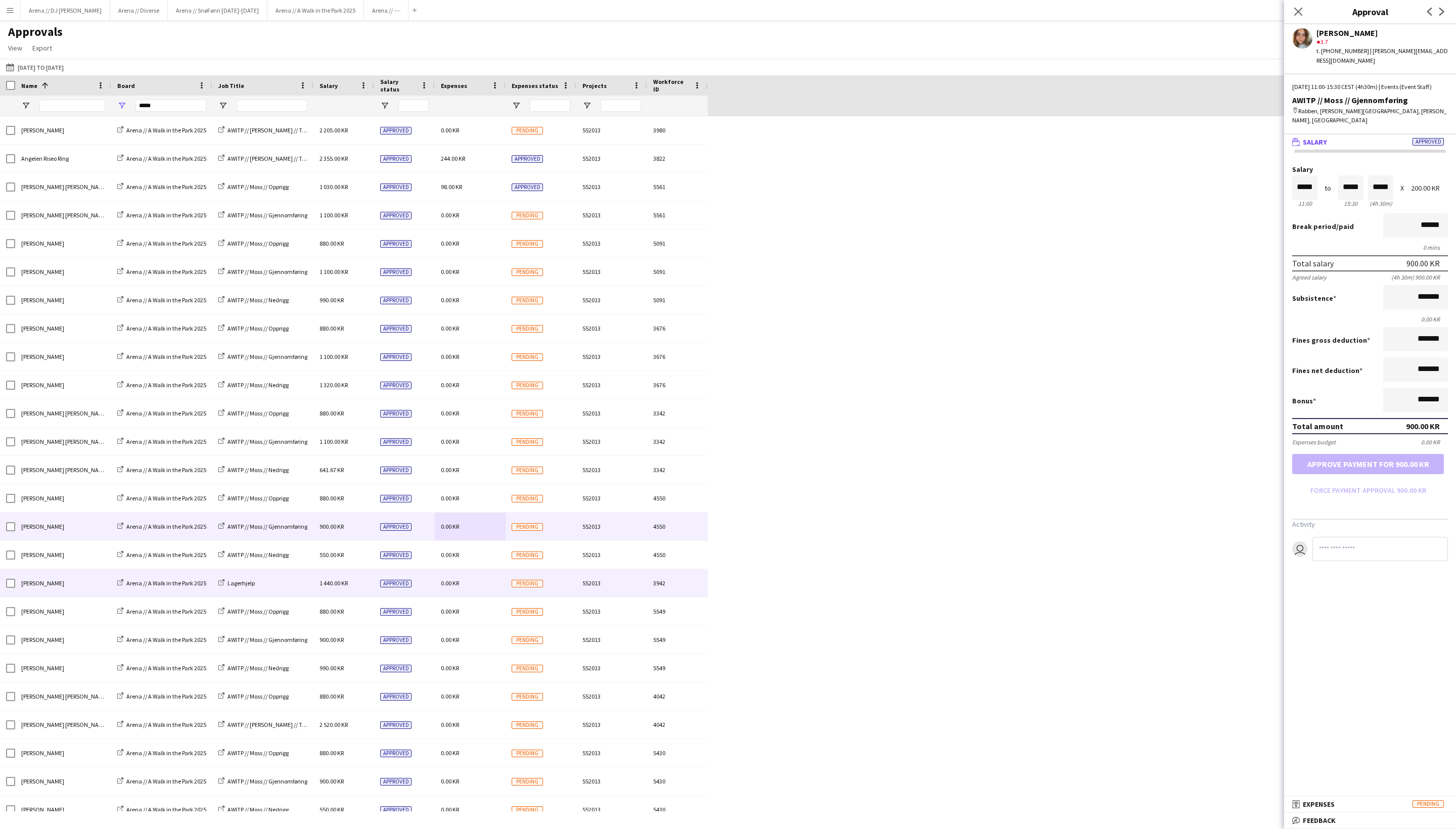
click at [471, 590] on div "0.00 KR" at bounding box center [470, 583] width 71 height 28
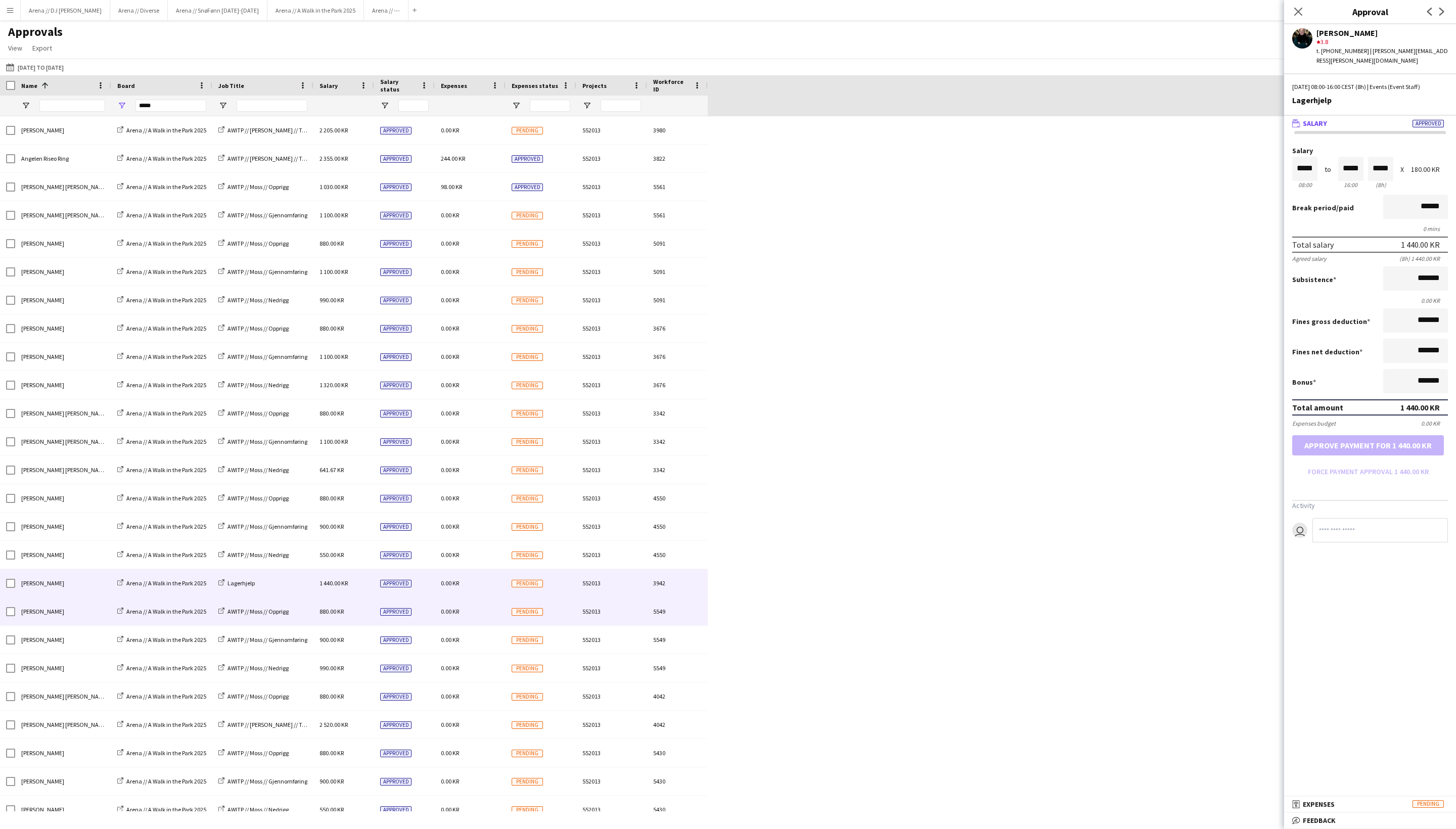
click at [484, 618] on div "0.00 KR" at bounding box center [470, 611] width 71 height 28
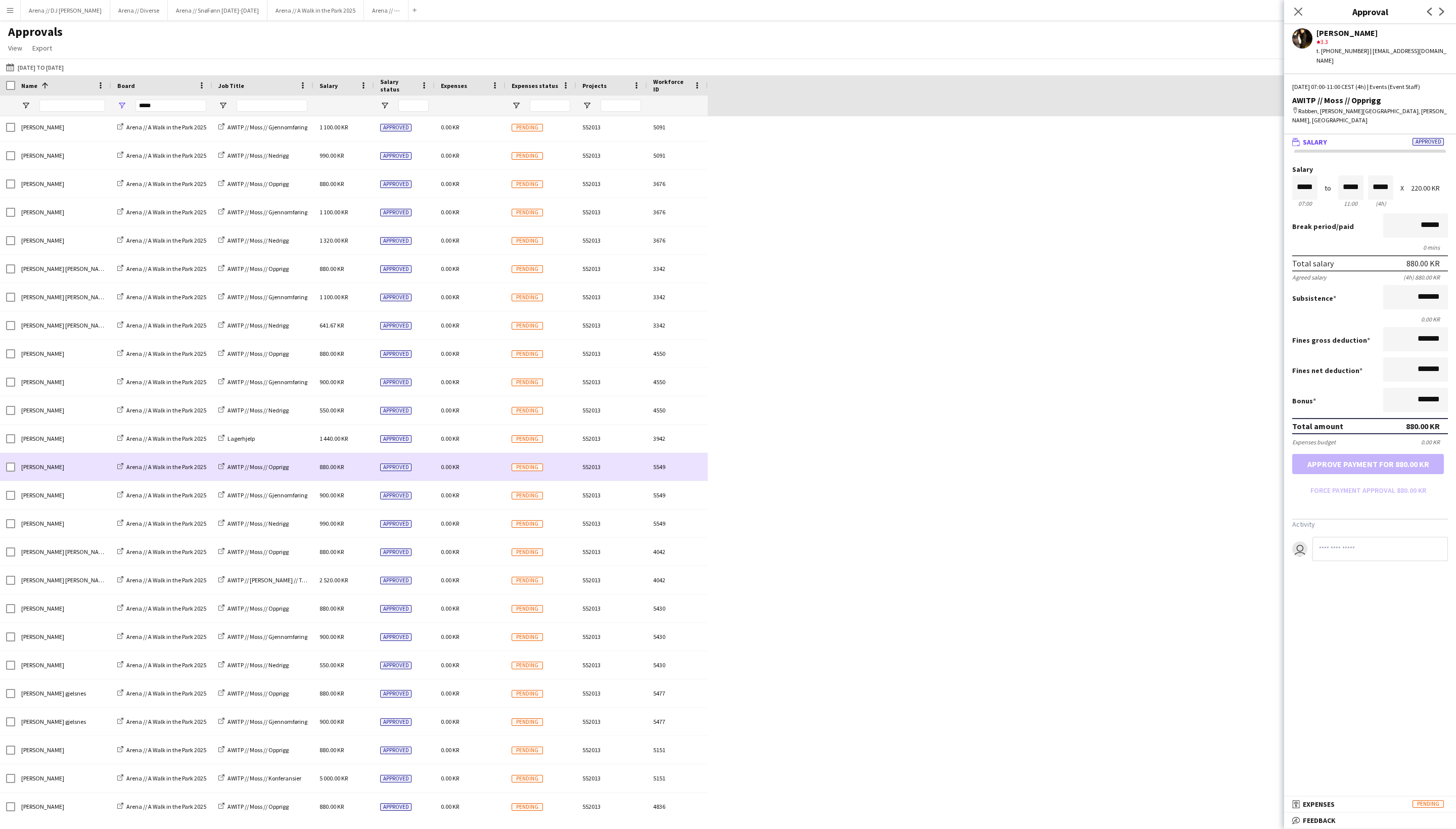
scroll to position [168, 0]
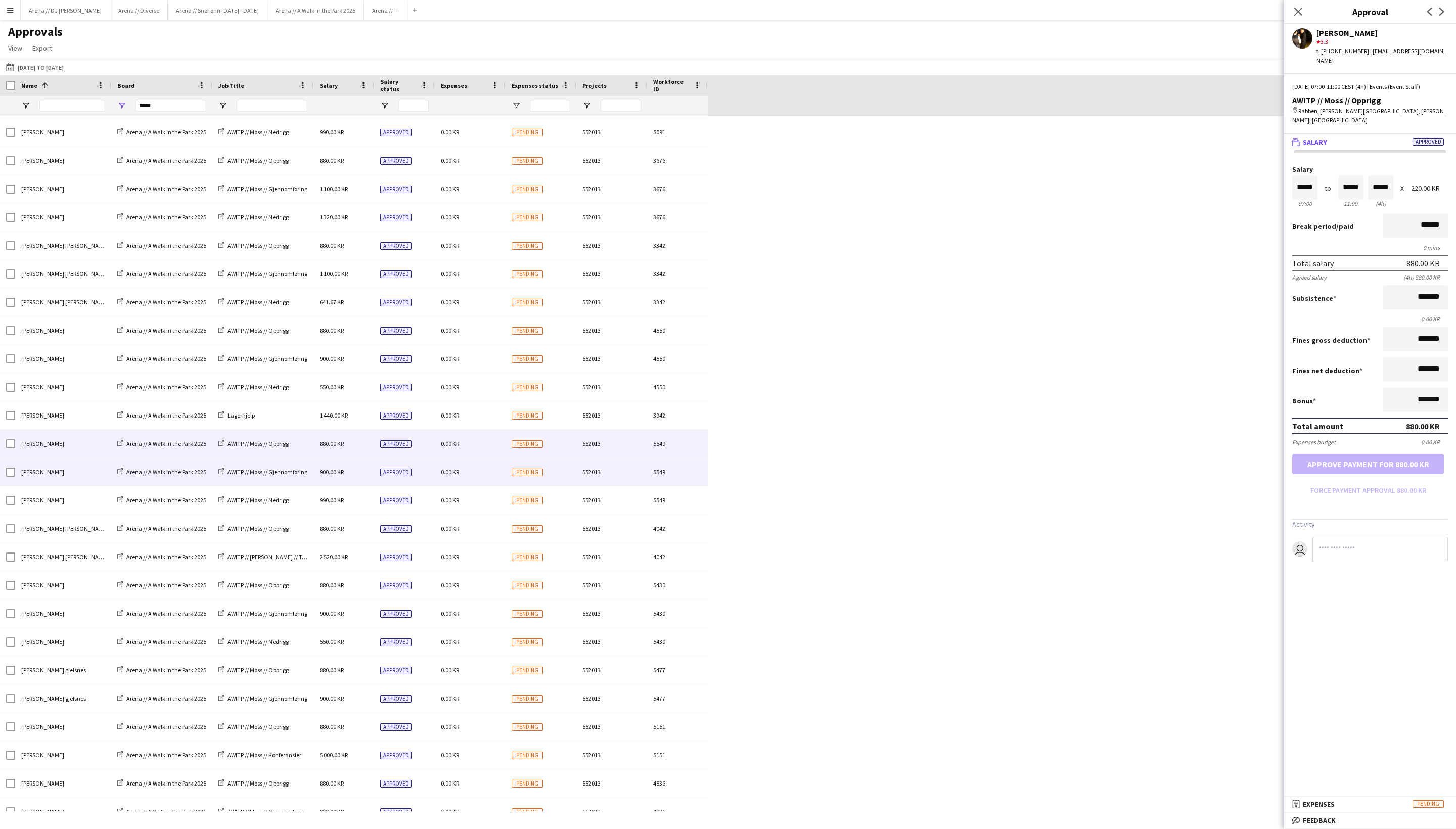
click at [474, 476] on div "0.00 KR" at bounding box center [470, 471] width 71 height 28
click at [95, 450] on div "[PERSON_NAME]" at bounding box center [63, 444] width 96 height 28
click at [95, 480] on div "[PERSON_NAME]" at bounding box center [63, 471] width 96 height 28
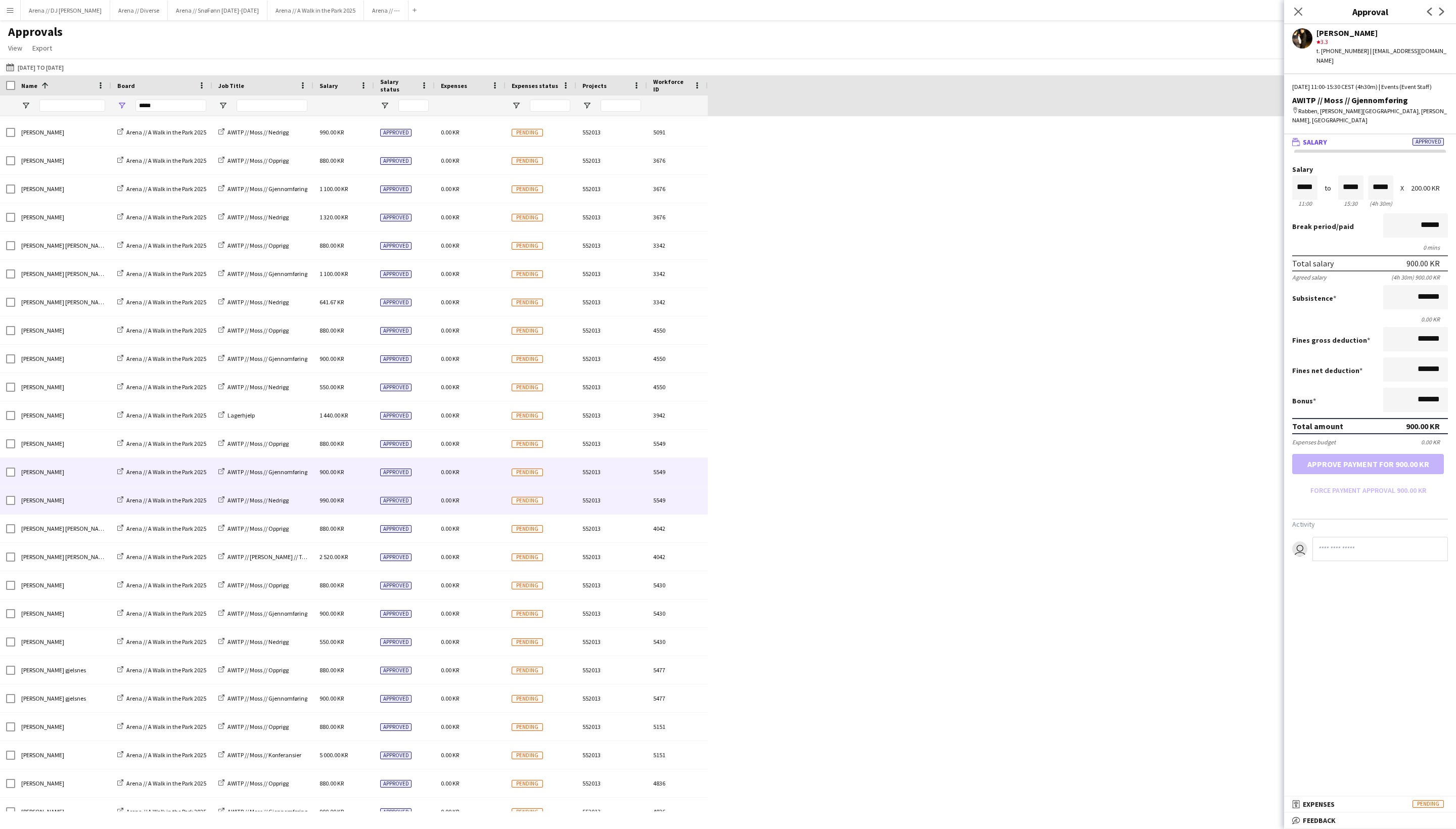
click at [94, 504] on div "[PERSON_NAME]" at bounding box center [63, 500] width 96 height 28
click at [91, 477] on div "[PERSON_NAME]" at bounding box center [63, 471] width 96 height 28
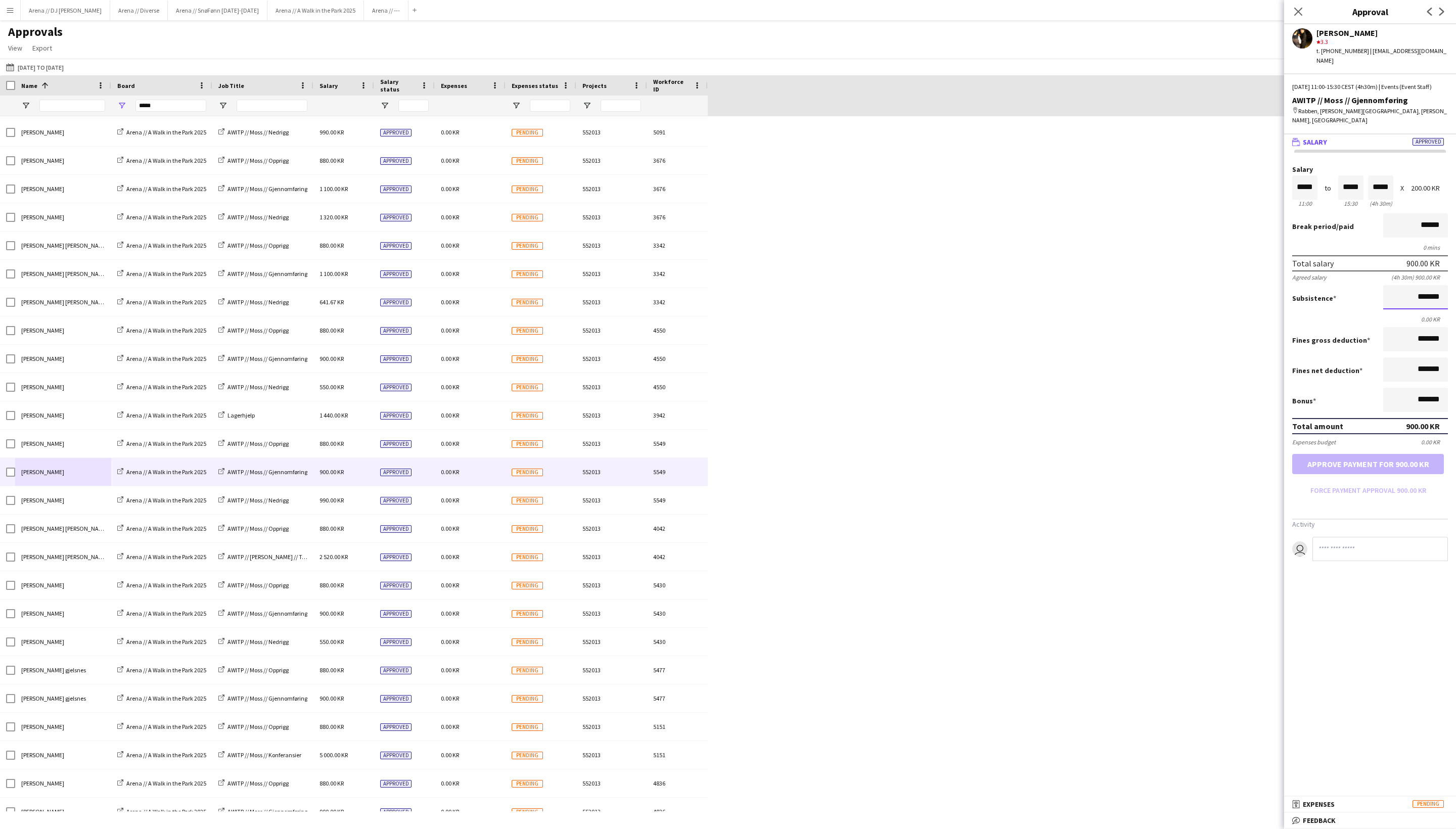
click at [1226, 310] on input "*******" at bounding box center [1416, 297] width 64 height 24
type input "*********"
click at [1226, 384] on div "Fines net deduction *******" at bounding box center [1370, 370] width 155 height 27
click at [1226, 474] on button "Approve payment for 1 100.00 KR" at bounding box center [1369, 464] width 152 height 20
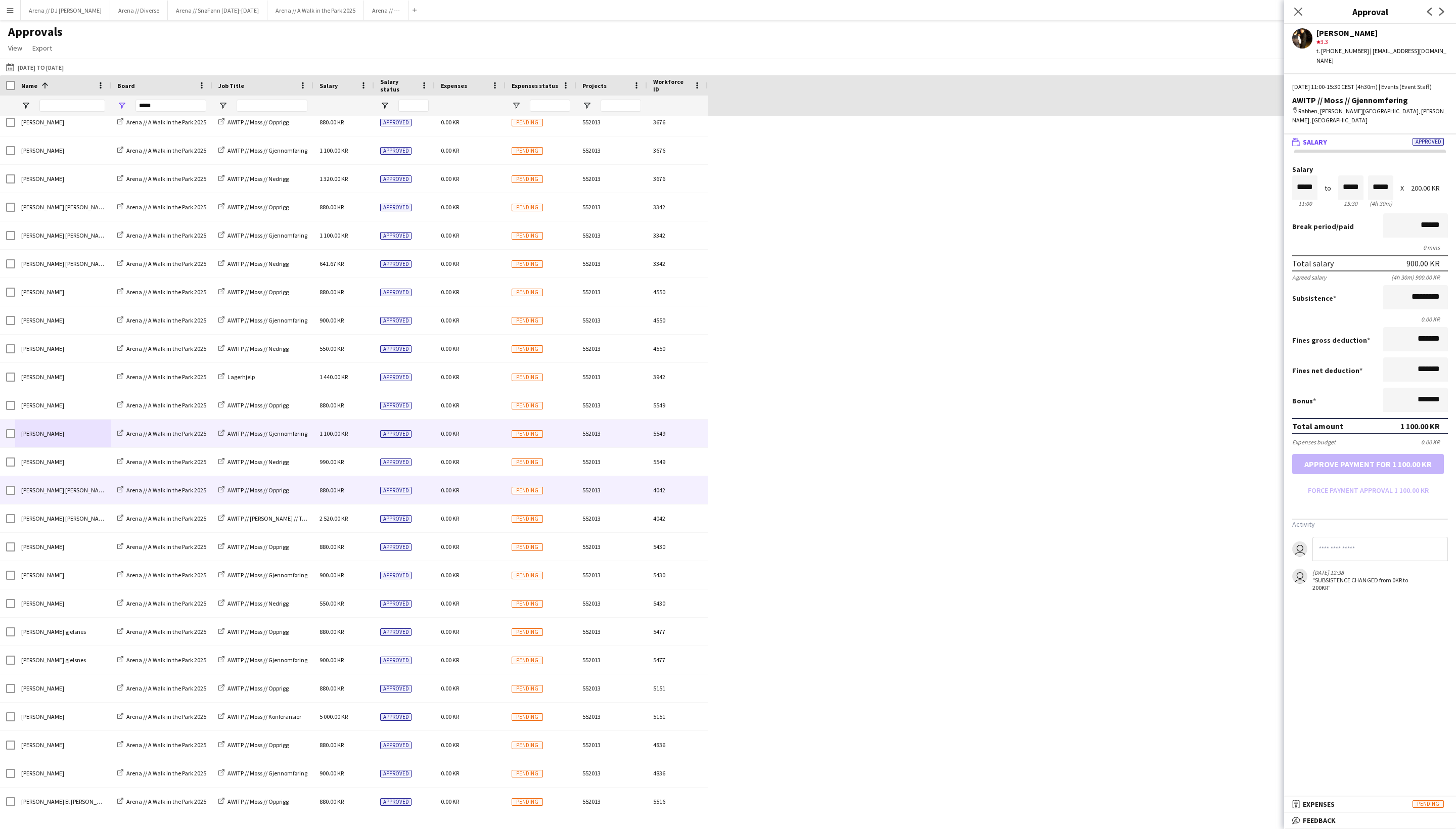
scroll to position [216, 0]
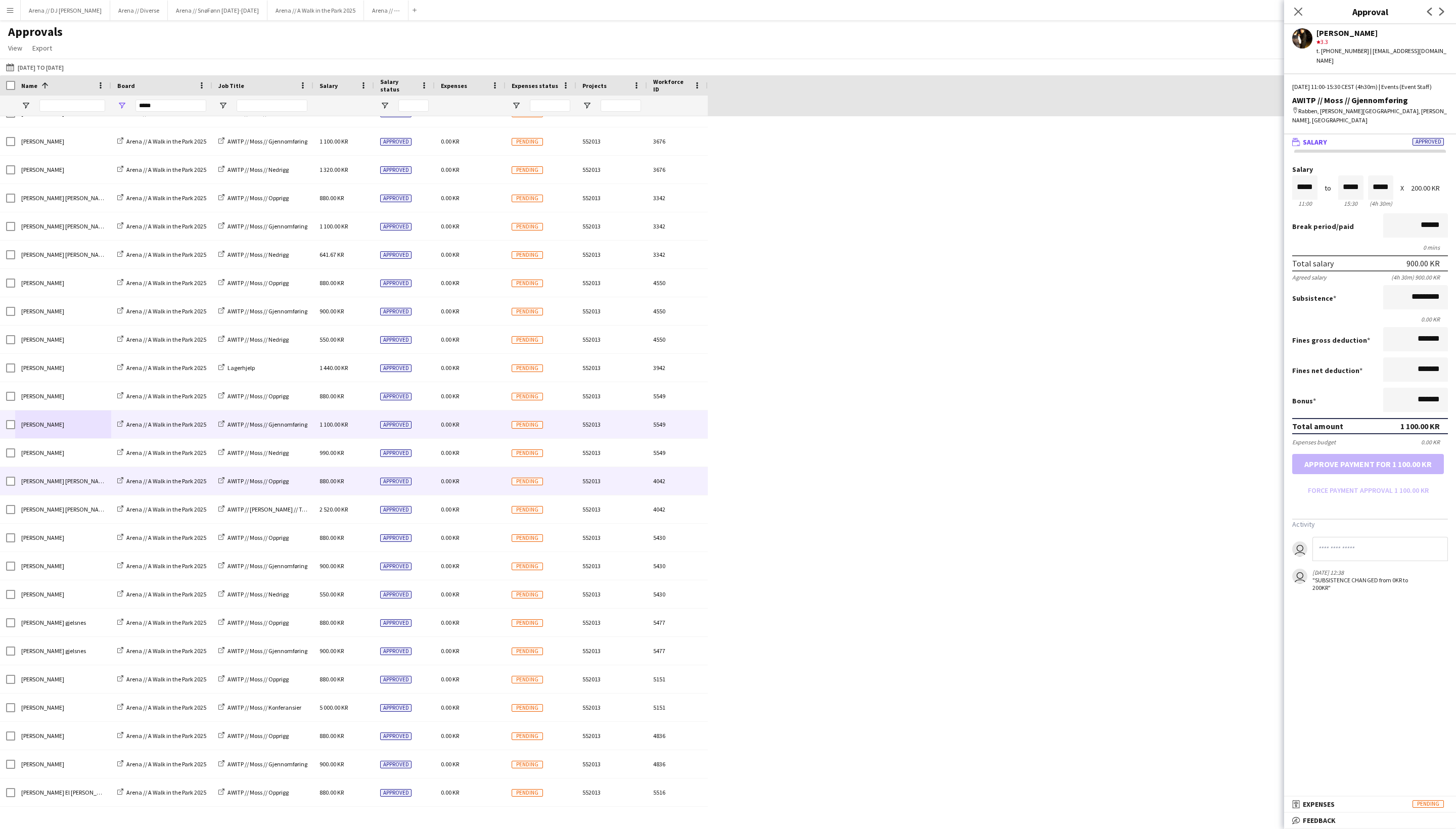
click at [308, 487] on div "AWITP // Moss // Opprigg" at bounding box center [262, 481] width 101 height 28
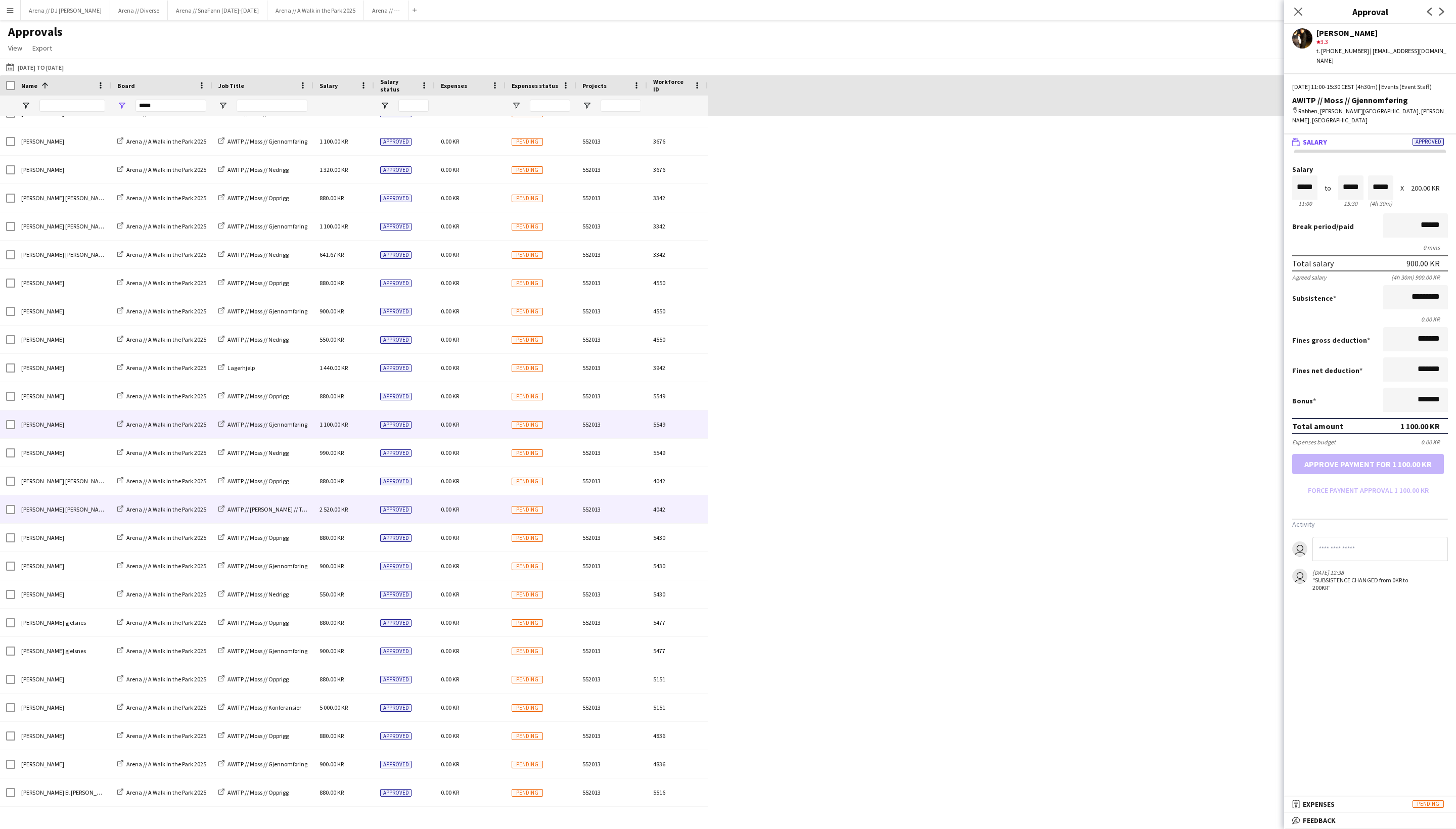
click at [305, 517] on div "AWITP // [PERSON_NAME] // Team DJ [PERSON_NAME]" at bounding box center [262, 509] width 101 height 28
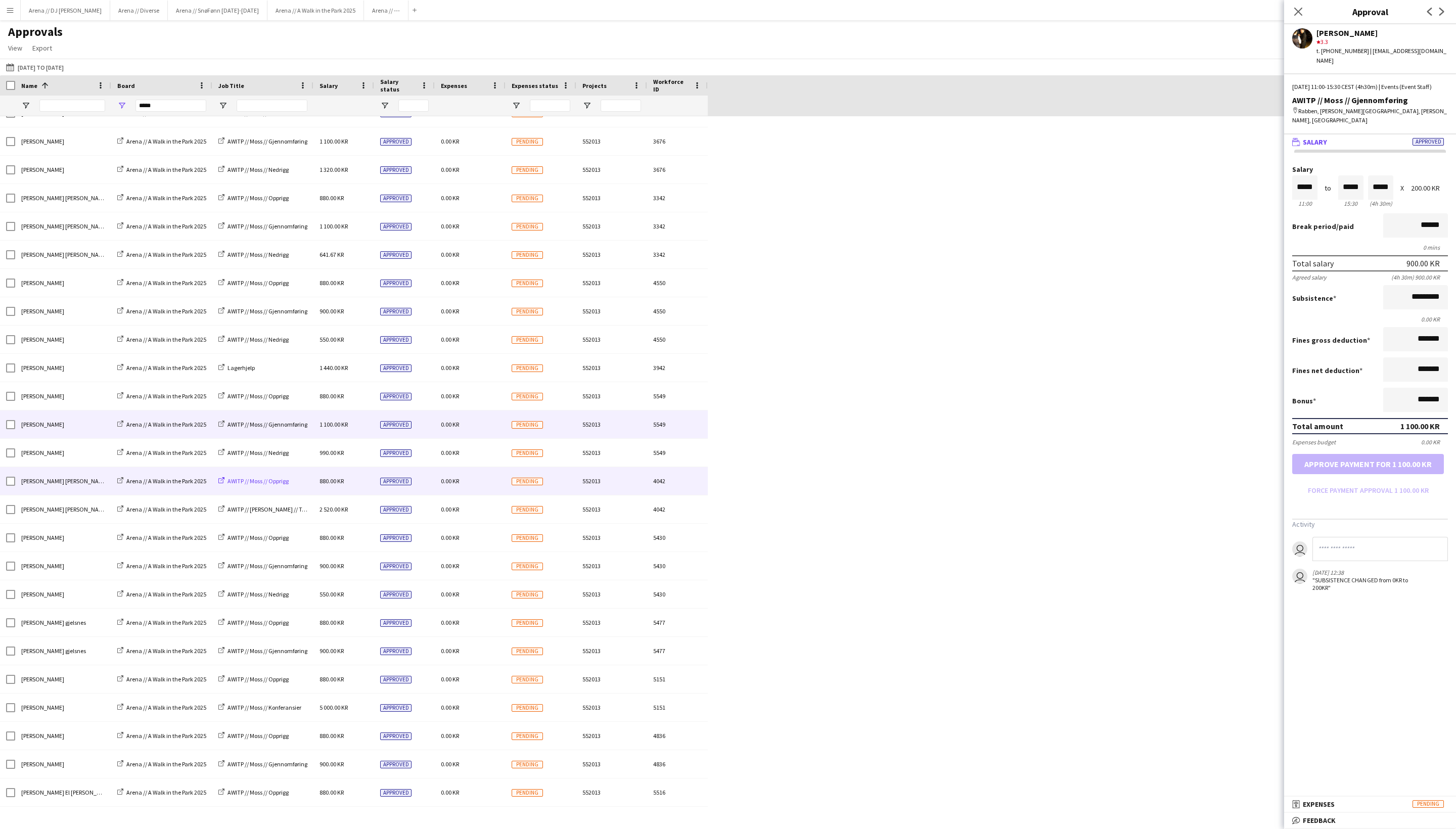
click at [289, 485] on span "AWITP // Moss // Opprigg" at bounding box center [258, 481] width 61 height 8
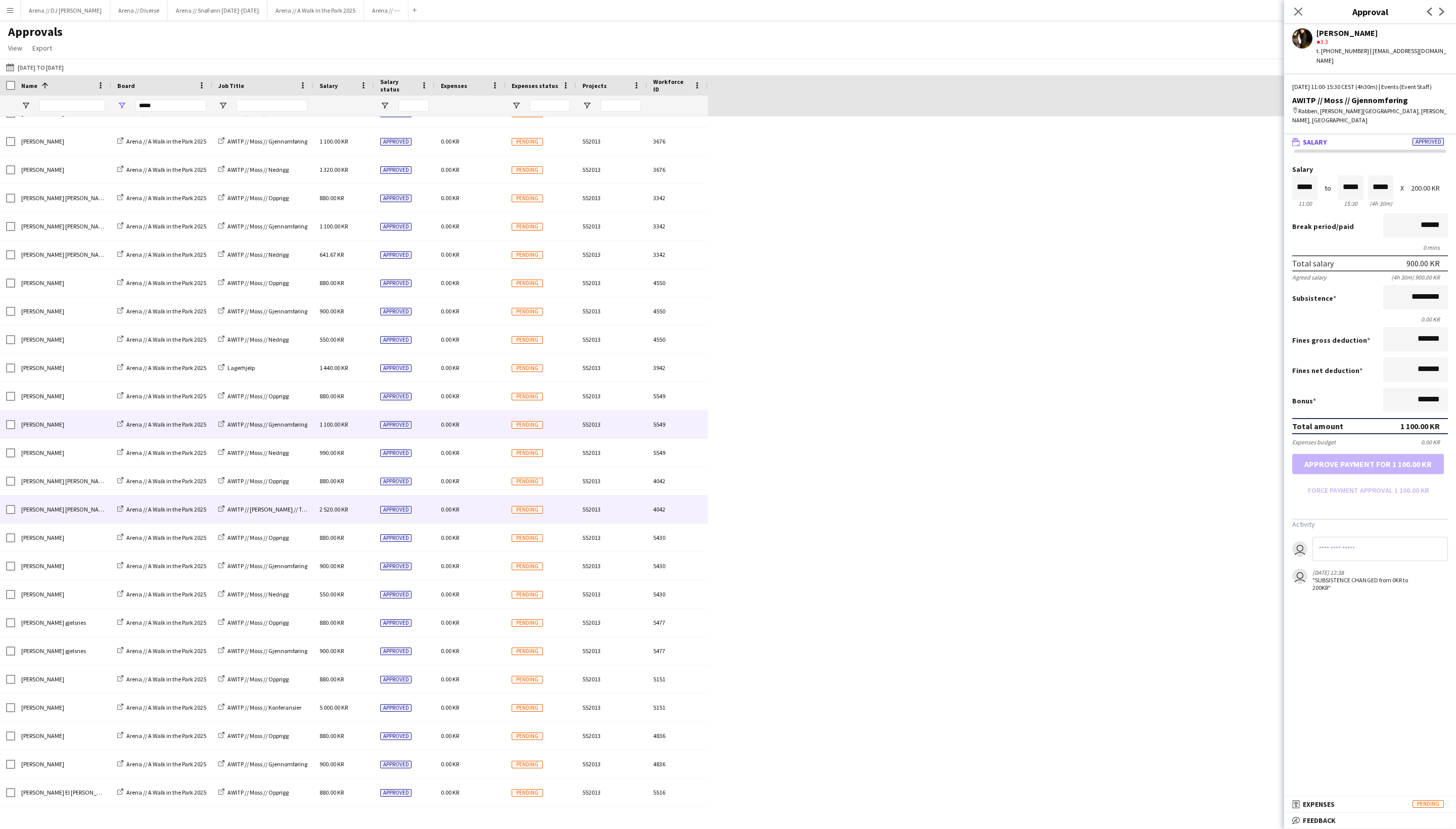
click at [492, 513] on div "0.00 KR" at bounding box center [470, 509] width 71 height 28
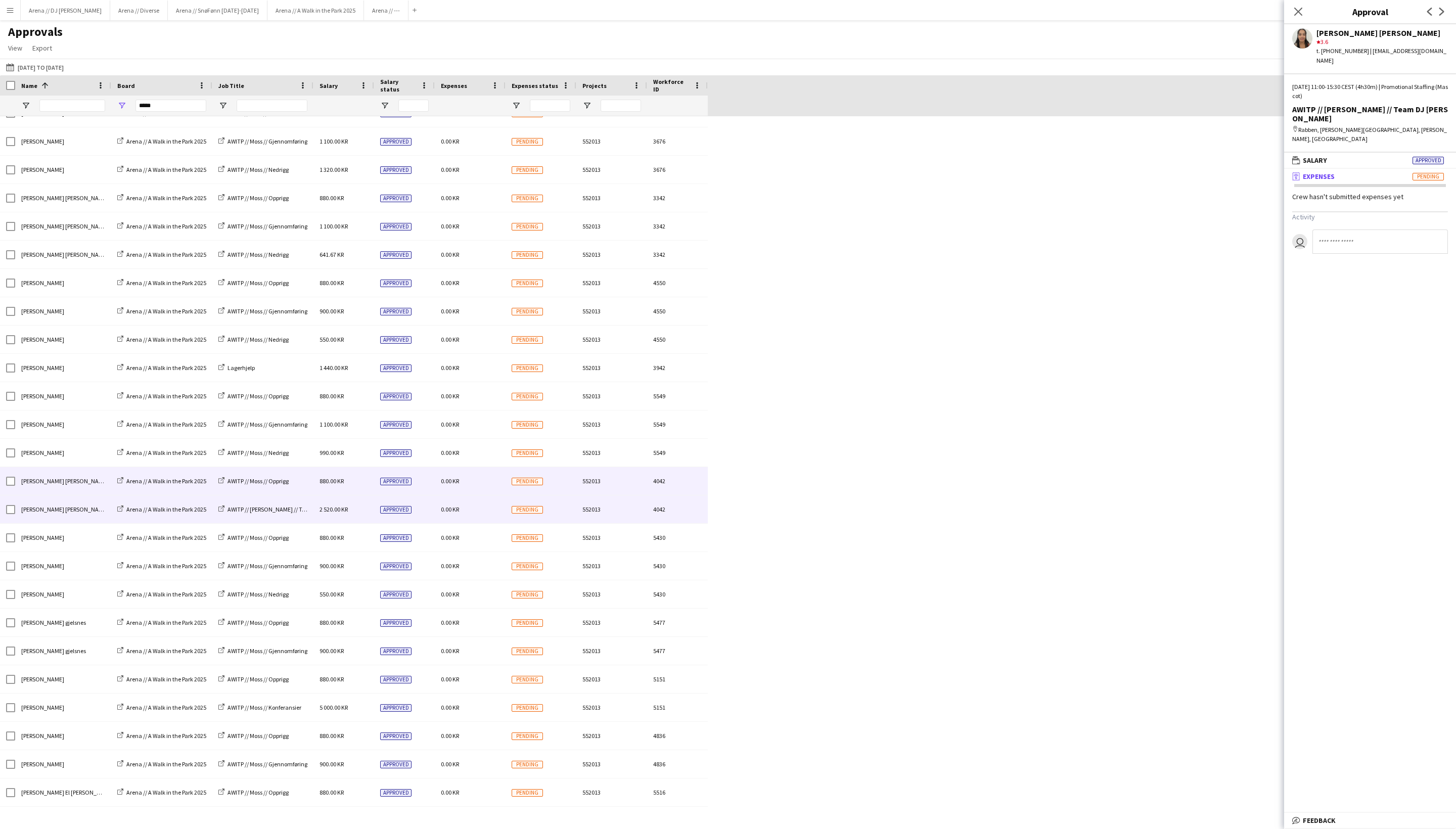
click at [492, 482] on div "0.00 KR" at bounding box center [470, 481] width 71 height 28
click at [487, 509] on div "0.00 KR" at bounding box center [470, 509] width 71 height 28
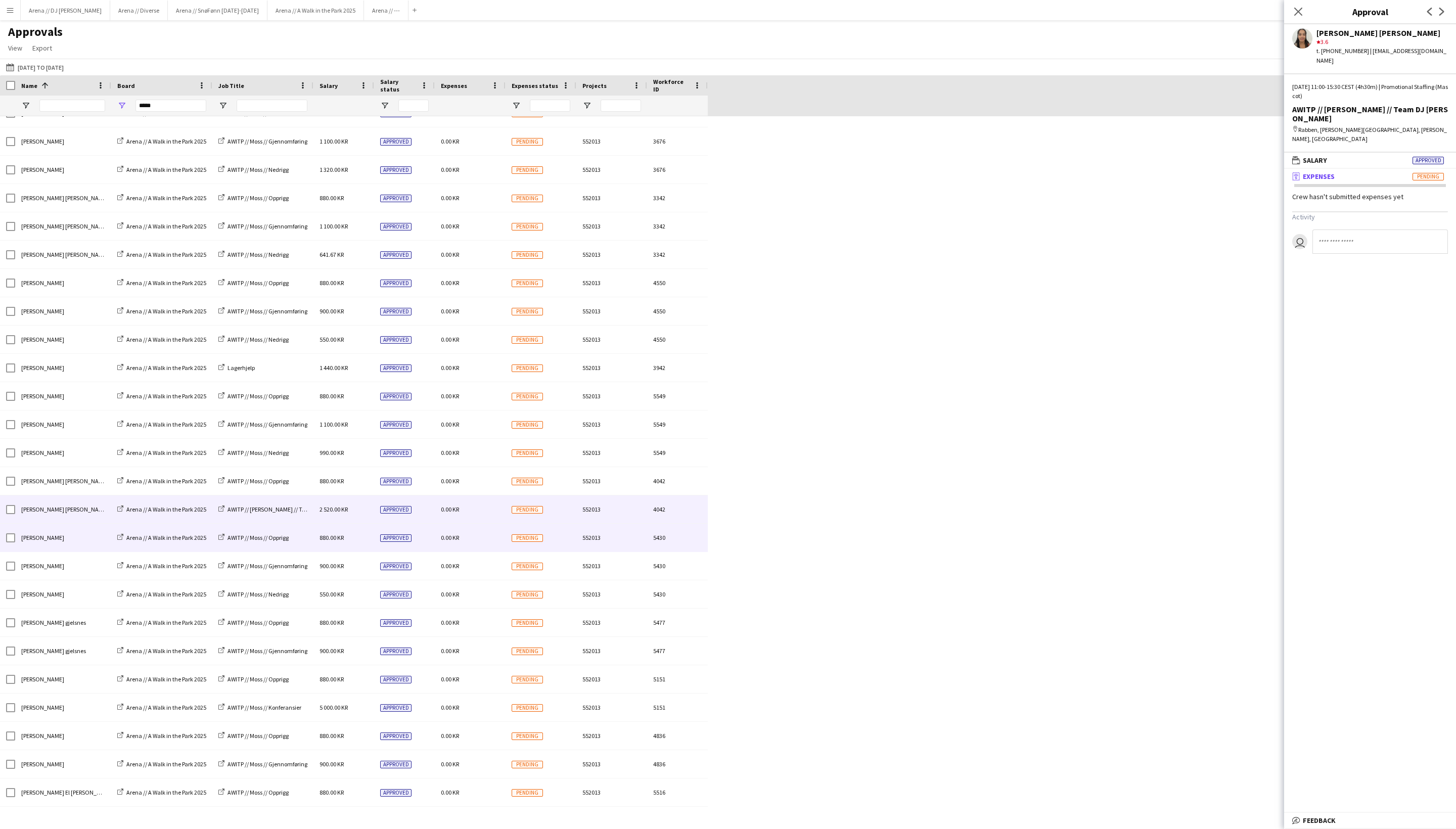
click at [496, 552] on div "[PERSON_NAME] Arena // A Walk in the Park 2025 AWITP // [PERSON_NAME] // Opprig…" at bounding box center [354, 538] width 708 height 29
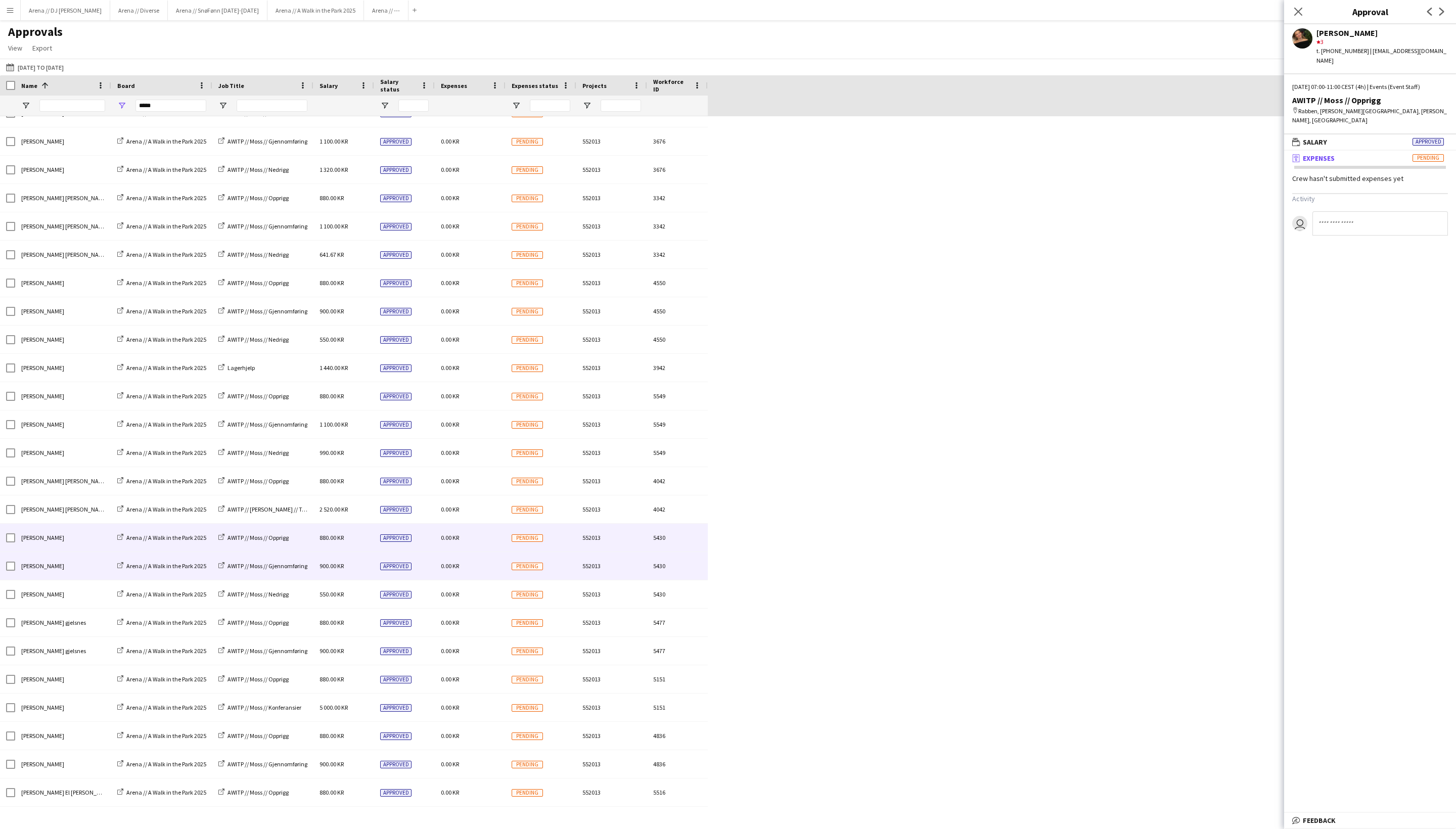
click at [482, 575] on div "0.00 KR" at bounding box center [470, 566] width 71 height 28
click at [484, 544] on div "0.00 KR" at bounding box center [470, 537] width 71 height 28
click at [485, 578] on div "0.00 KR" at bounding box center [470, 566] width 71 height 28
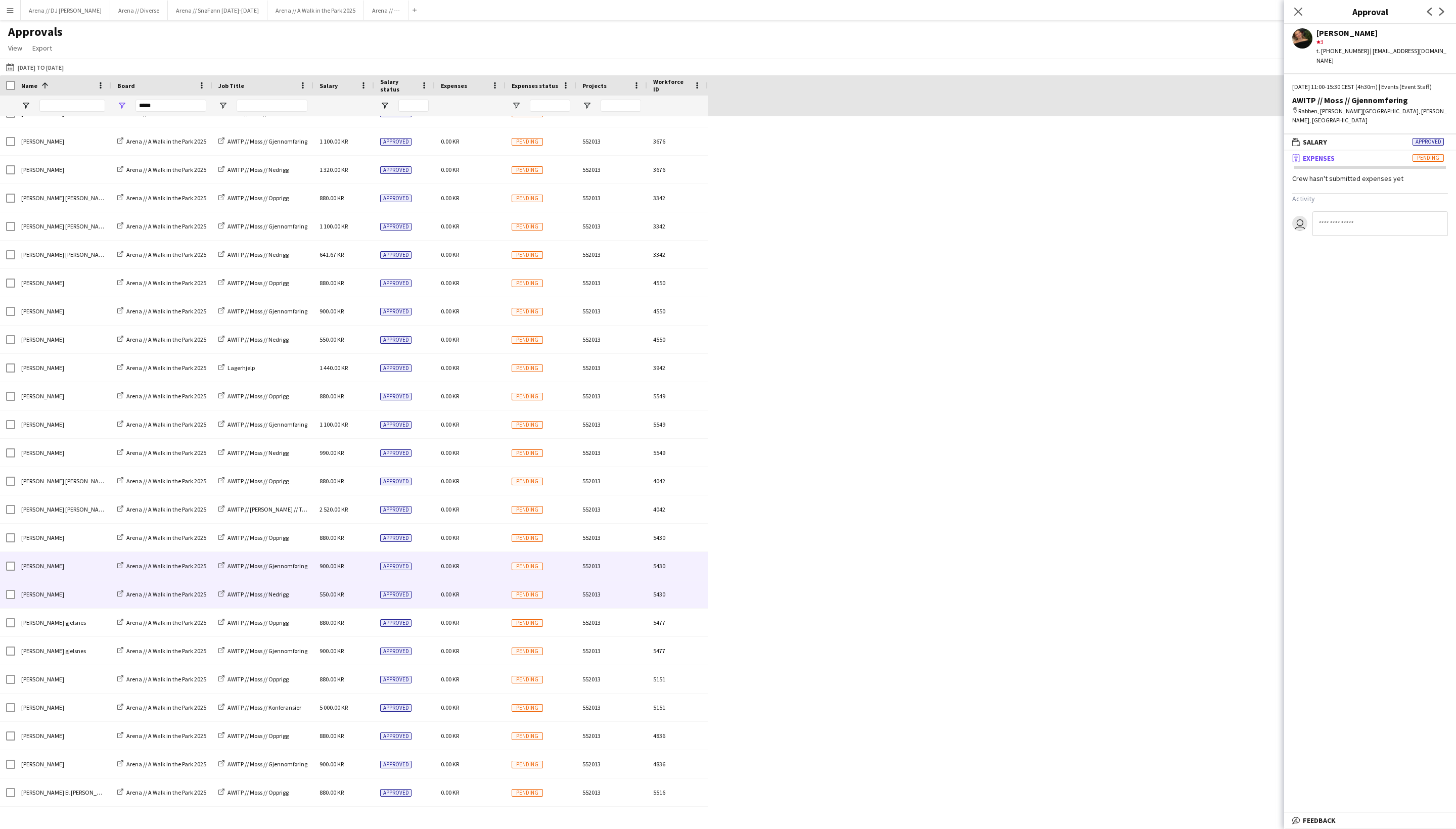
click at [487, 605] on div "0.00 KR" at bounding box center [470, 594] width 71 height 28
click at [487, 580] on div "0.00 KR" at bounding box center [470, 566] width 71 height 28
click at [1226, 13] on icon "Close pop-in" at bounding box center [1298, 11] width 9 height 9
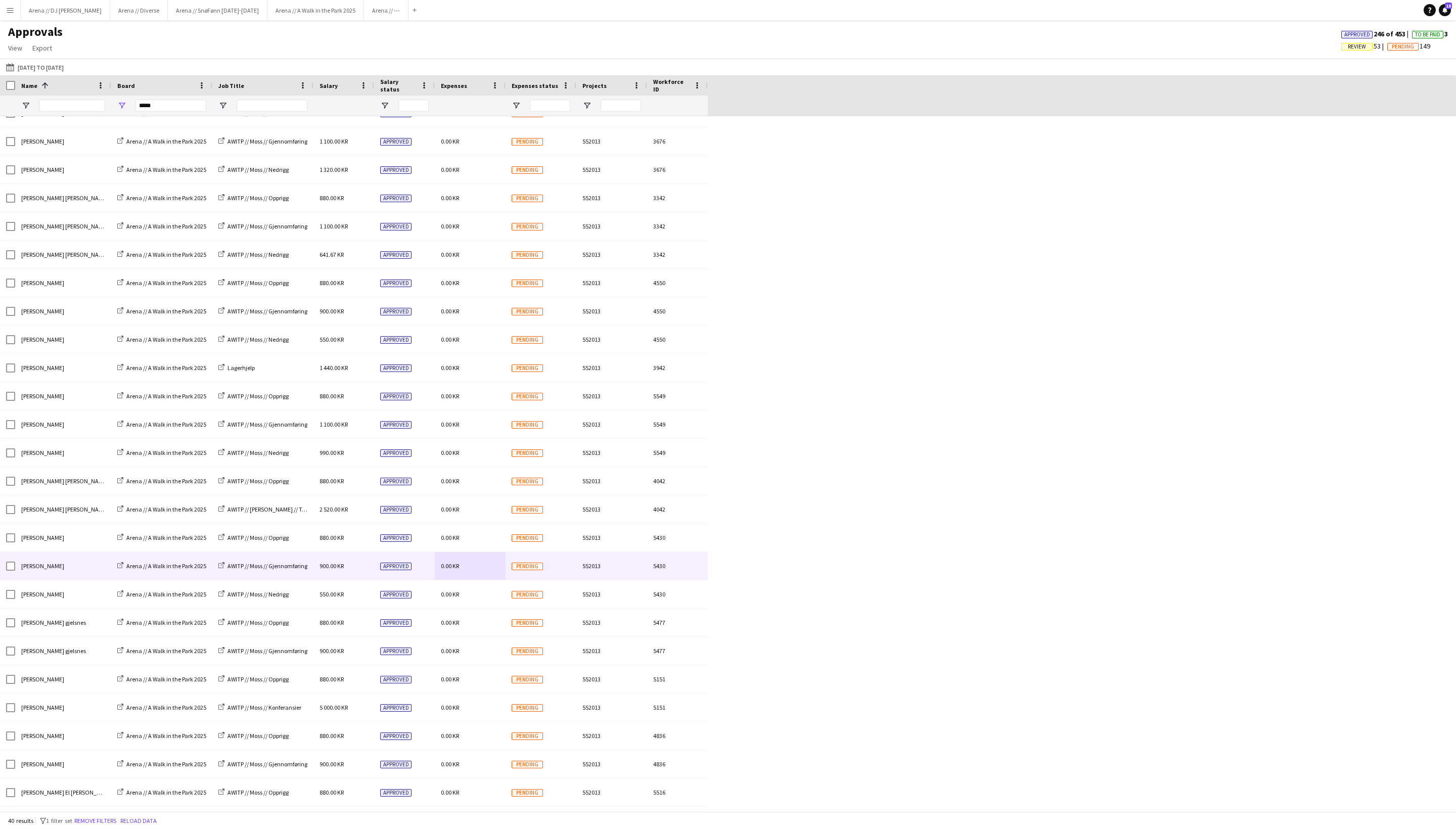
click at [496, 571] on div "0.00 KR" at bounding box center [470, 566] width 71 height 28
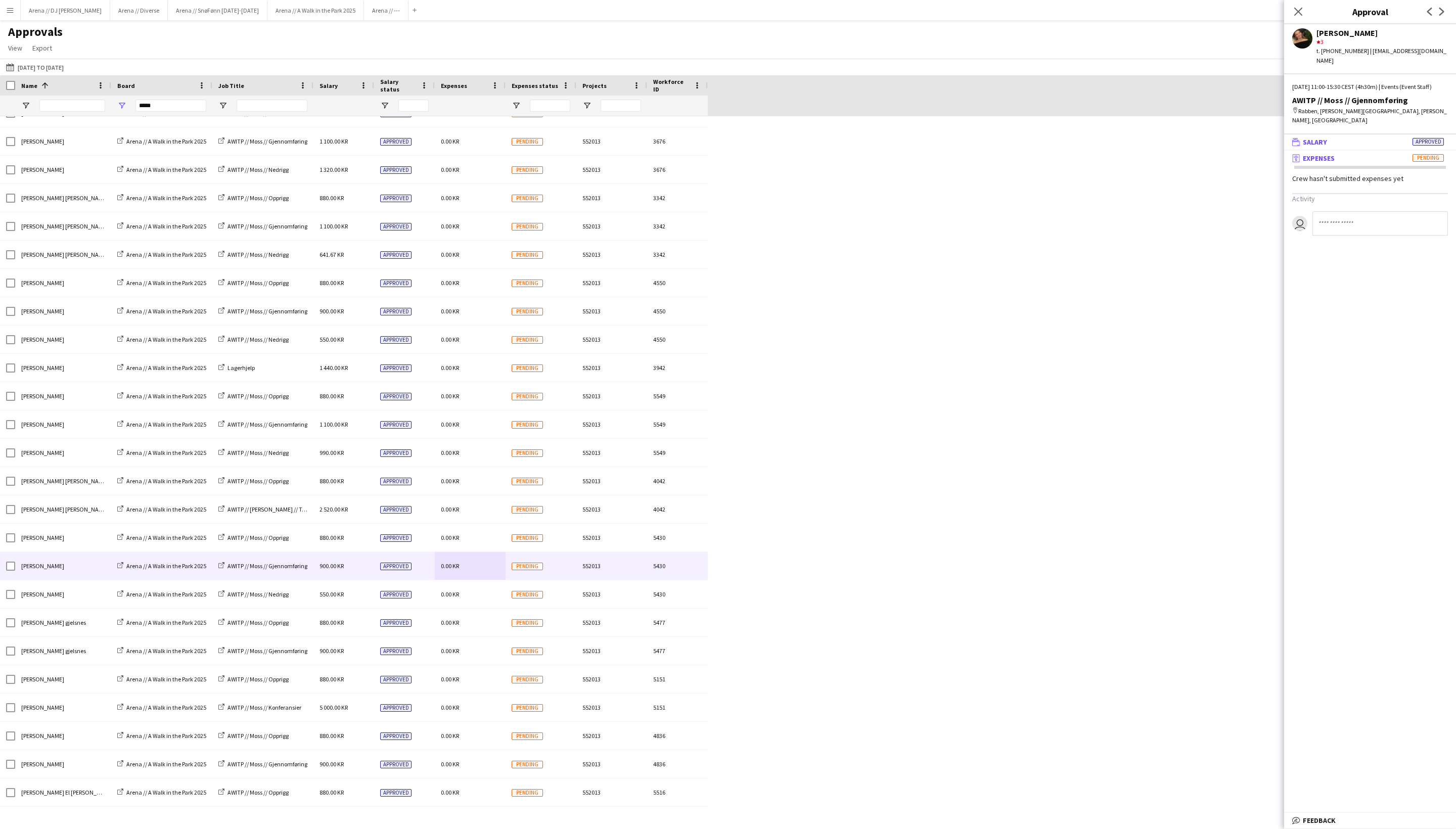
click at [1226, 147] on mat-panel-title "wallet Salary Approved" at bounding box center [1369, 142] width 168 height 9
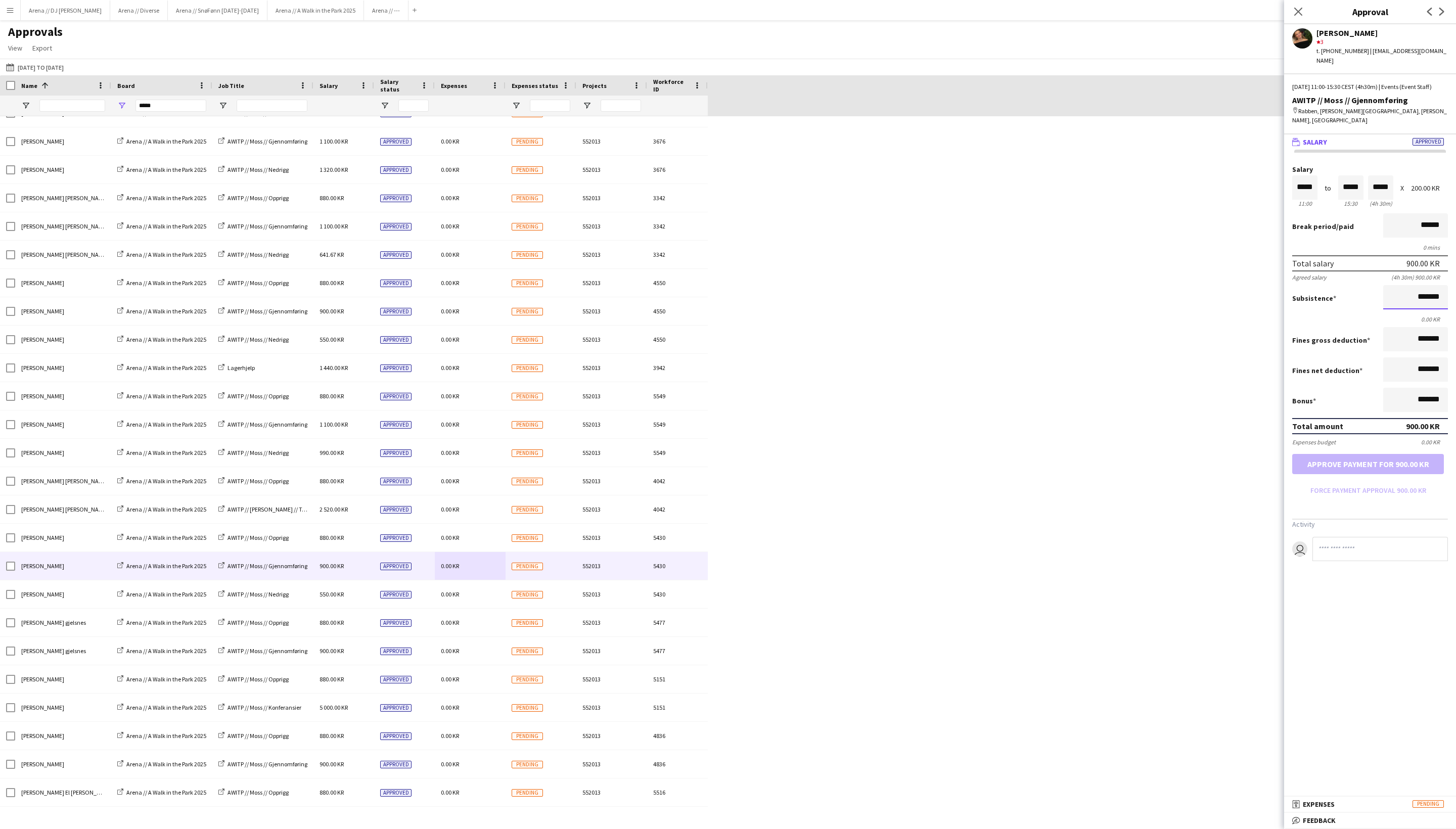
click at [1226, 310] on input "*******" at bounding box center [1416, 297] width 64 height 24
type input "*********"
click at [1226, 631] on mat-expansion-panel "wallet Salary Approved Salary ***** 11:00 to ***** 15:30 ***** (4h 30m) X 200.0…" at bounding box center [1371, 466] width 172 height 662
click at [1226, 474] on button "Approve payment for 1 100.00 KR" at bounding box center [1369, 464] width 152 height 20
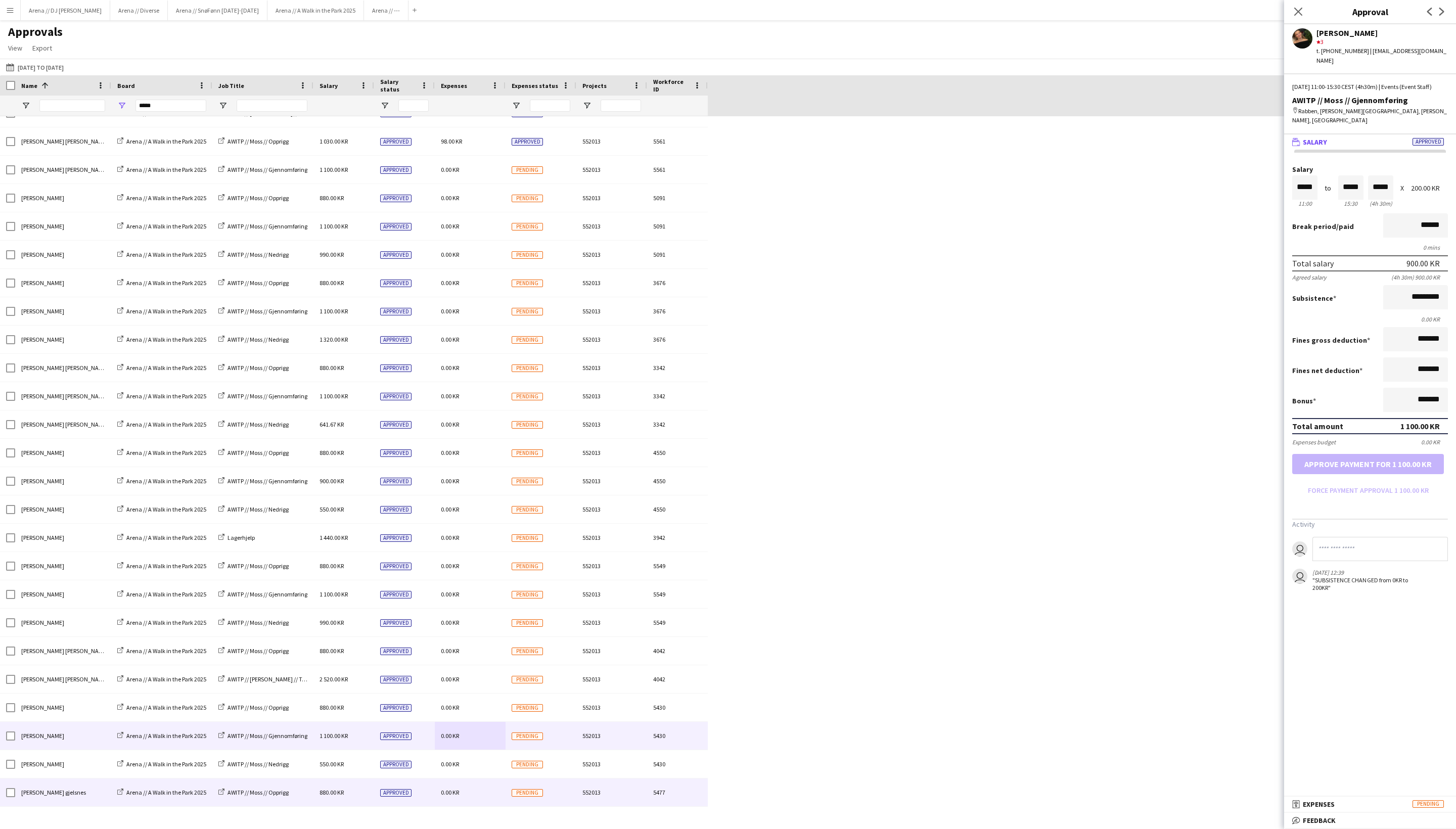
scroll to position [32, 0]
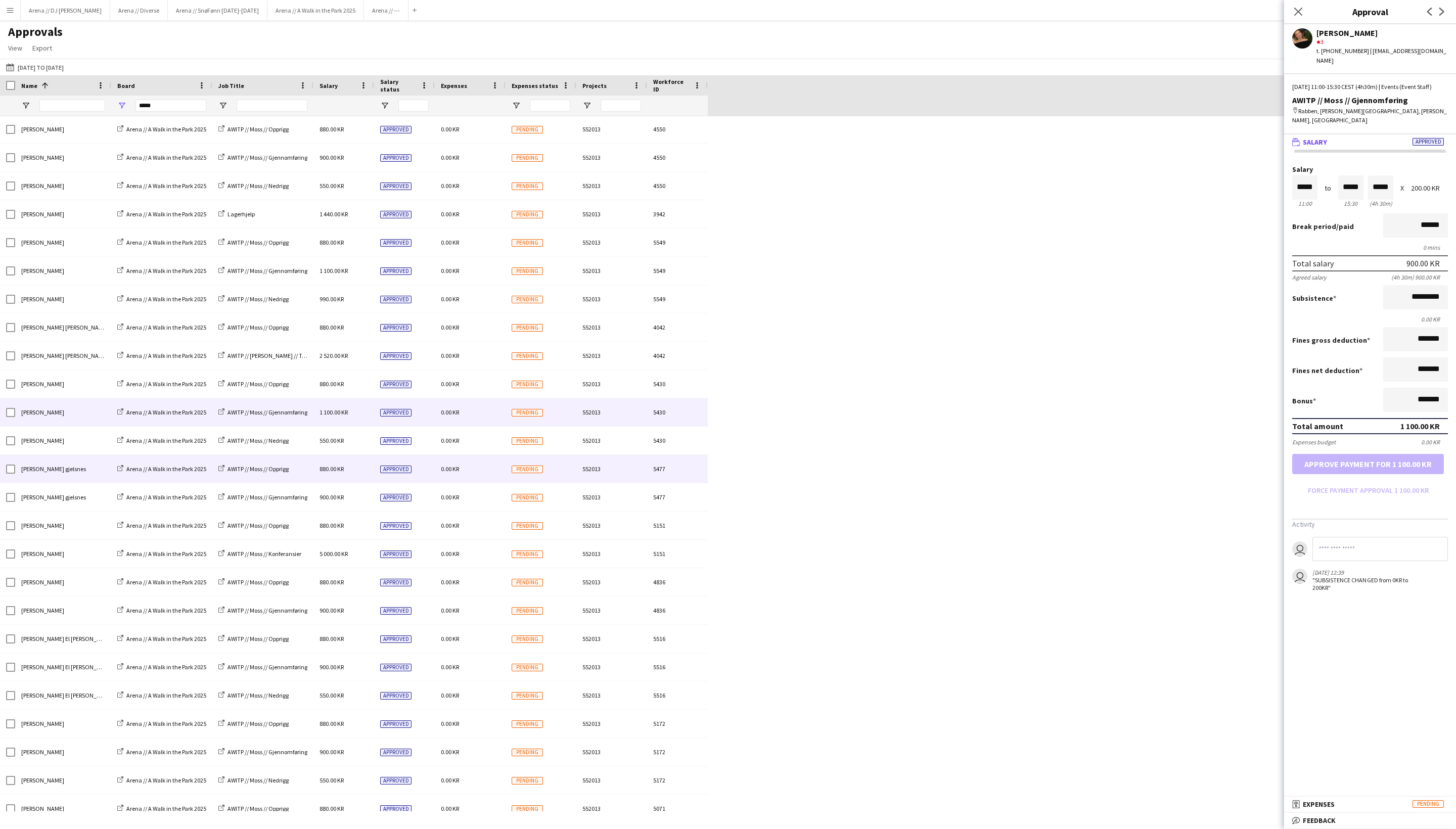
click at [491, 474] on div "0.00 KR" at bounding box center [470, 469] width 71 height 28
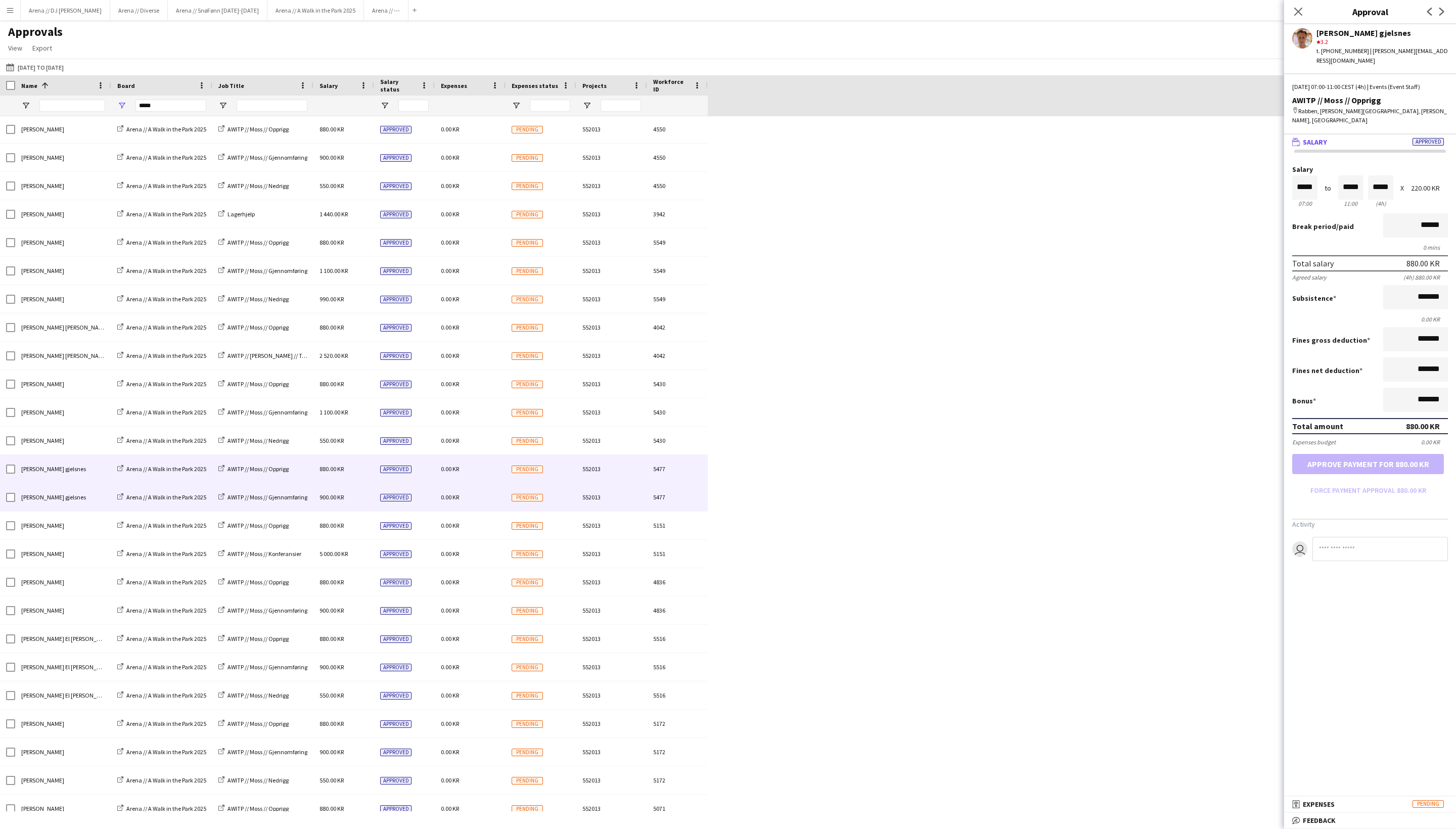
click at [487, 502] on div "0.00 KR" at bounding box center [470, 497] width 71 height 28
click at [485, 479] on div "0.00 KR" at bounding box center [470, 469] width 71 height 28
click at [485, 502] on div "0.00 KR" at bounding box center [470, 497] width 71 height 28
click at [484, 474] on div "0.00 KR" at bounding box center [470, 469] width 71 height 28
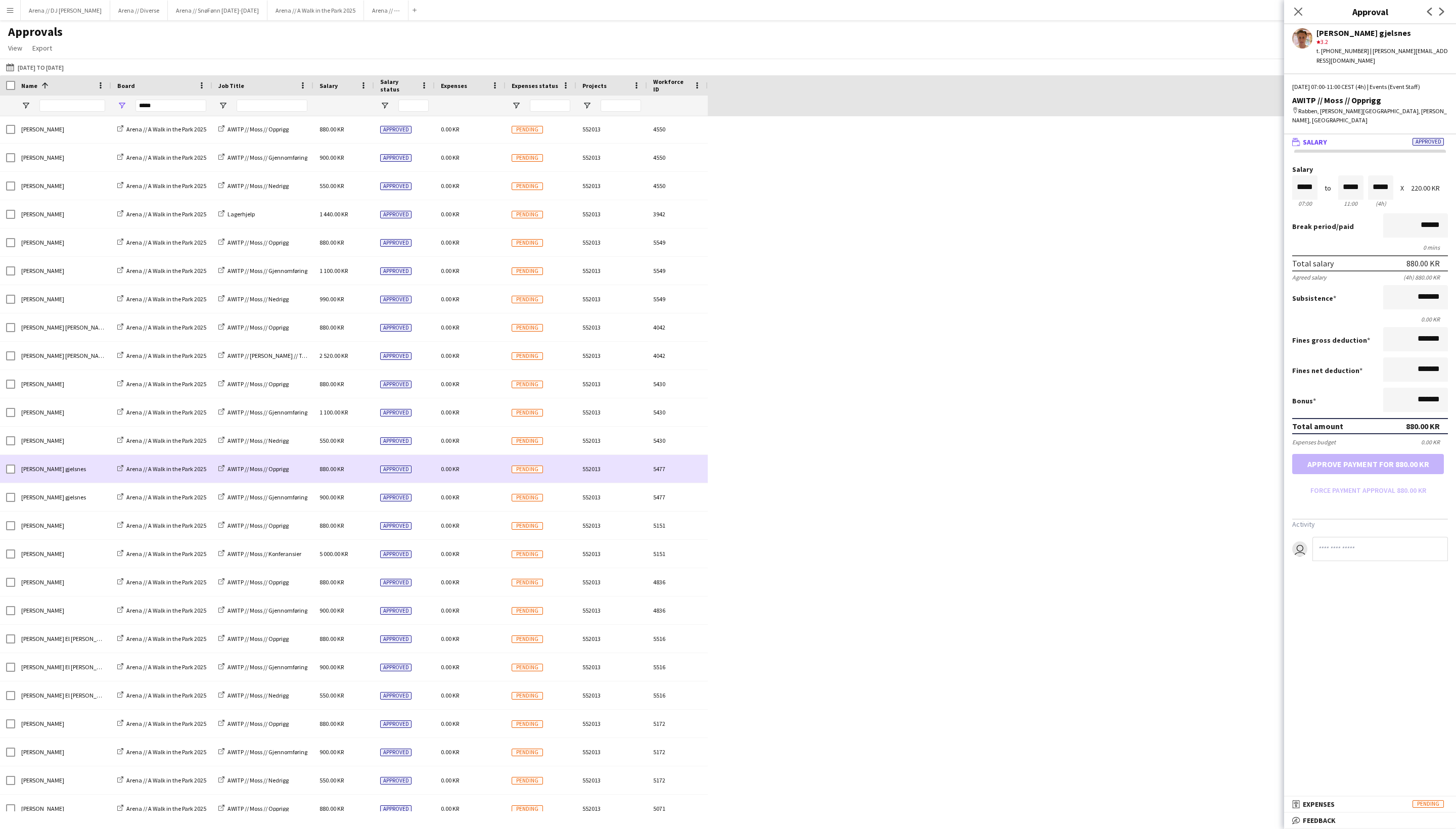
click at [482, 482] on div "0.00 KR" at bounding box center [470, 469] width 71 height 28
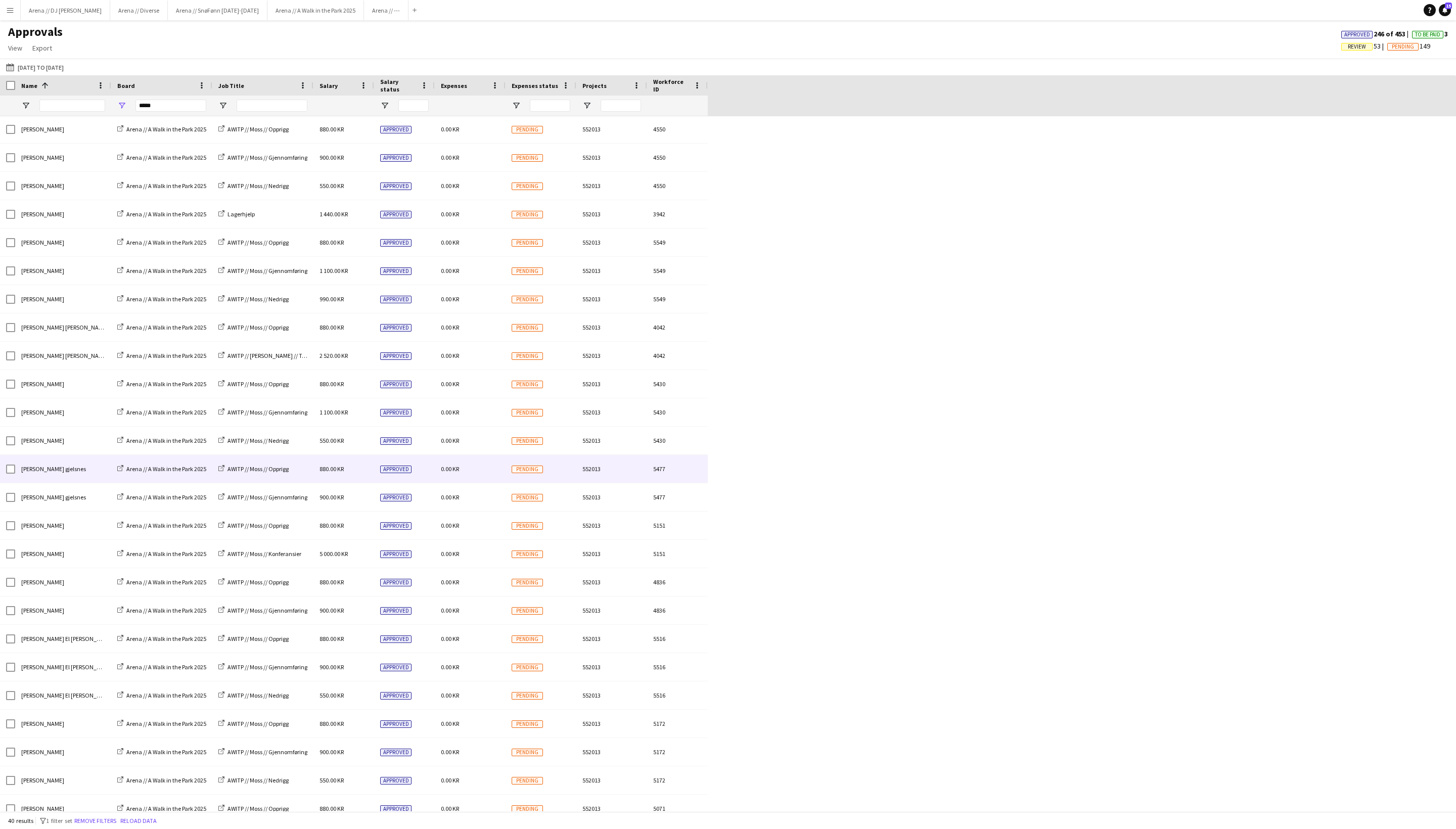
click at [482, 482] on div "0.00 KR" at bounding box center [470, 469] width 71 height 28
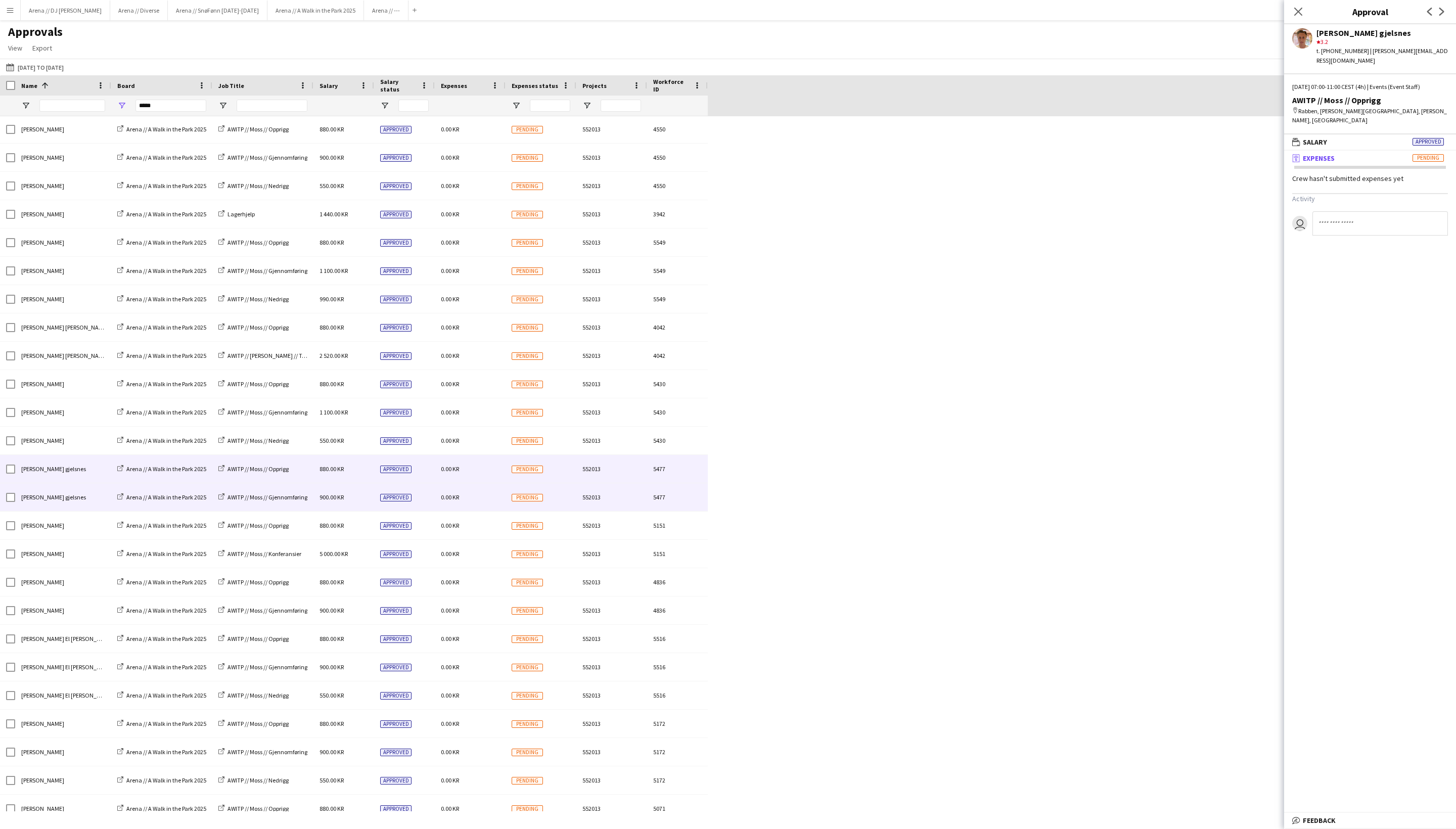
click at [480, 494] on div "0.00 KR" at bounding box center [470, 497] width 71 height 28
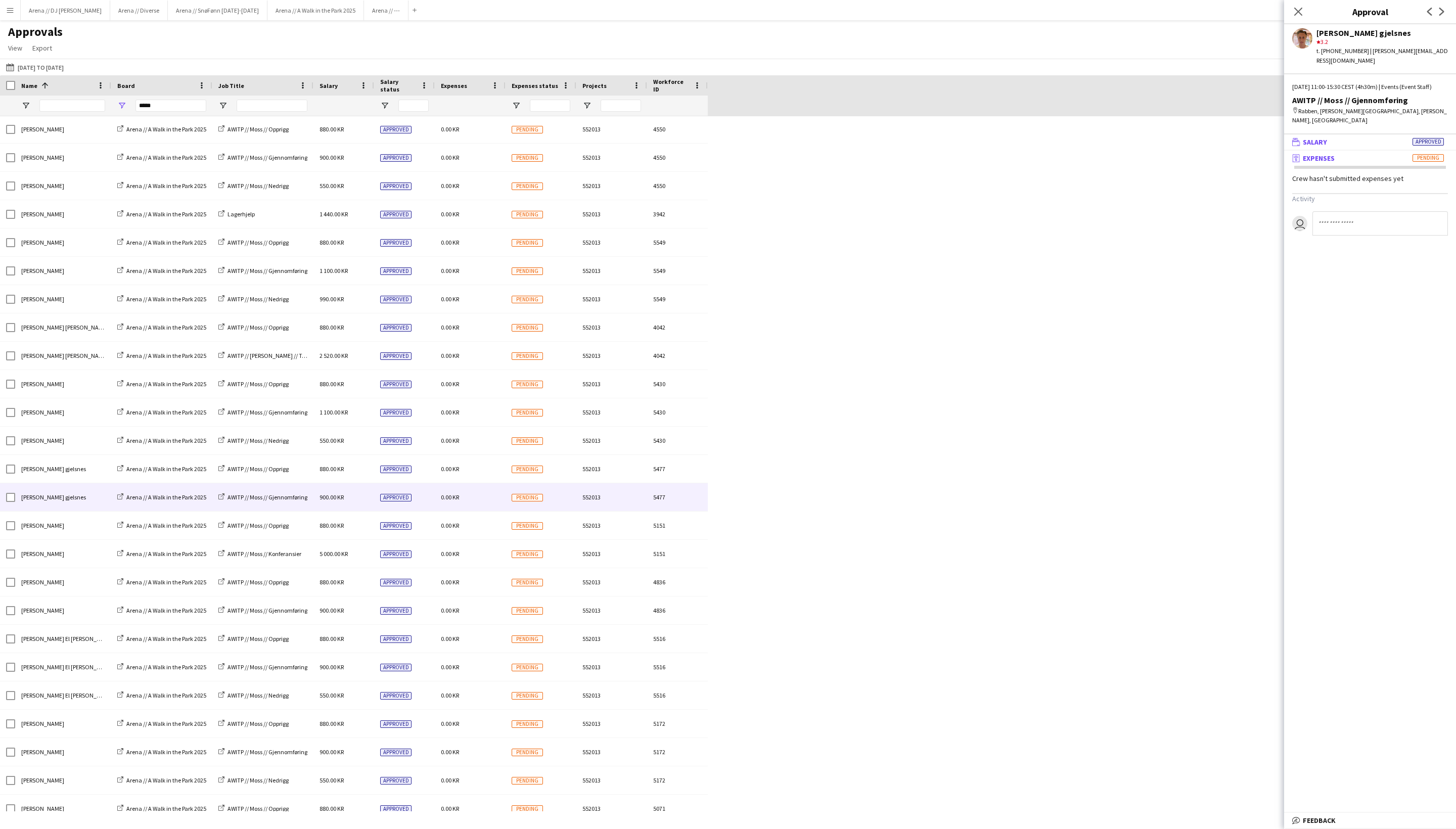
click at [1226, 147] on mat-panel-title "wallet Salary Approved" at bounding box center [1369, 142] width 168 height 9
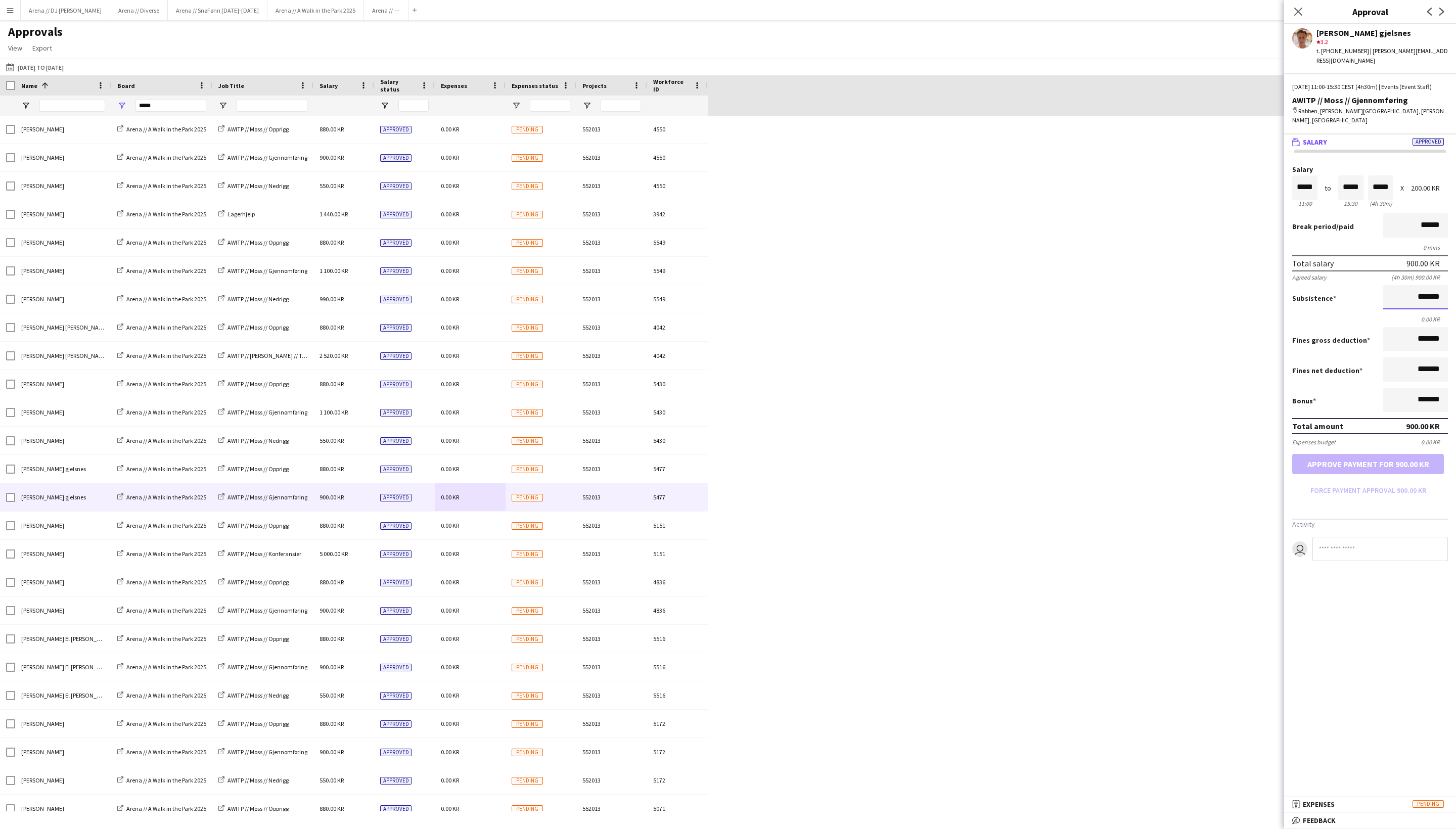
click at [1226, 310] on input "*******" at bounding box center [1416, 297] width 64 height 24
type input "****"
click at [1226, 474] on button "Approve payment for 1 100.00 KR" at bounding box center [1369, 464] width 152 height 20
type input "*********"
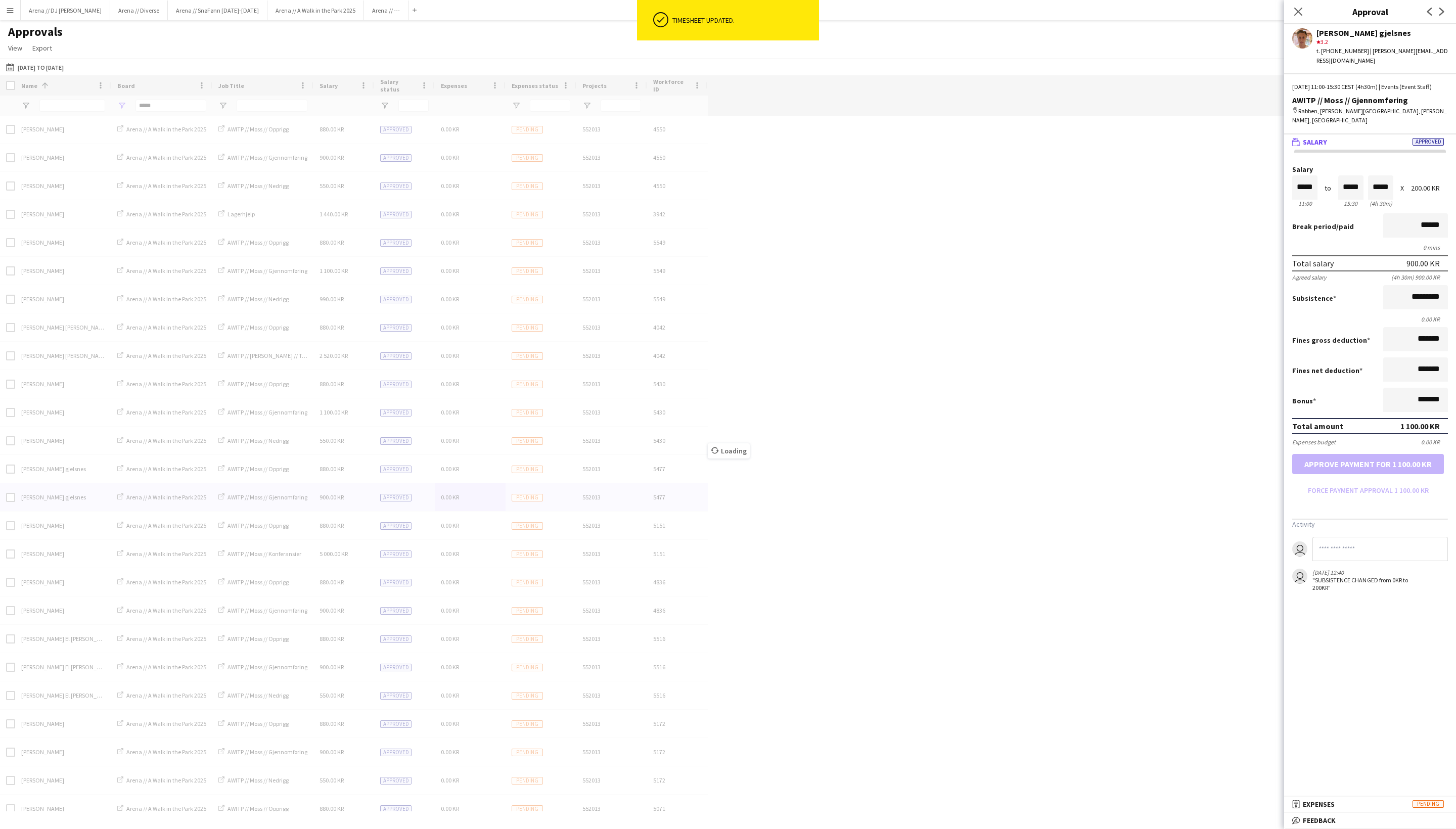
click at [1204, 509] on div "Loading" at bounding box center [728, 444] width 1456 height 737
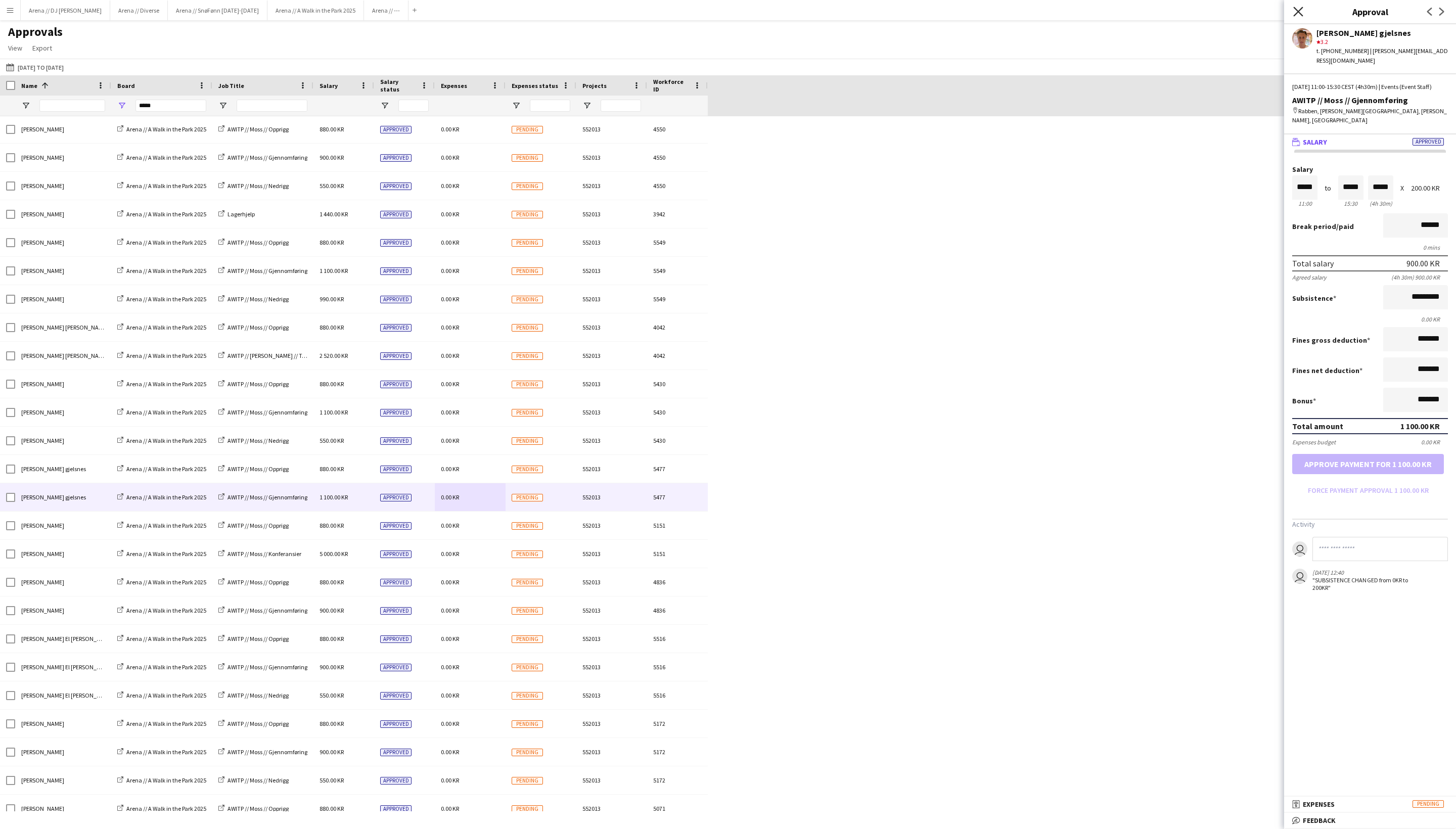
click at [1226, 12] on icon "Close pop-in" at bounding box center [1298, 11] width 9 height 9
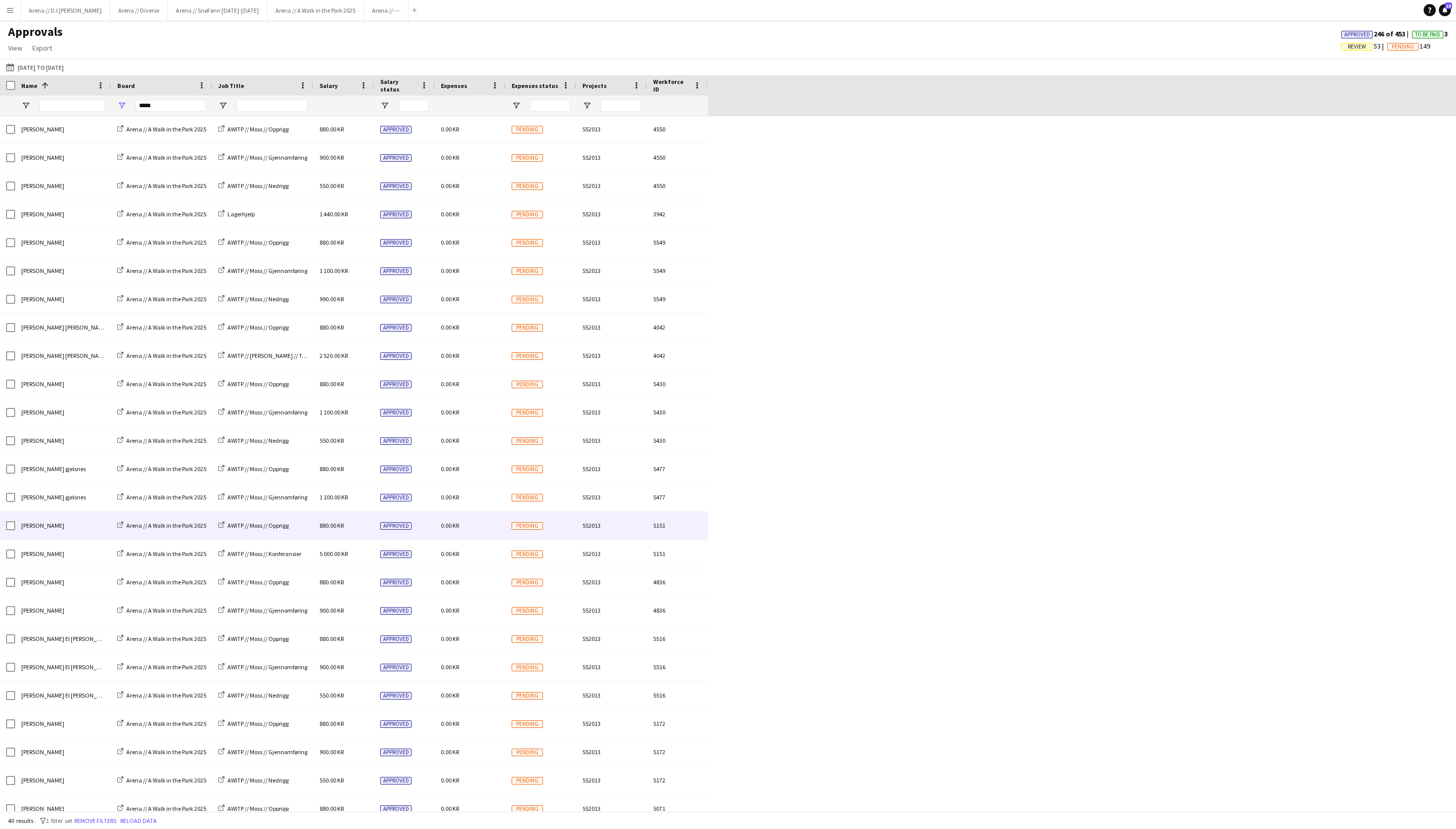
click at [479, 534] on div "0.00 KR" at bounding box center [470, 525] width 71 height 28
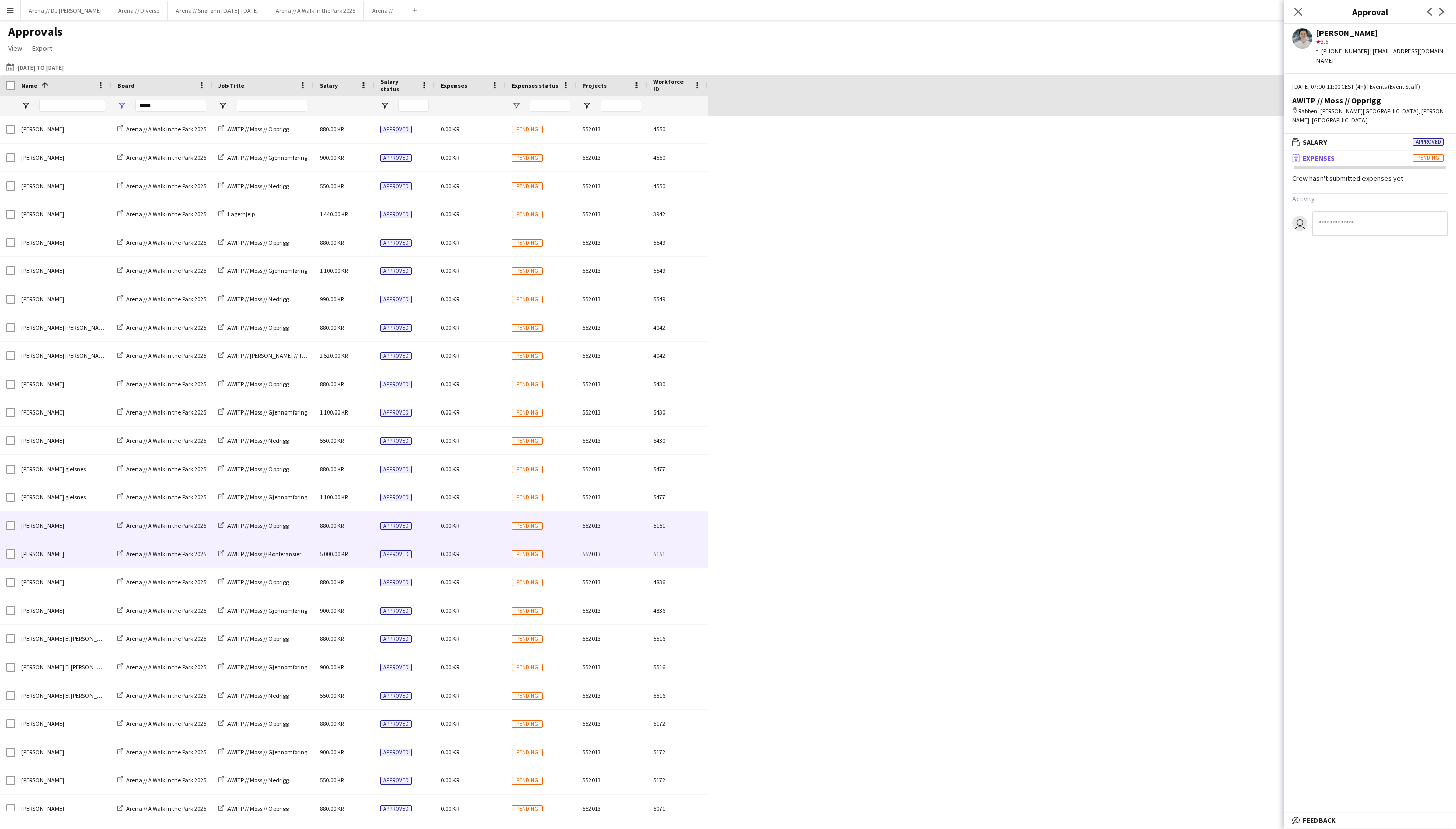
click at [476, 566] on div "0.00 KR" at bounding box center [470, 554] width 71 height 28
click at [479, 533] on div "0.00 KR" at bounding box center [470, 525] width 71 height 28
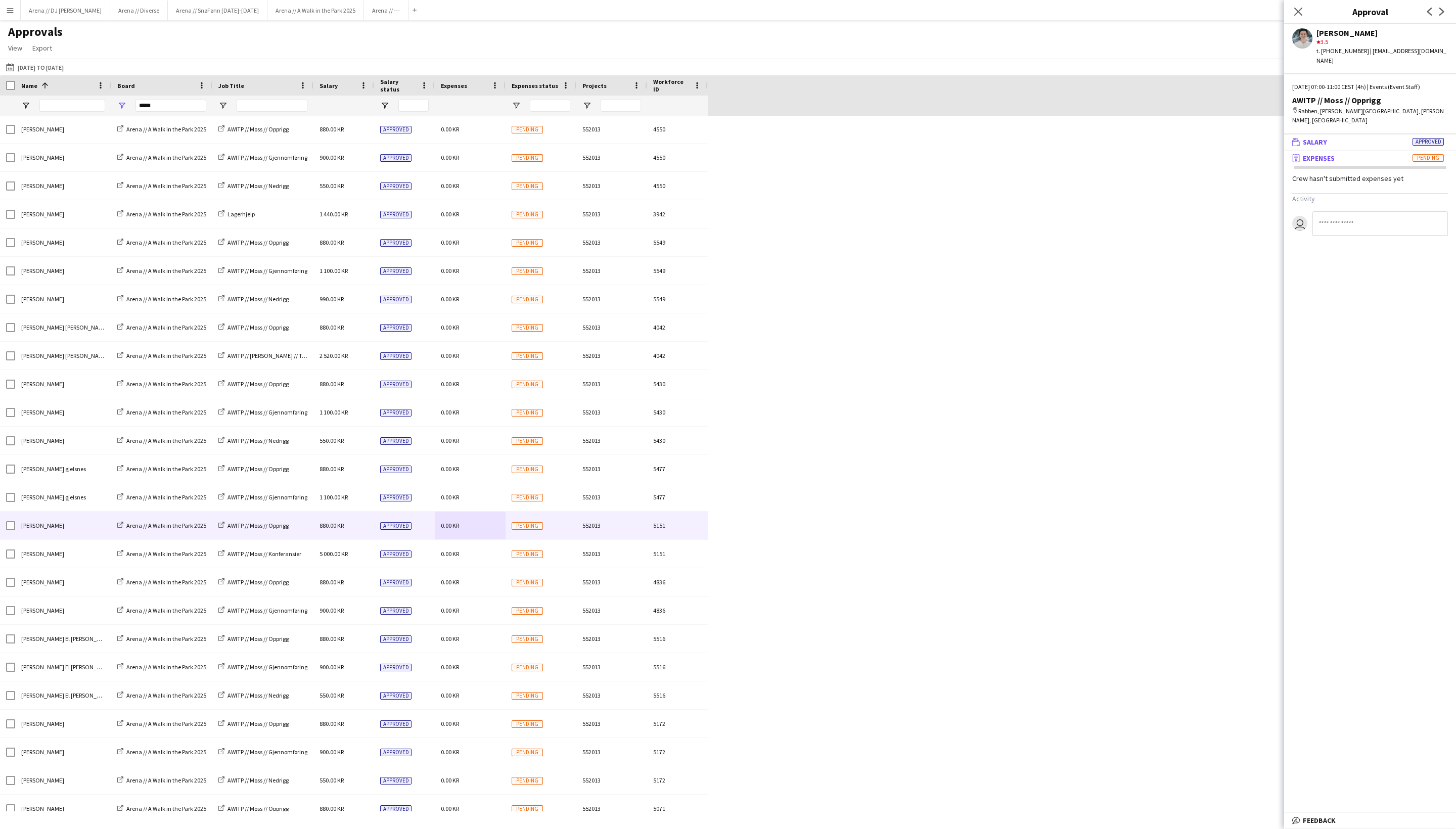
click at [1226, 147] on mat-panel-title "wallet Salary Approved" at bounding box center [1369, 142] width 168 height 9
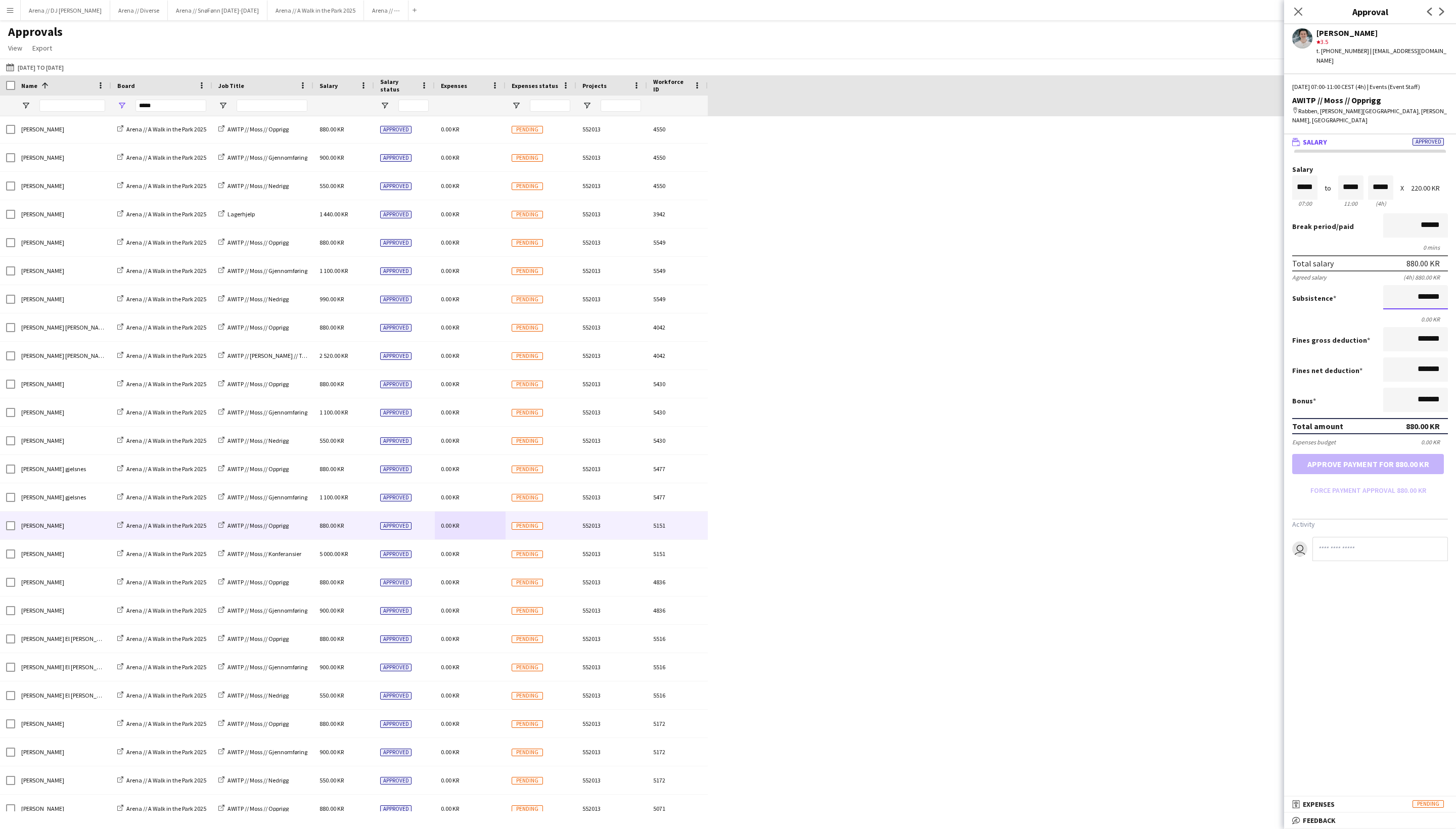
click at [1226, 310] on input "*******" at bounding box center [1416, 297] width 64 height 24
click at [1226, 6] on app-icon "Close pop-in" at bounding box center [1298, 11] width 14 height 14
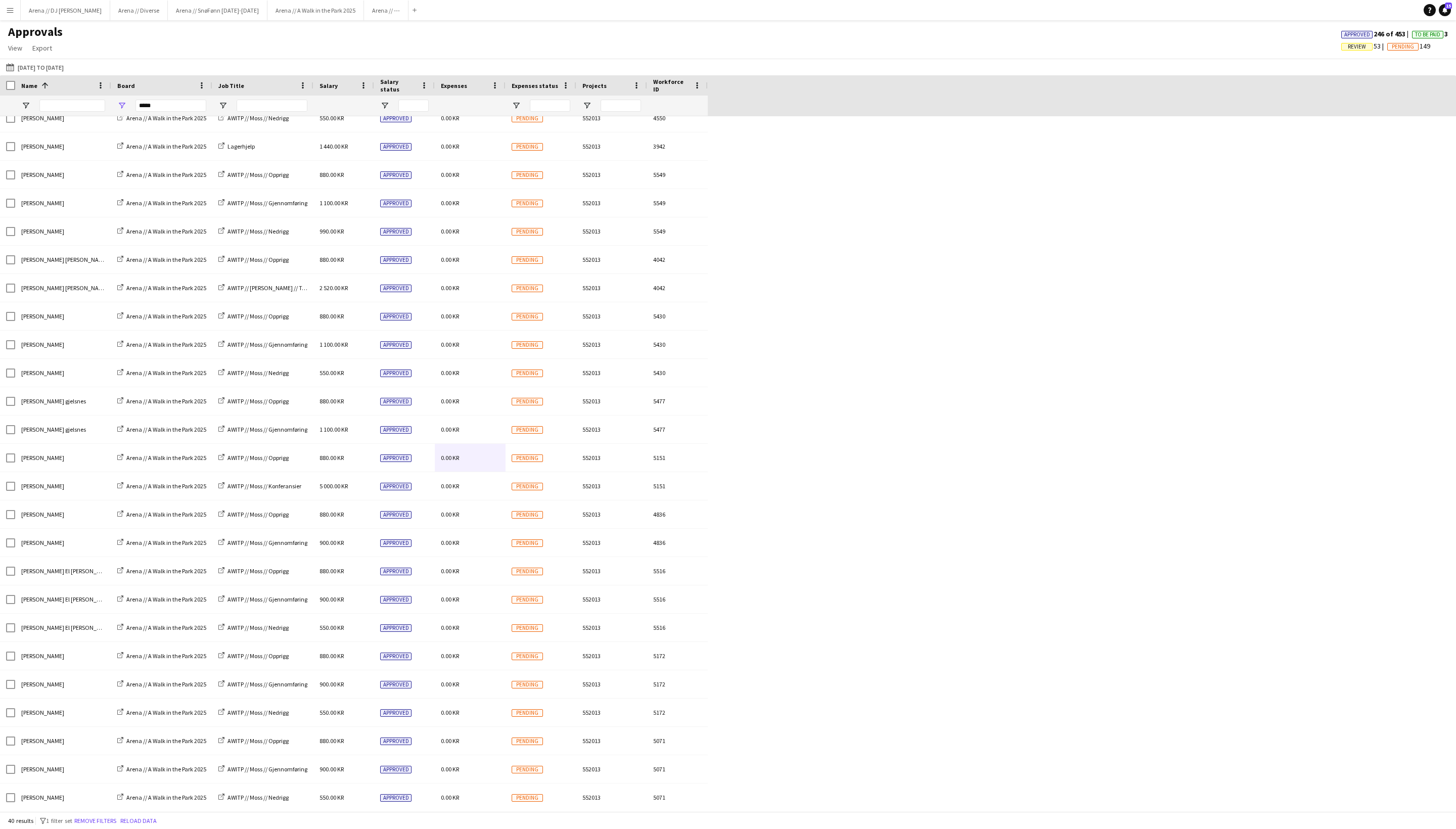
scroll to position [0, 0]
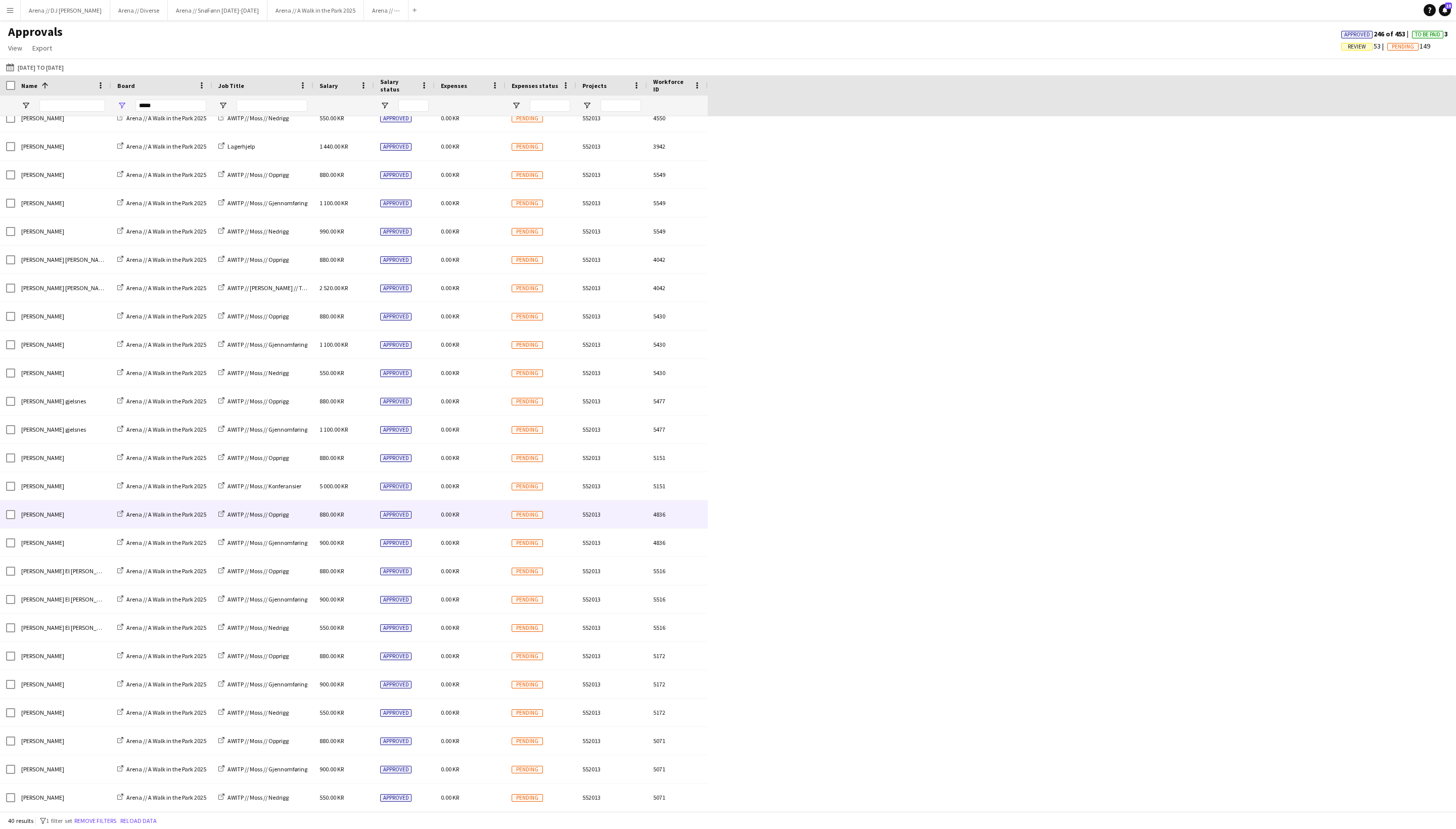
click at [496, 516] on div "0.00 KR" at bounding box center [470, 514] width 71 height 28
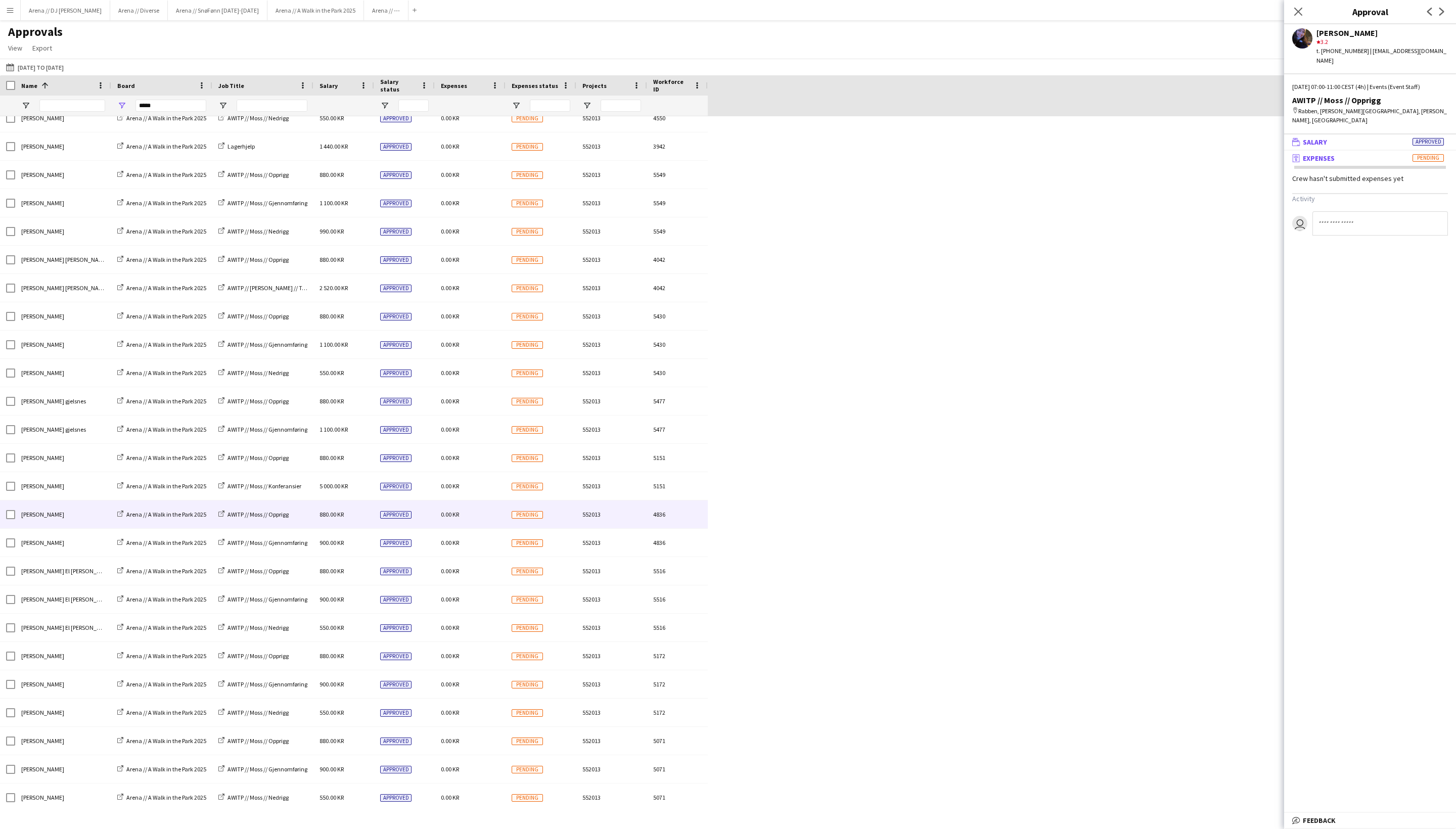
click at [1226, 147] on mat-panel-title "wallet Salary Approved" at bounding box center [1369, 142] width 168 height 9
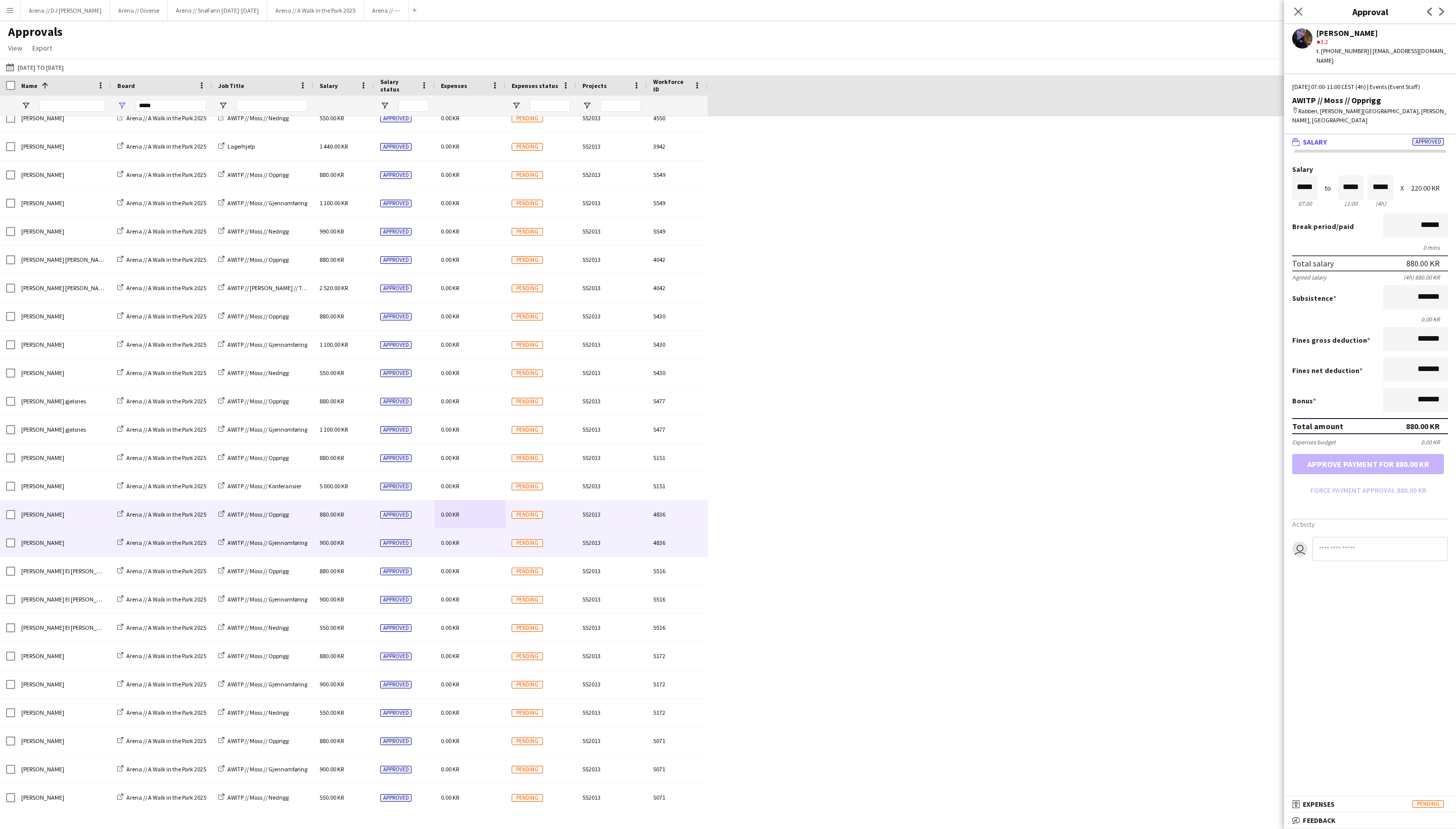
click at [479, 548] on div "0.00 KR" at bounding box center [470, 542] width 71 height 28
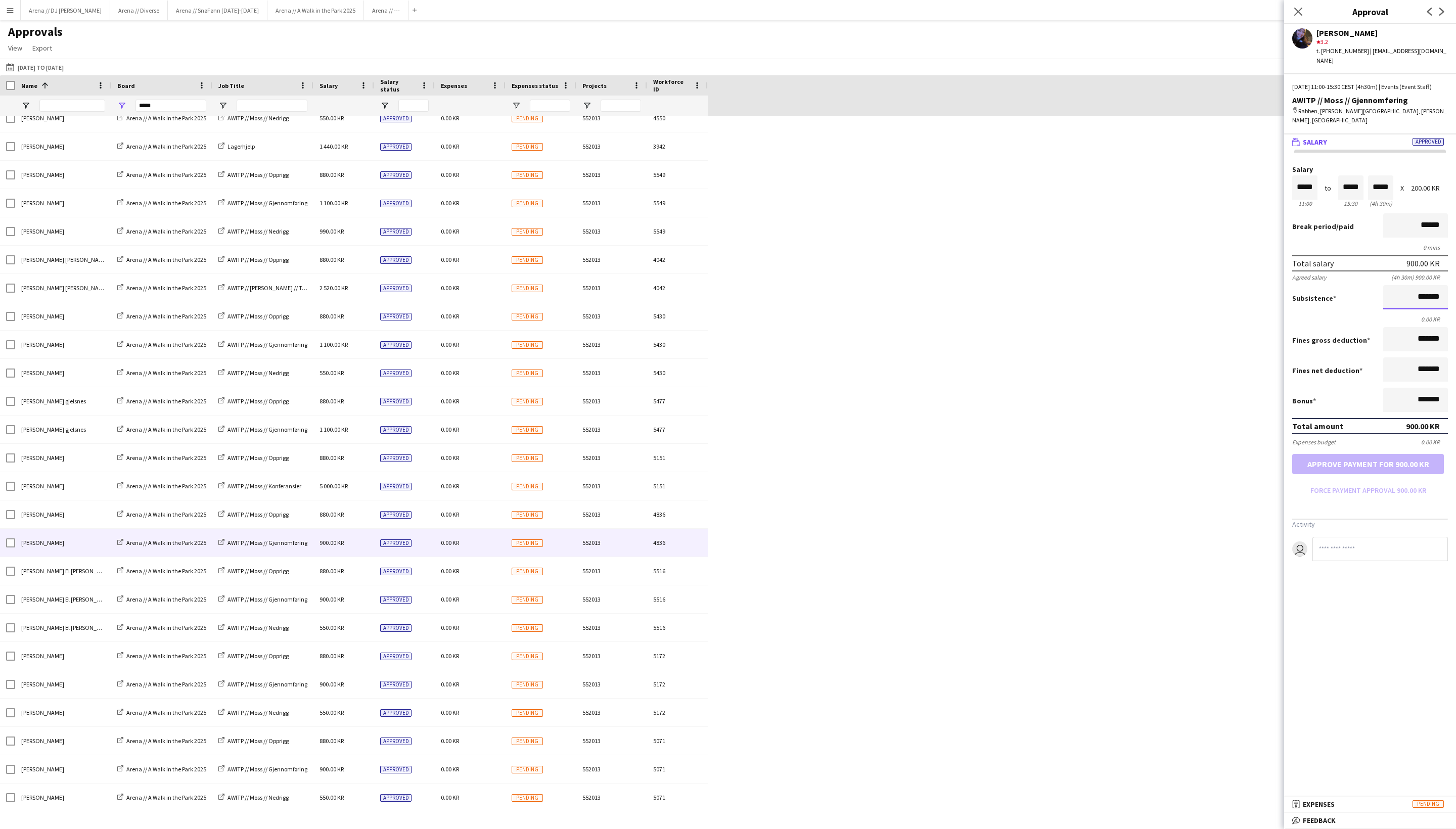
click at [1226, 310] on input "*******" at bounding box center [1416, 297] width 64 height 24
type input "*********"
click at [1215, 453] on div "[PERSON_NAME] Arena // A Walk in the Park 2025 AWITP // [PERSON_NAME] // Gjenno…" at bounding box center [728, 246] width 1456 height 1133
click at [1226, 474] on button "Approve payment for 1 100.00 KR" at bounding box center [1369, 464] width 152 height 20
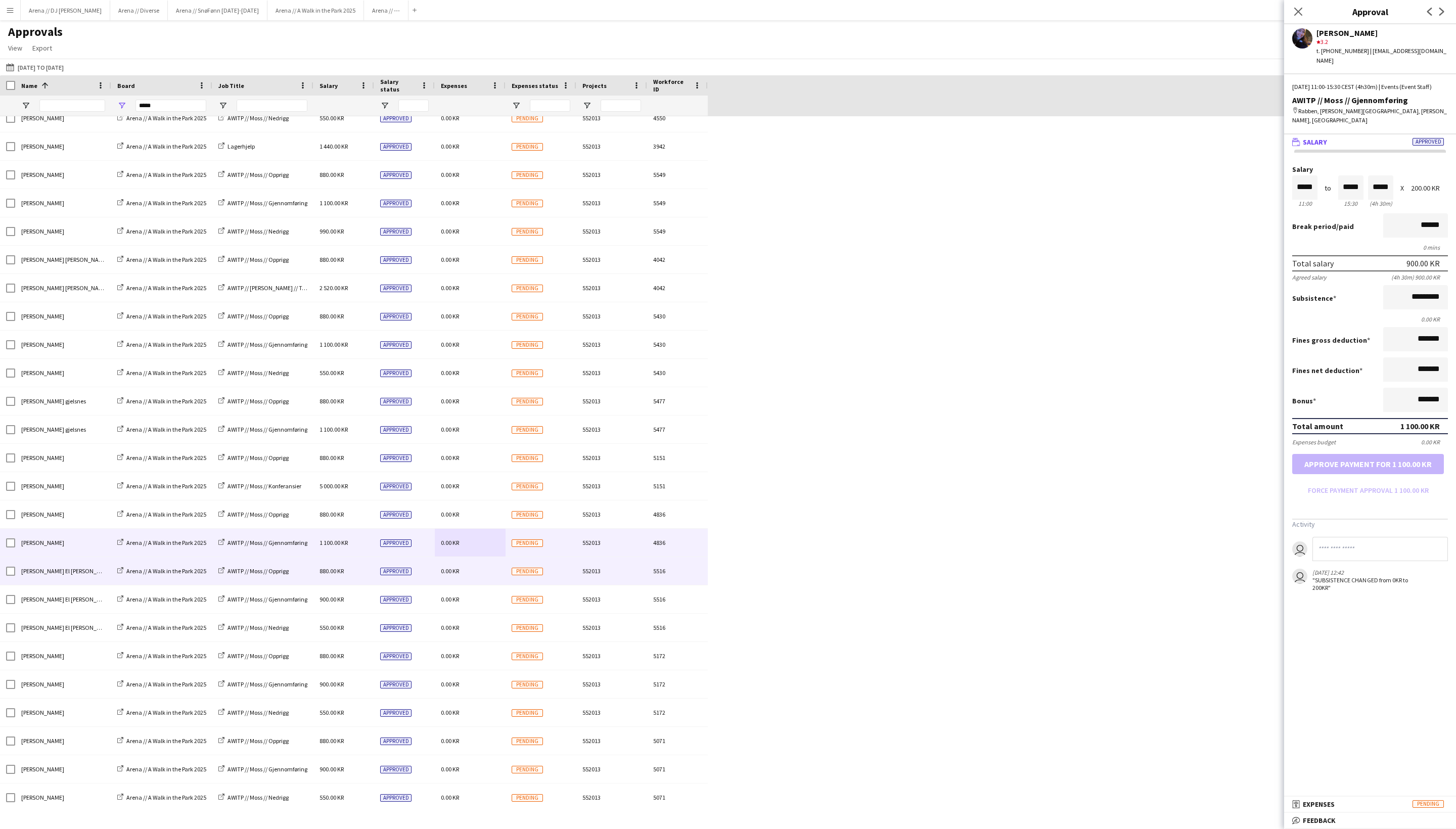
click at [491, 580] on div "0.00 KR" at bounding box center [470, 571] width 71 height 28
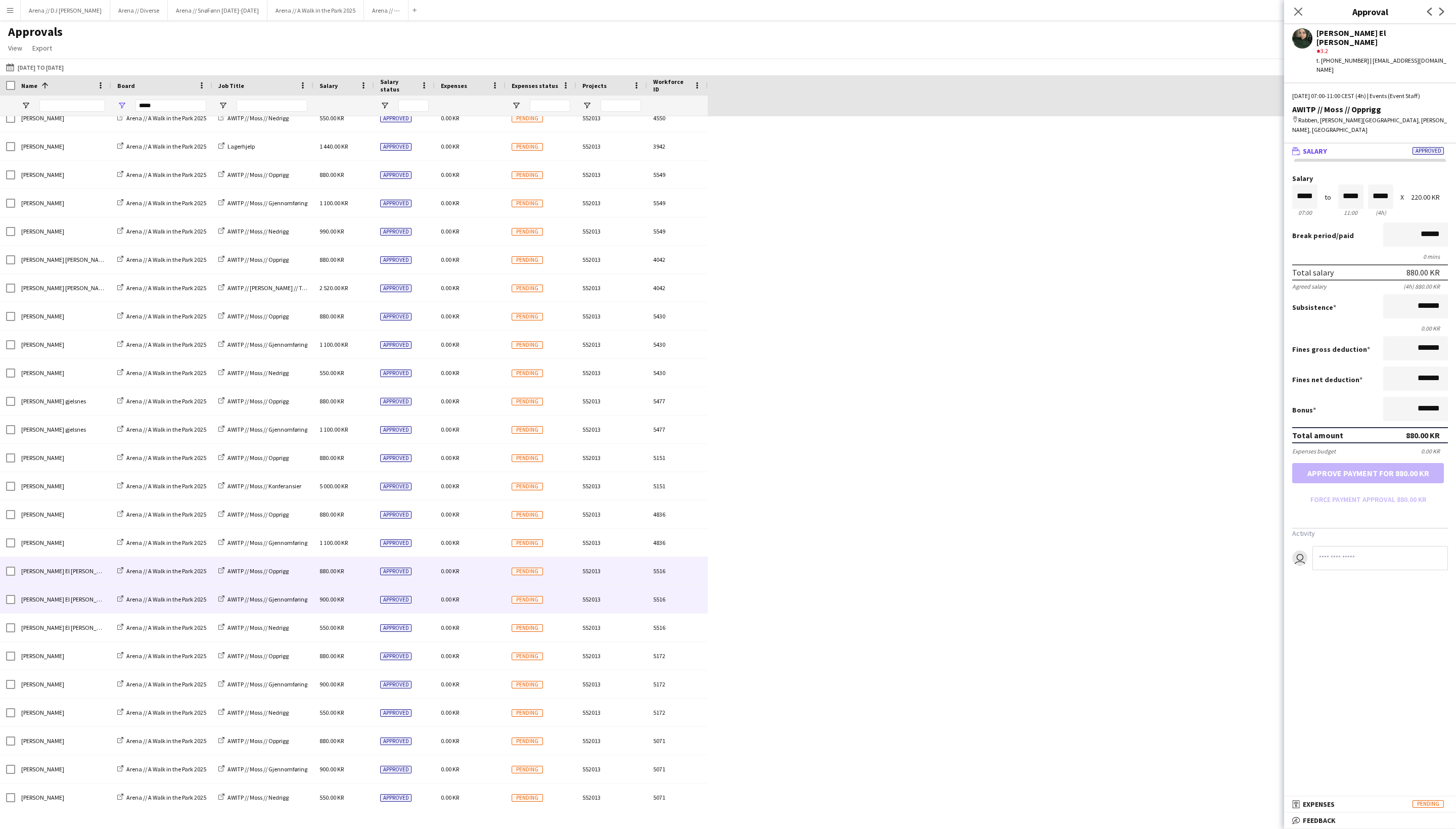
click at [487, 605] on div "0.00 KR" at bounding box center [470, 599] width 71 height 28
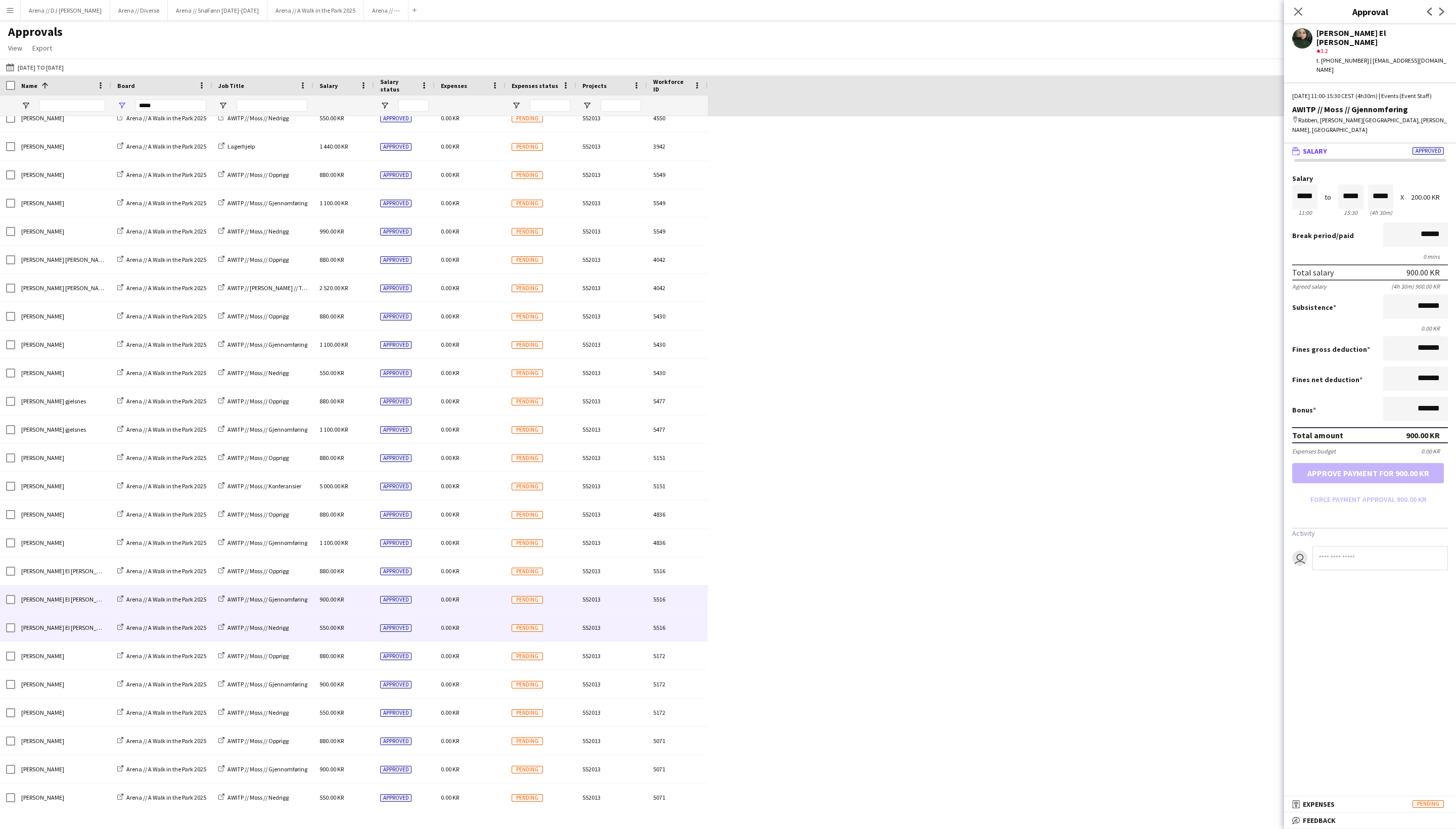
click at [489, 632] on div "0.00 KR" at bounding box center [470, 628] width 71 height 28
click at [487, 610] on div "0.00 KR" at bounding box center [470, 599] width 71 height 28
click at [1226, 319] on input "*******" at bounding box center [1416, 307] width 64 height 24
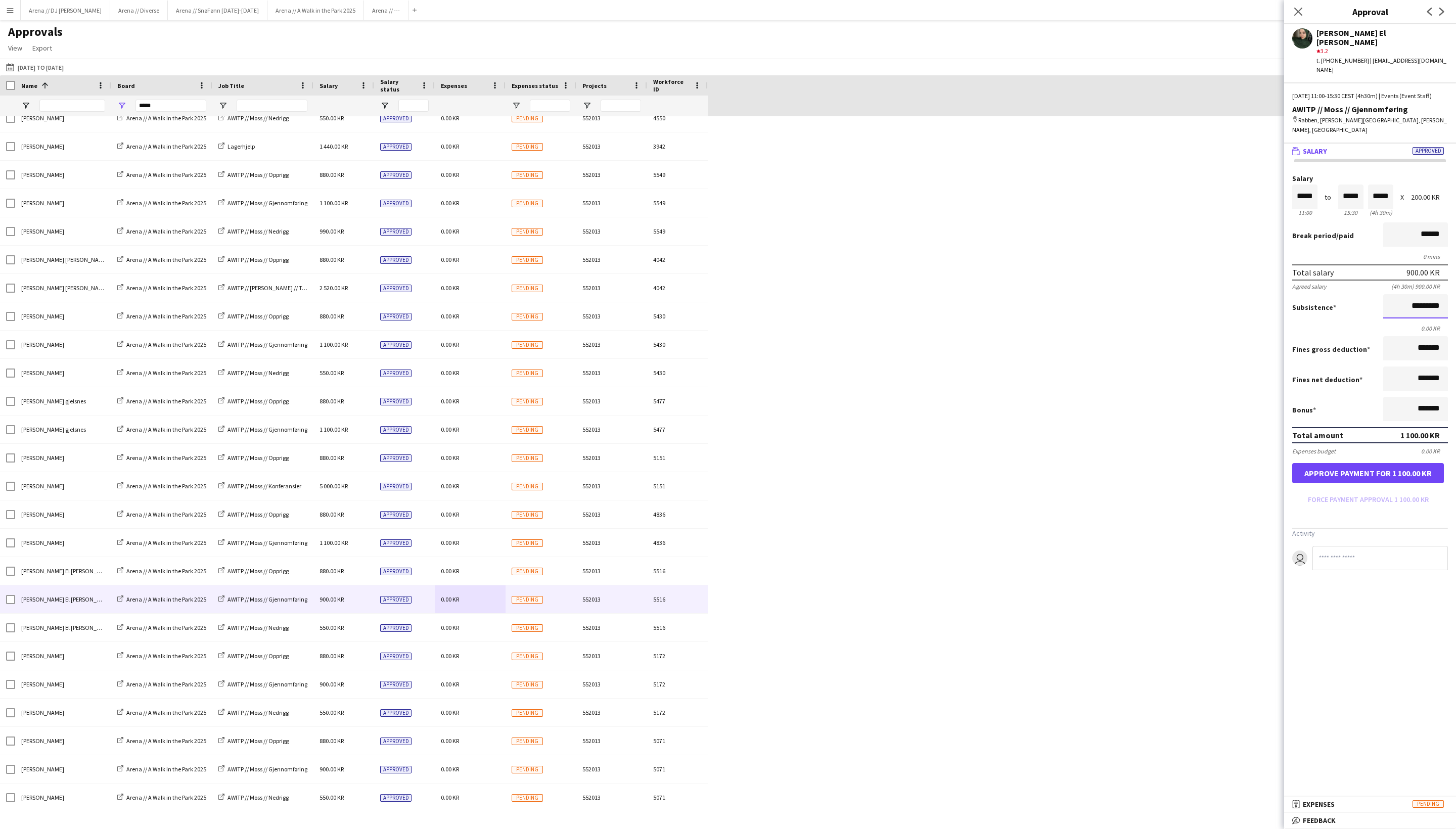
type input "*********"
click at [1226, 484] on button "Approve payment for 1 100.00 KR" at bounding box center [1369, 473] width 152 height 20
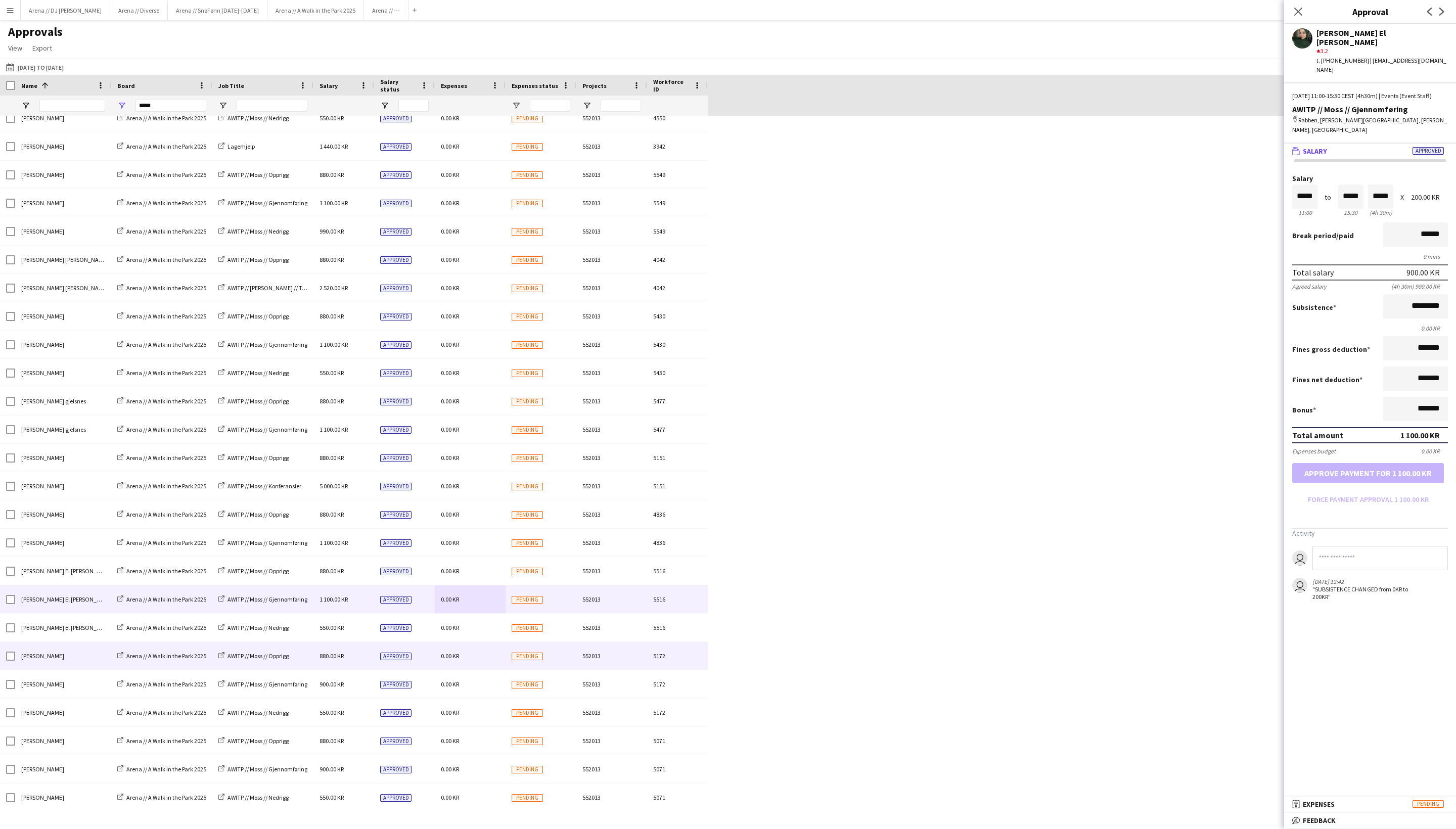
click at [485, 659] on div "0.00 KR" at bounding box center [470, 656] width 71 height 28
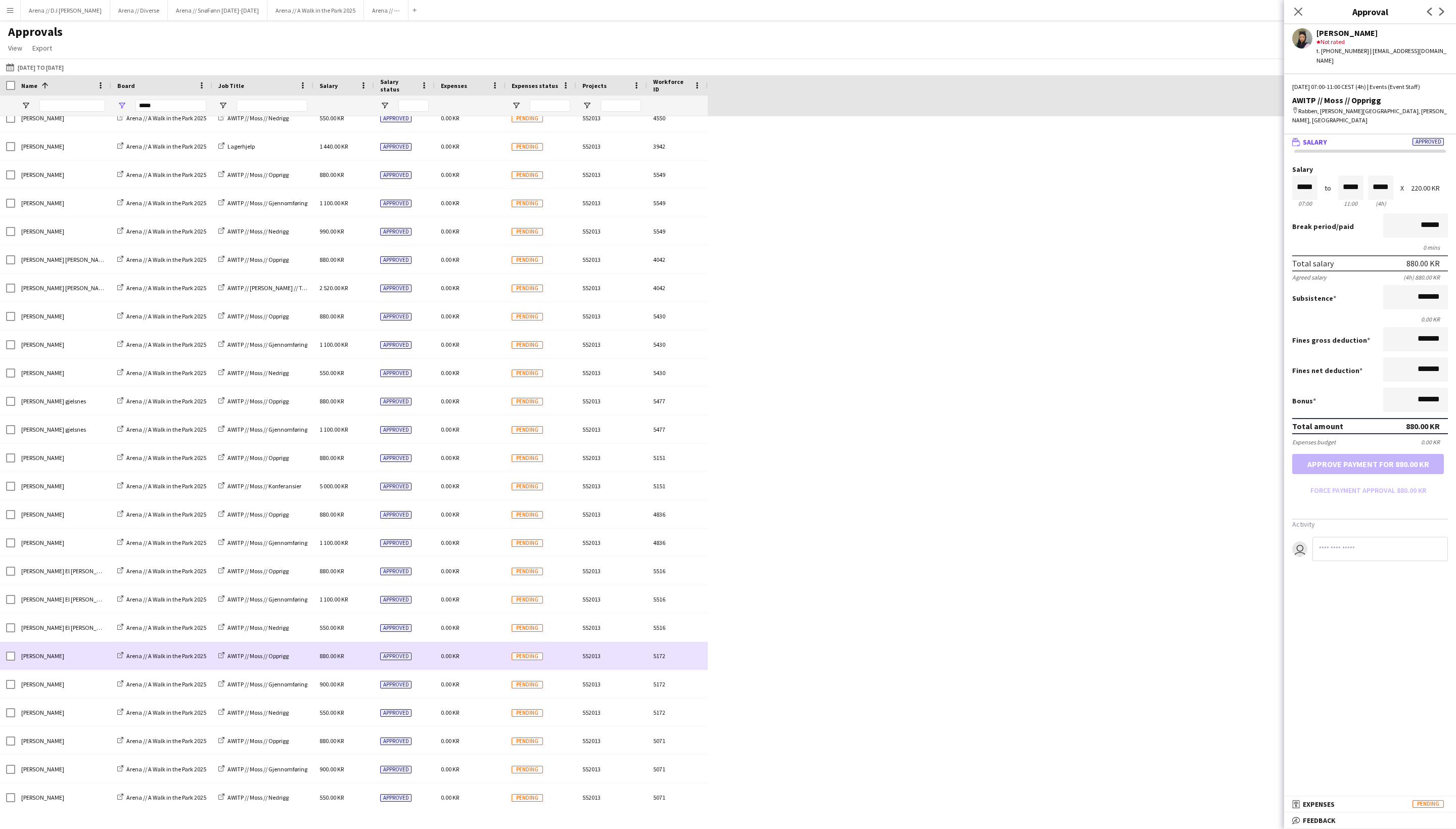
click at [492, 654] on div "0.00 KR" at bounding box center [470, 656] width 71 height 28
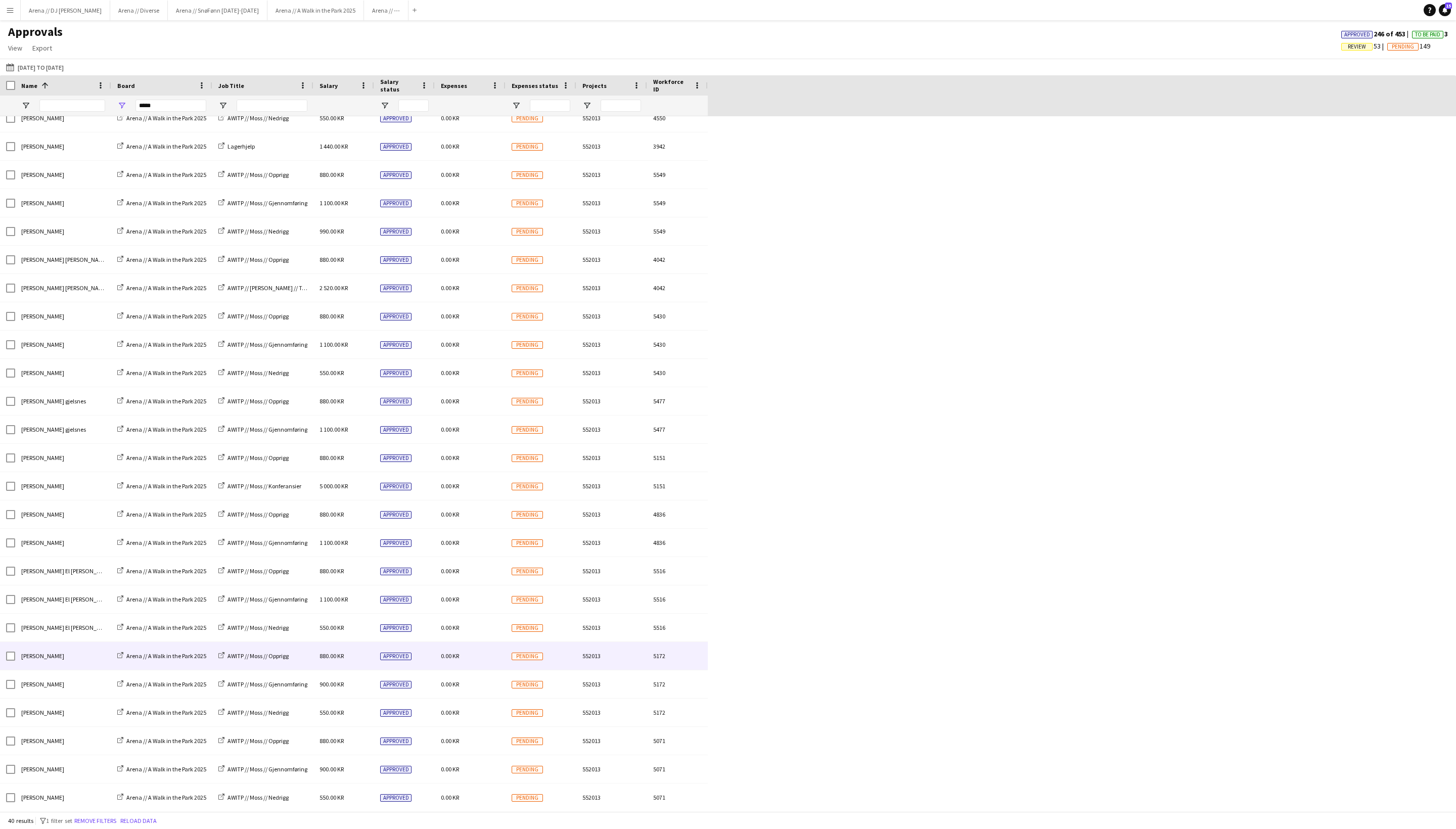
click at [474, 661] on div "0.00 KR" at bounding box center [470, 656] width 71 height 28
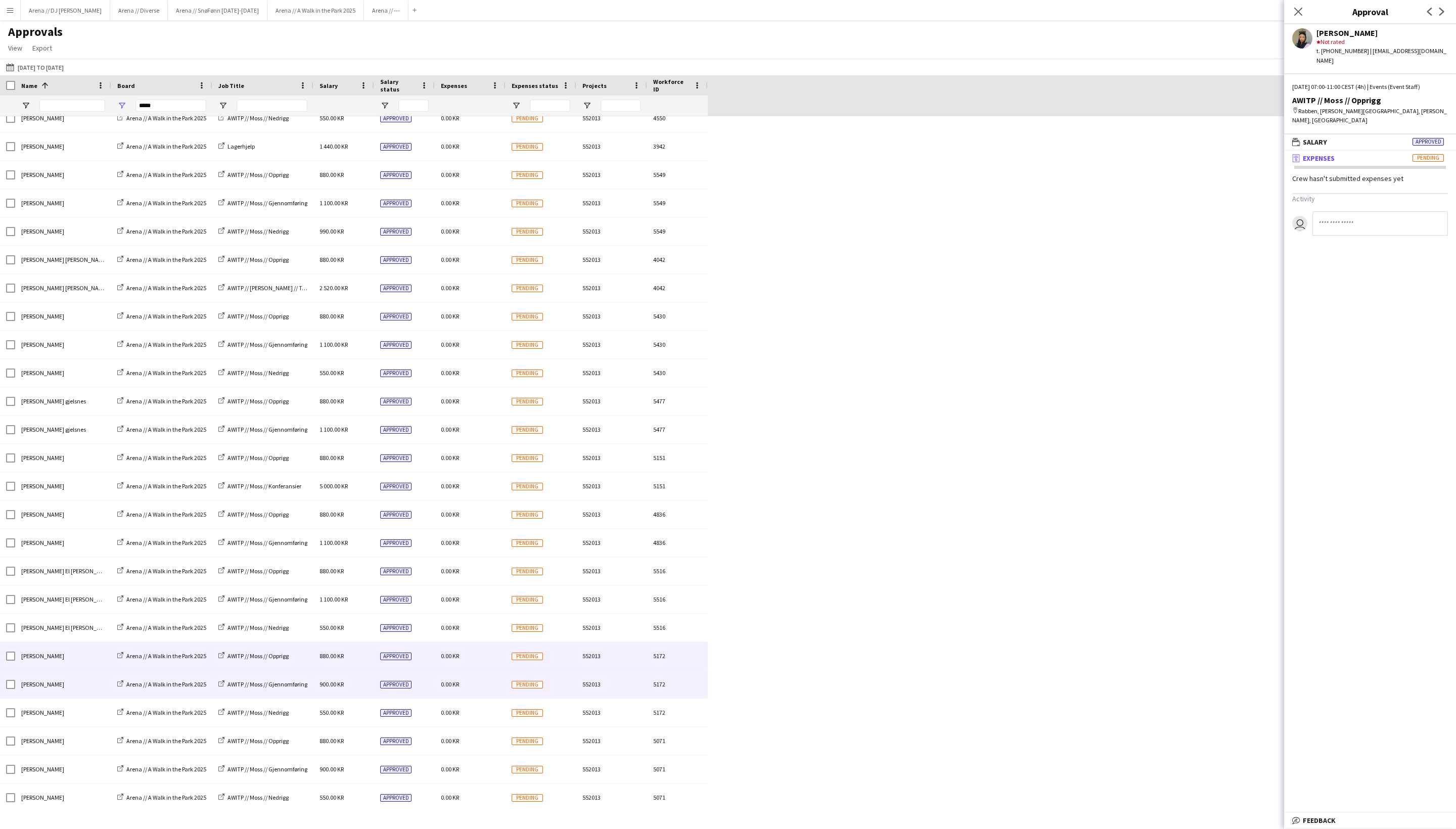
click at [487, 693] on div "0.00 KR" at bounding box center [470, 684] width 71 height 28
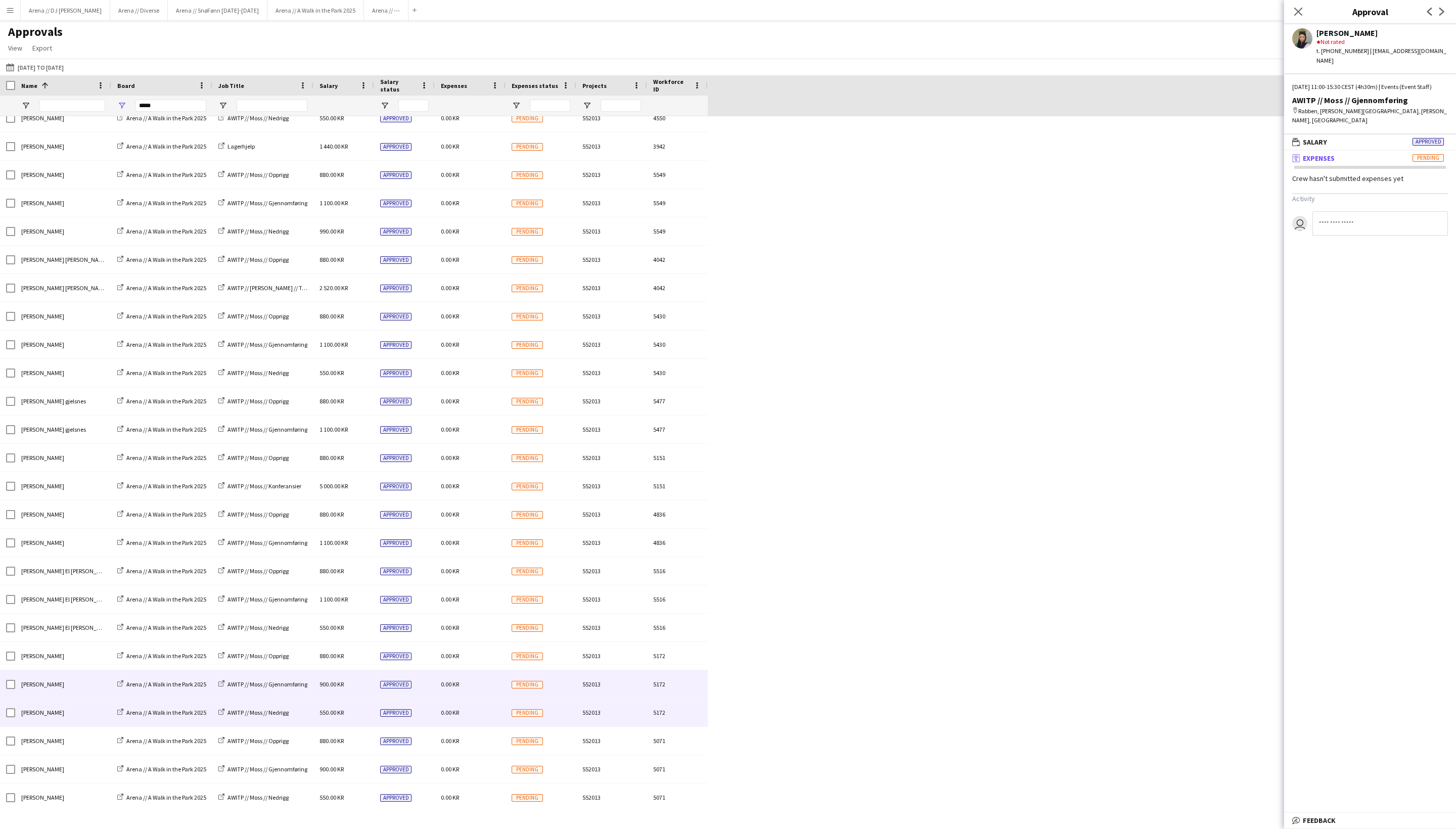
click at [484, 717] on div "0.00 KR" at bounding box center [470, 712] width 71 height 28
click at [485, 684] on div "0.00 KR" at bounding box center [470, 684] width 71 height 28
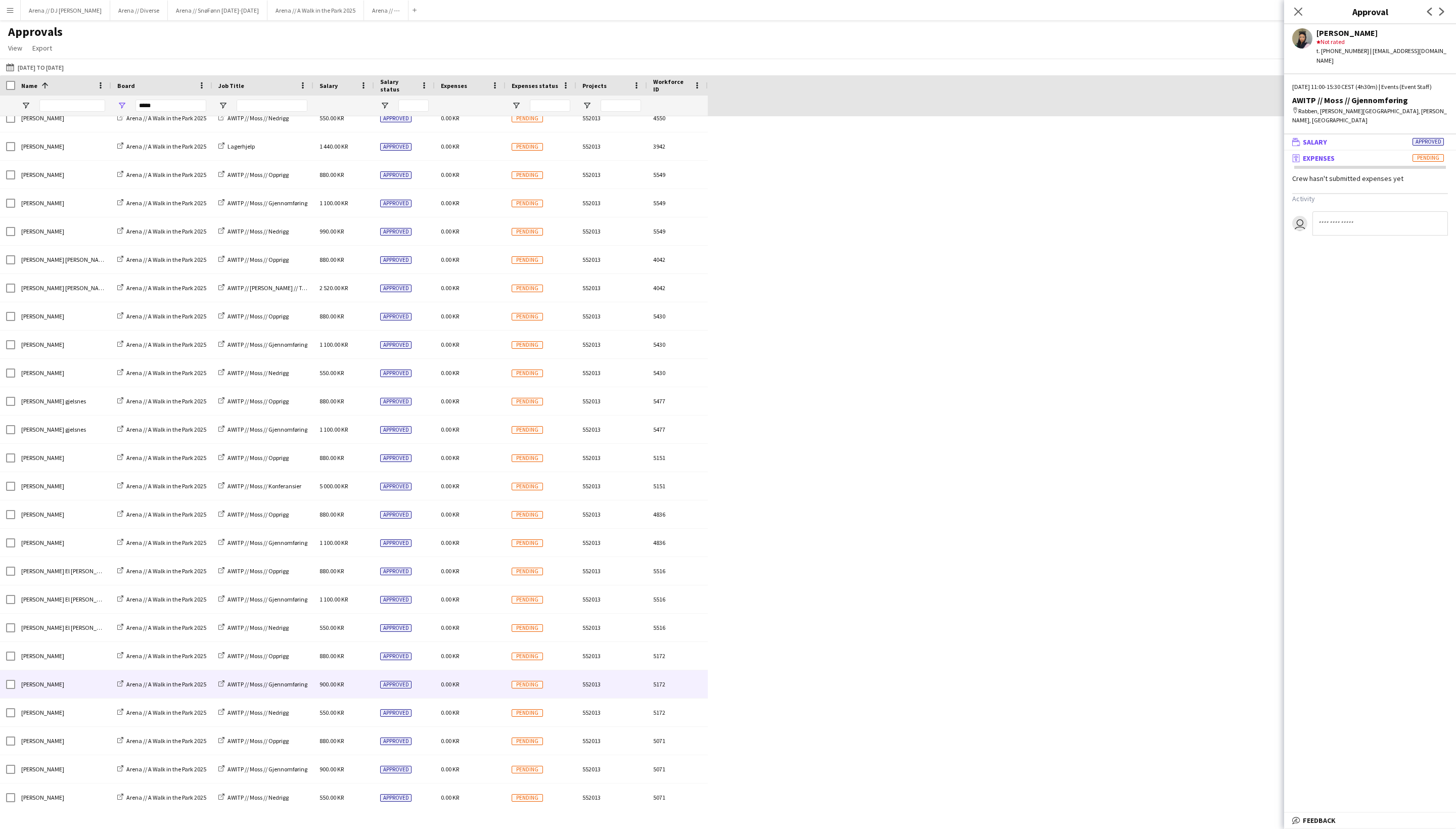
click at [1226, 147] on span "Salary" at bounding box center [1316, 142] width 24 height 9
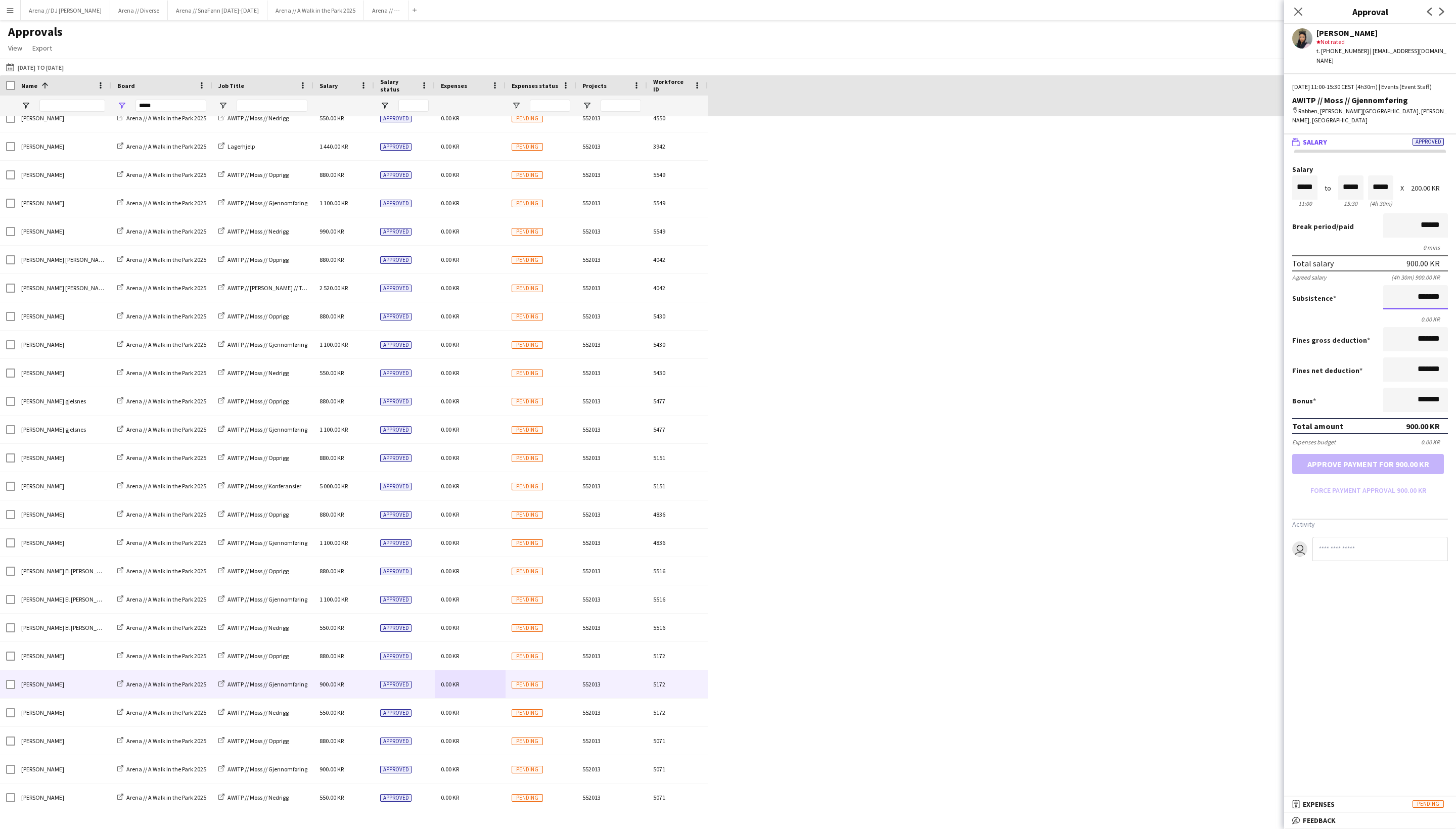
click at [1226, 310] on input "*******" at bounding box center [1416, 297] width 64 height 24
type input "*********"
click at [1226, 577] on div "Salary ***** 11:00 to ***** 15:30 ***** (4h 30m) X 200.00 KR Break period /paid…" at bounding box center [1371, 363] width 172 height 427
click at [1226, 474] on button "Approve payment for 1 100.00 KR" at bounding box center [1369, 464] width 152 height 20
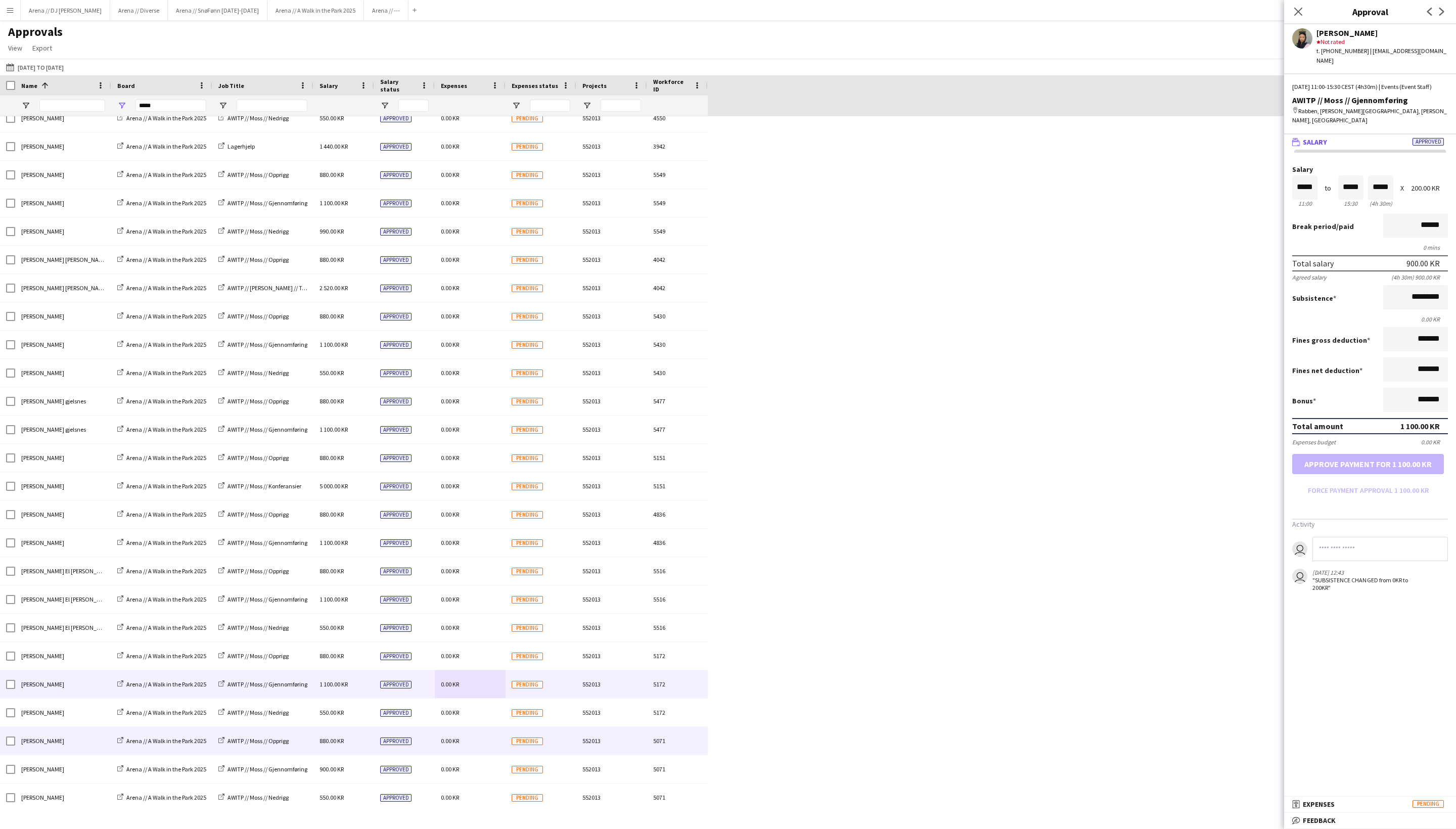
click at [494, 717] on div "0.00 KR" at bounding box center [470, 741] width 71 height 28
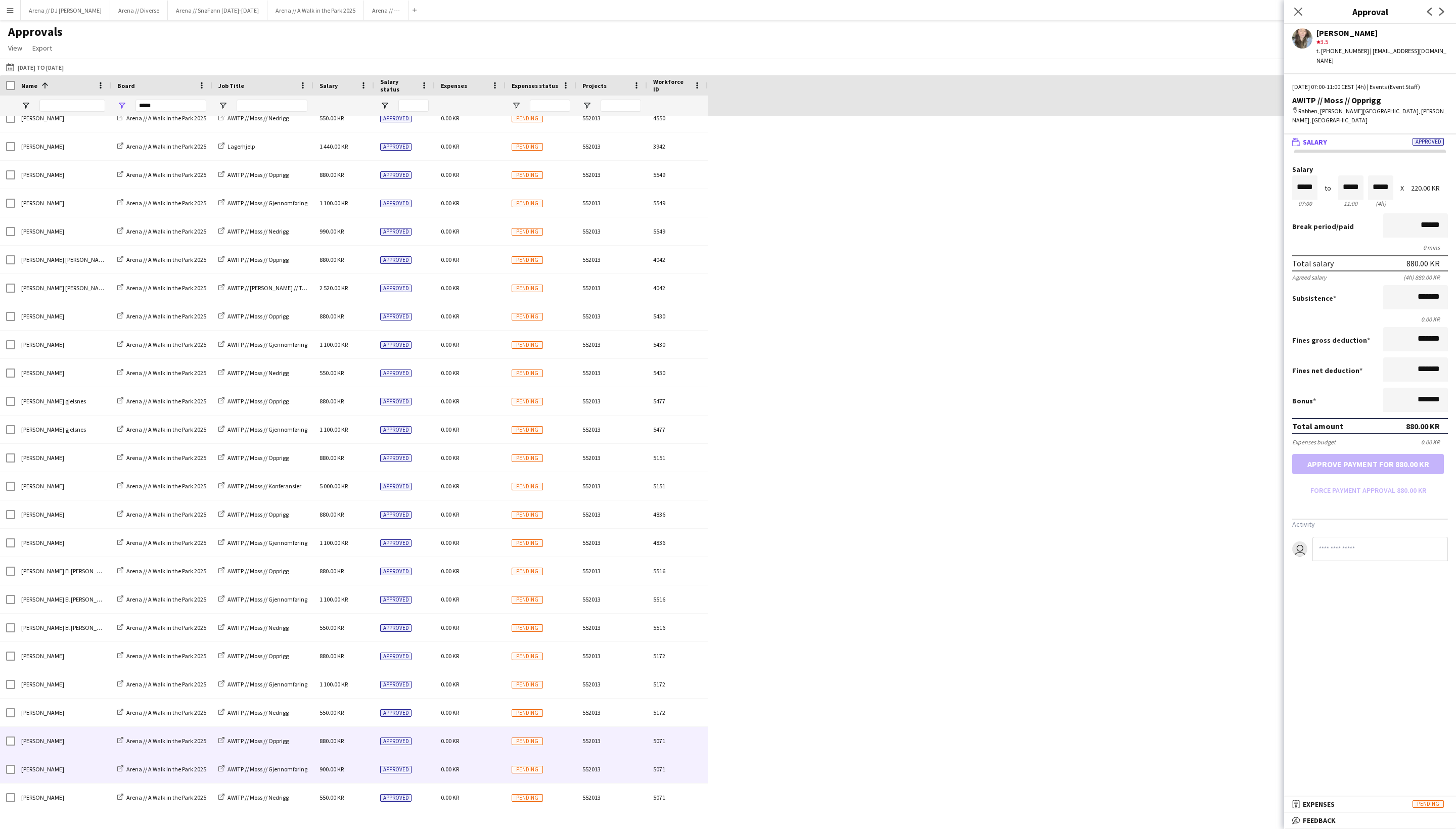
click at [487, 717] on div "0.00 KR" at bounding box center [470, 769] width 71 height 28
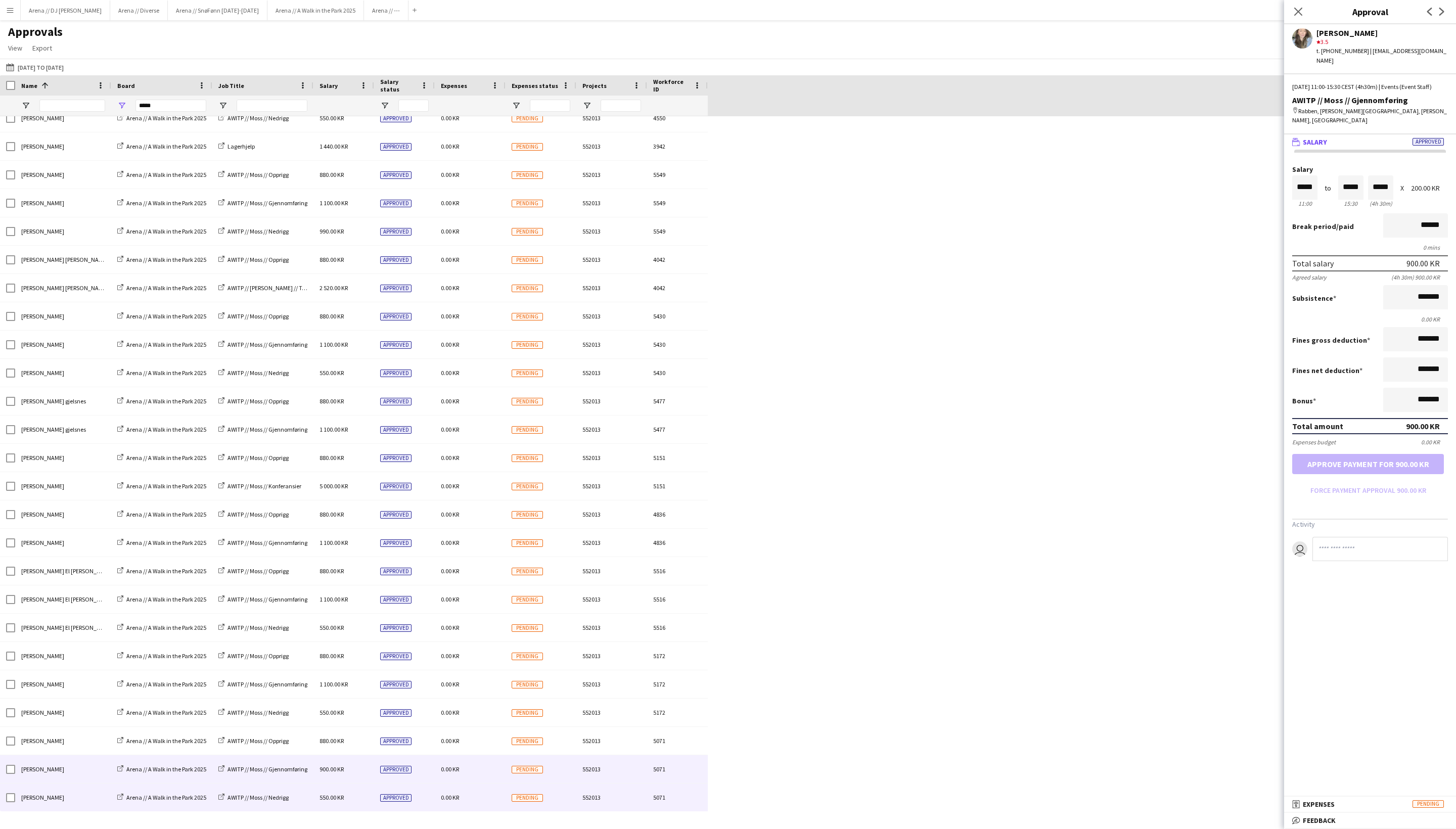
click at [489, 717] on div "0.00 KR" at bounding box center [470, 797] width 71 height 28
click at [480, 717] on div "0.00 KR" at bounding box center [470, 769] width 71 height 28
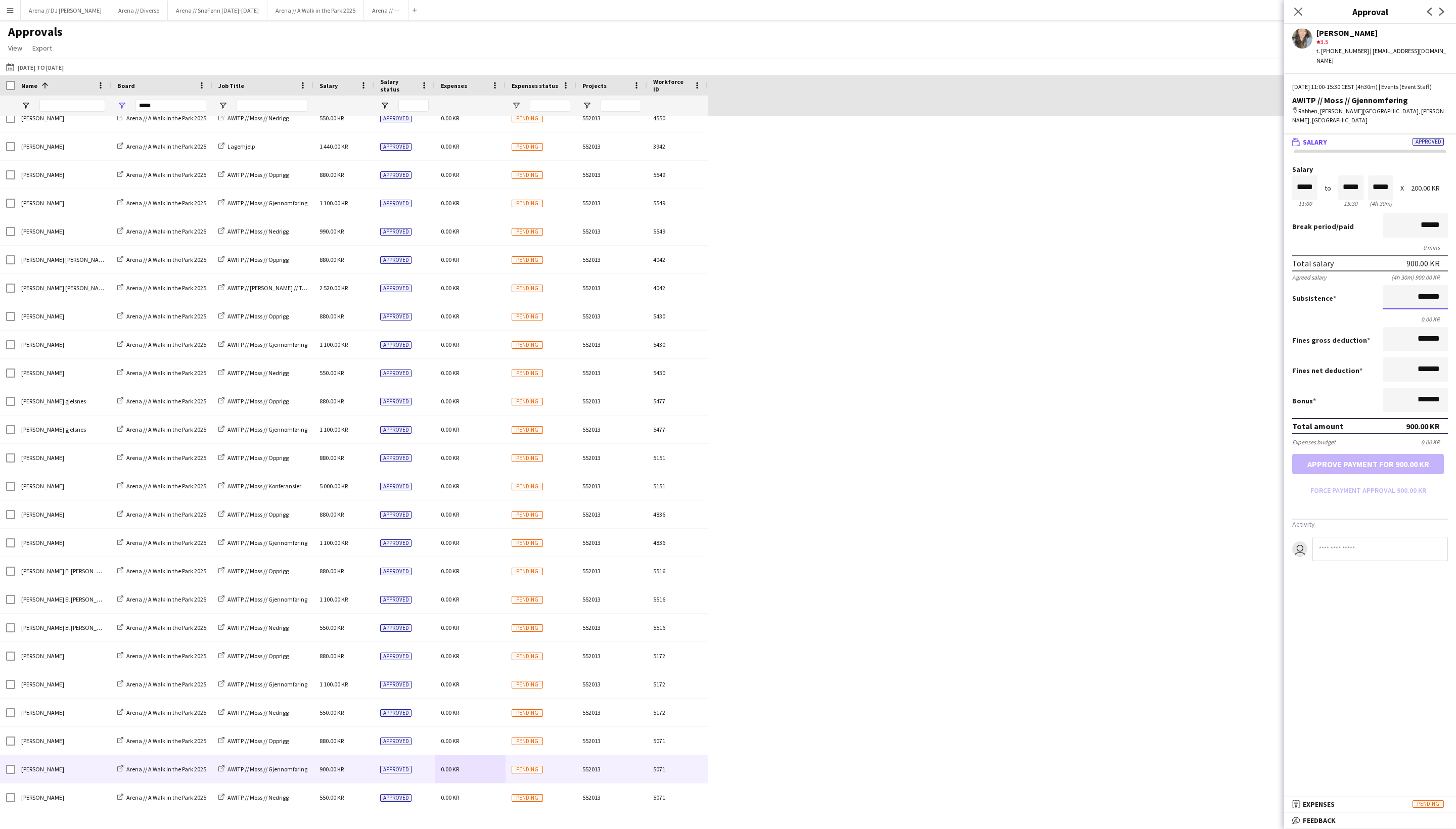
click at [1226, 310] on input "*******" at bounding box center [1416, 297] width 64 height 24
type input "*********"
click at [1226, 648] on mat-expansion-panel "wallet Salary Approved Salary ***** 11:00 to ***** 15:30 ***** (4h 30m) X 200.0…" at bounding box center [1371, 466] width 172 height 662
click at [1226, 474] on button "Approve payment for 1 100.00 KR" at bounding box center [1369, 464] width 152 height 20
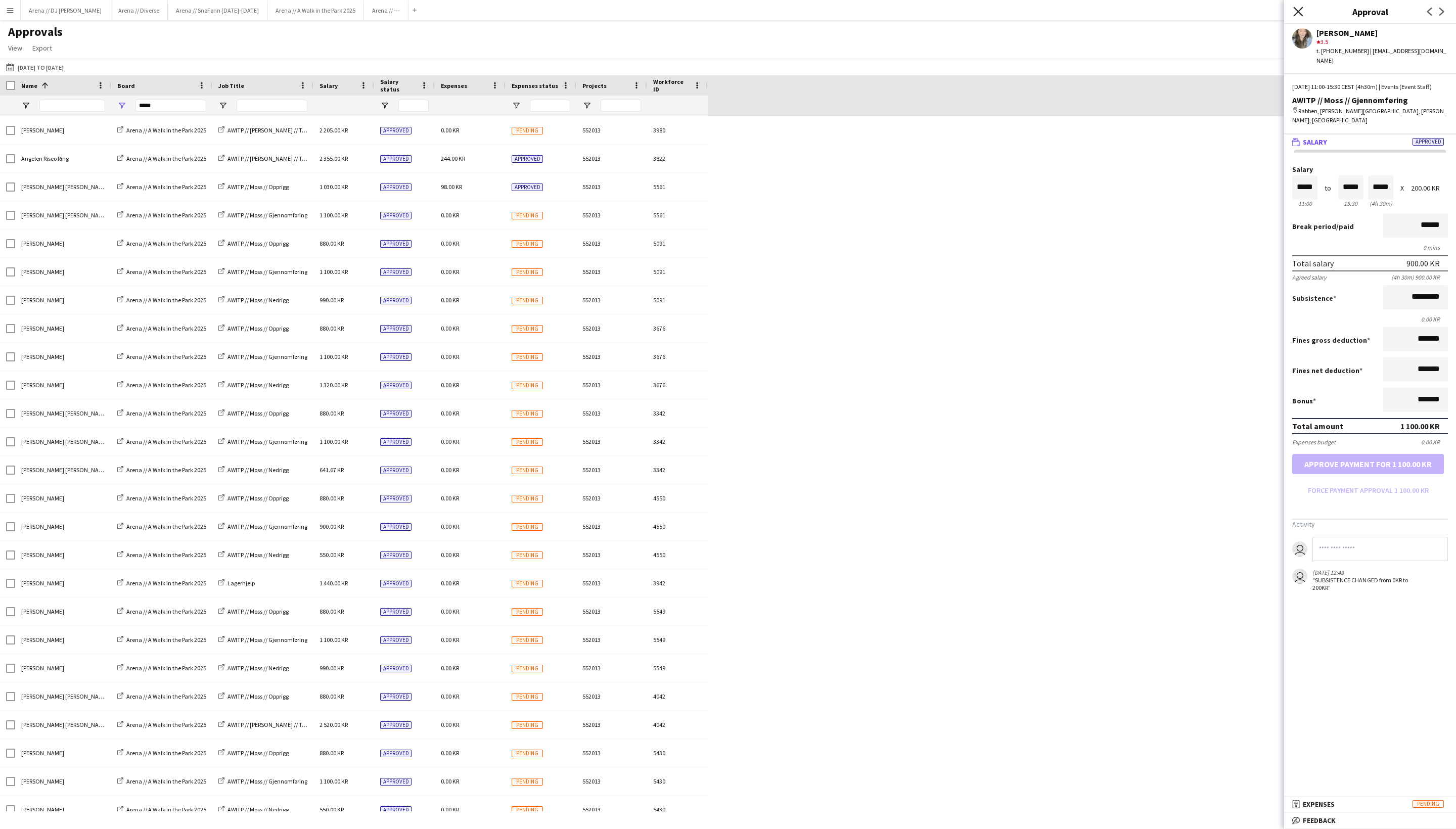
click at [1226, 11] on icon "Close pop-in" at bounding box center [1298, 11] width 9 height 9
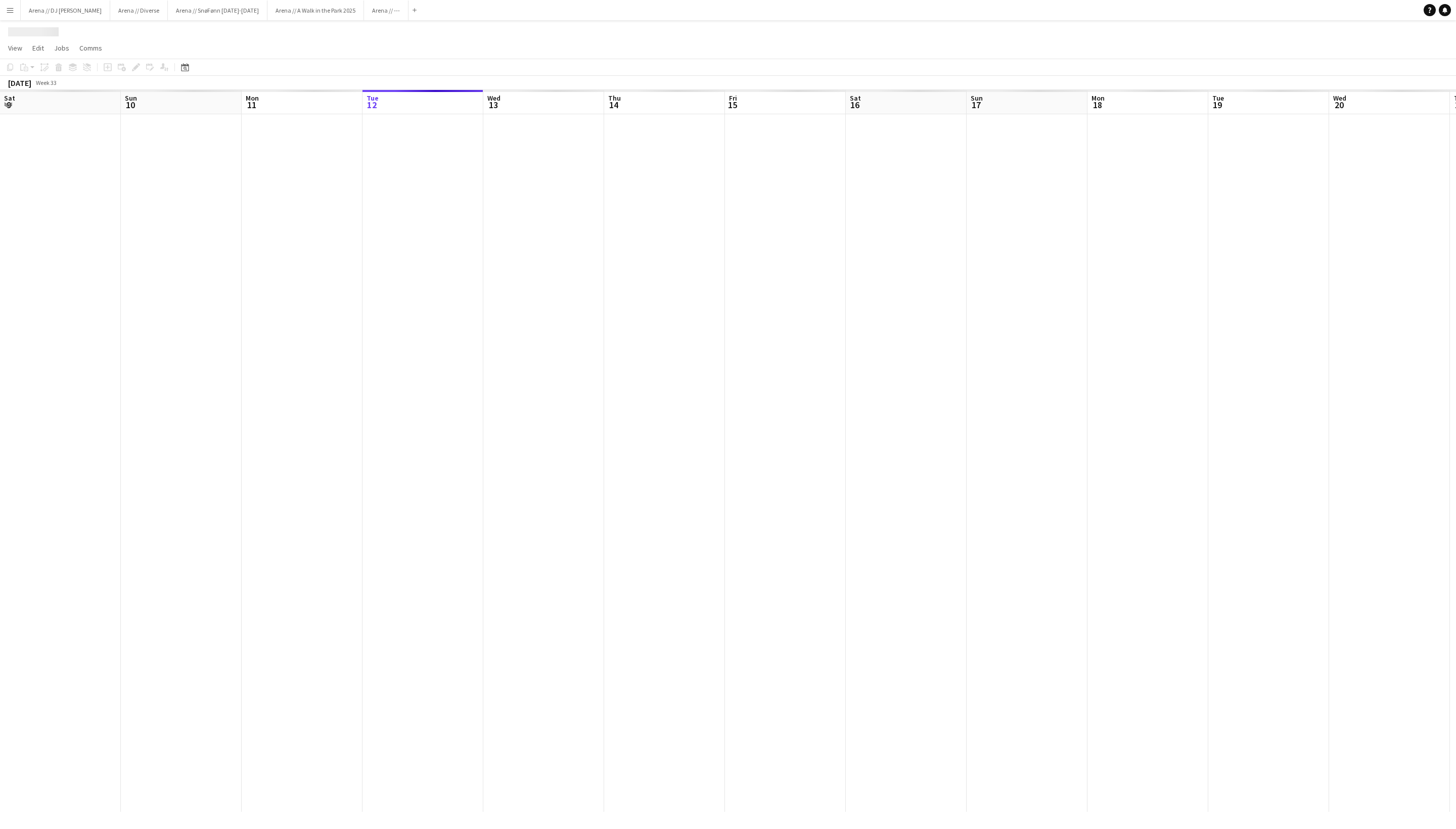
scroll to position [0, 241]
